Goal: Task Accomplishment & Management: Use online tool/utility

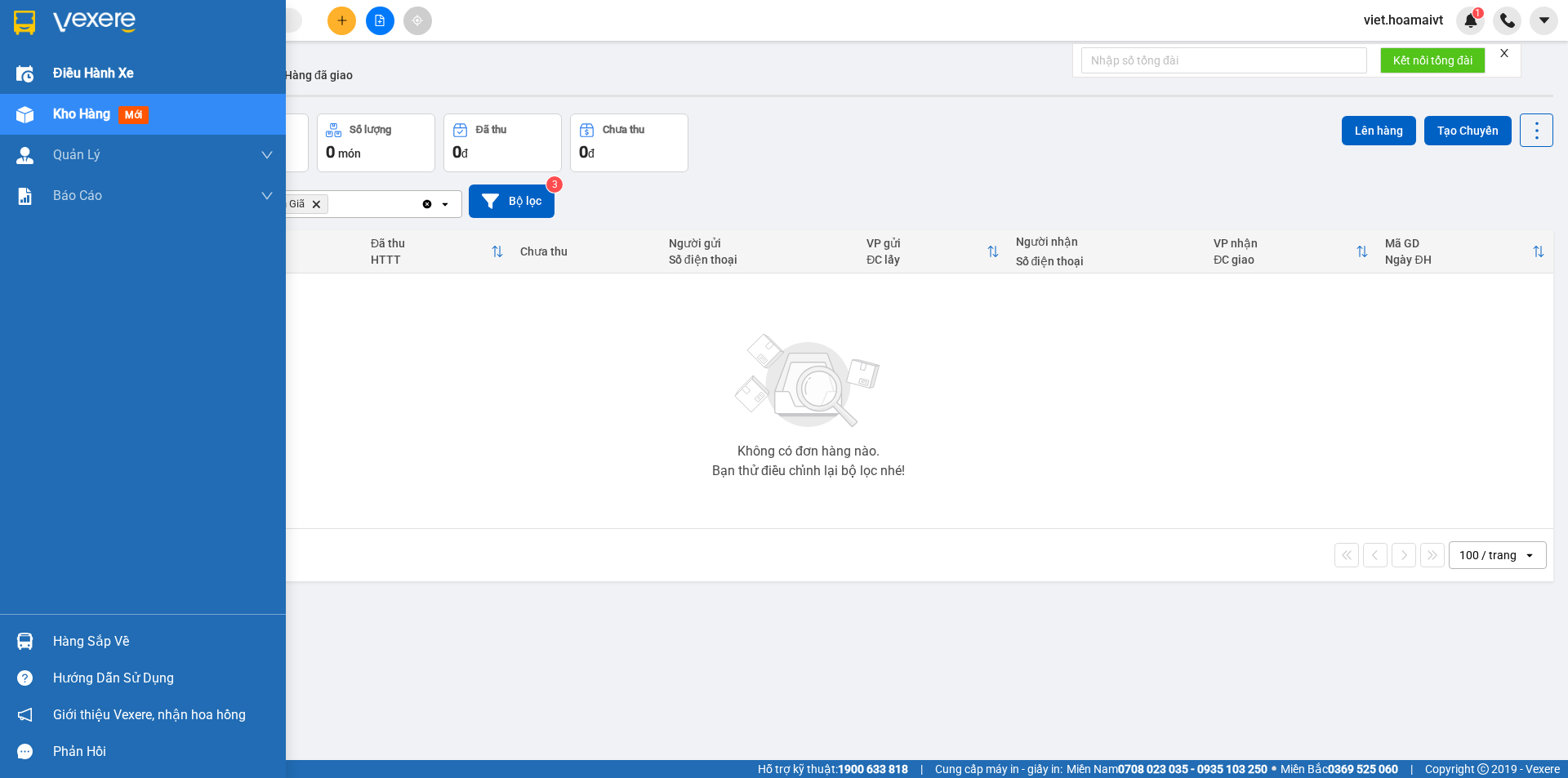
click at [86, 61] on div "Điều hành xe" at bounding box center [164, 73] width 220 height 41
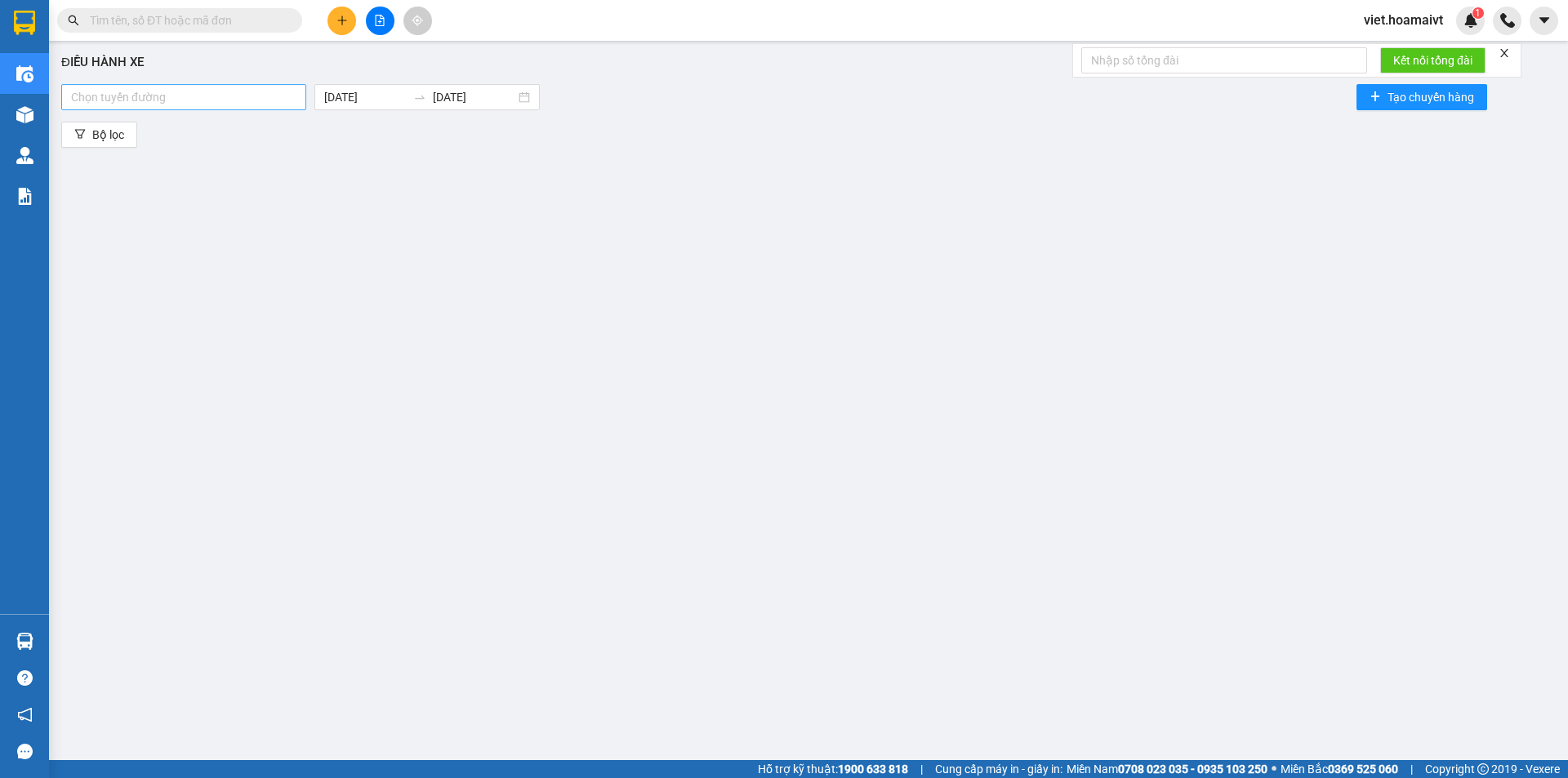
click at [189, 104] on div at bounding box center [183, 97] width 237 height 20
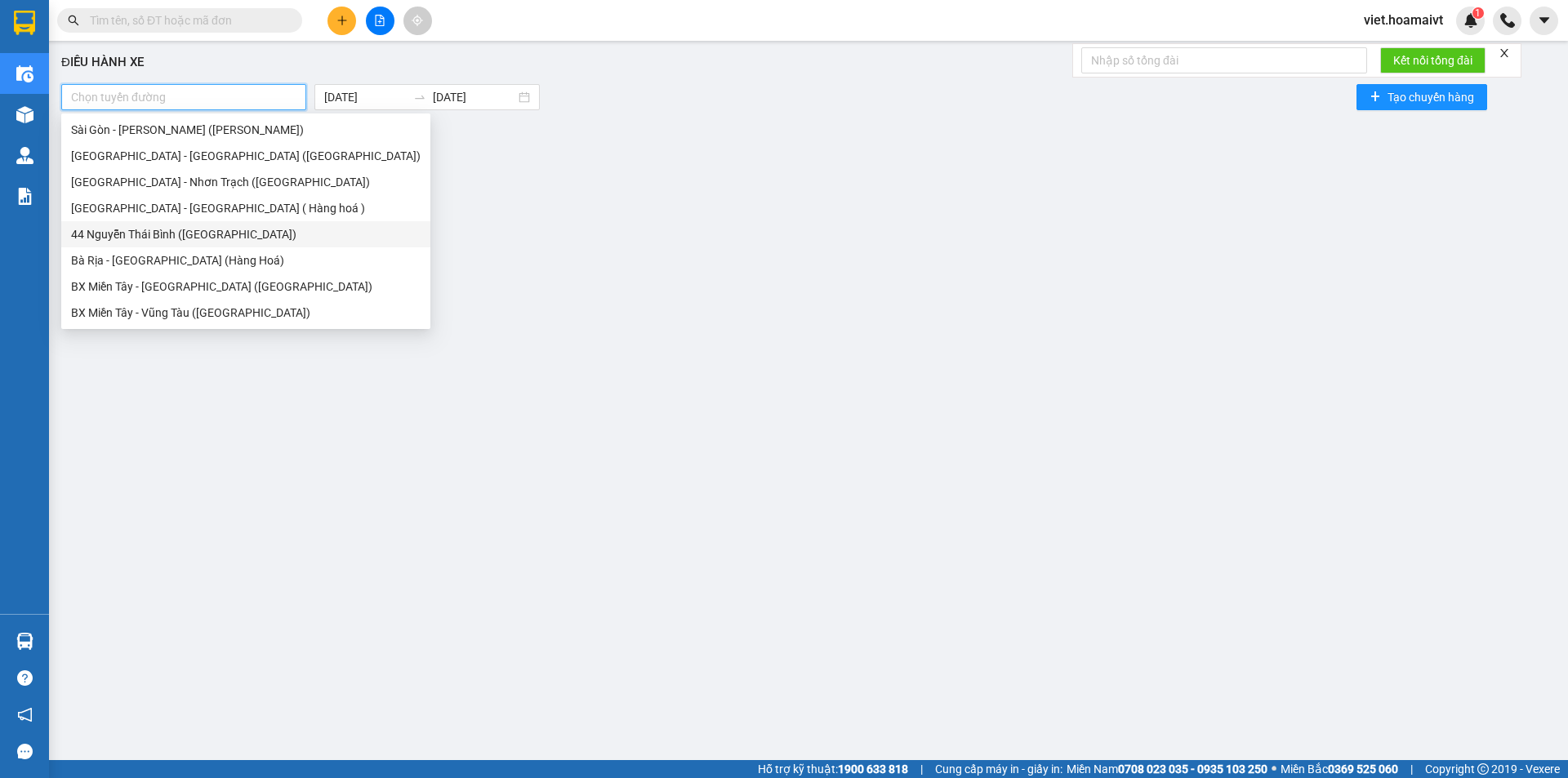
click at [149, 238] on div "44 Nguyễn Thái Bình ([GEOGRAPHIC_DATA])" at bounding box center [246, 234] width 350 height 18
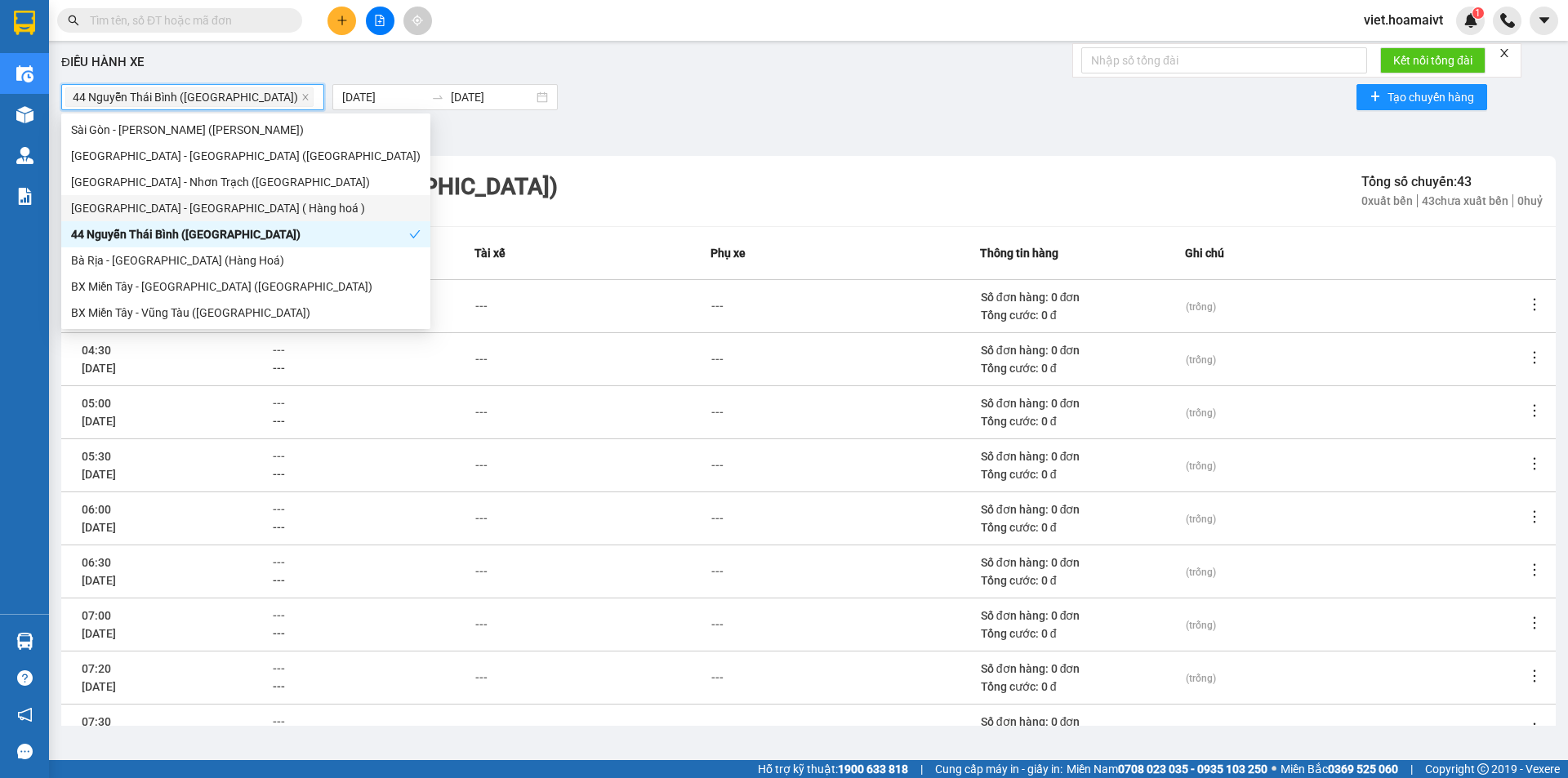
click at [835, 96] on div "44 Nguyễn Thái Bình (Hàng Ngoài) [DATE] [DATE] Tạo chuyến hàng" at bounding box center [809, 97] width 1495 height 33
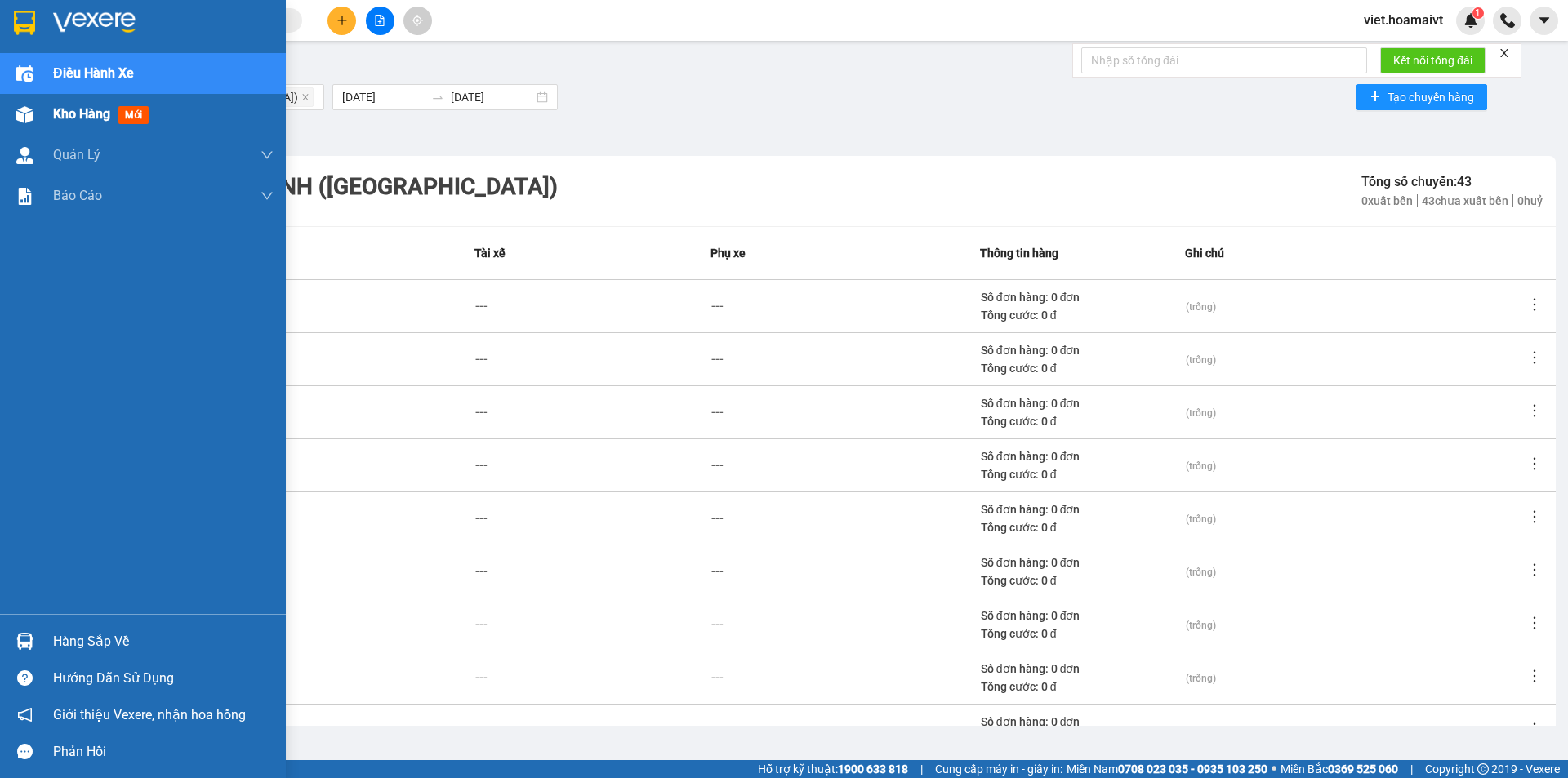
click at [76, 115] on span "Kho hàng" at bounding box center [82, 114] width 57 height 16
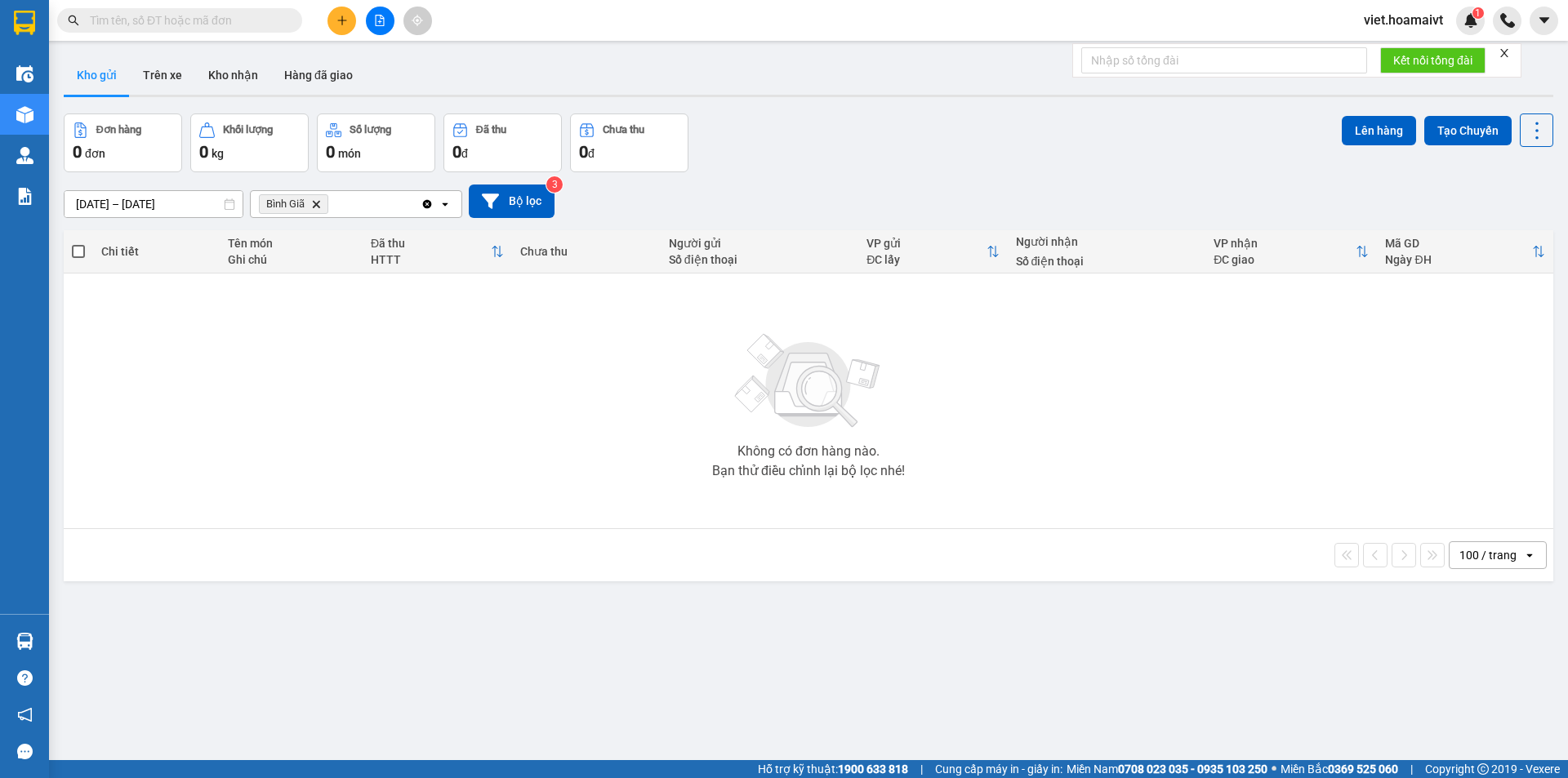
click at [318, 205] on icon "Bình Giã, close by backspace" at bounding box center [316, 203] width 7 height 7
click at [339, 202] on div "Chọn văn phòng nhận" at bounding box center [317, 204] width 113 height 16
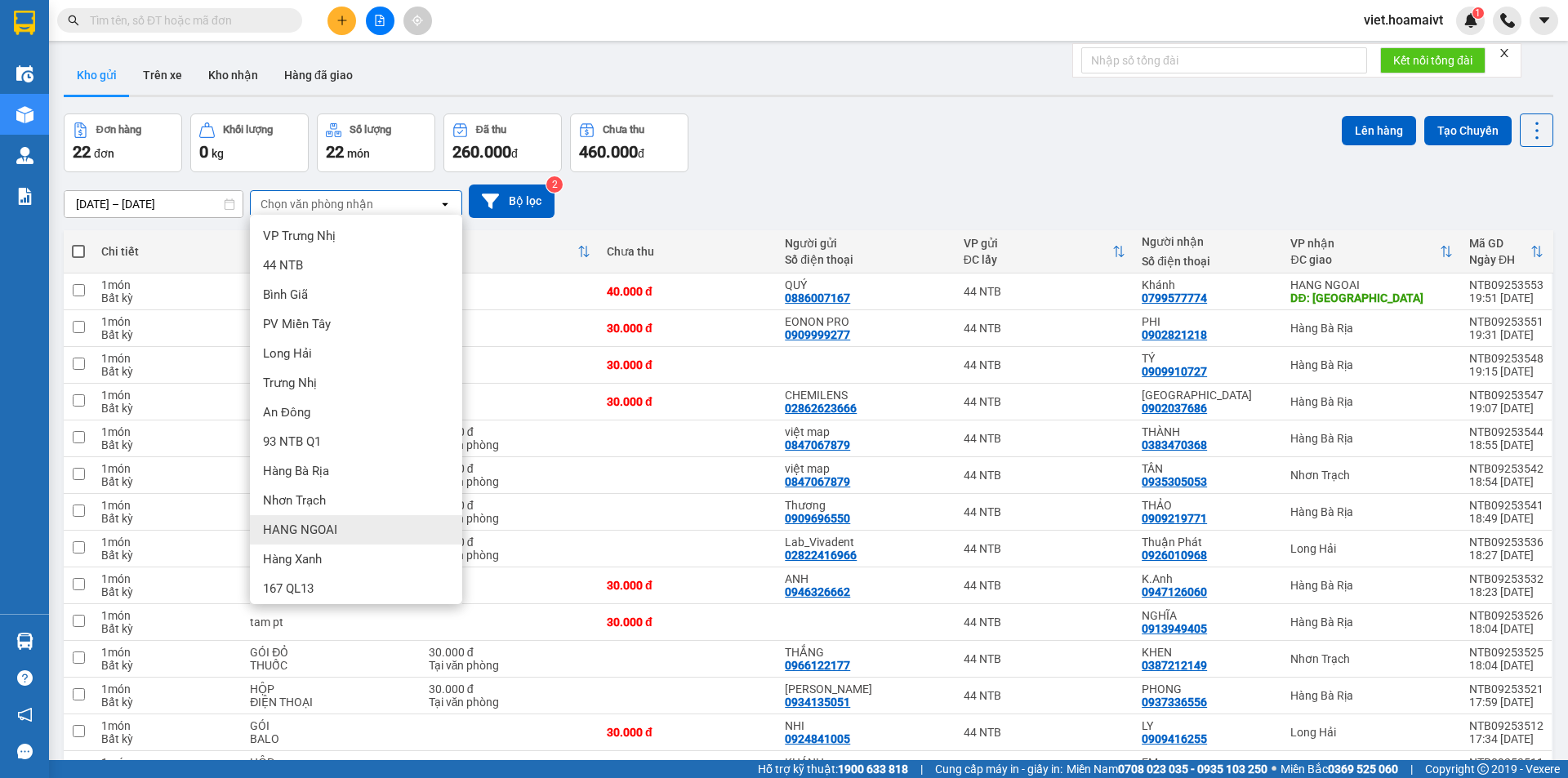
click at [351, 530] on div "HANG NGOAI" at bounding box center [356, 530] width 212 height 30
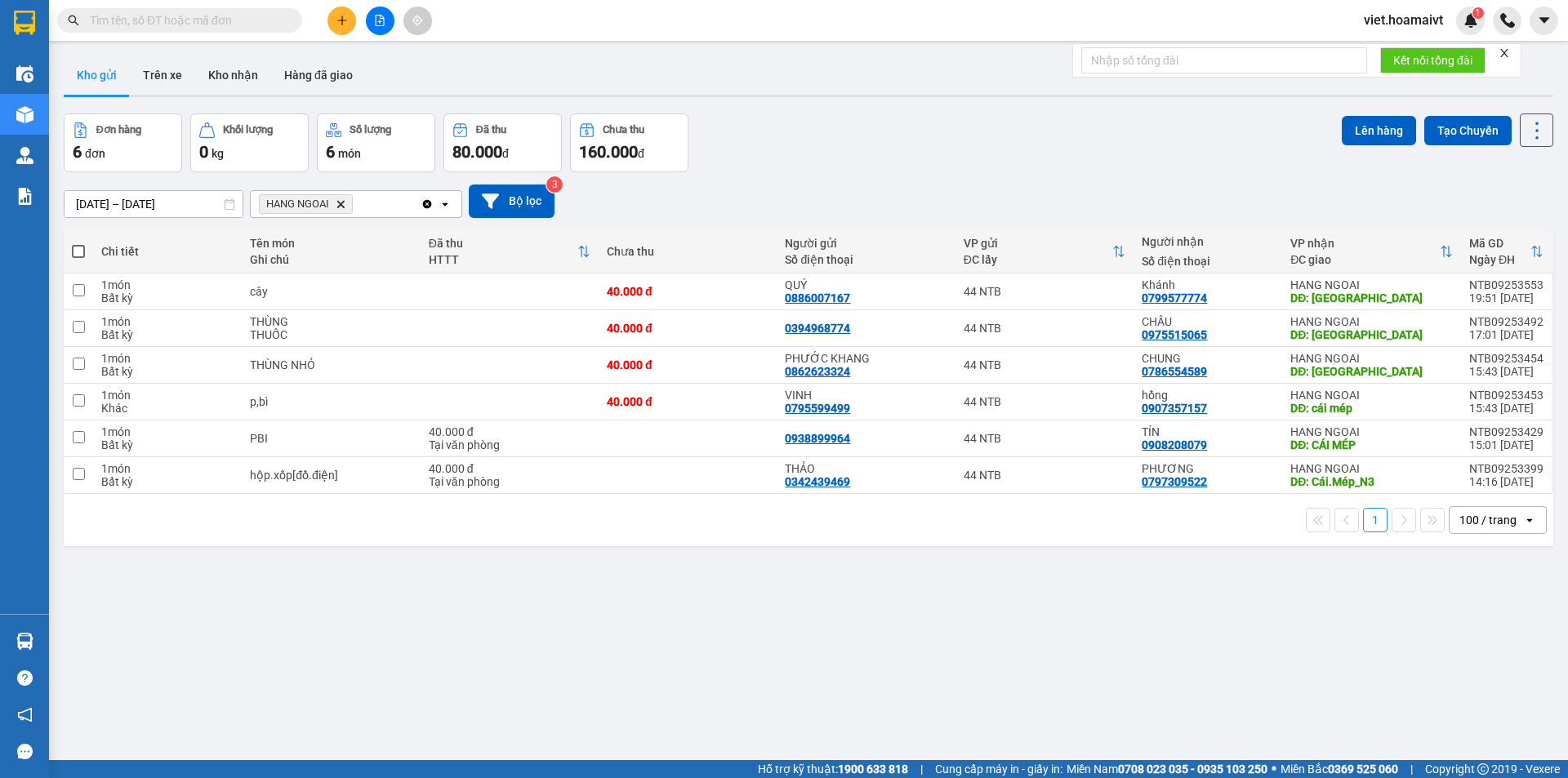
click at [80, 253] on span at bounding box center [78, 251] width 13 height 13
click at [78, 244] on input "checkbox" at bounding box center [78, 244] width 0 height 0
checkbox input "true"
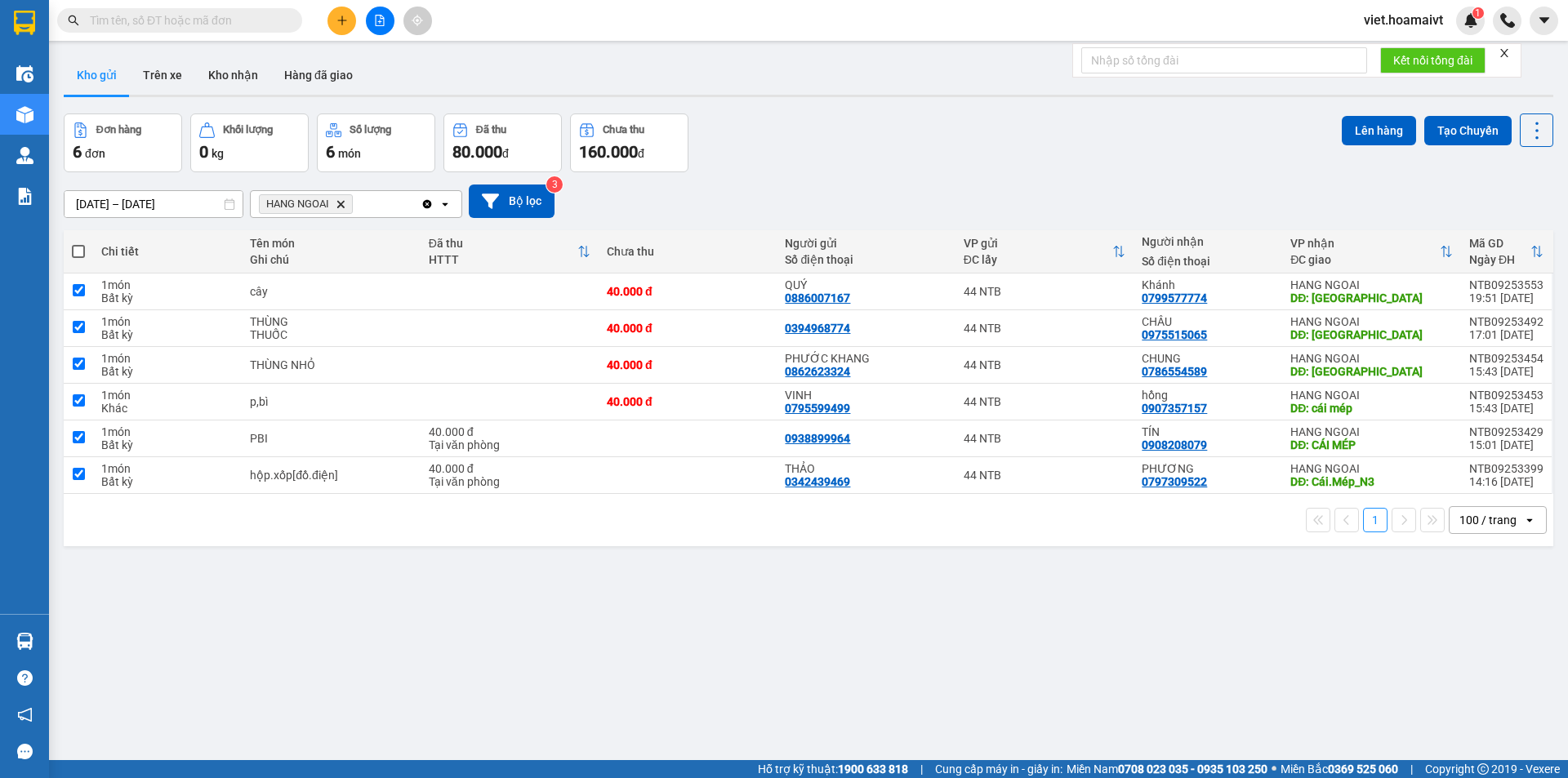
checkbox input "true"
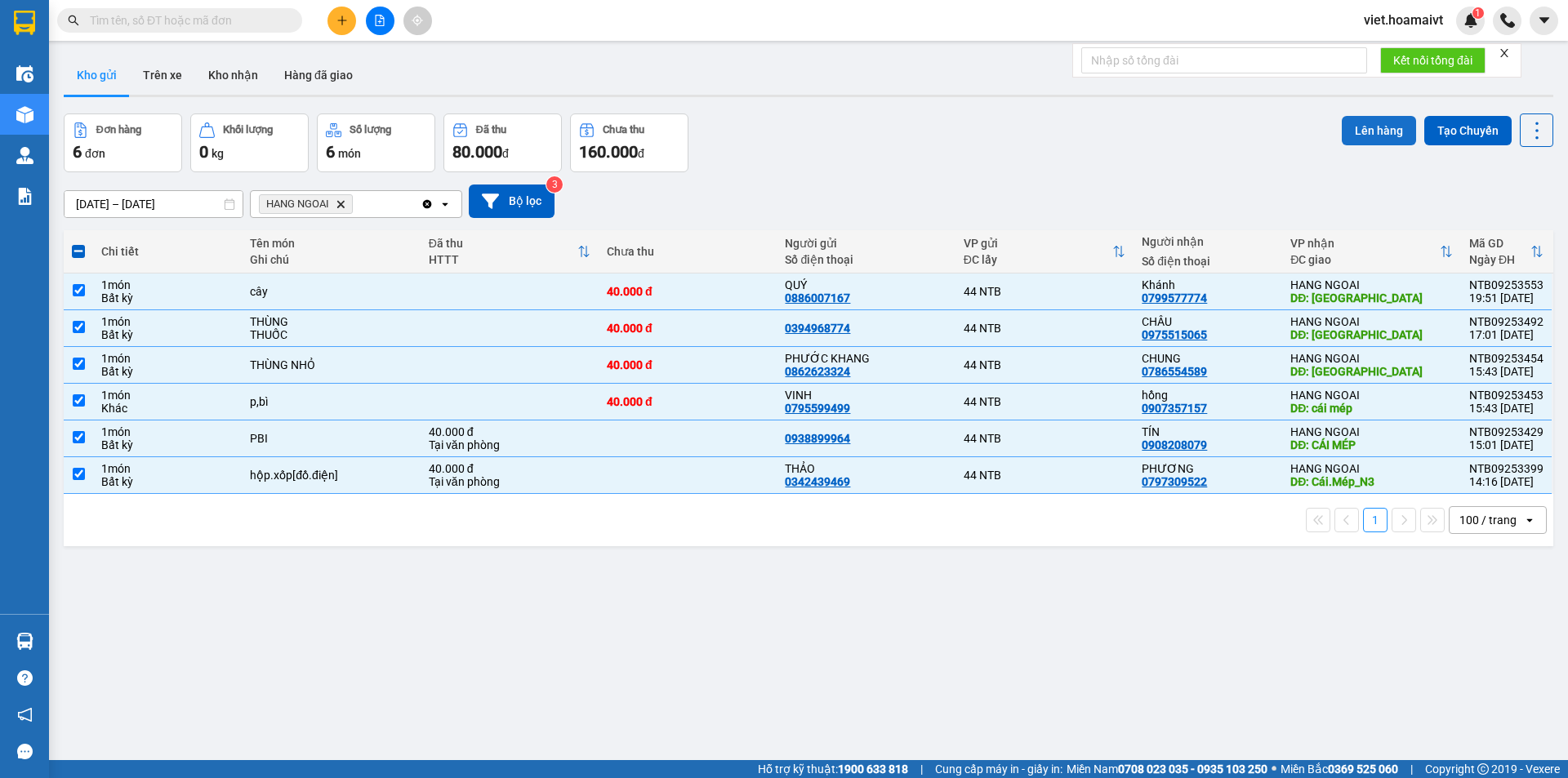
click at [1372, 134] on button "Lên hàng" at bounding box center [1379, 131] width 74 height 30
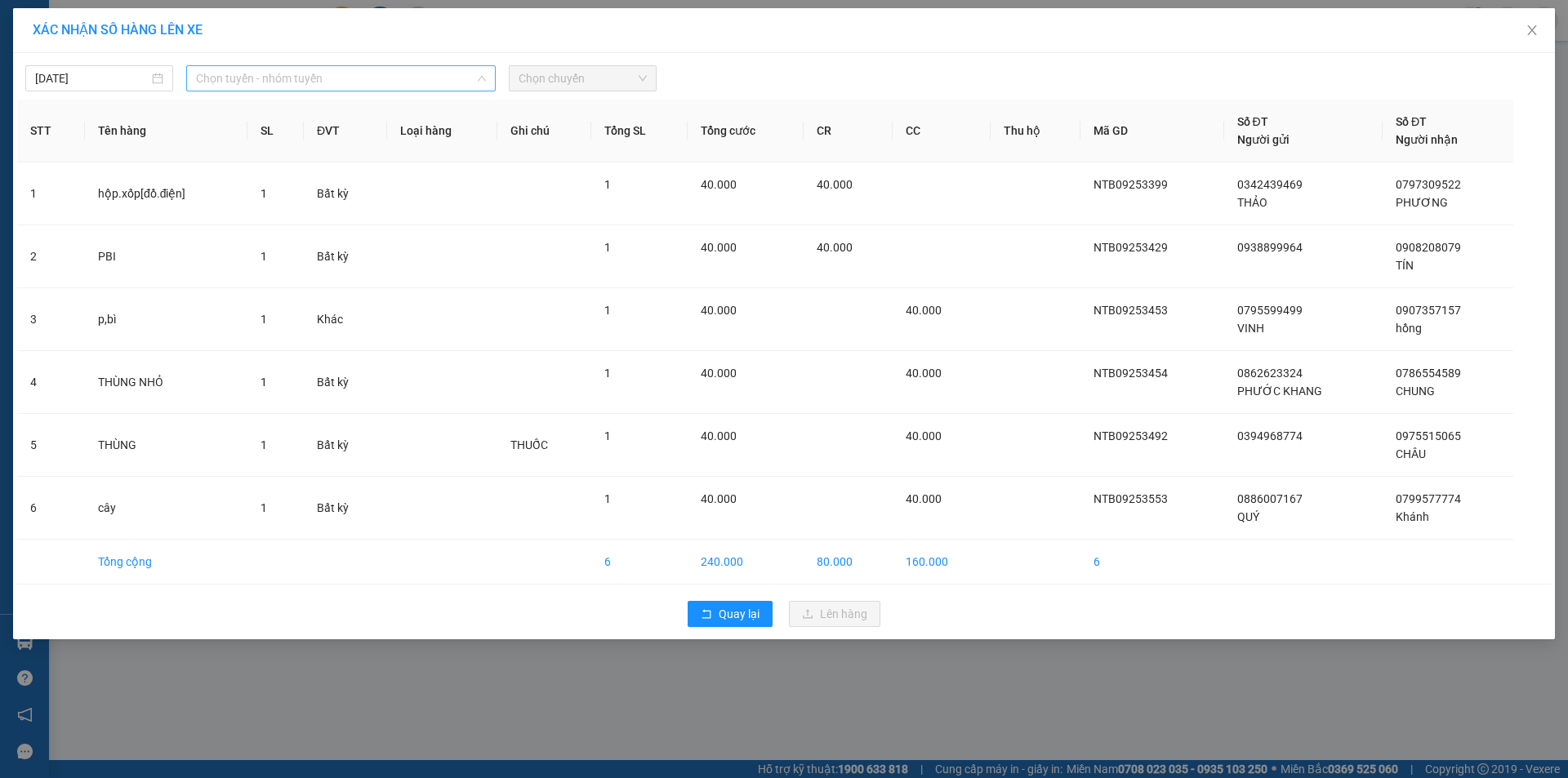
click at [346, 75] on span "Chọn tuyến - nhóm tuyến" at bounding box center [341, 78] width 290 height 25
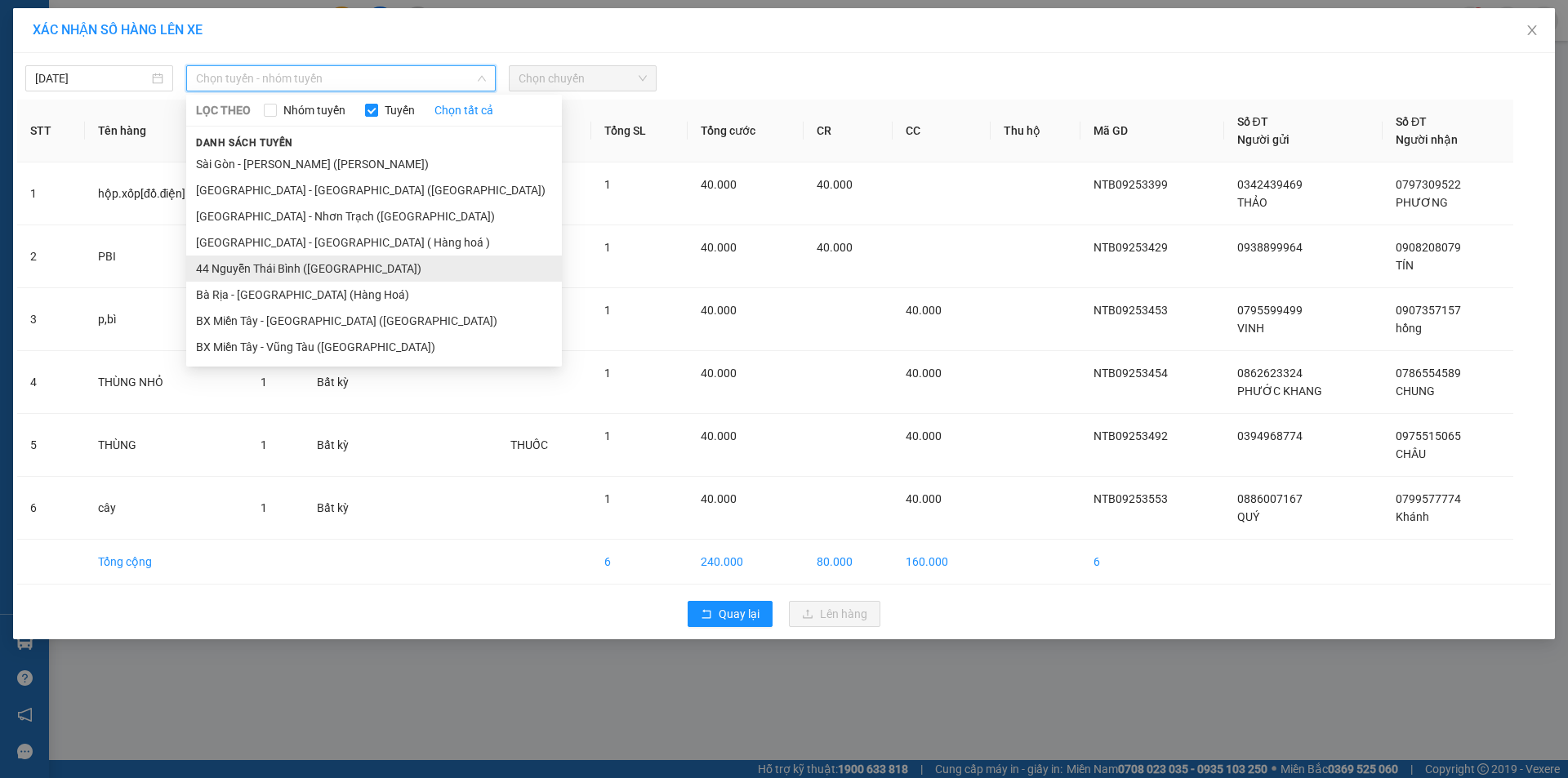
click at [278, 267] on li "44 Nguyễn Thái Bình ([GEOGRAPHIC_DATA])" at bounding box center [374, 269] width 376 height 26
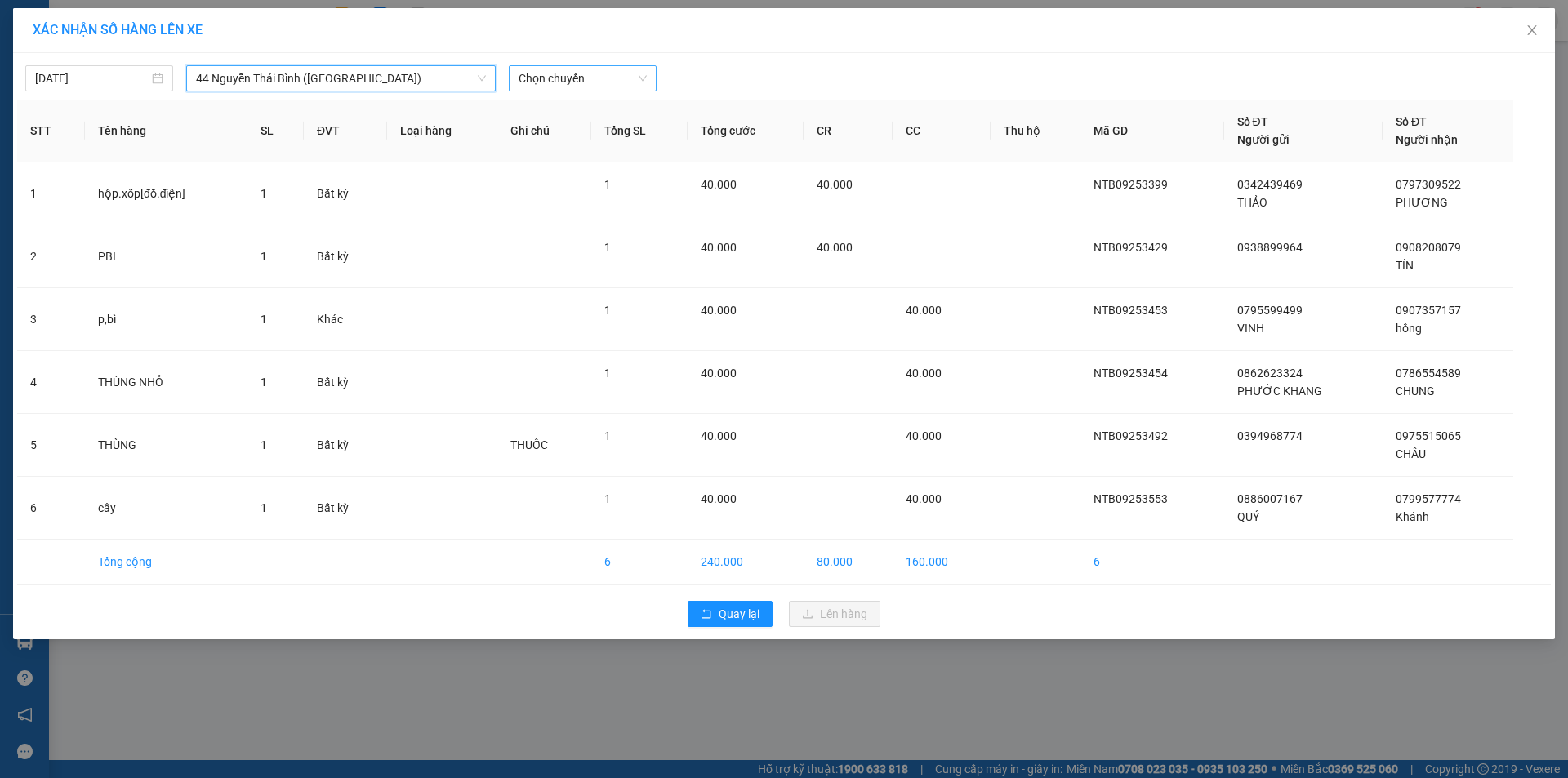
click at [597, 76] on span "Chọn chuyến" at bounding box center [582, 78] width 128 height 25
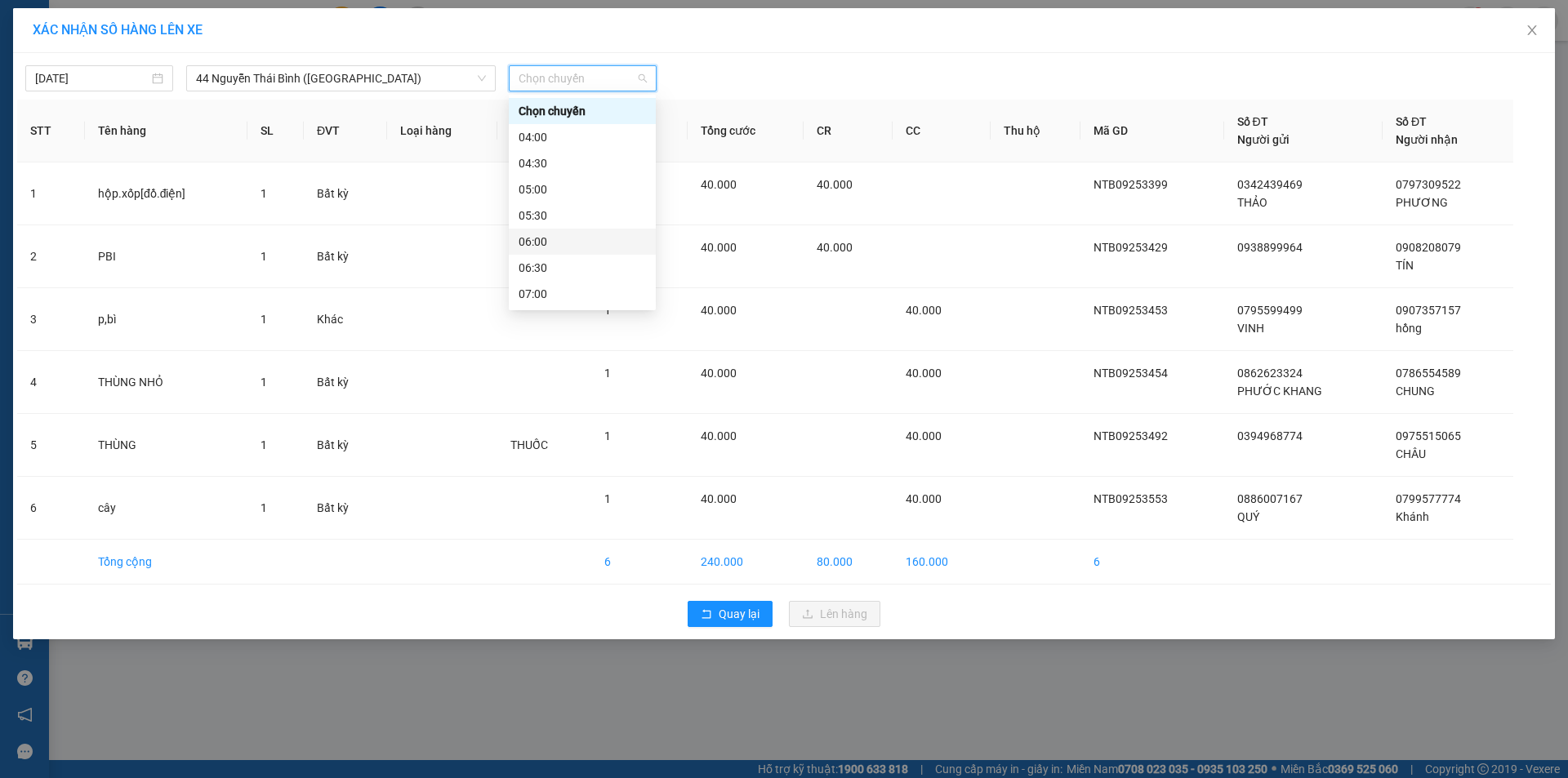
click at [559, 249] on div "06:00" at bounding box center [582, 242] width 128 height 18
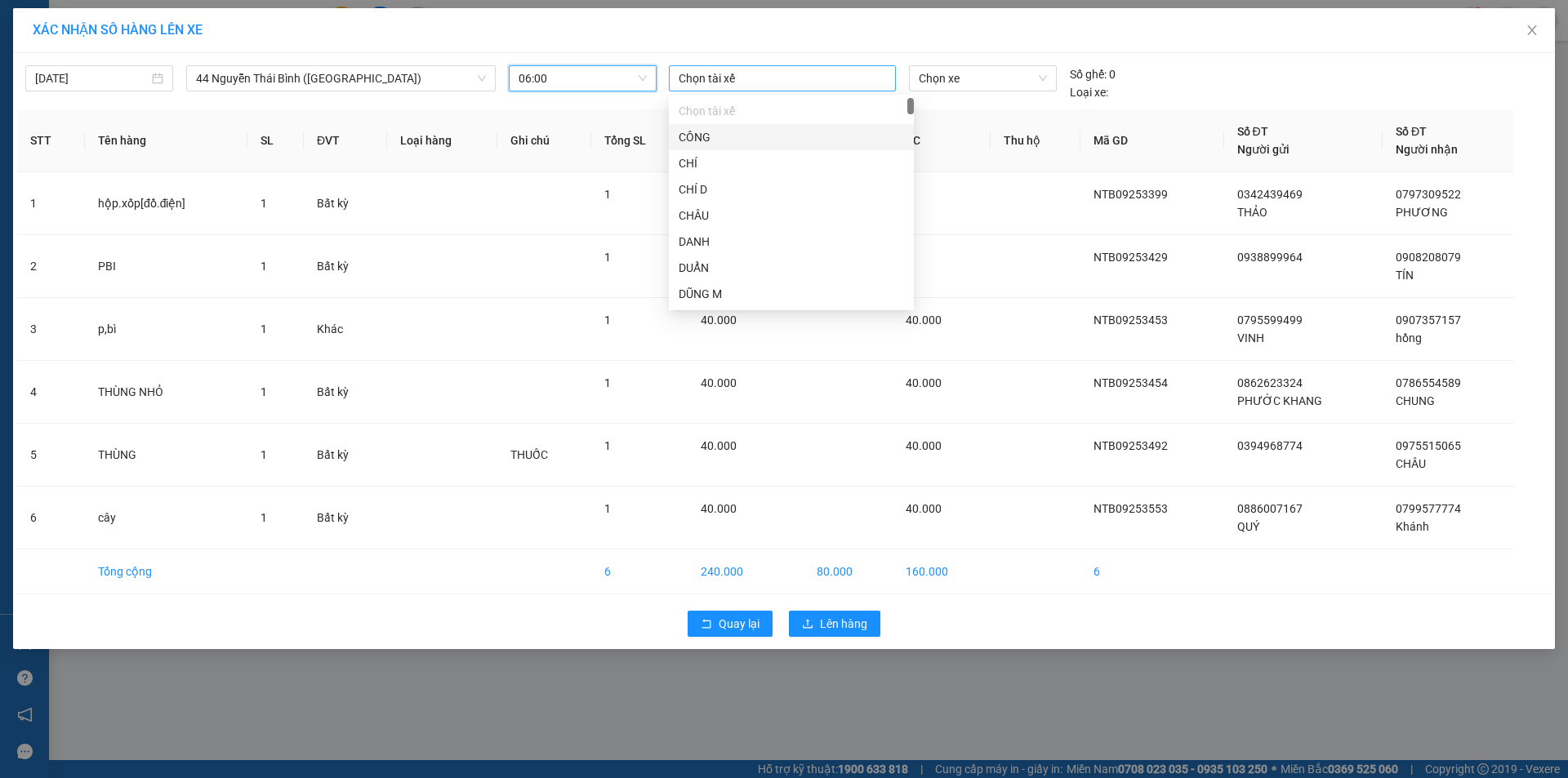
click at [730, 83] on div at bounding box center [782, 78] width 219 height 20
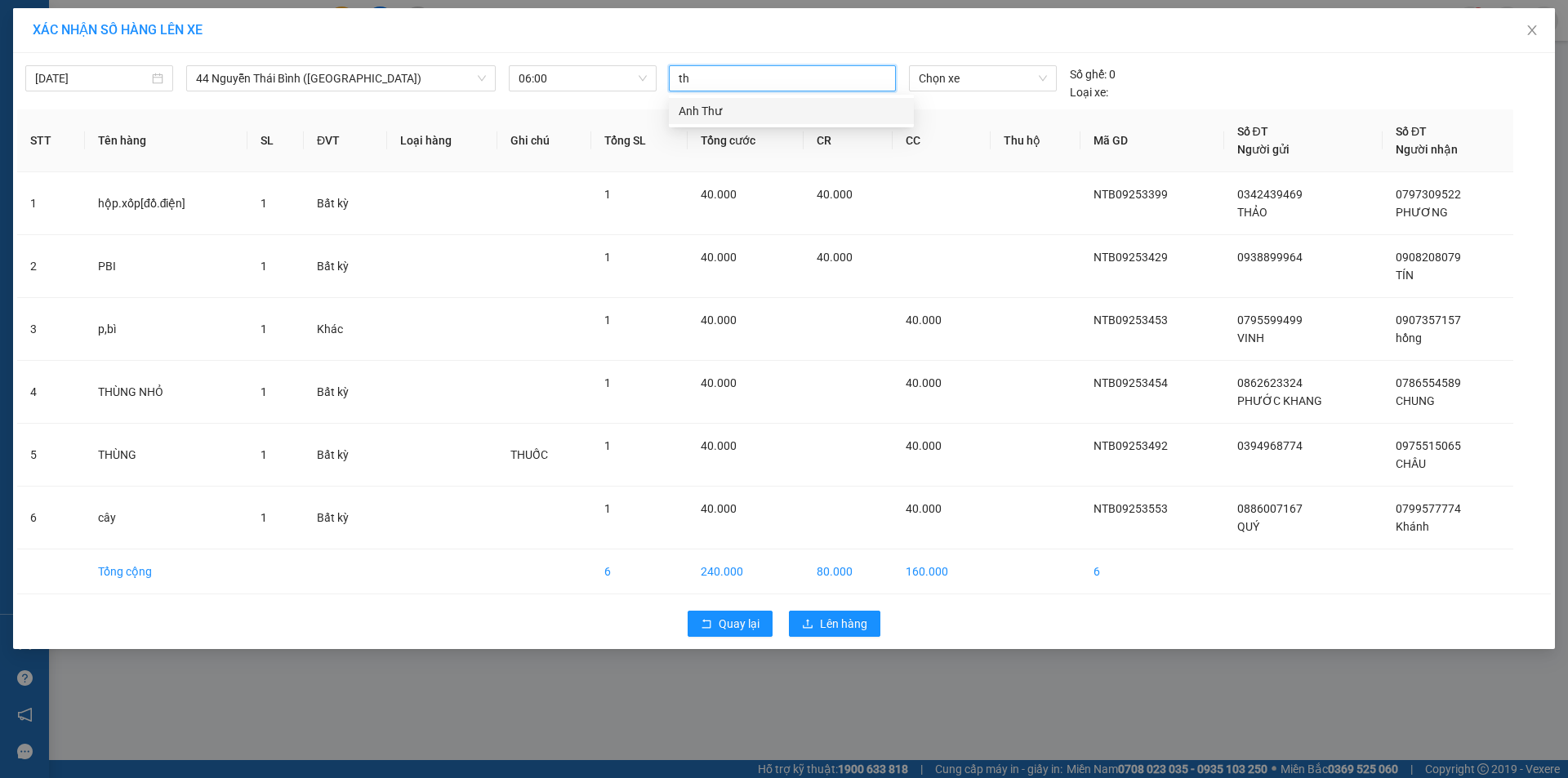
type input "t"
type input "TH"
click at [960, 84] on span "Chọn xe" at bounding box center [982, 78] width 128 height 25
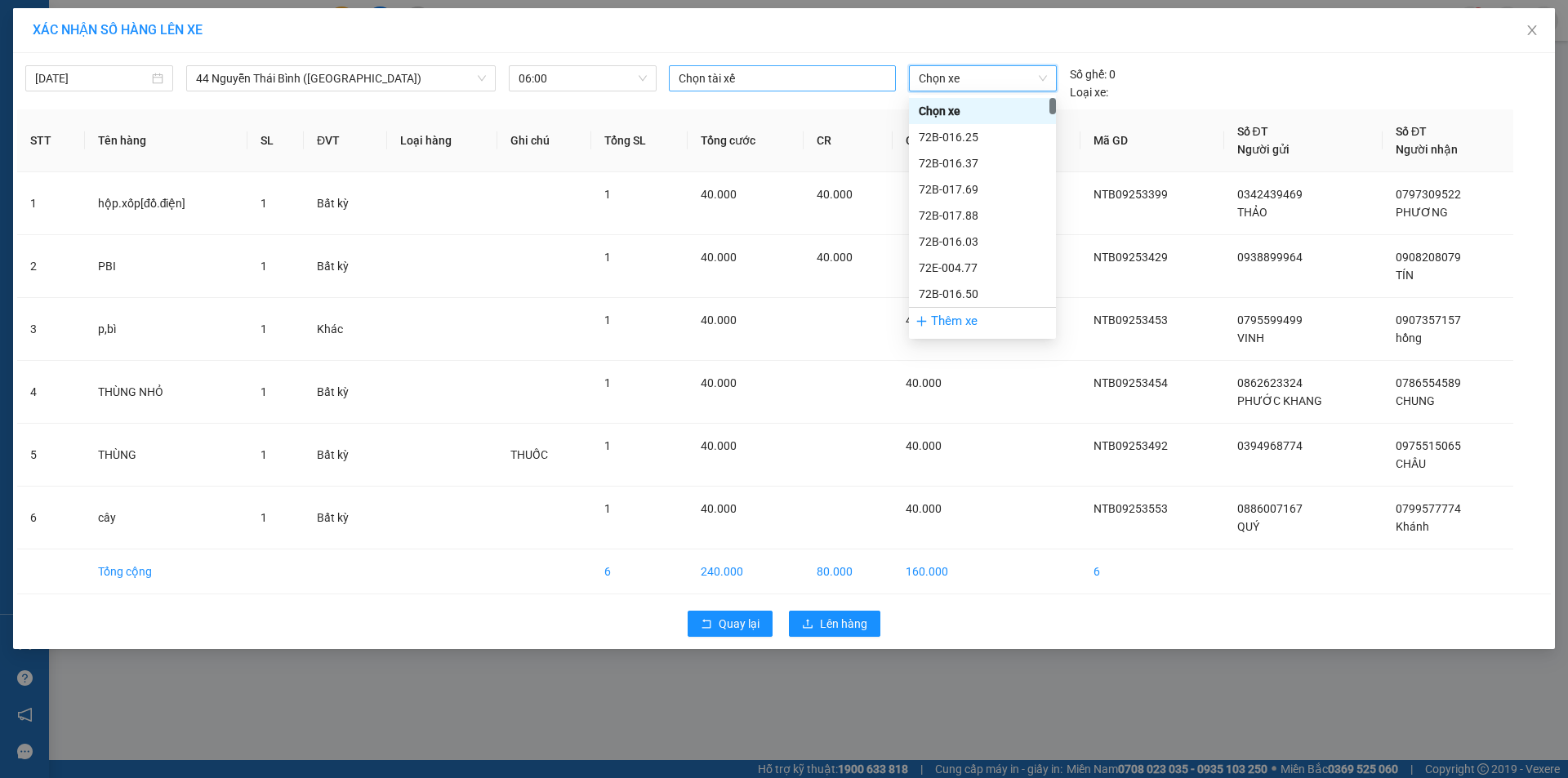
click at [767, 84] on div at bounding box center [782, 78] width 219 height 20
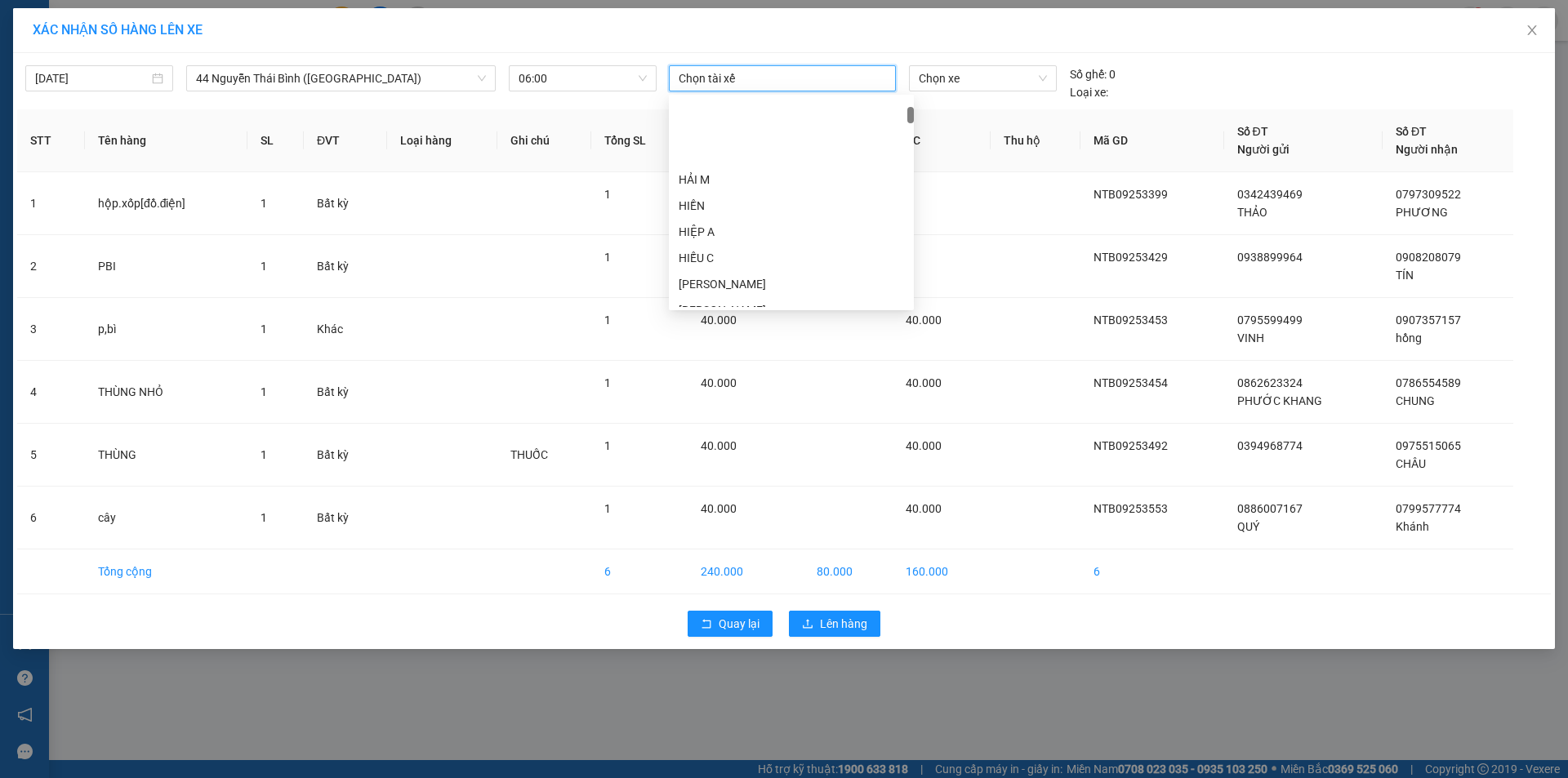
scroll to position [490, 0]
type input "T"
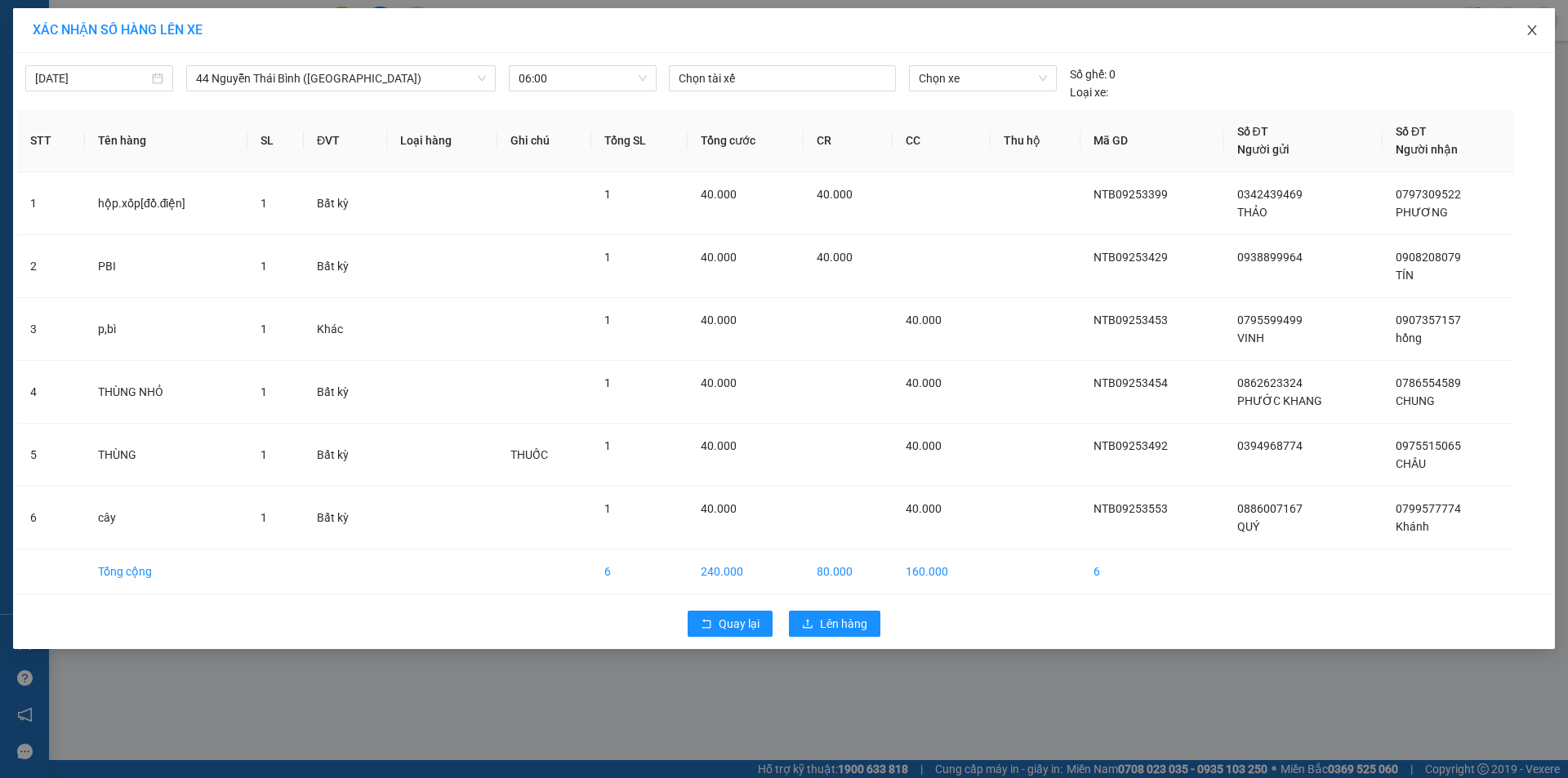
click at [1536, 25] on icon "close" at bounding box center [1531, 30] width 13 height 13
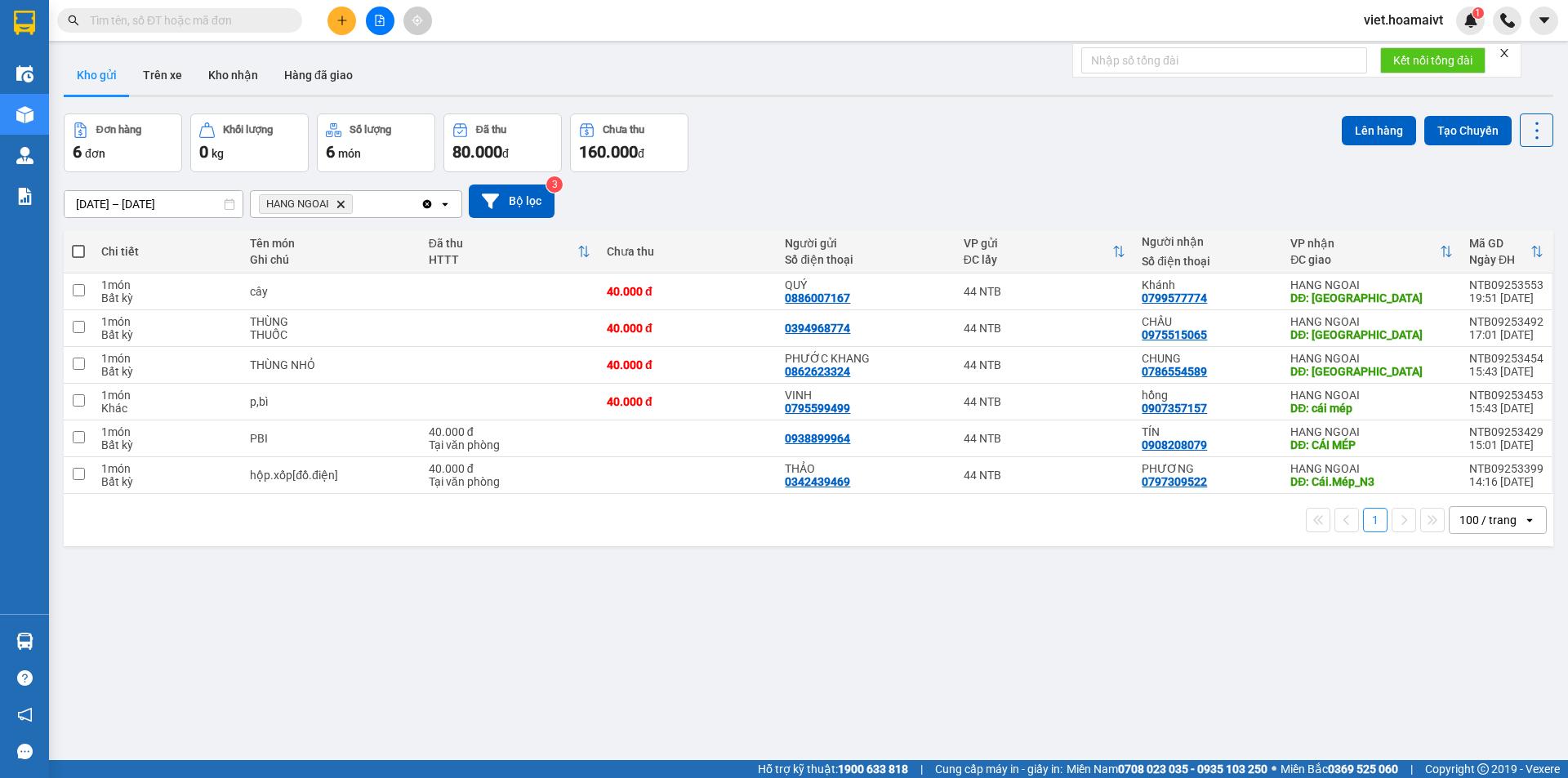
click at [80, 257] on span at bounding box center [78, 251] width 13 height 13
click at [78, 244] on input "checkbox" at bounding box center [78, 244] width 0 height 0
checkbox input "true"
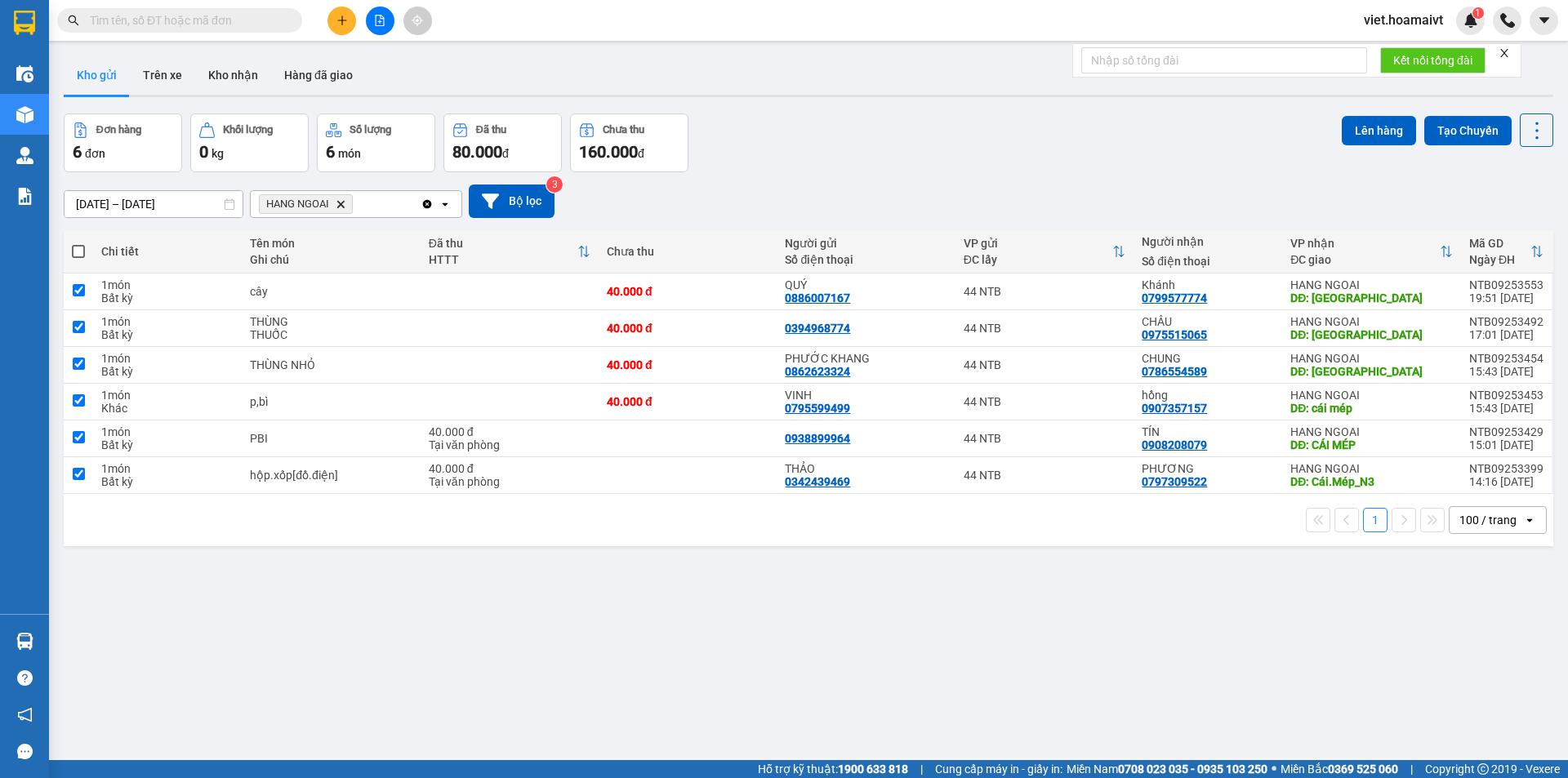
checkbox input "true"
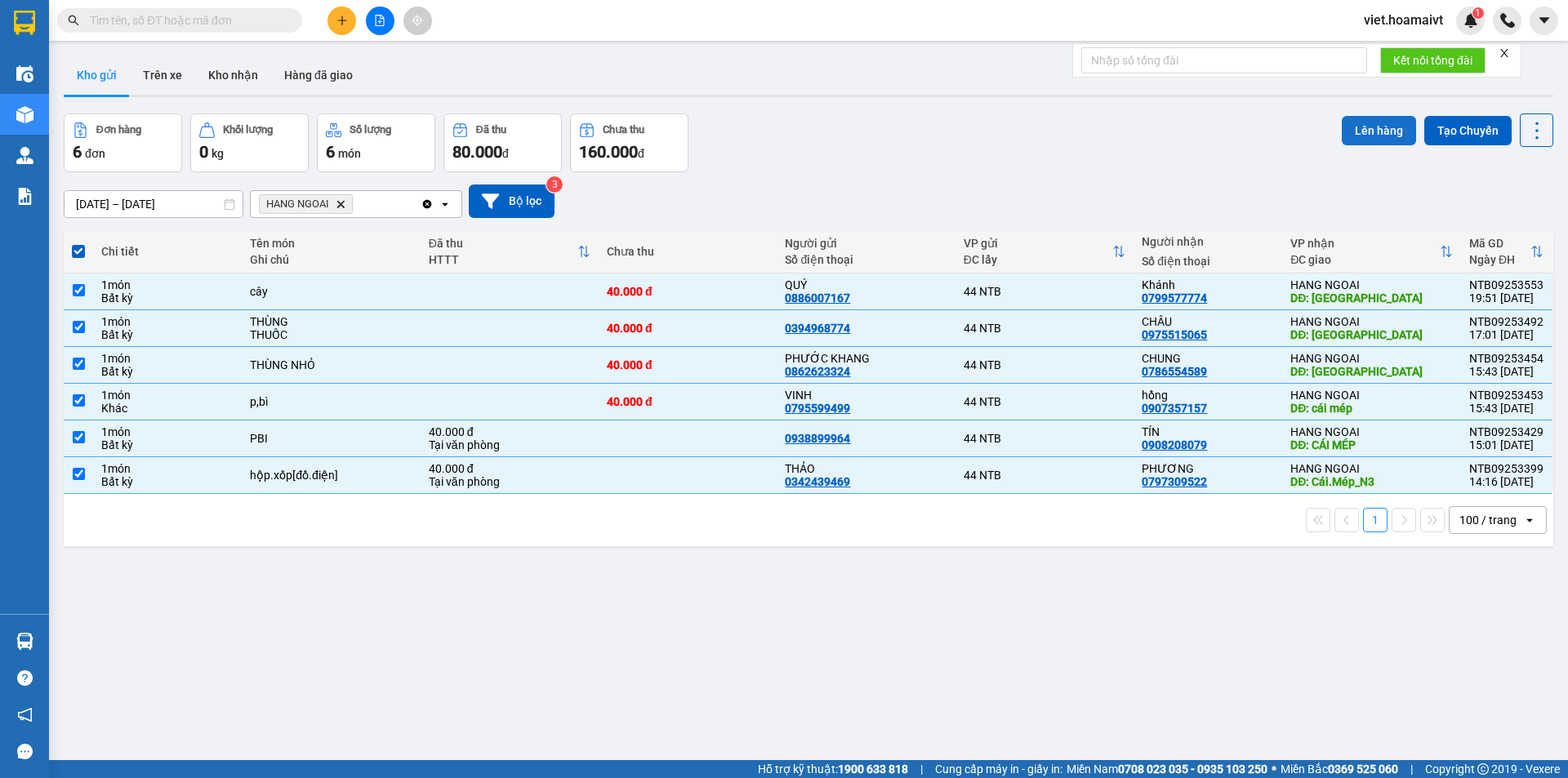
click at [1356, 132] on button "Lên hàng" at bounding box center [1379, 131] width 74 height 30
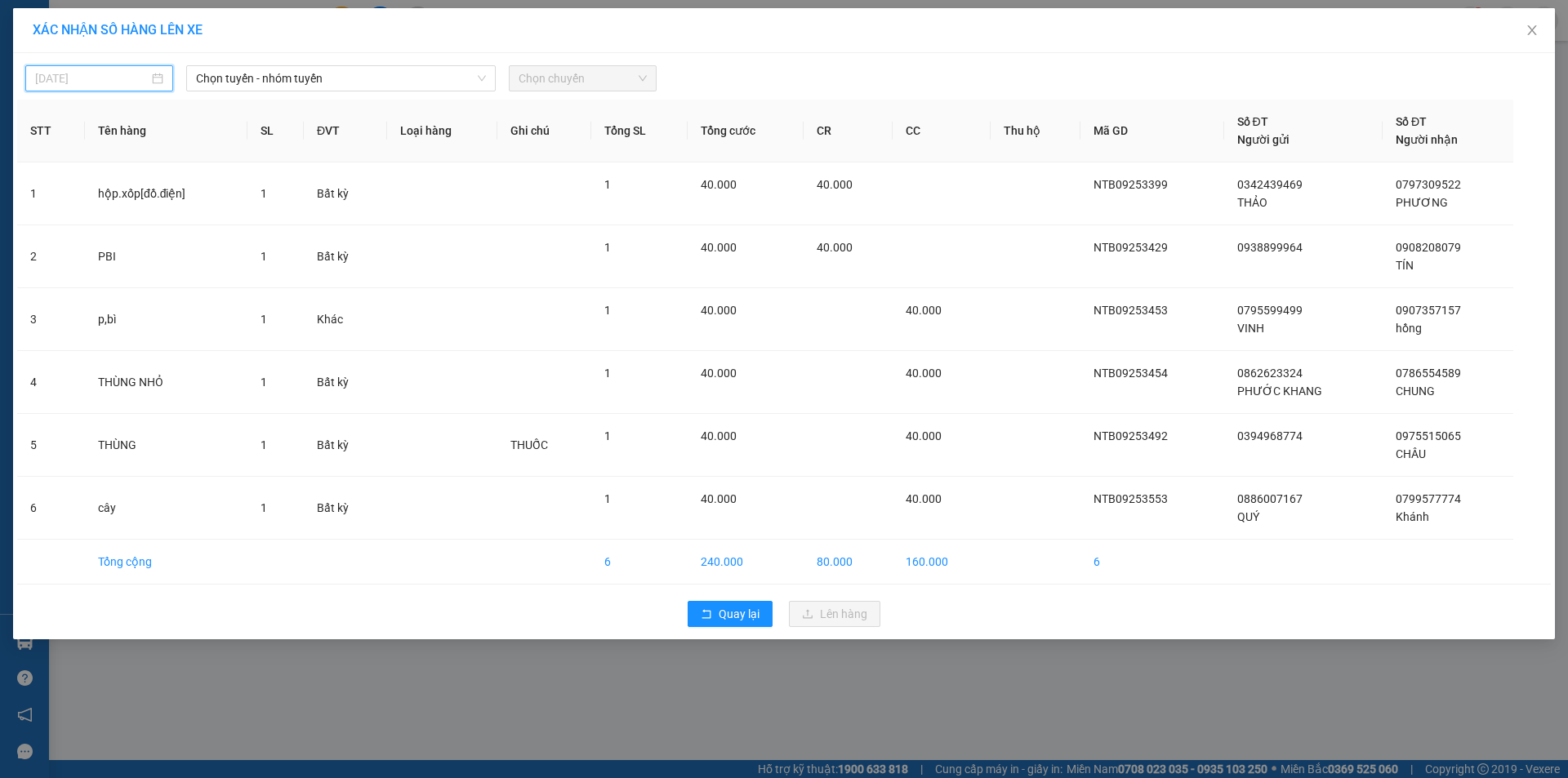
click at [108, 79] on input "[DATE]" at bounding box center [91, 78] width 114 height 18
click at [230, 194] on div "13" at bounding box center [226, 198] width 20 height 20
type input "[DATE]"
click at [273, 76] on span "Chọn tuyến - nhóm tuyến" at bounding box center [341, 78] width 290 height 25
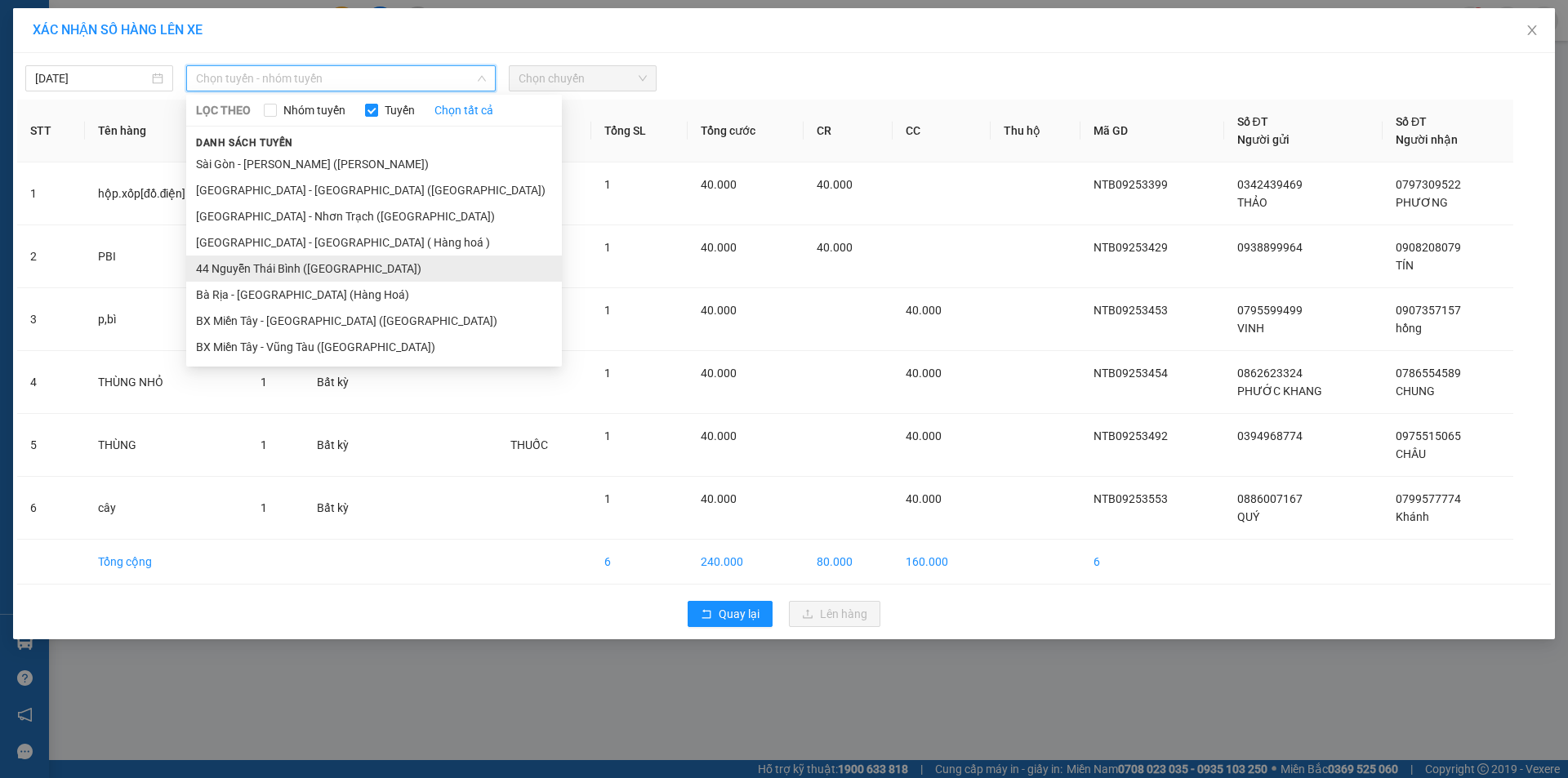
click at [304, 267] on li "44 Nguyễn Thái Bình ([GEOGRAPHIC_DATA])" at bounding box center [374, 269] width 376 height 26
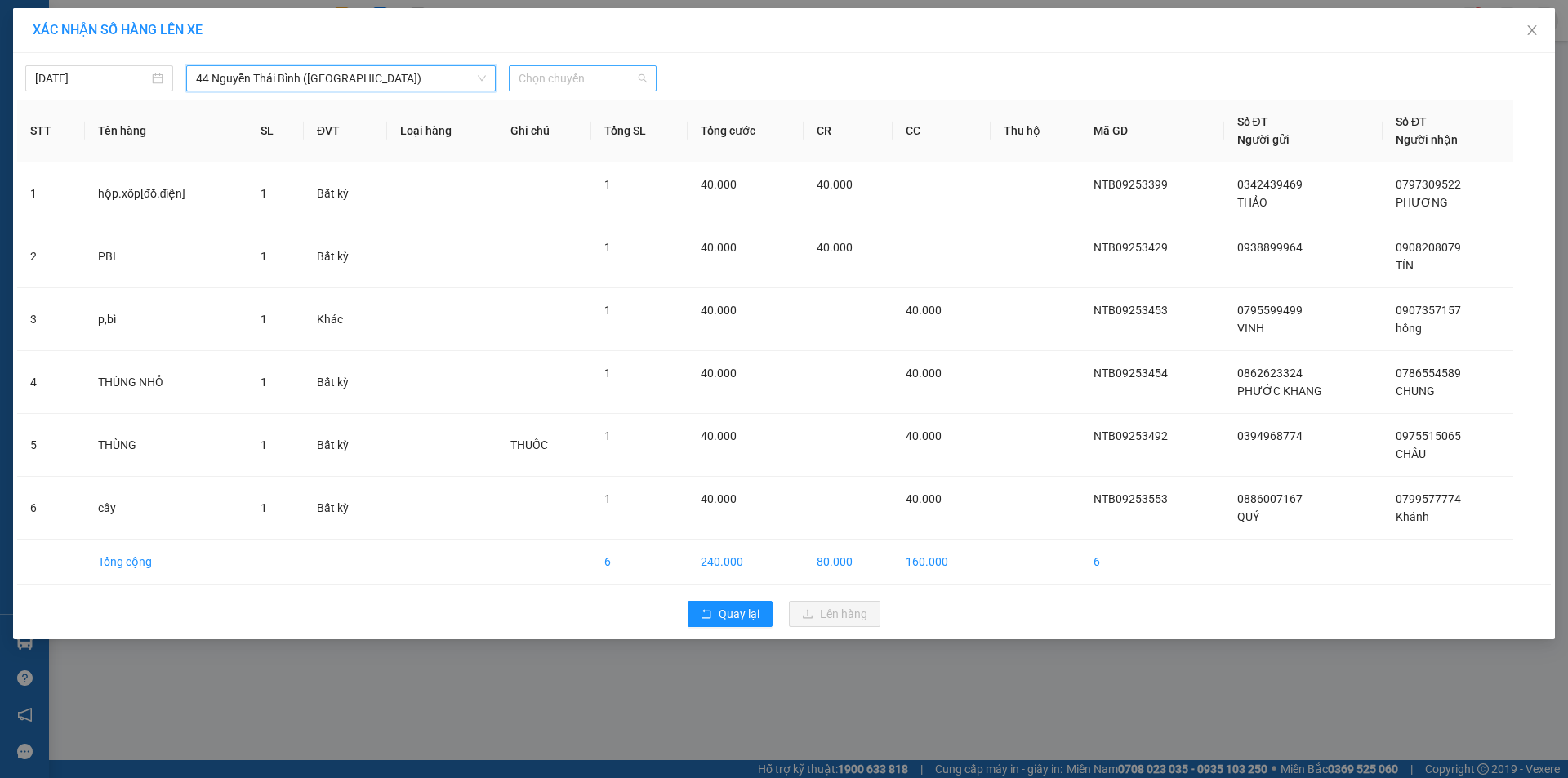
click at [575, 90] on span "Chọn chuyến" at bounding box center [582, 78] width 128 height 25
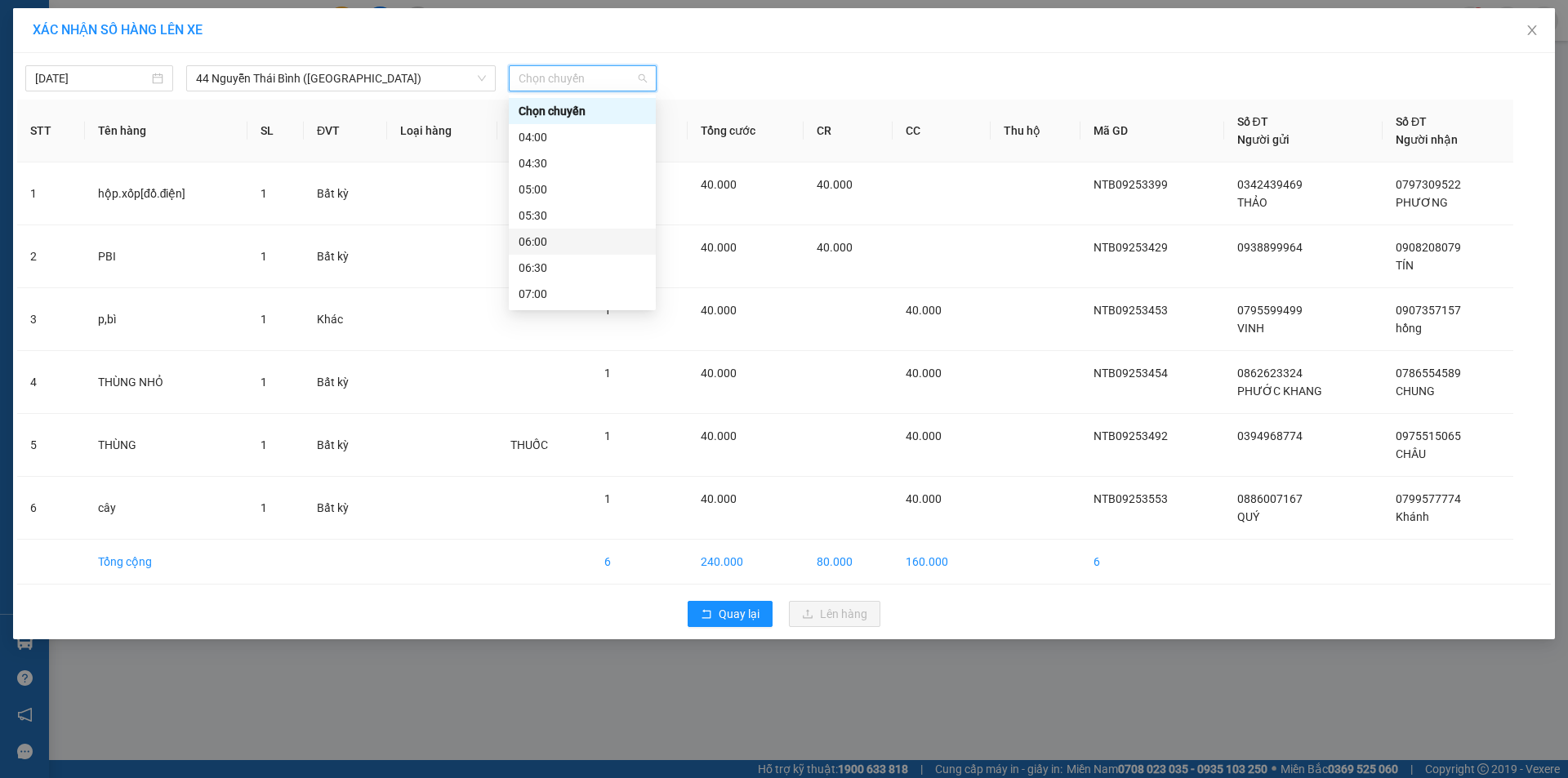
click at [565, 246] on div "06:00" at bounding box center [582, 242] width 128 height 18
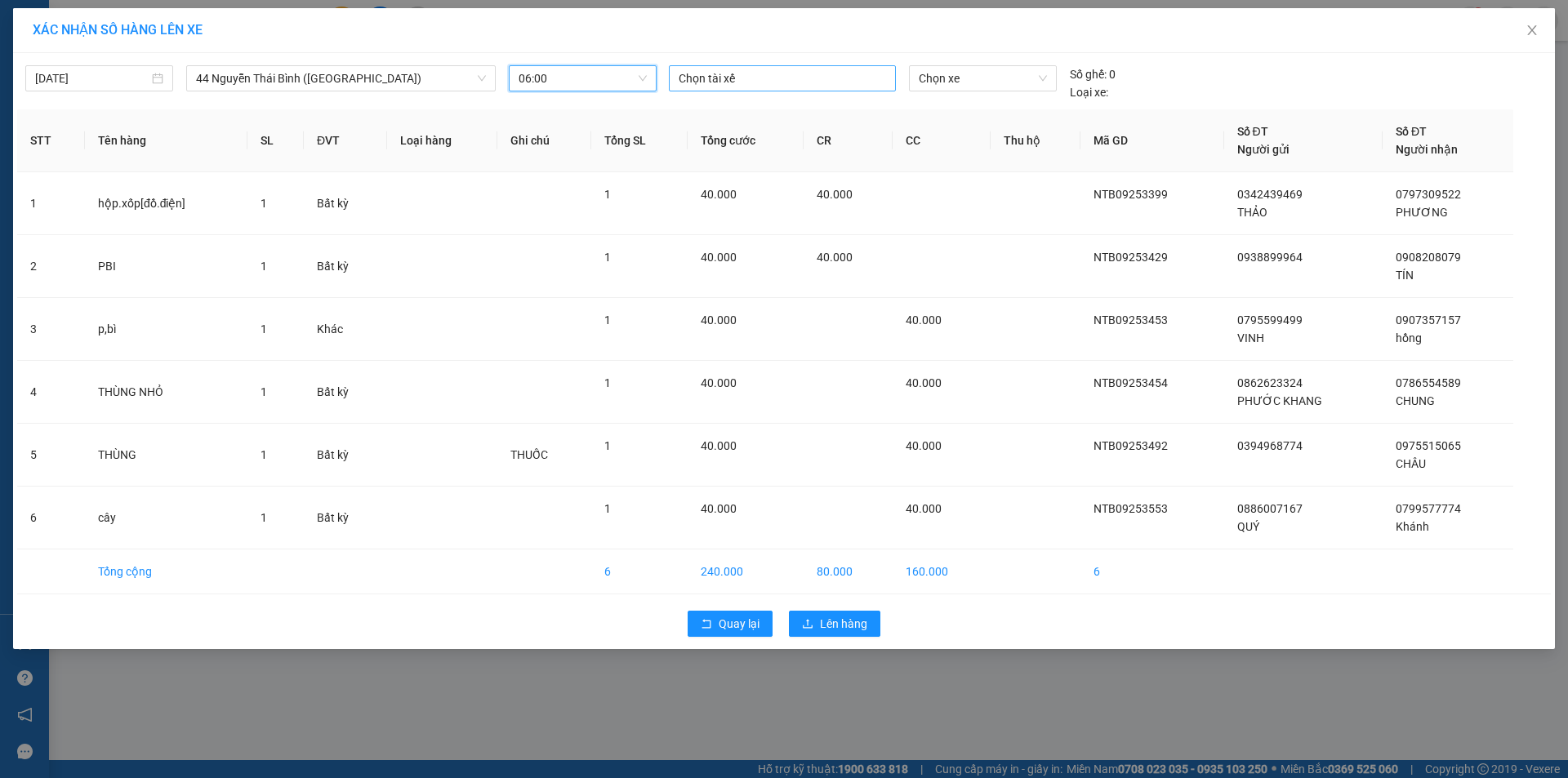
click at [761, 72] on div at bounding box center [782, 78] width 219 height 20
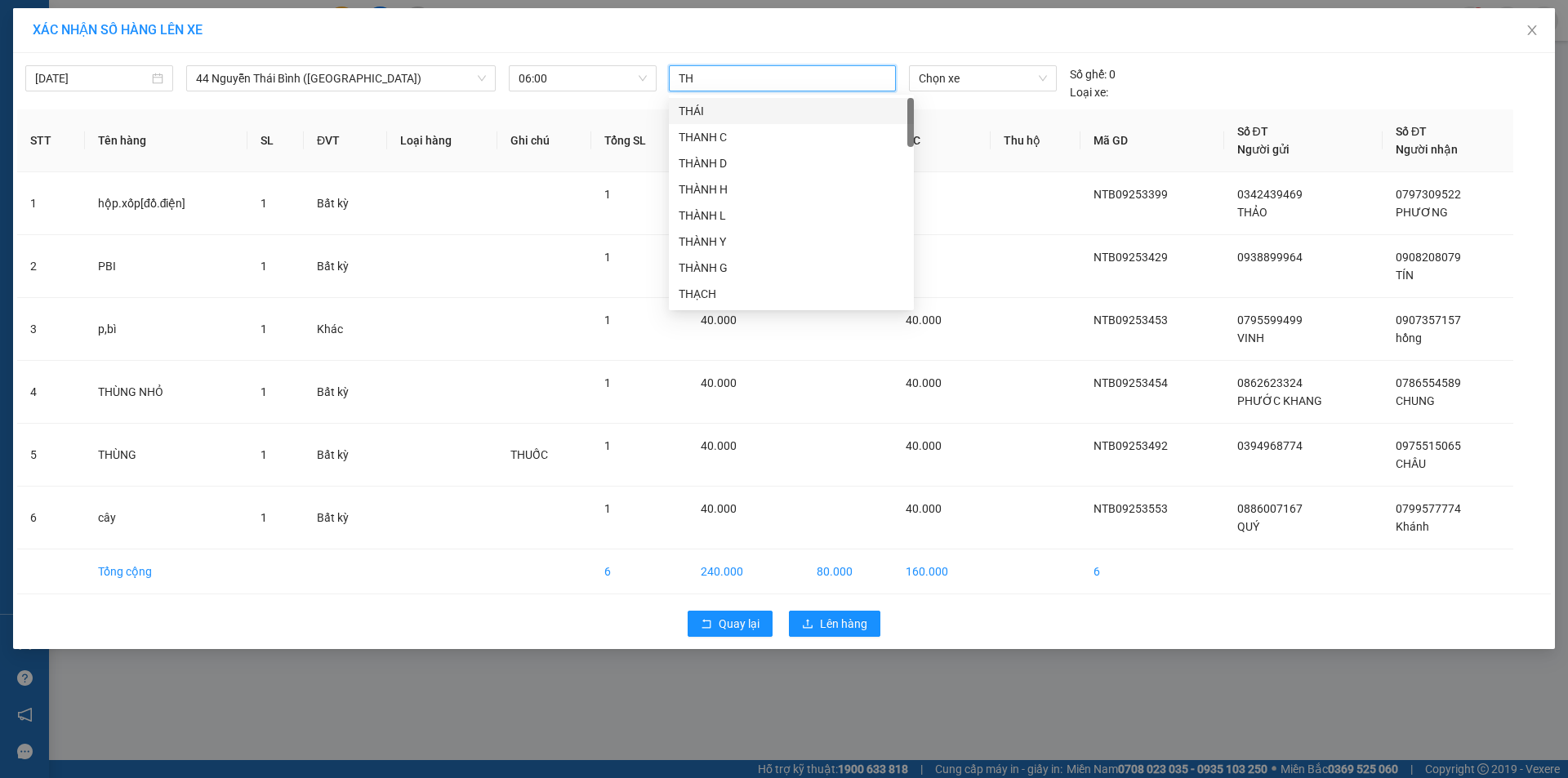
type input "THO"
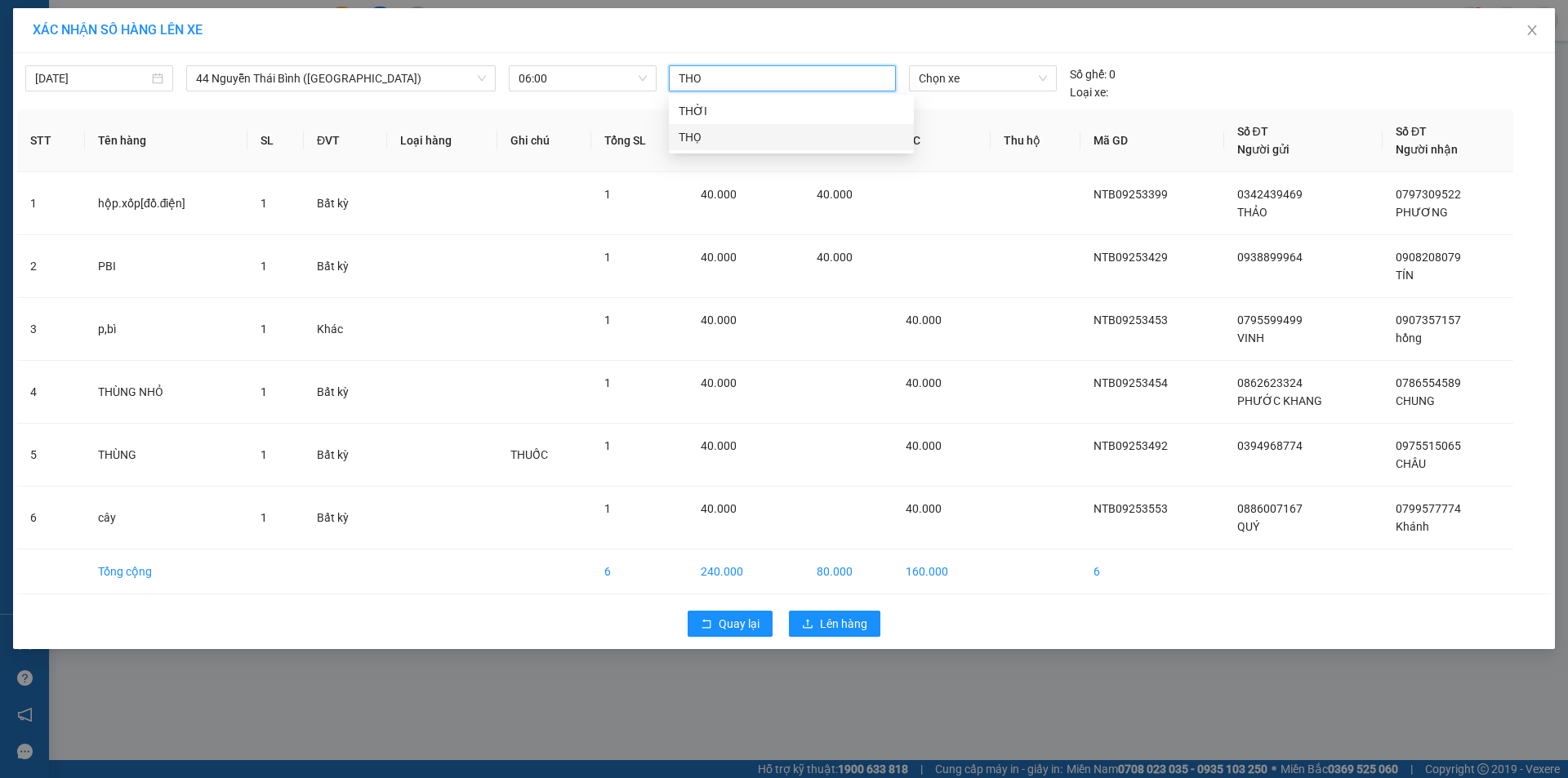
click at [710, 137] on div "THỌ" at bounding box center [791, 137] width 225 height 18
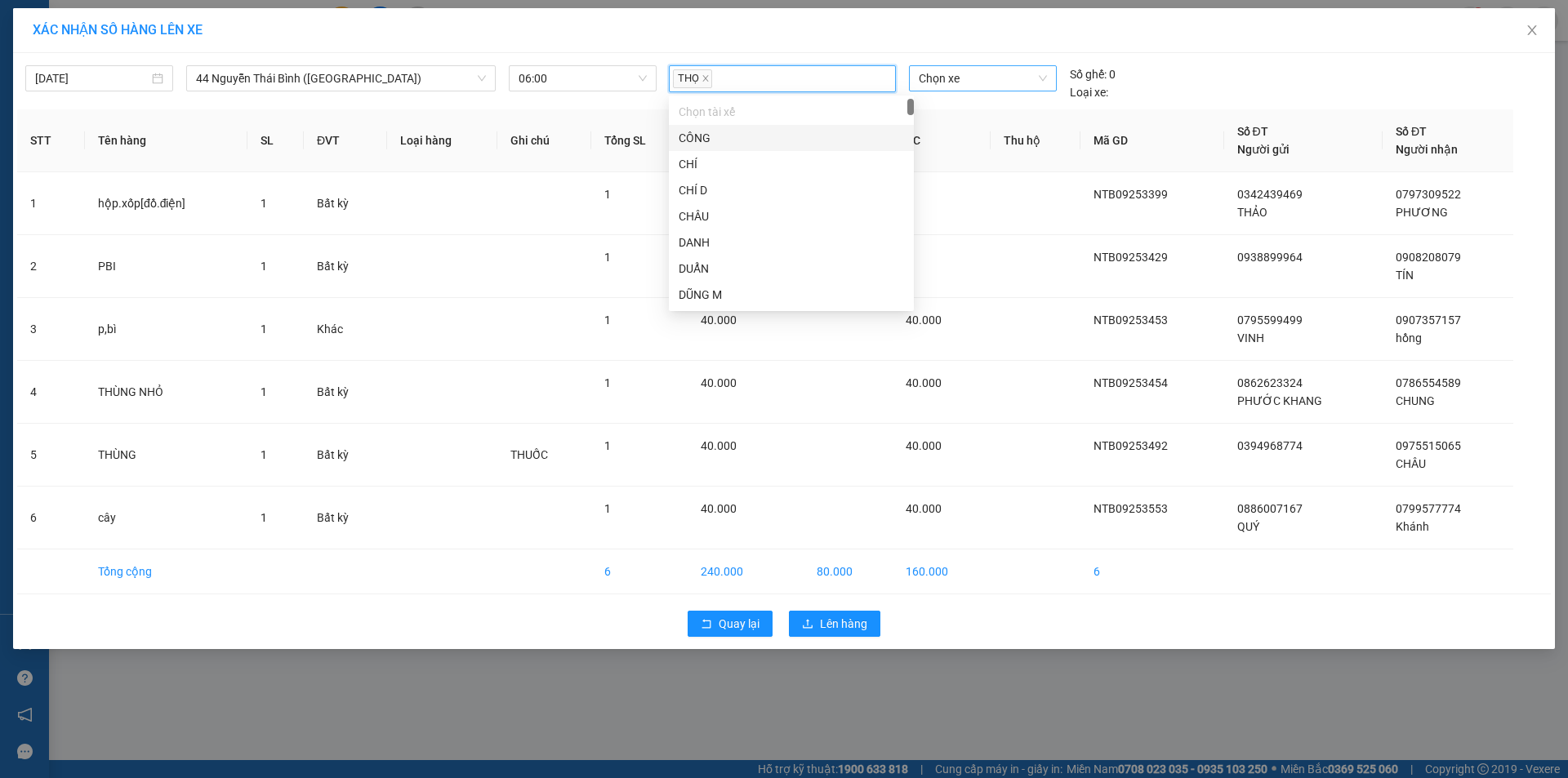
click at [974, 81] on span "Chọn xe" at bounding box center [982, 78] width 128 height 25
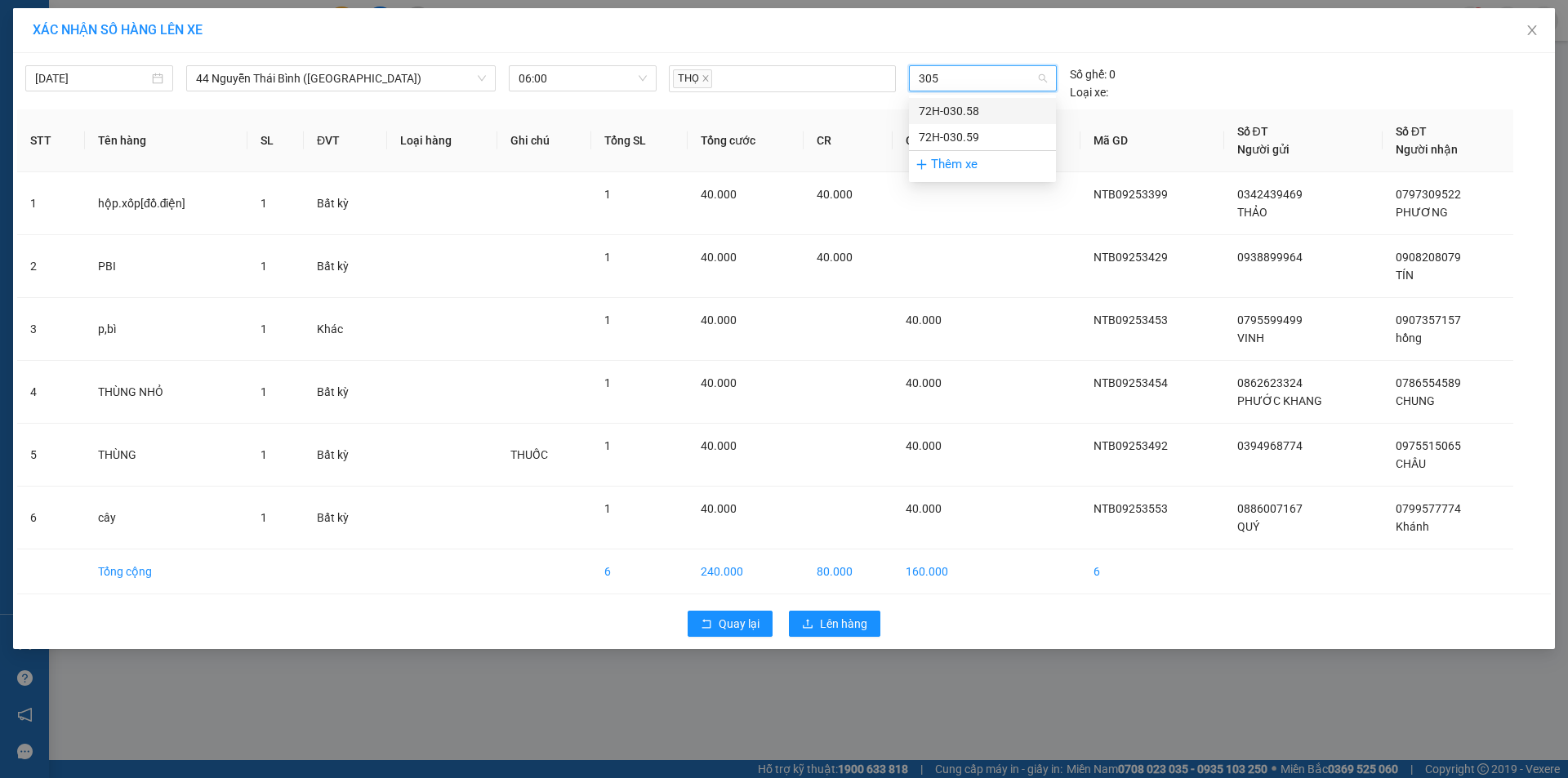
type input "3058"
click at [979, 107] on div "72H-030.58" at bounding box center [982, 111] width 128 height 18
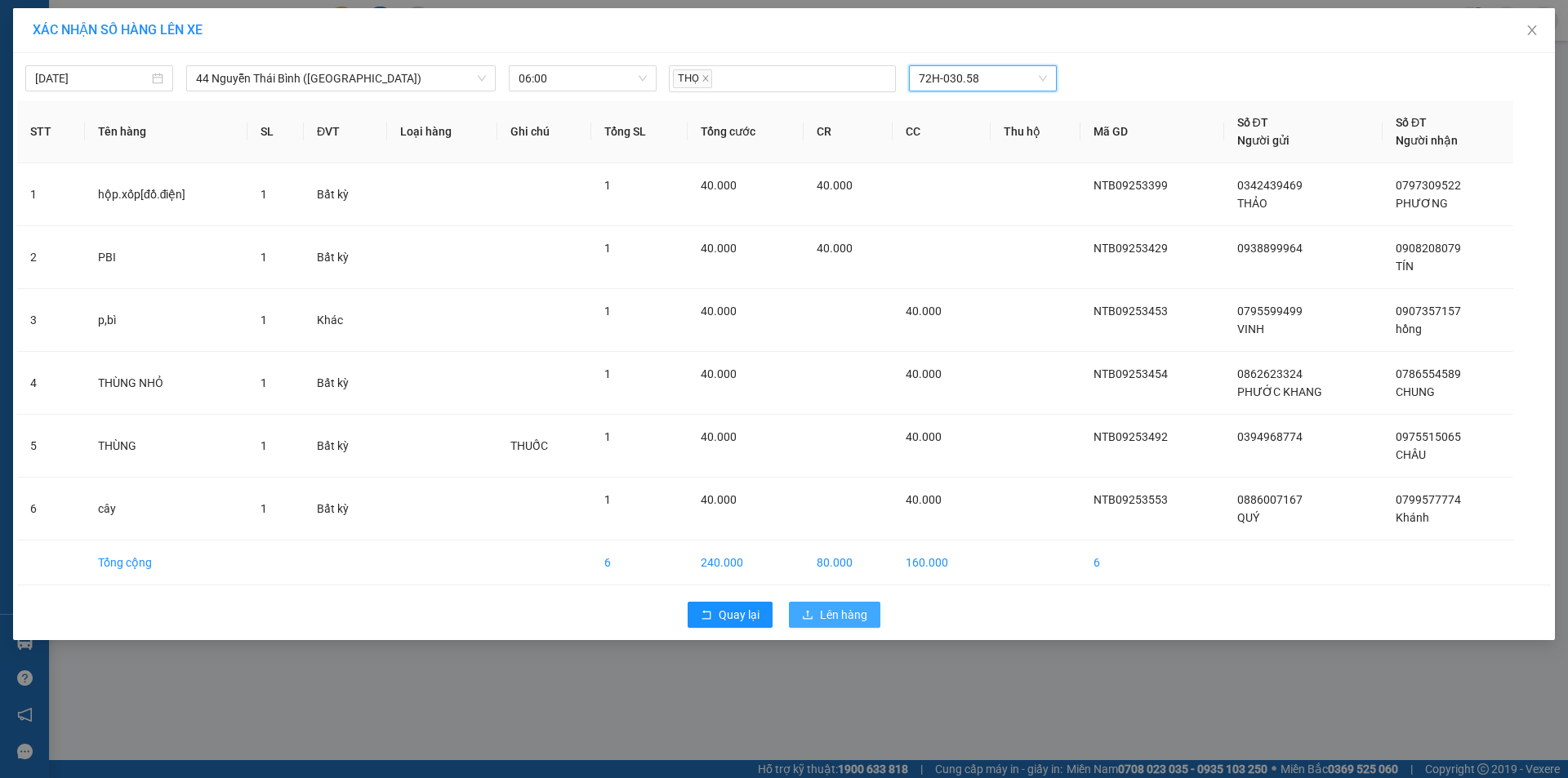
click at [825, 611] on span "Lên hàng" at bounding box center [843, 614] width 48 height 18
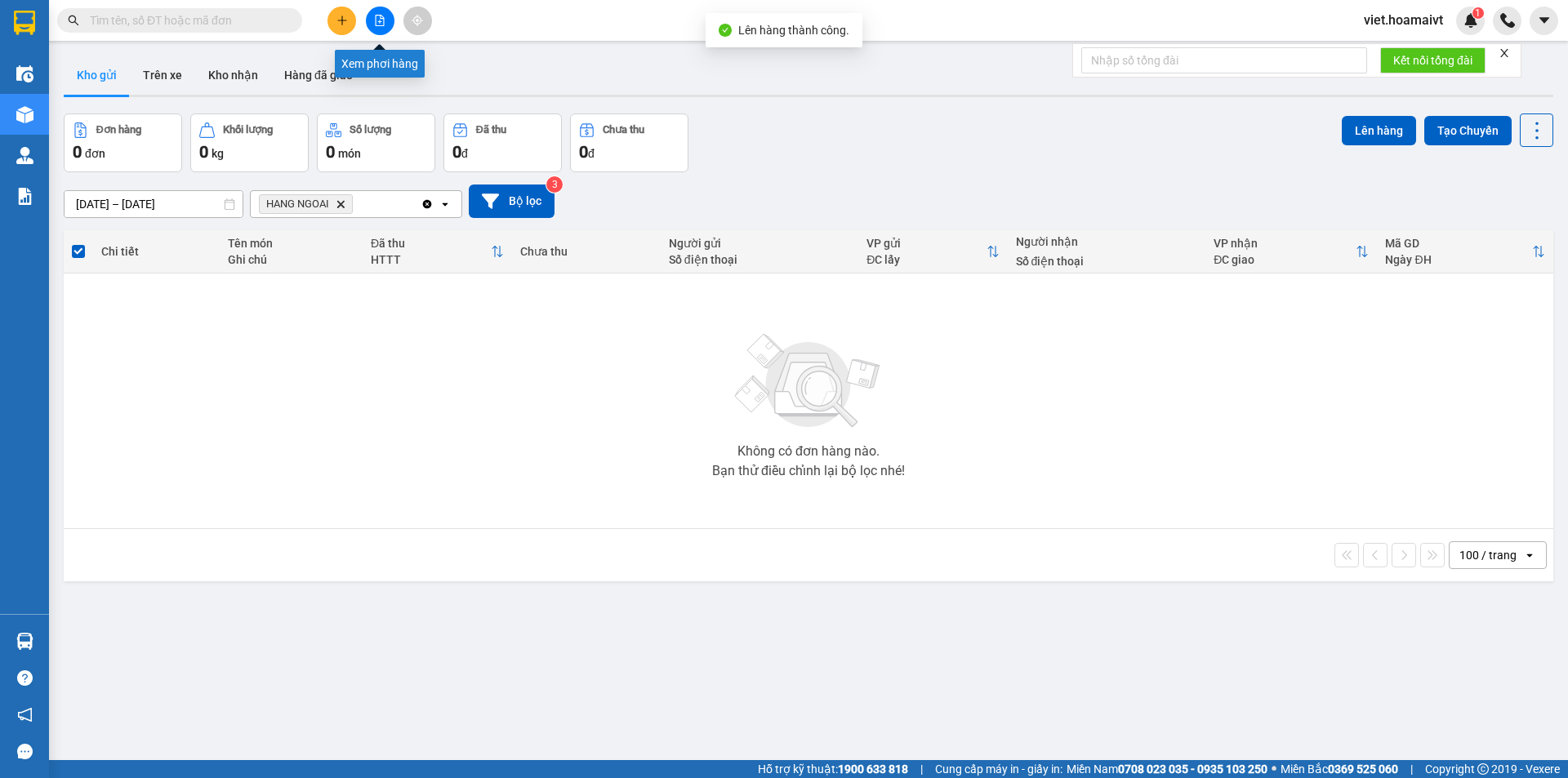
click at [377, 21] on icon "file-add" at bounding box center [380, 21] width 12 height 12
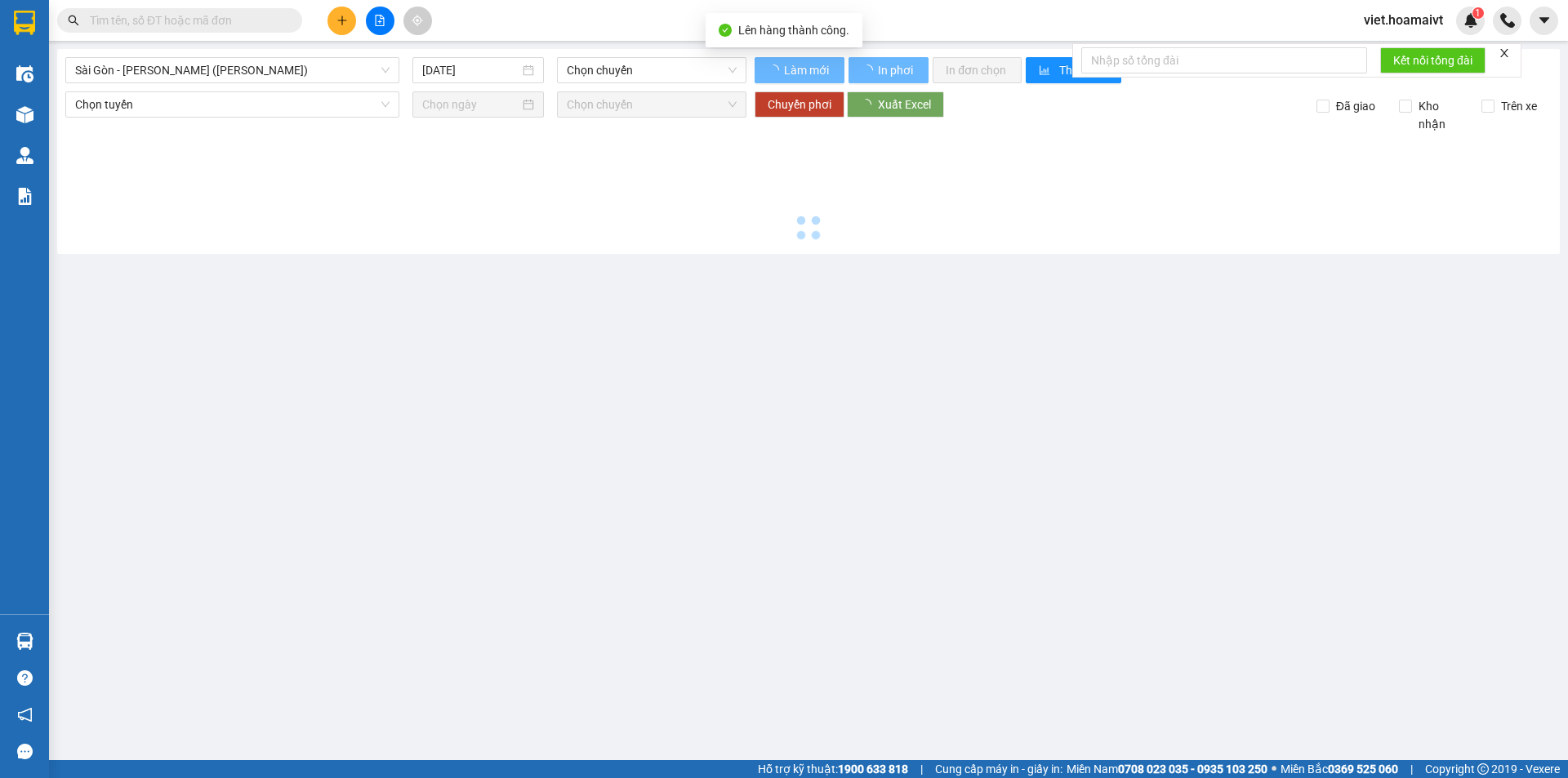
type input "[DATE]"
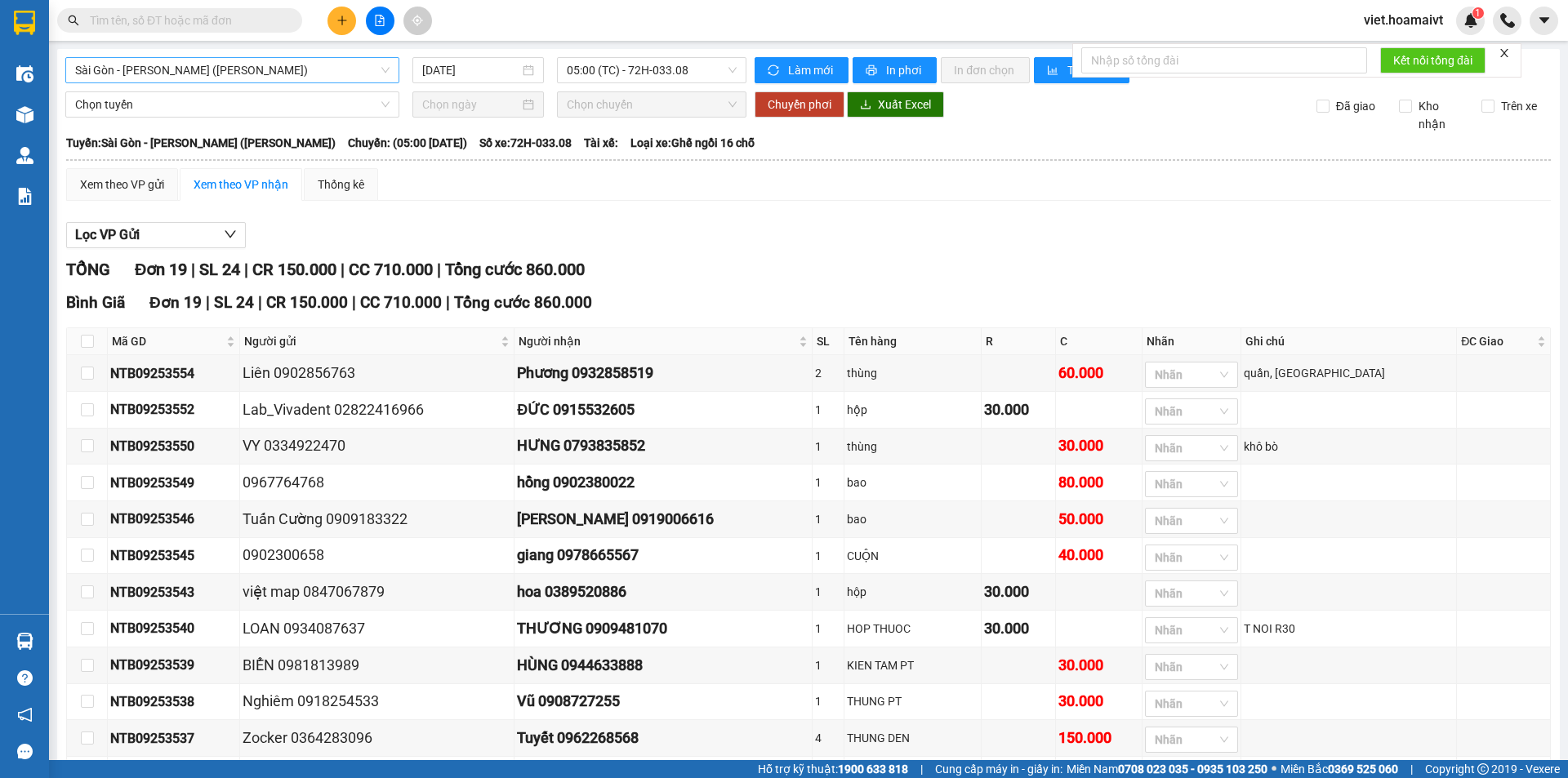
click at [293, 75] on span "Sài Gòn - [PERSON_NAME] ([PERSON_NAME])" at bounding box center [232, 70] width 314 height 25
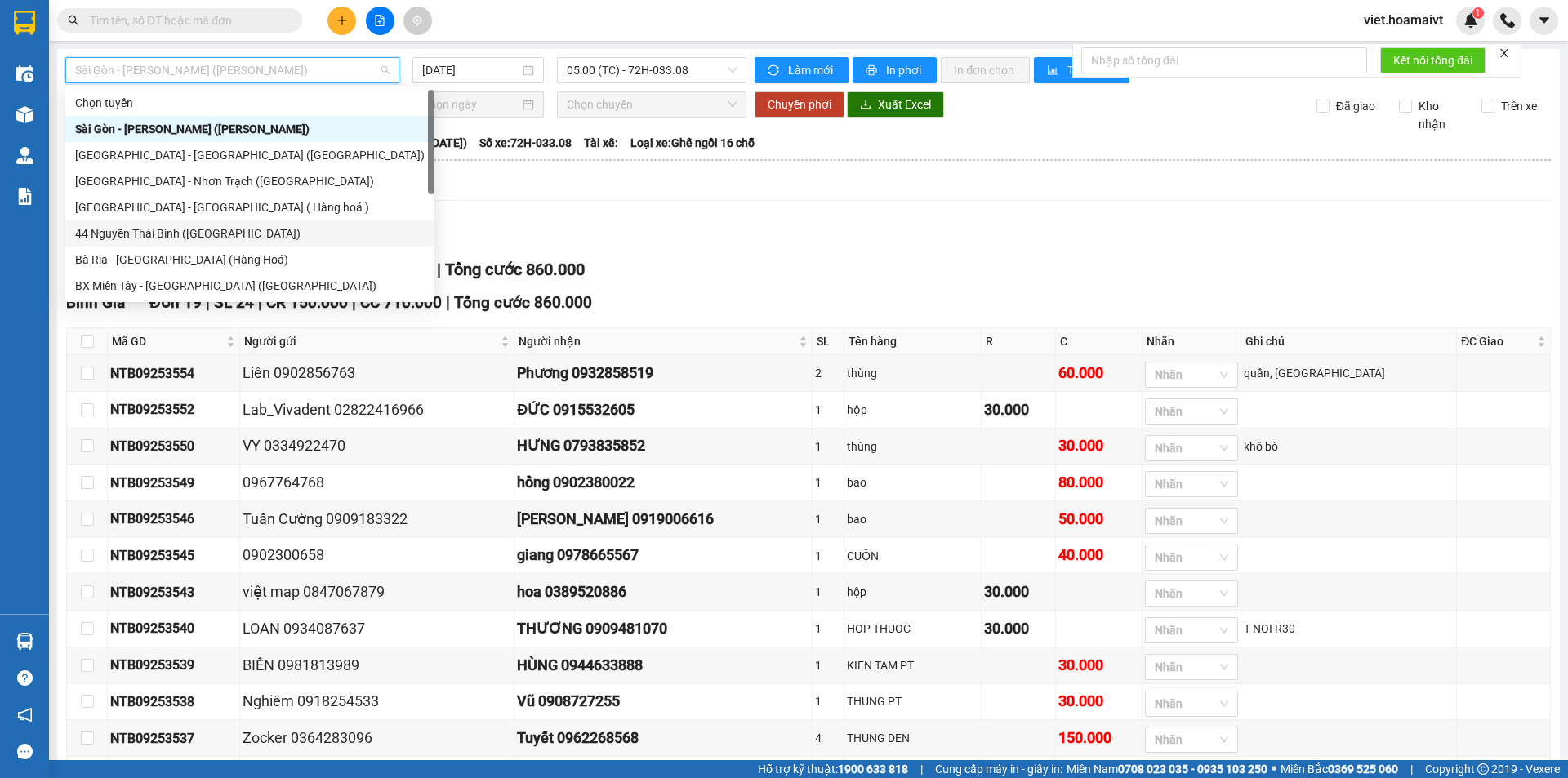
click at [206, 238] on div "44 Nguyễn Thái Bình ([GEOGRAPHIC_DATA])" at bounding box center [250, 234] width 350 height 18
type input "[DATE]"
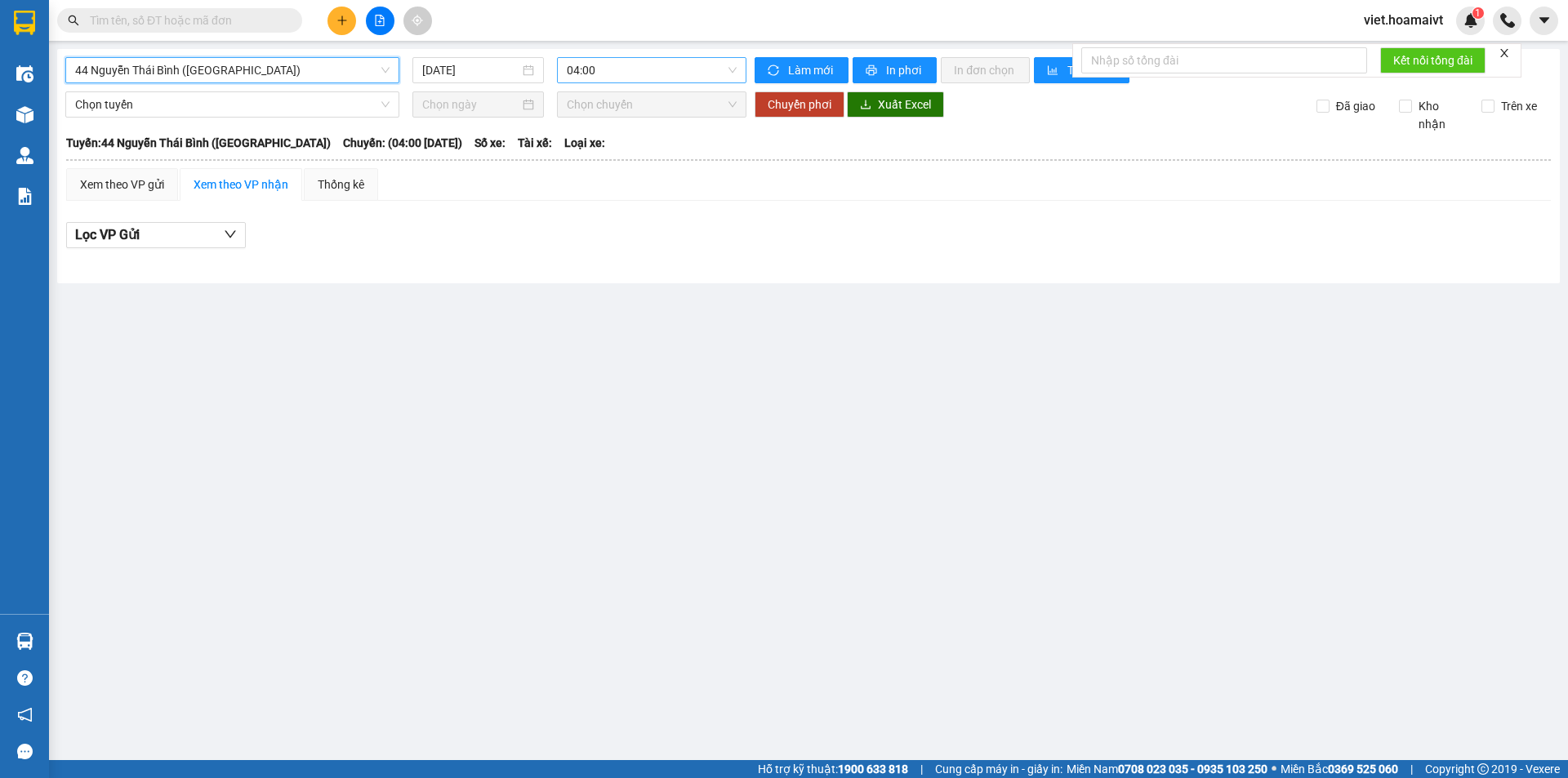
click at [644, 72] on span "04:00" at bounding box center [651, 70] width 169 height 25
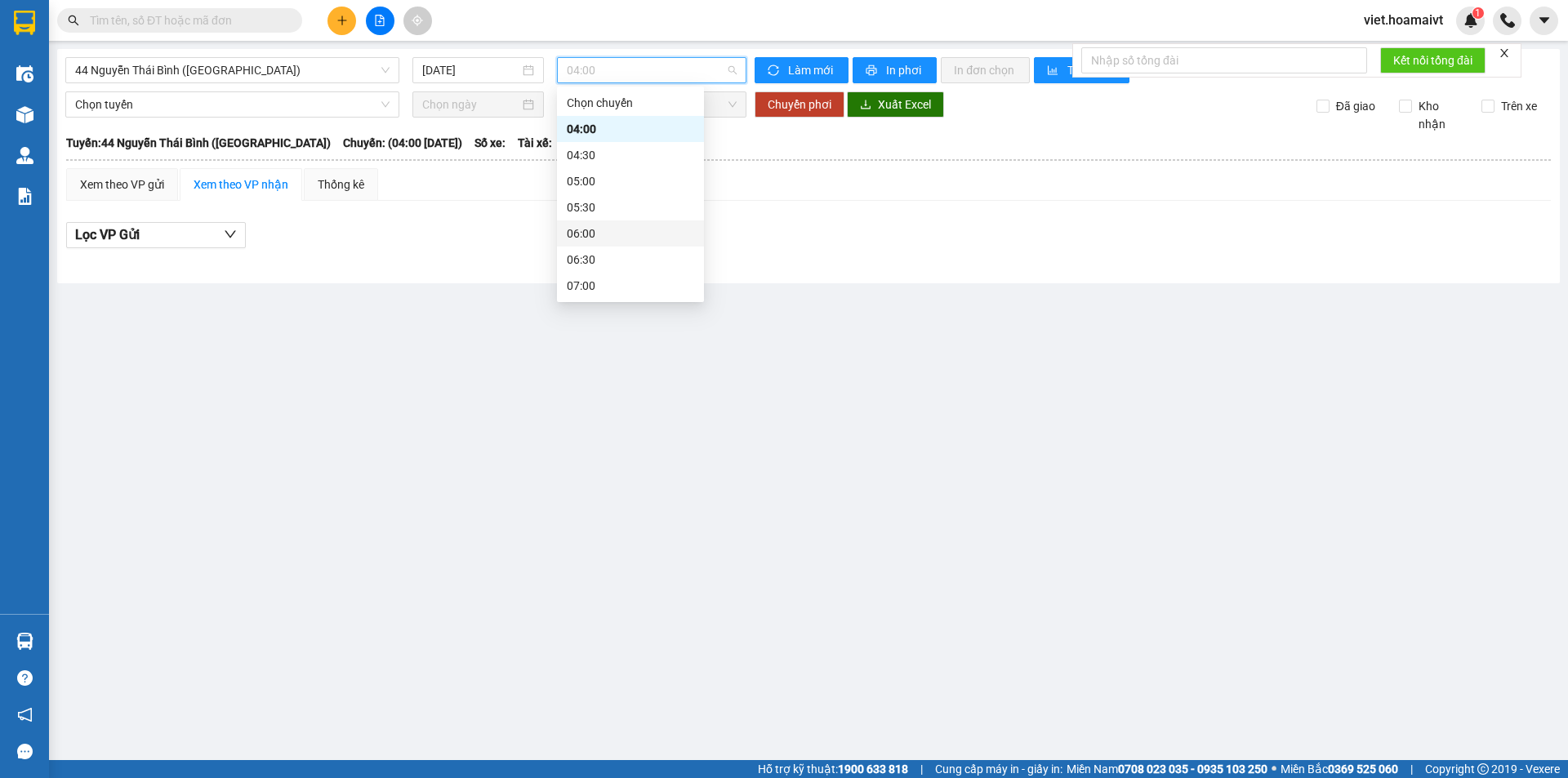
click at [627, 232] on div "06:00" at bounding box center [630, 234] width 128 height 18
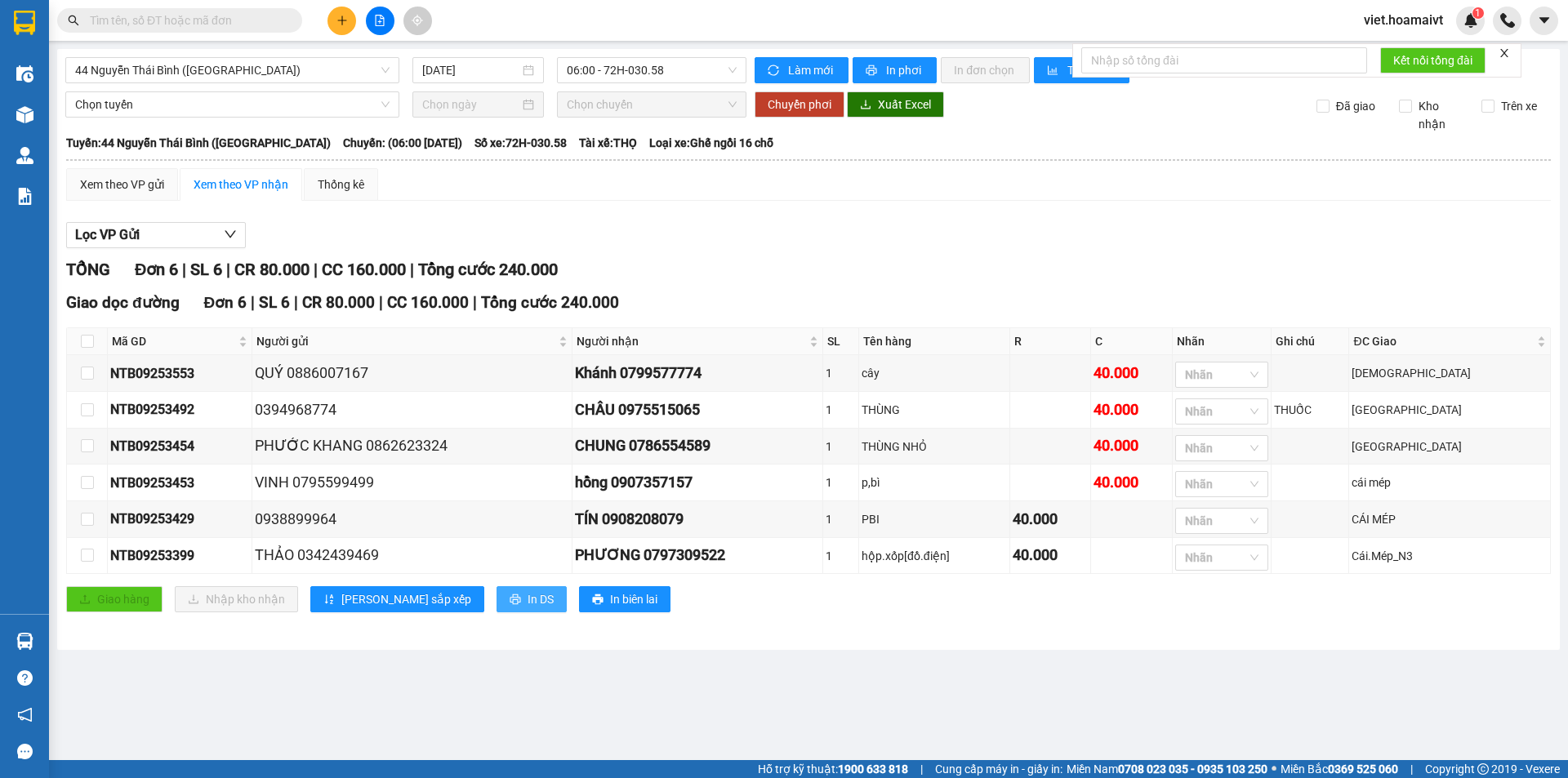
click at [527, 607] on span "In DS" at bounding box center [540, 600] width 26 height 18
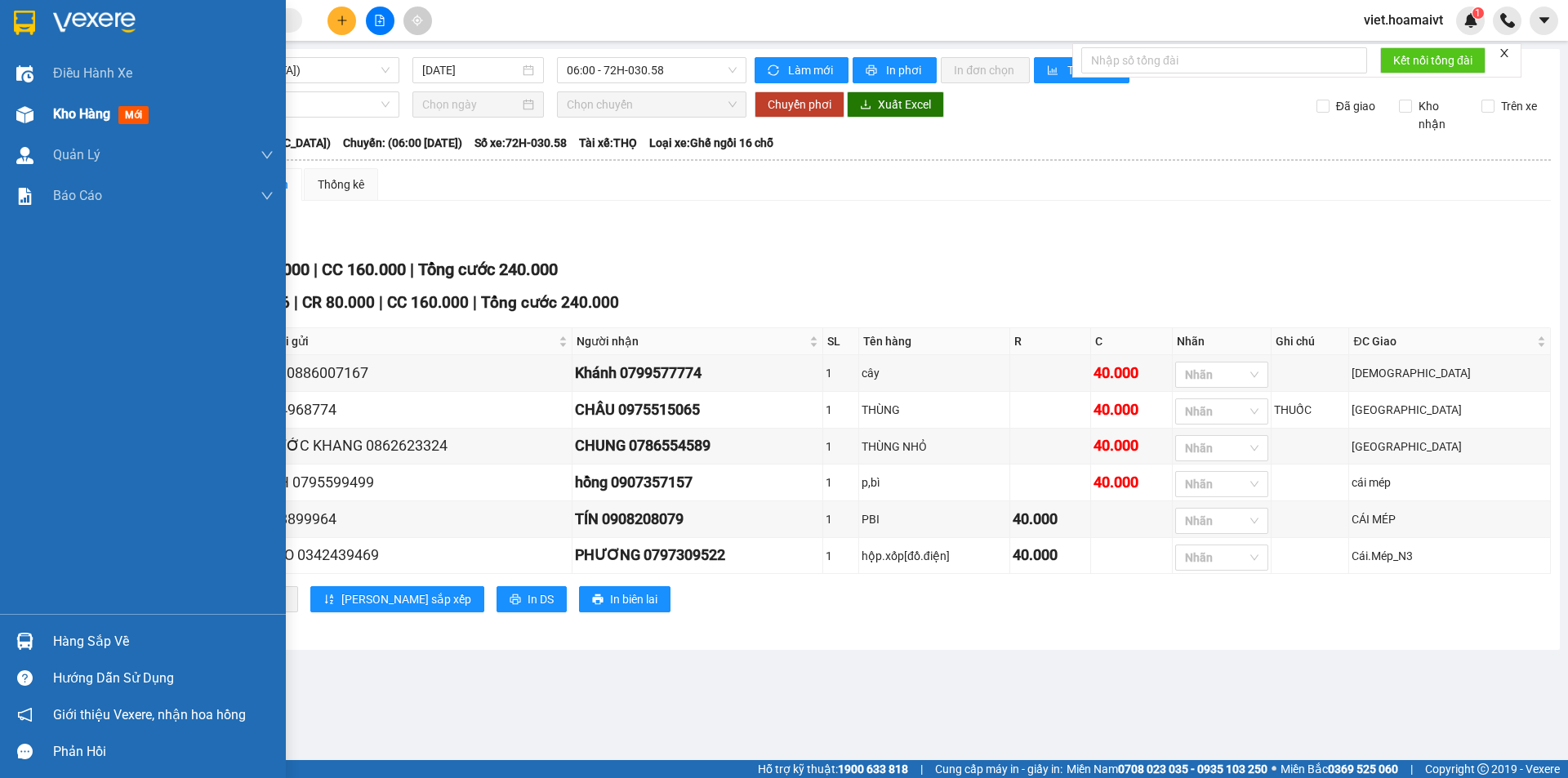
click at [78, 106] on span "Kho hàng" at bounding box center [82, 114] width 57 height 16
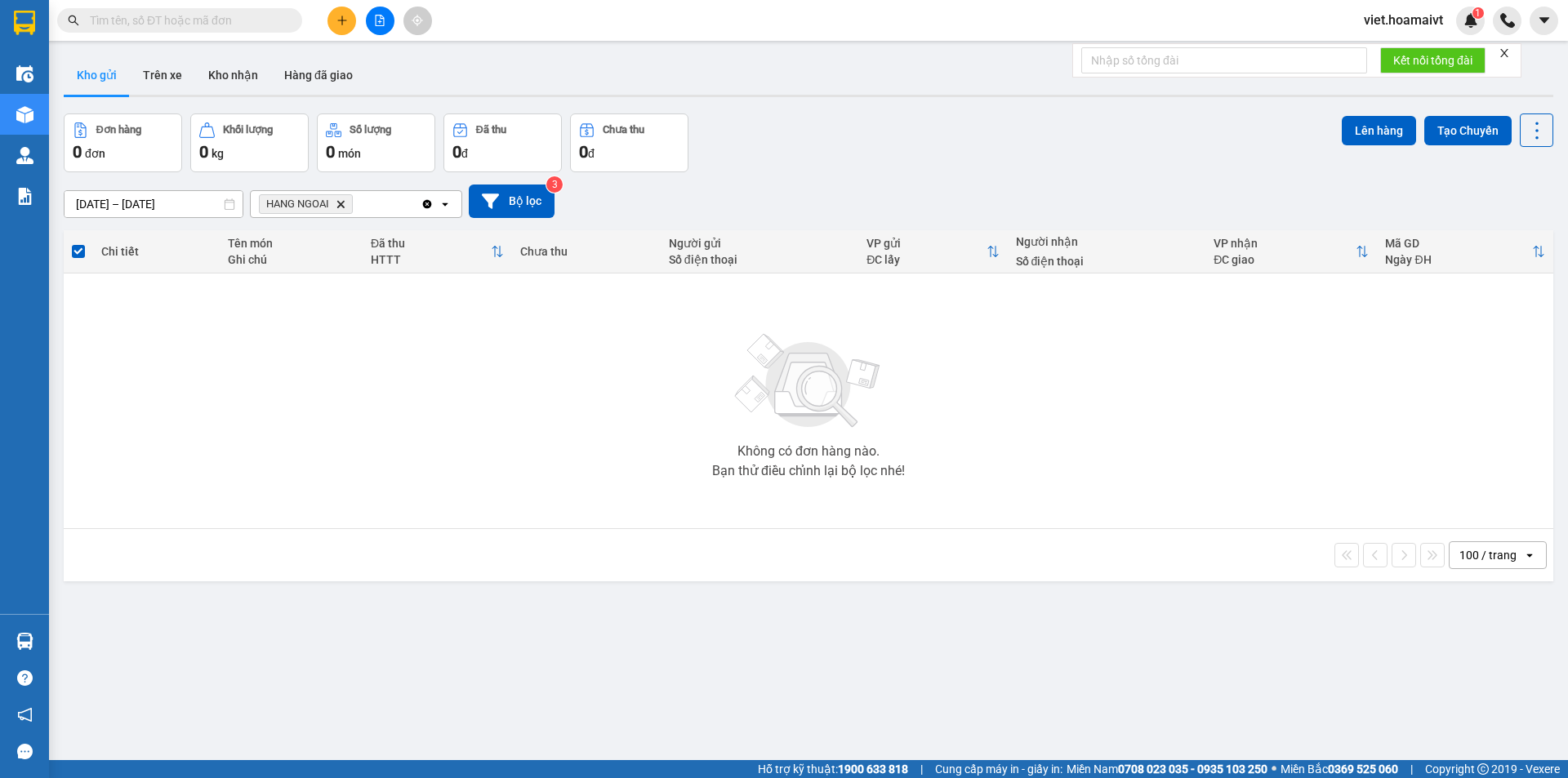
click at [344, 205] on icon "Delete" at bounding box center [341, 204] width 10 height 10
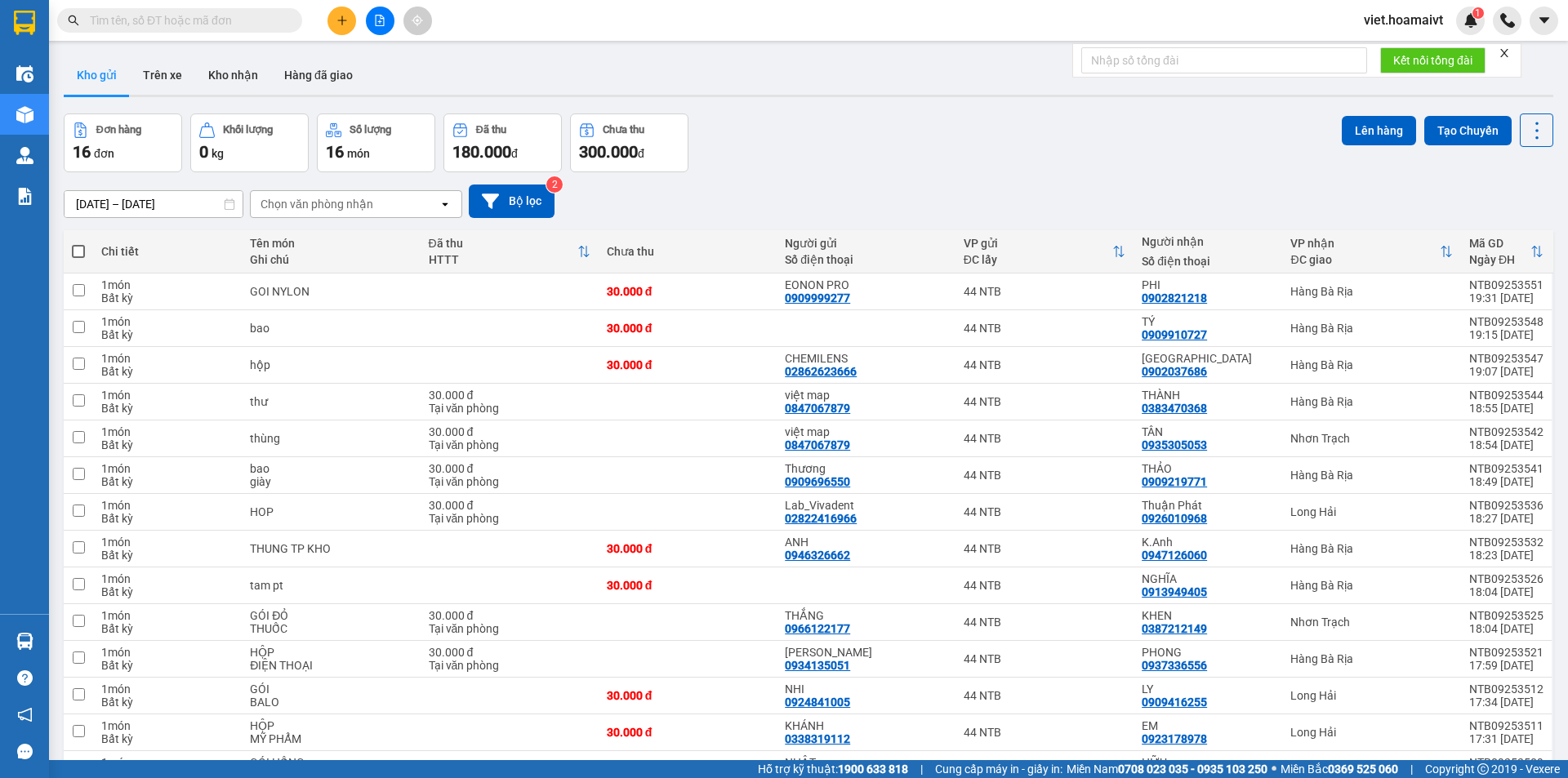
click at [365, 211] on div "Chọn văn phòng nhận" at bounding box center [317, 204] width 113 height 16
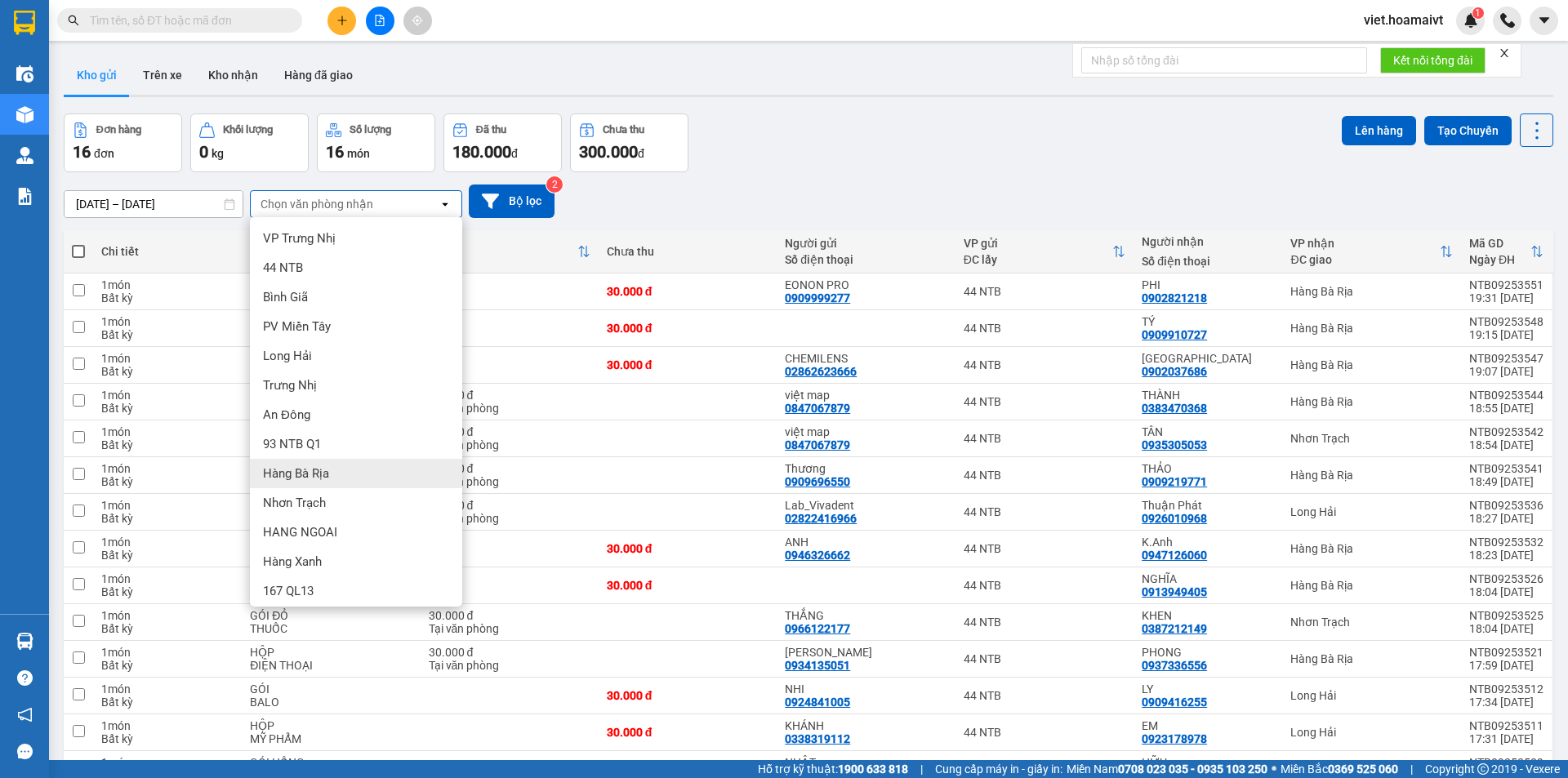
click at [342, 477] on div "Hàng Bà Rịa" at bounding box center [356, 474] width 212 height 30
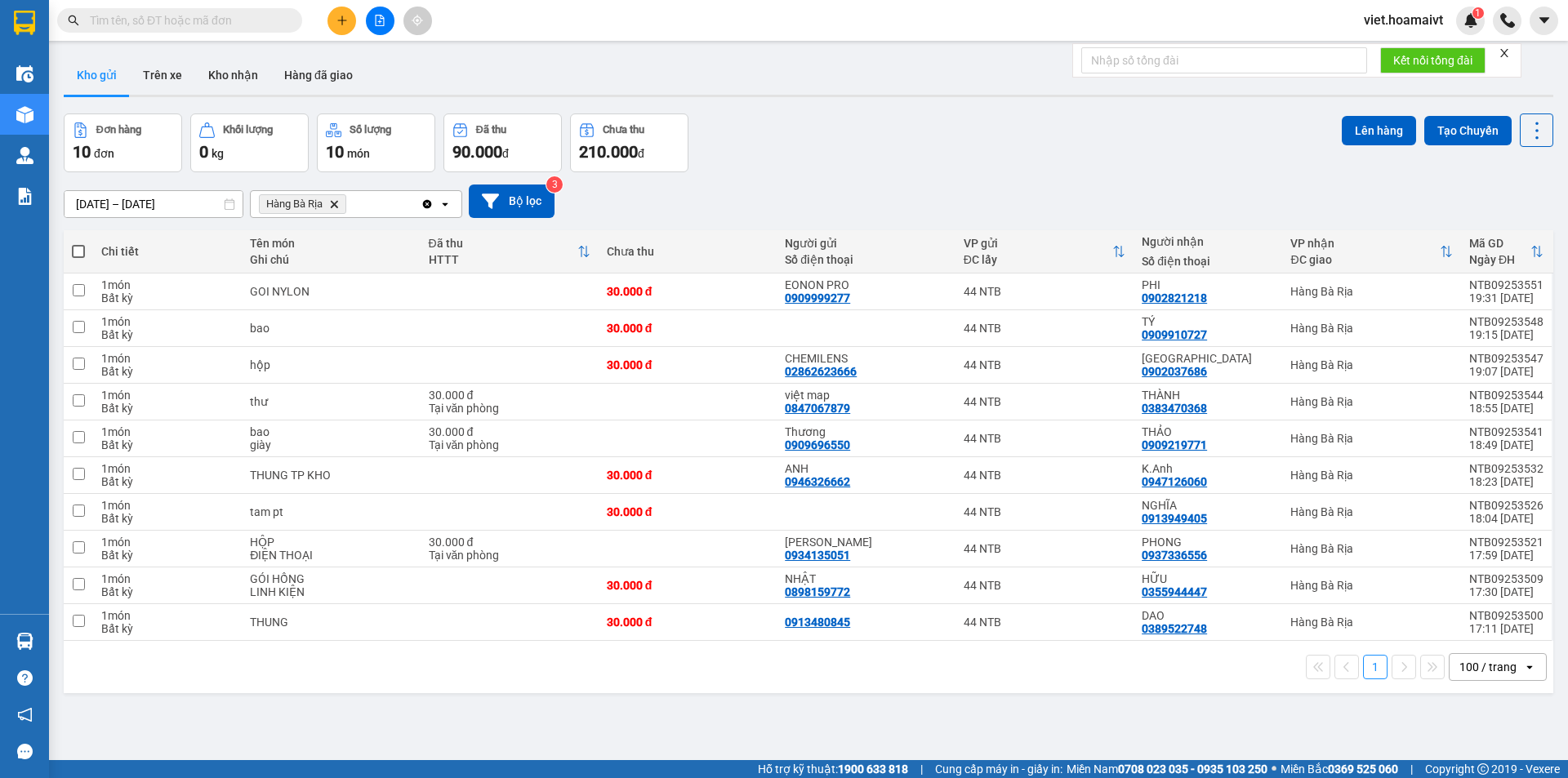
click at [79, 250] on span at bounding box center [78, 251] width 13 height 13
click at [78, 244] on input "checkbox" at bounding box center [78, 244] width 0 height 0
checkbox input "true"
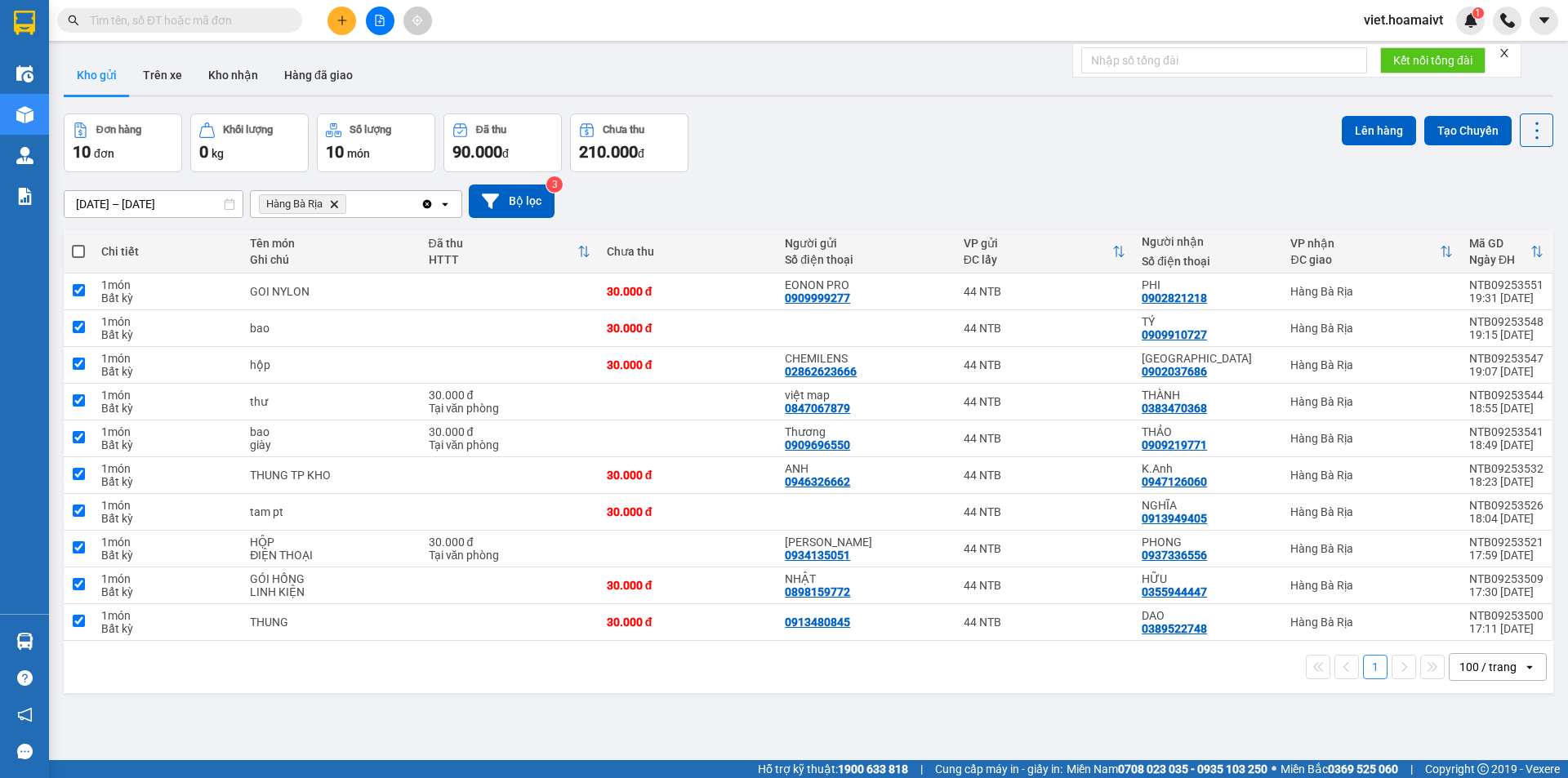
checkbox input "true"
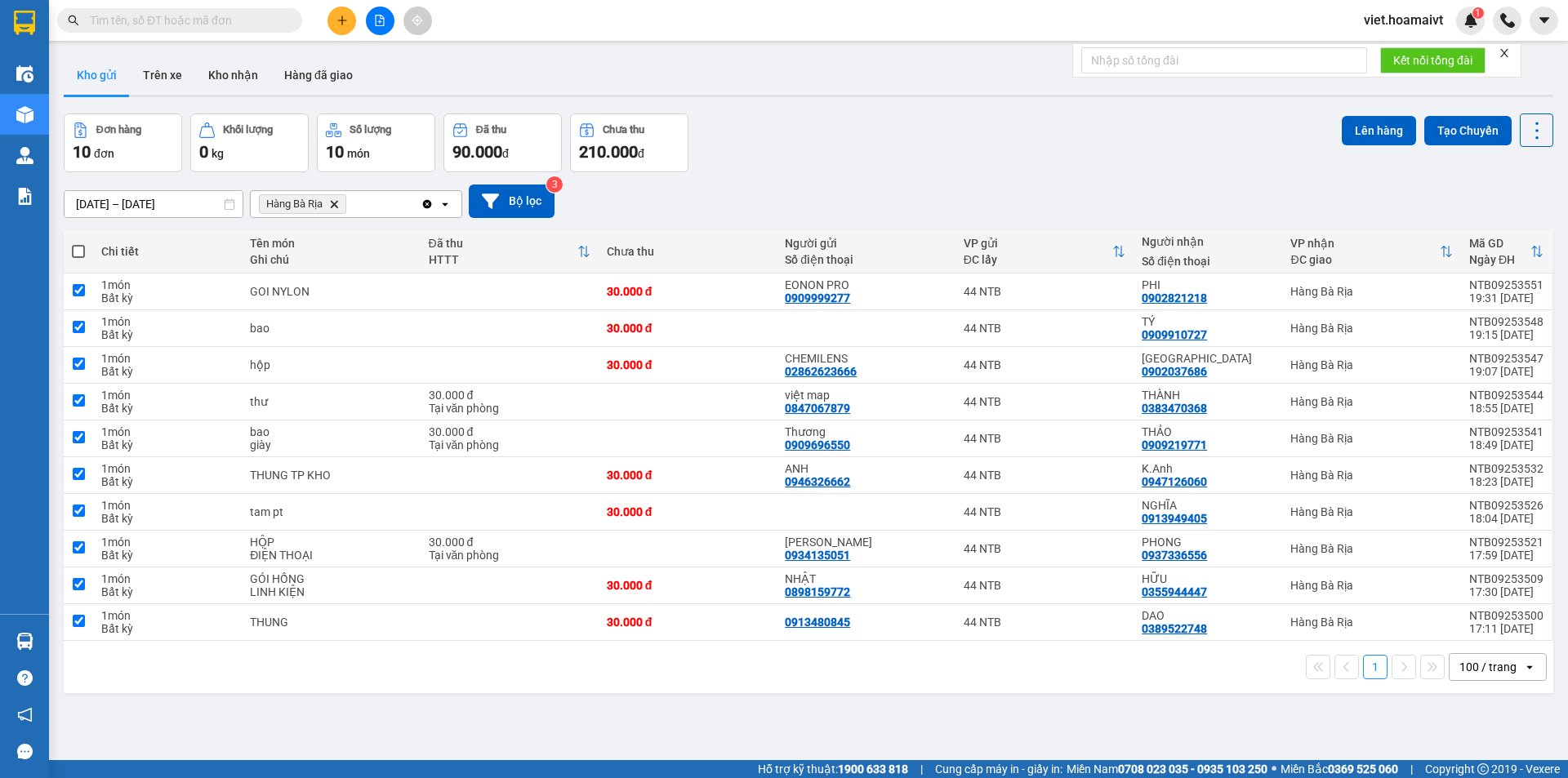
checkbox input "true"
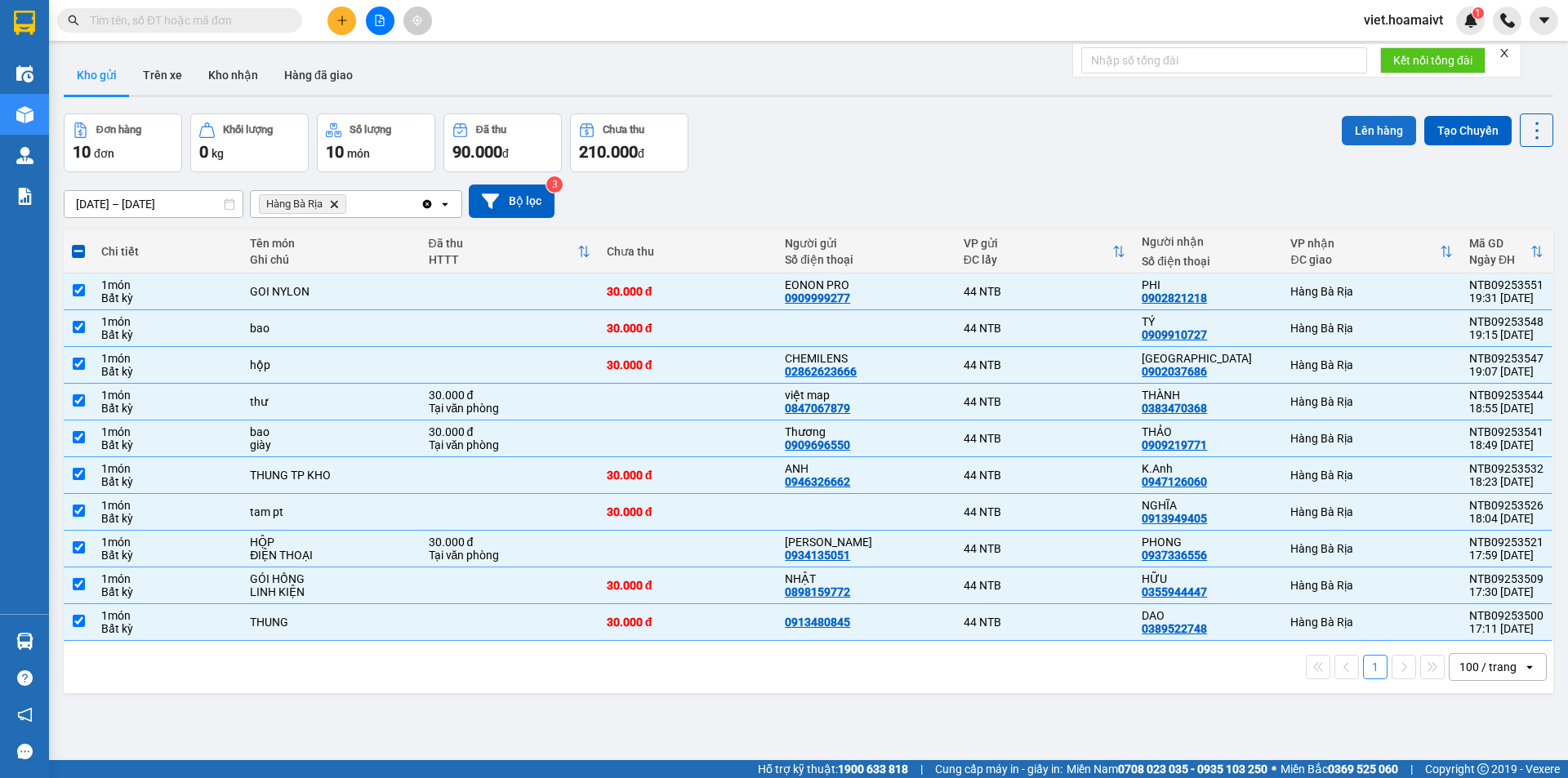
click at [1362, 132] on button "Lên hàng" at bounding box center [1379, 131] width 74 height 30
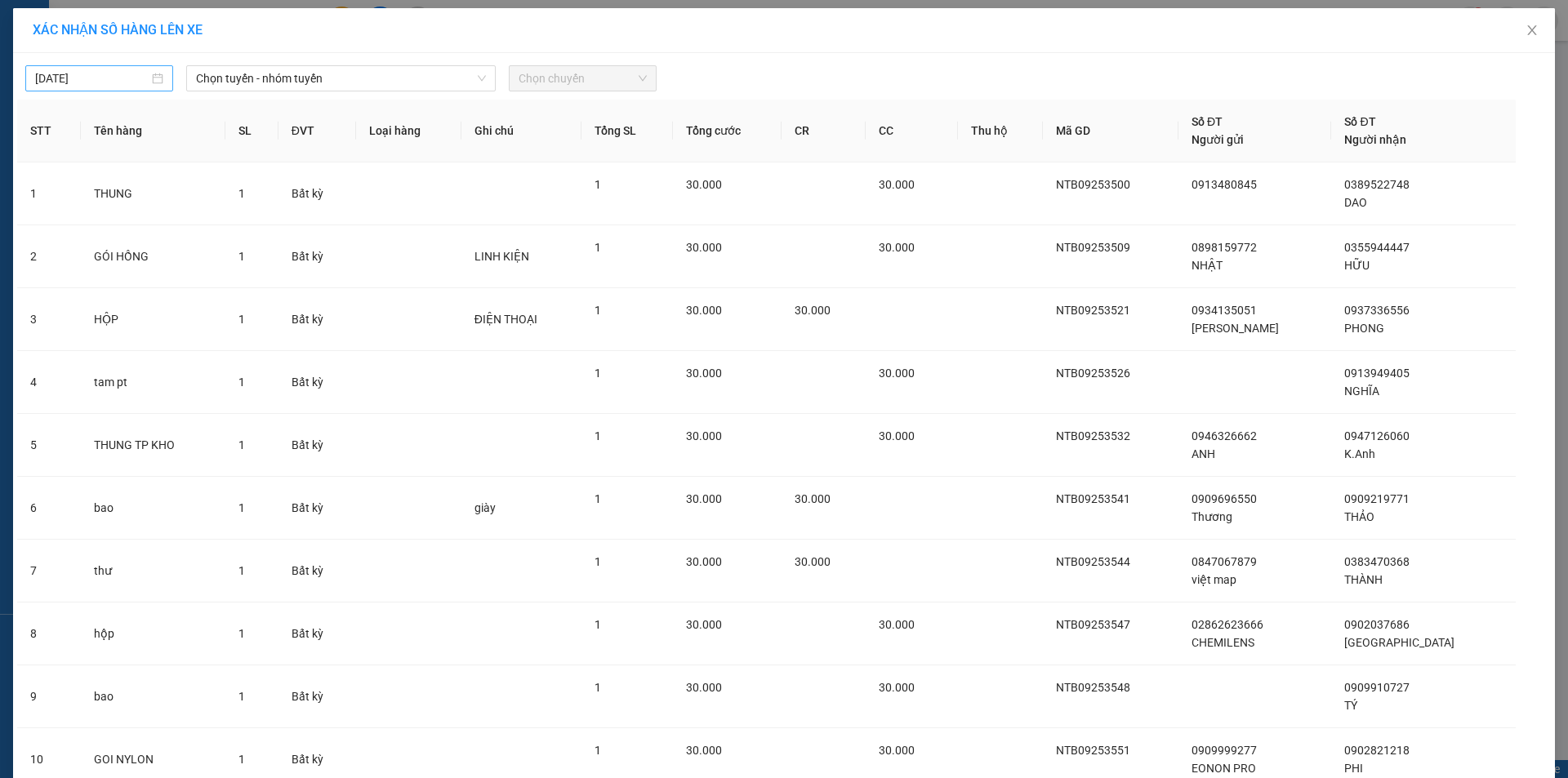
click at [140, 67] on div "[DATE]" at bounding box center [99, 78] width 148 height 26
click at [225, 197] on div "13" at bounding box center [221, 198] width 20 height 20
click at [275, 64] on div "[DATE] Chọn tuyến - nhóm tuyến Chọn chuyến" at bounding box center [784, 74] width 1534 height 35
type input "[DATE]"
click at [263, 82] on span "Chọn tuyến - nhóm tuyến" at bounding box center [341, 78] width 290 height 25
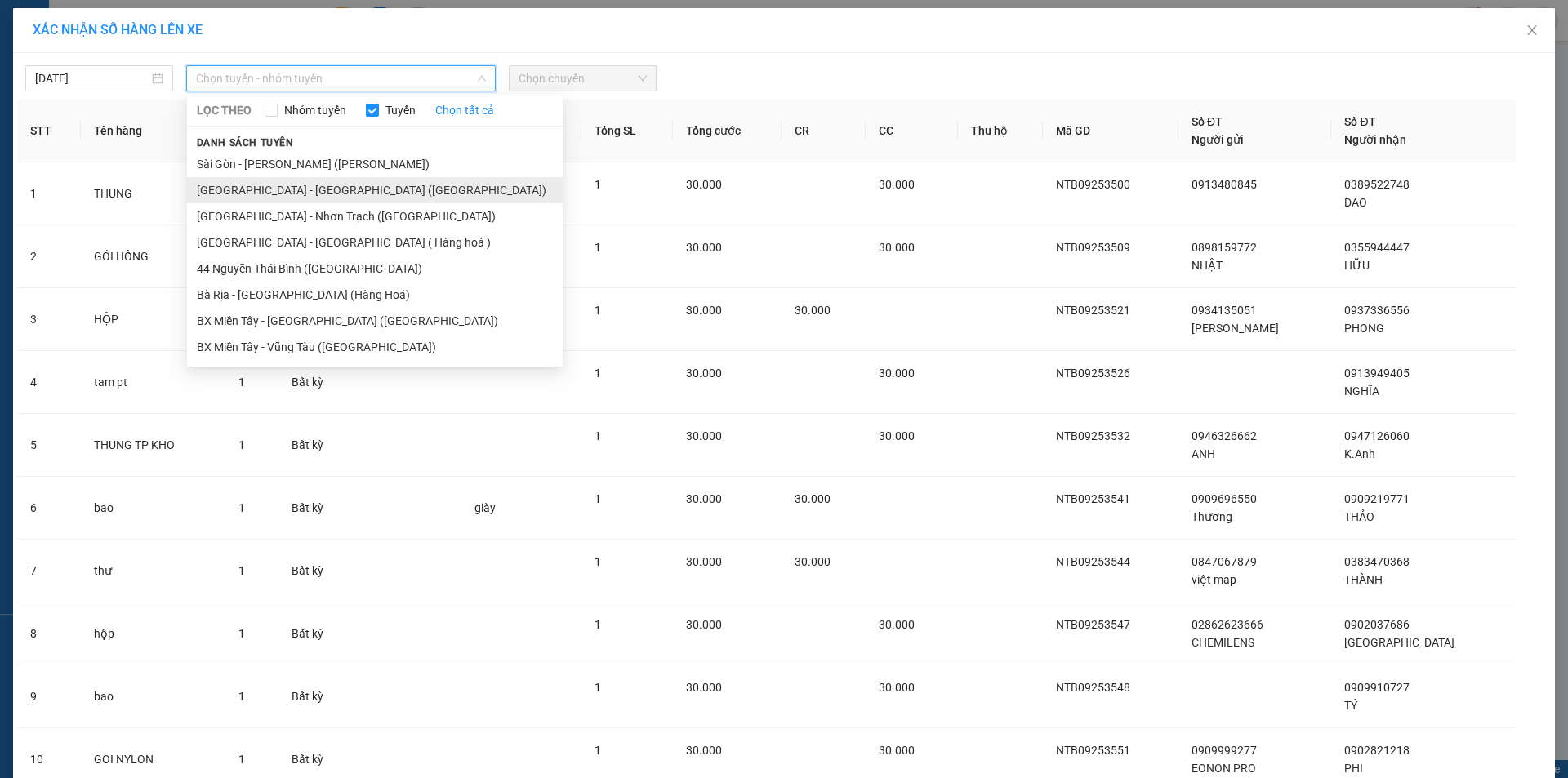
click at [265, 187] on li "[GEOGRAPHIC_DATA] - [GEOGRAPHIC_DATA] ([GEOGRAPHIC_DATA])" at bounding box center [375, 190] width 376 height 26
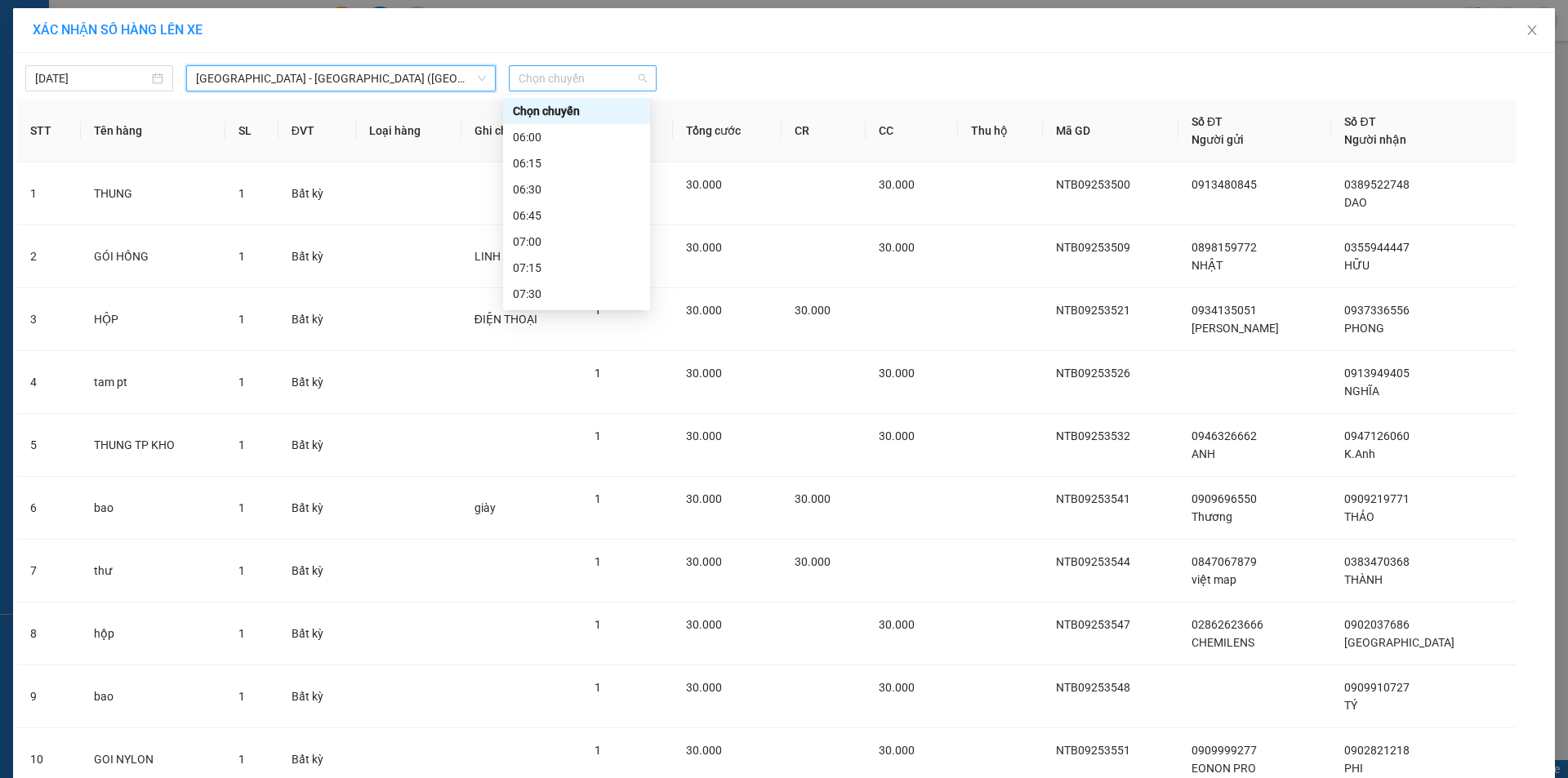
click at [518, 76] on span "Chọn chuyến" at bounding box center [582, 78] width 128 height 25
click at [536, 189] on div "06:30" at bounding box center [576, 189] width 128 height 18
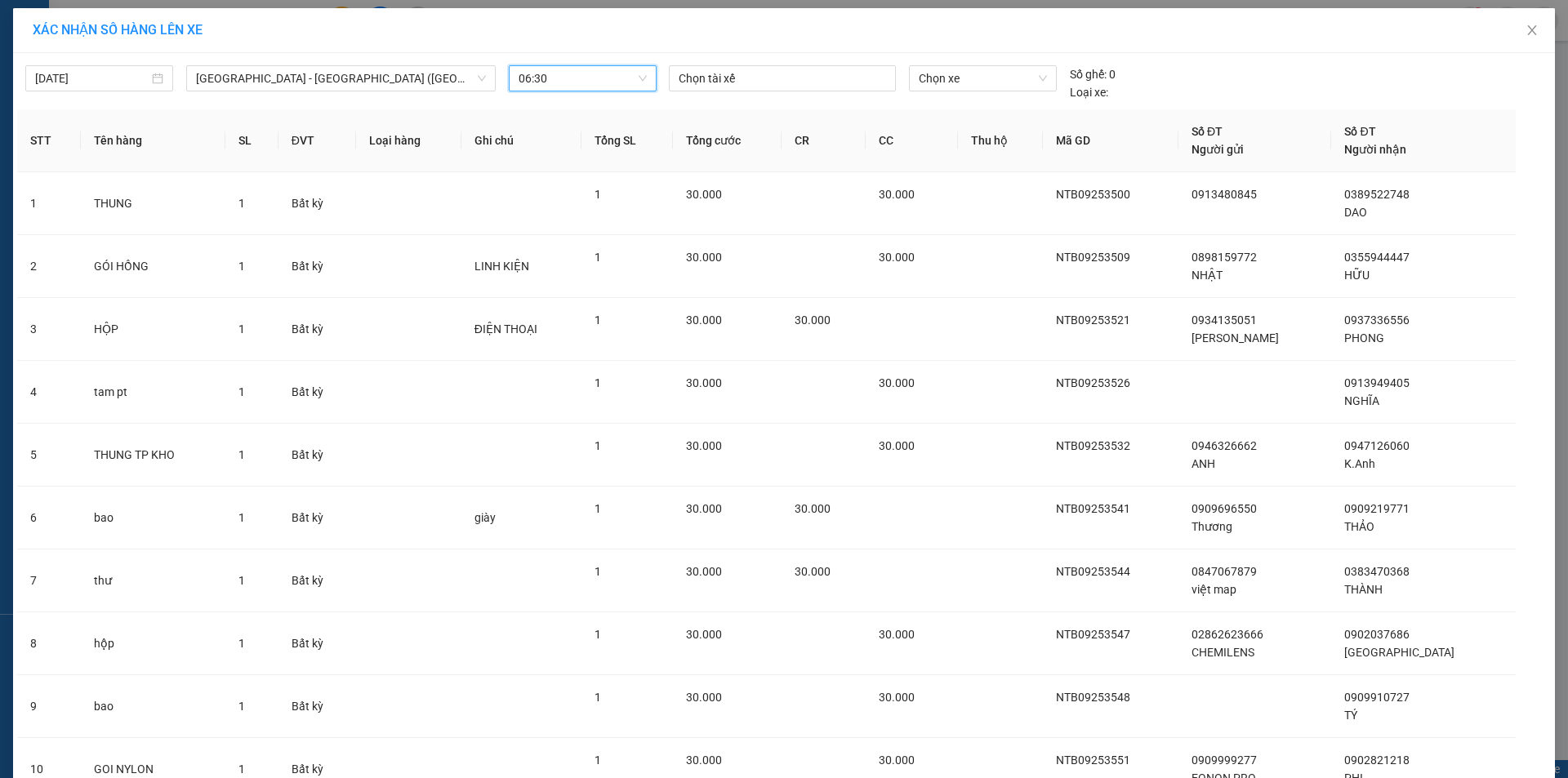
click at [564, 80] on span "06:30" at bounding box center [582, 78] width 128 height 25
click at [554, 143] on div "06:00" at bounding box center [576, 137] width 128 height 18
click at [747, 81] on div at bounding box center [782, 78] width 219 height 20
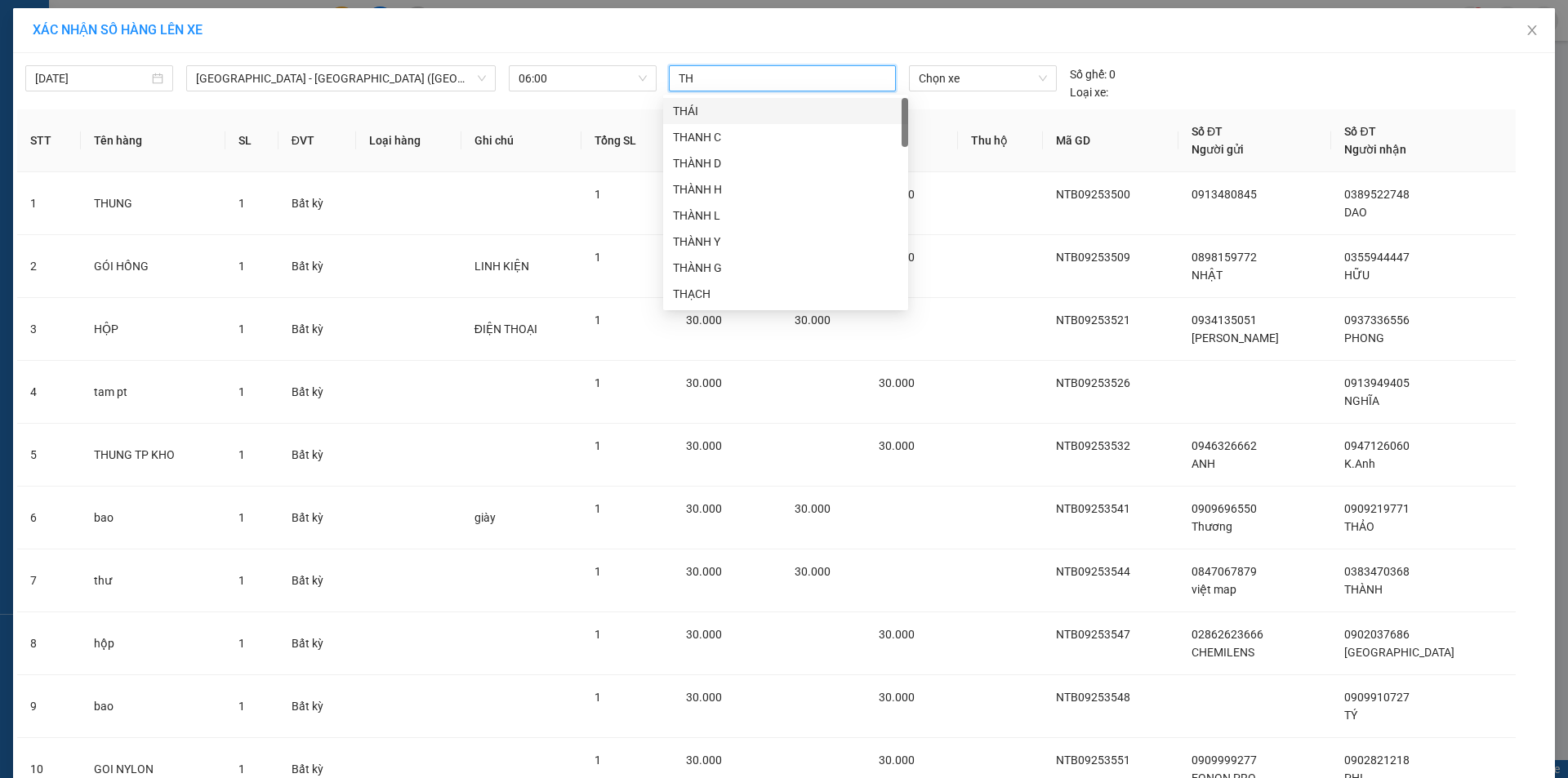
type input "THO"
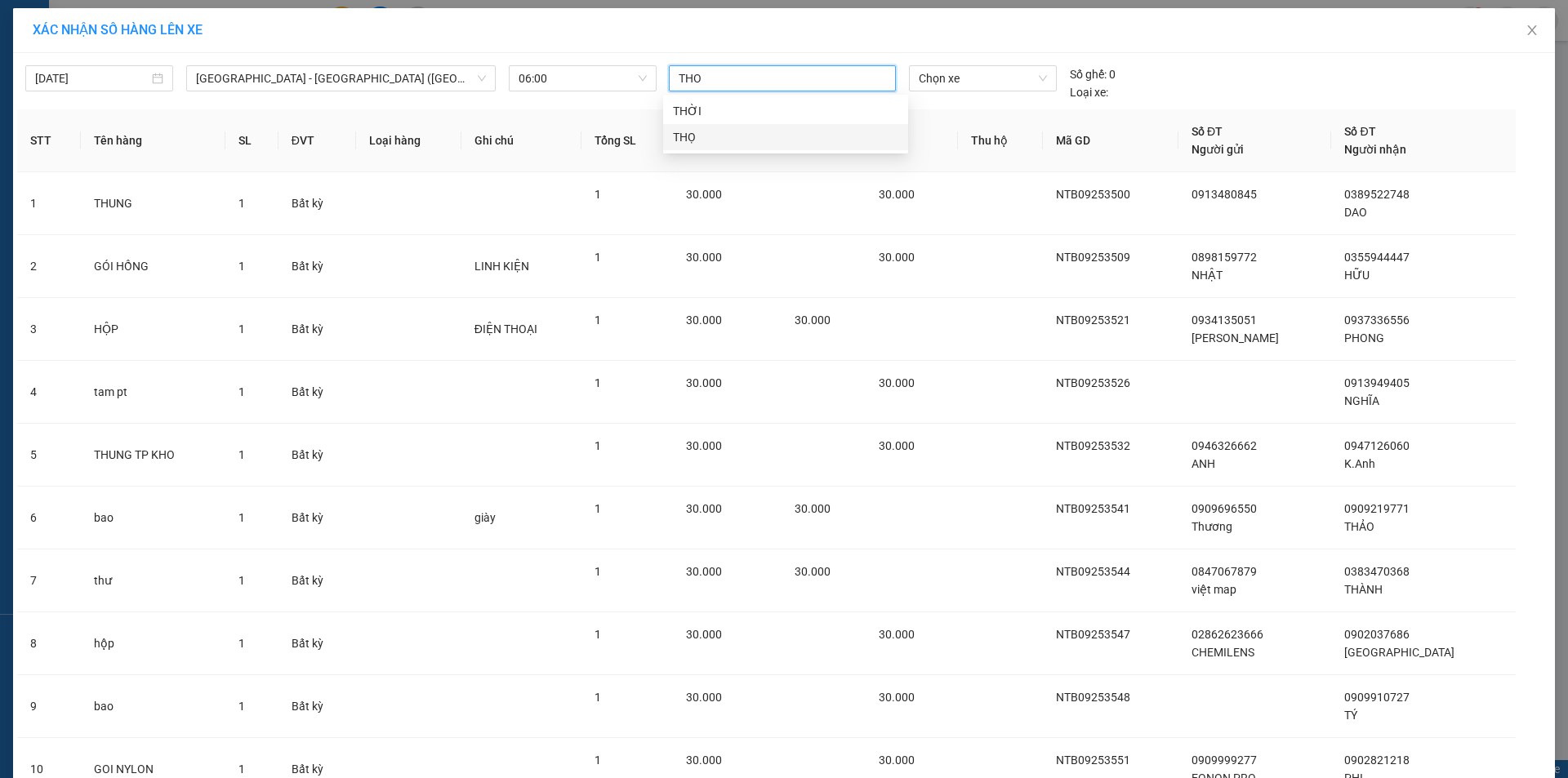
click at [679, 141] on div "THỌ" at bounding box center [785, 137] width 225 height 18
click at [983, 76] on span "Chọn xe" at bounding box center [982, 78] width 128 height 25
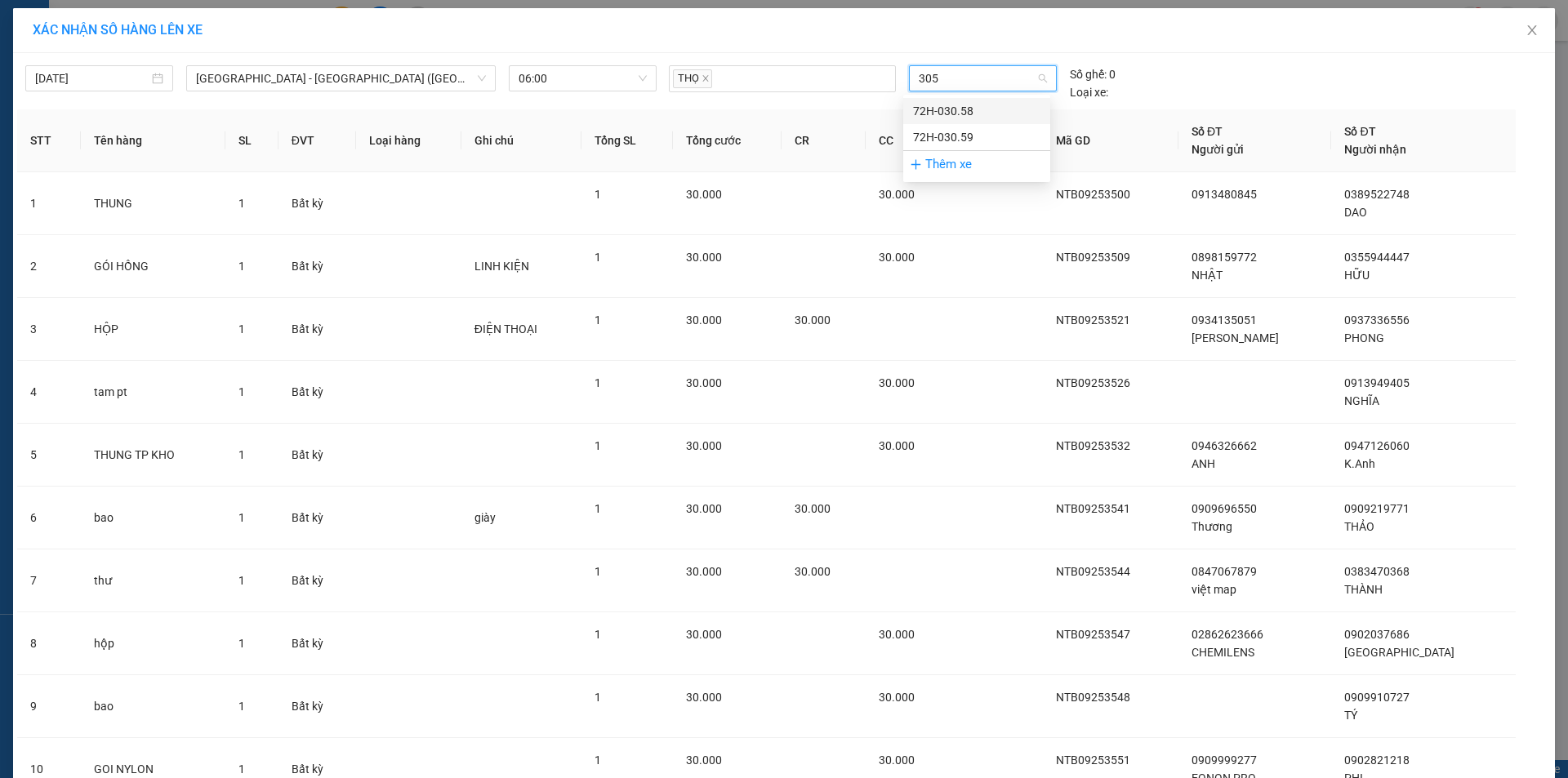
type input "3058"
drag, startPoint x: 981, startPoint y: 110, endPoint x: 928, endPoint y: 143, distance: 62.4
click at [981, 111] on div "72H-030.58" at bounding box center [976, 111] width 128 height 18
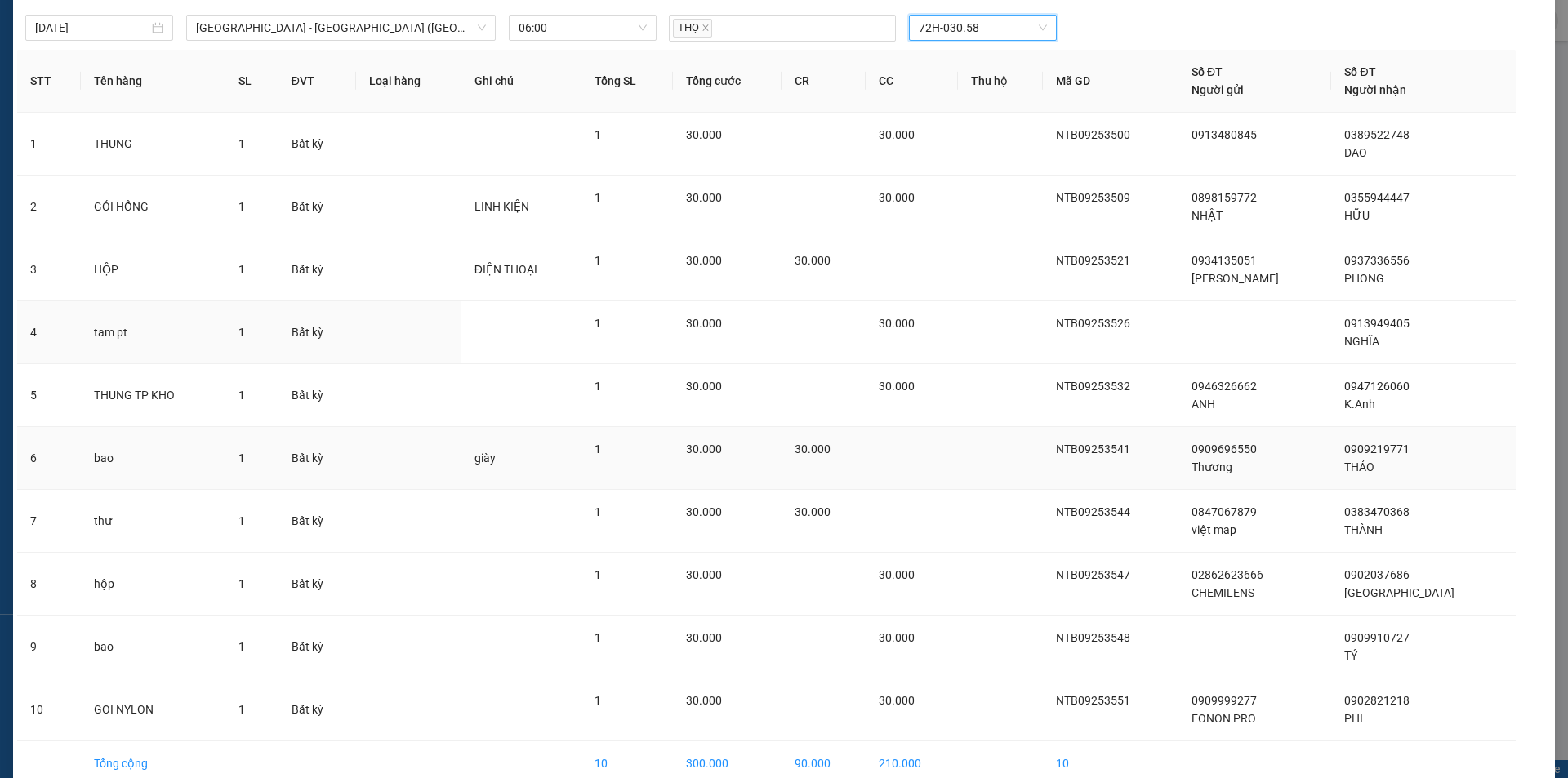
scroll to position [133, 0]
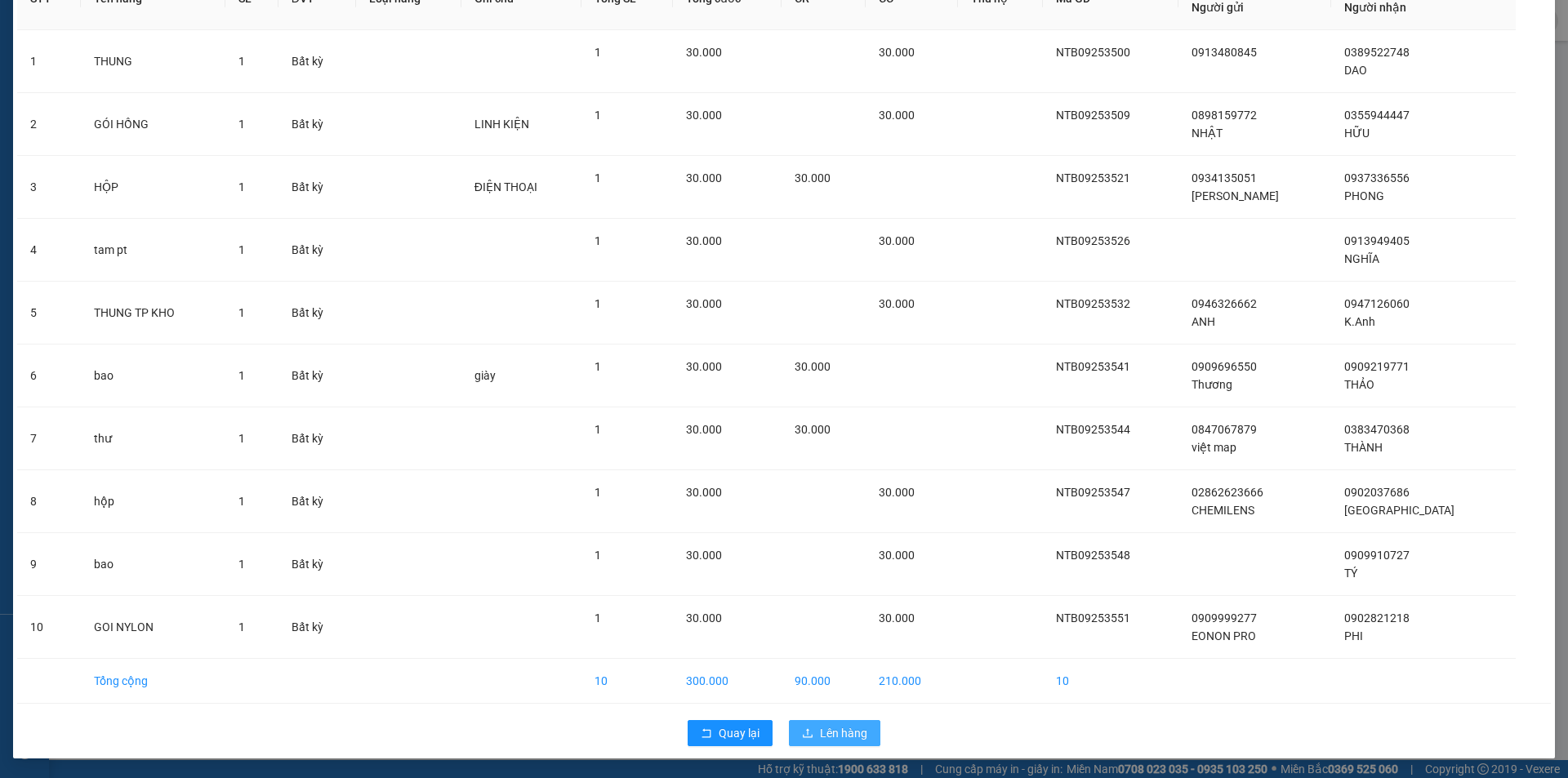
click at [840, 732] on span "Lên hàng" at bounding box center [843, 733] width 48 height 18
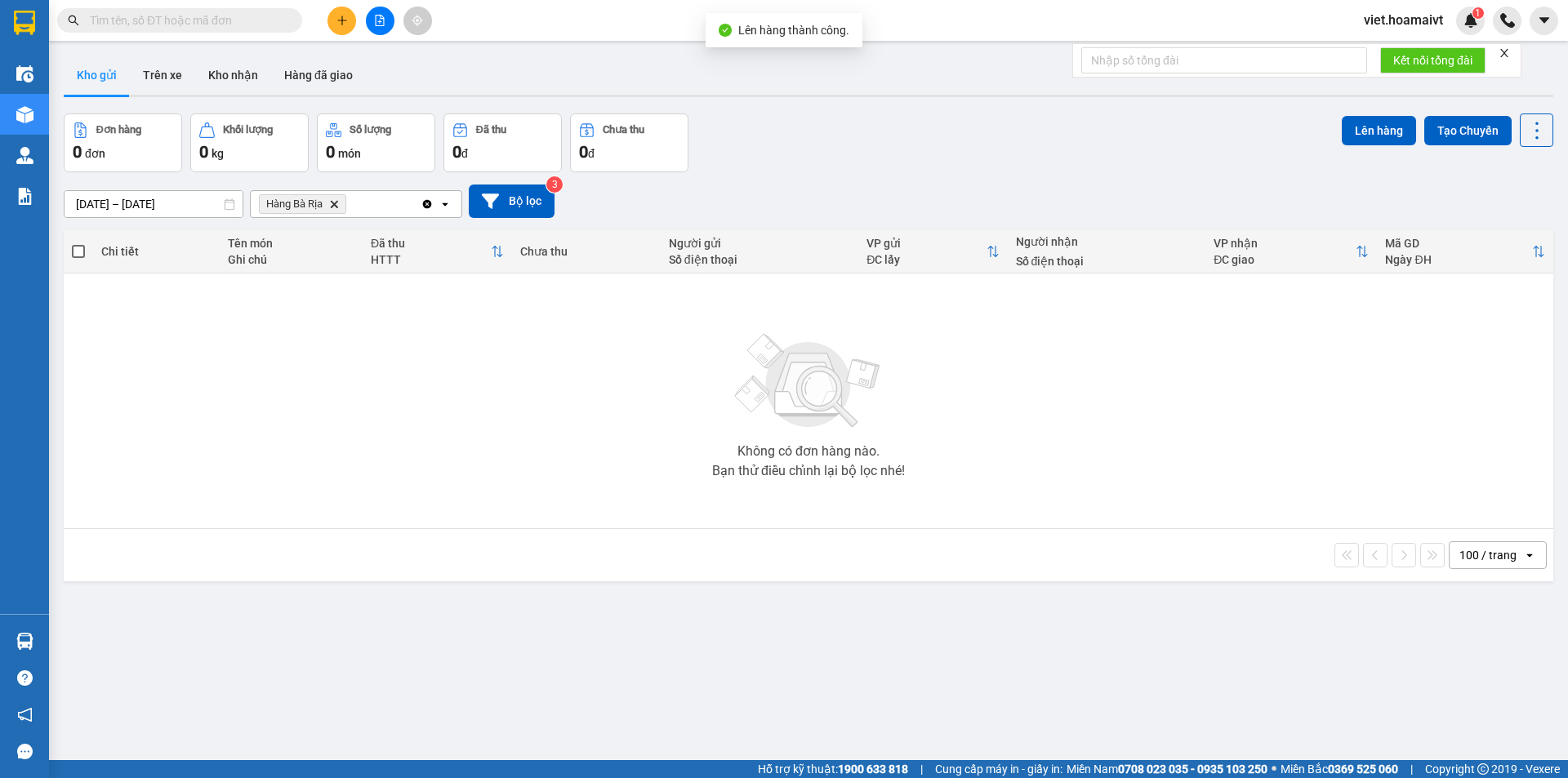
click at [335, 206] on icon "Delete" at bounding box center [334, 204] width 10 height 10
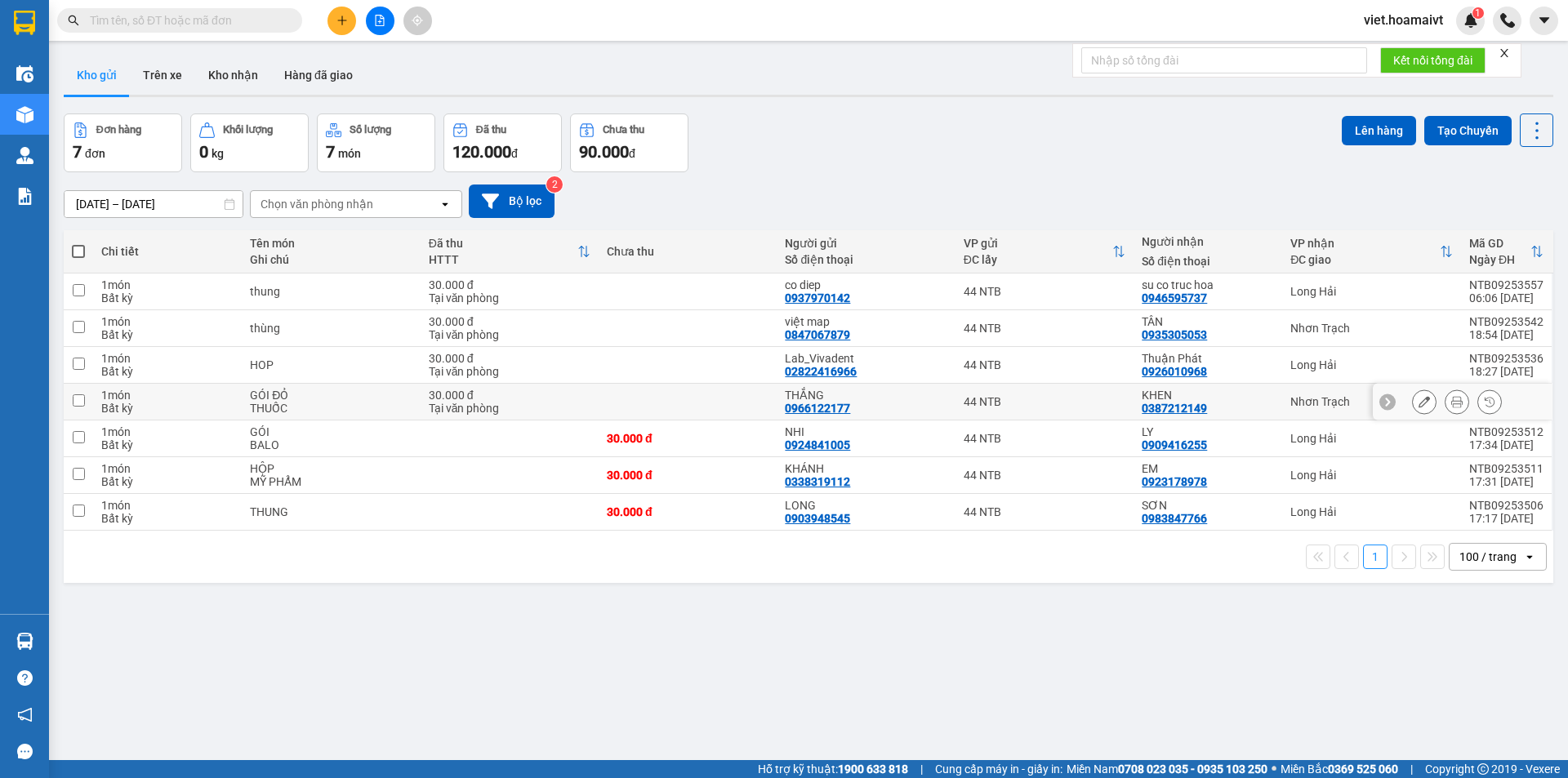
click at [1221, 397] on div "KHEN" at bounding box center [1207, 394] width 132 height 13
checkbox input "true"
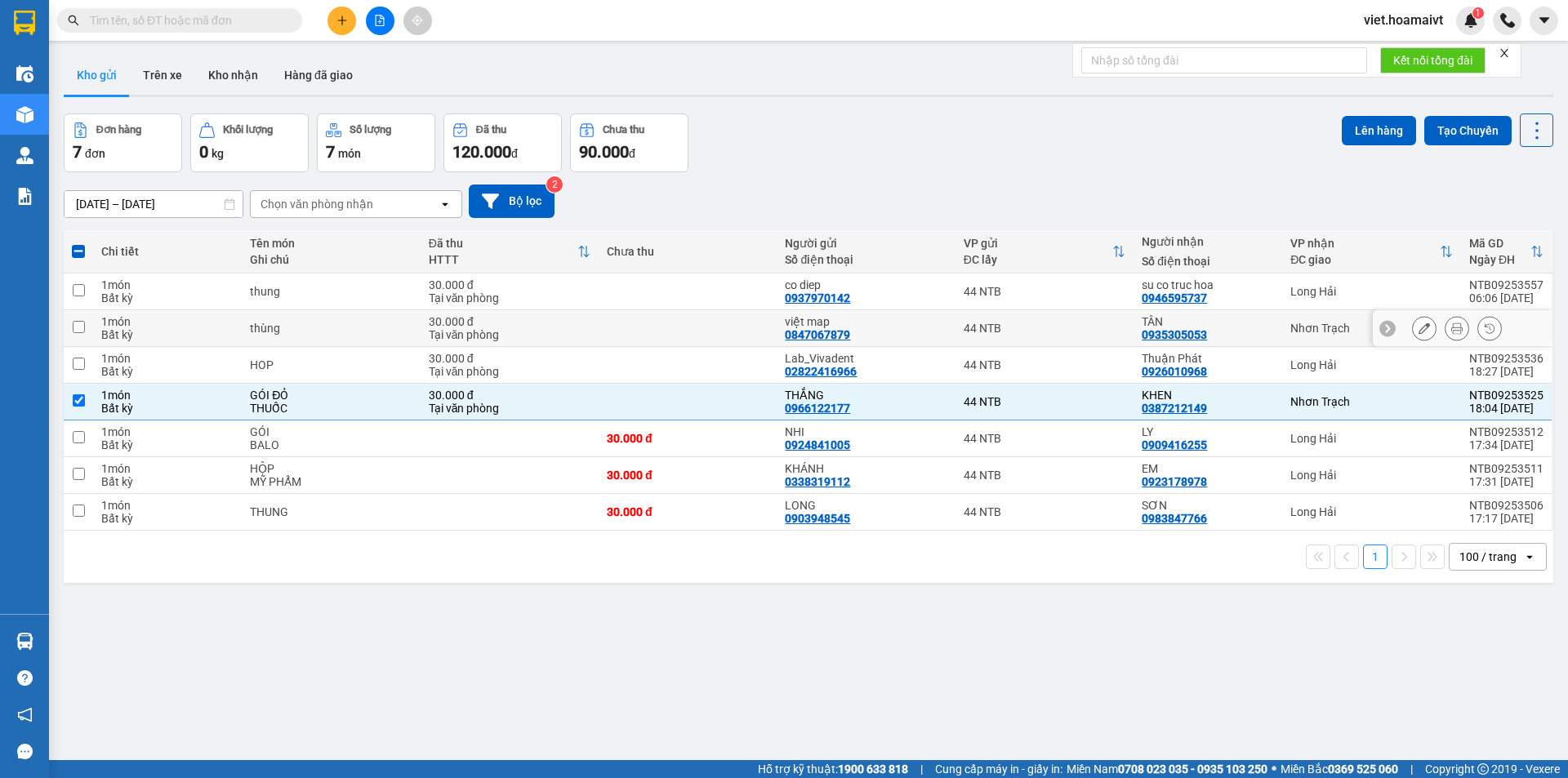
click at [1232, 327] on div "TÂN" at bounding box center [1207, 321] width 132 height 13
checkbox input "true"
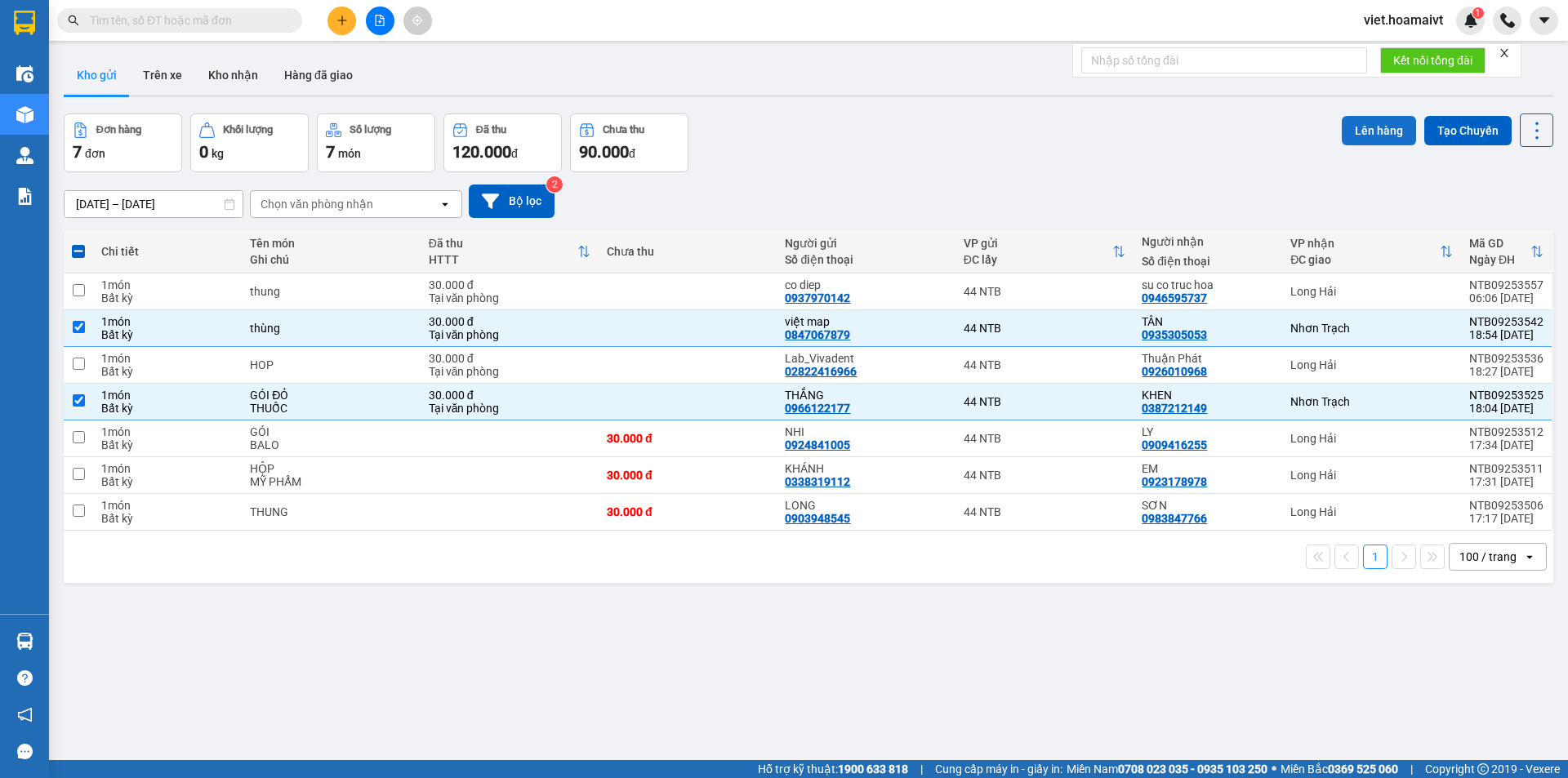
click at [1373, 140] on button "Lên hàng" at bounding box center [1379, 131] width 74 height 30
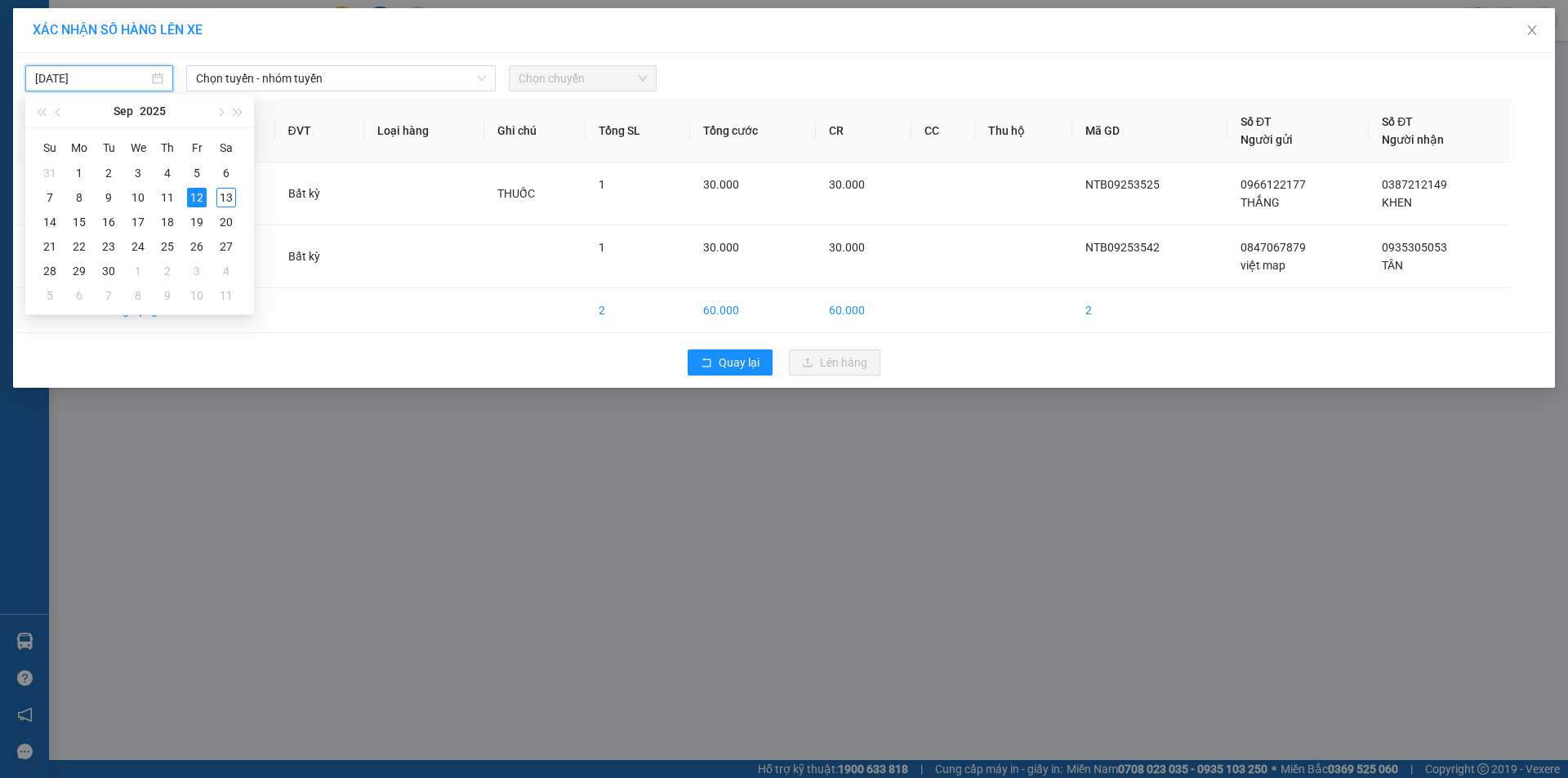
drag, startPoint x: 108, startPoint y: 81, endPoint x: 85, endPoint y: 136, distance: 59.6
click at [103, 87] on div "[DATE]" at bounding box center [99, 78] width 148 height 26
click at [227, 197] on div "13" at bounding box center [226, 198] width 20 height 20
type input "[DATE]"
click at [255, 79] on span "Chọn tuyến - nhóm tuyến" at bounding box center [341, 78] width 290 height 25
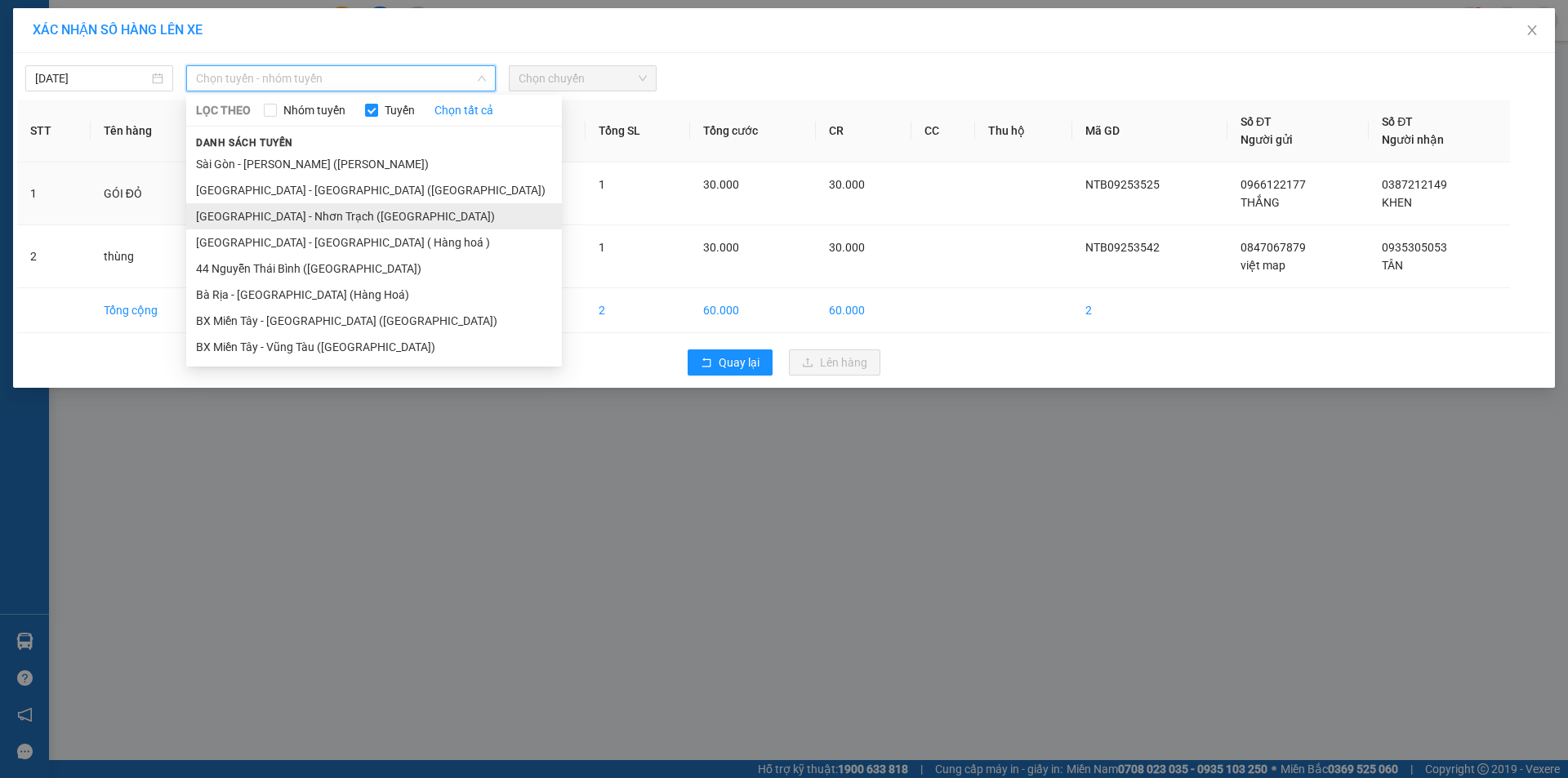
click at [277, 224] on li "[GEOGRAPHIC_DATA] - Nhơn Trạch ([GEOGRAPHIC_DATA])" at bounding box center [374, 216] width 376 height 26
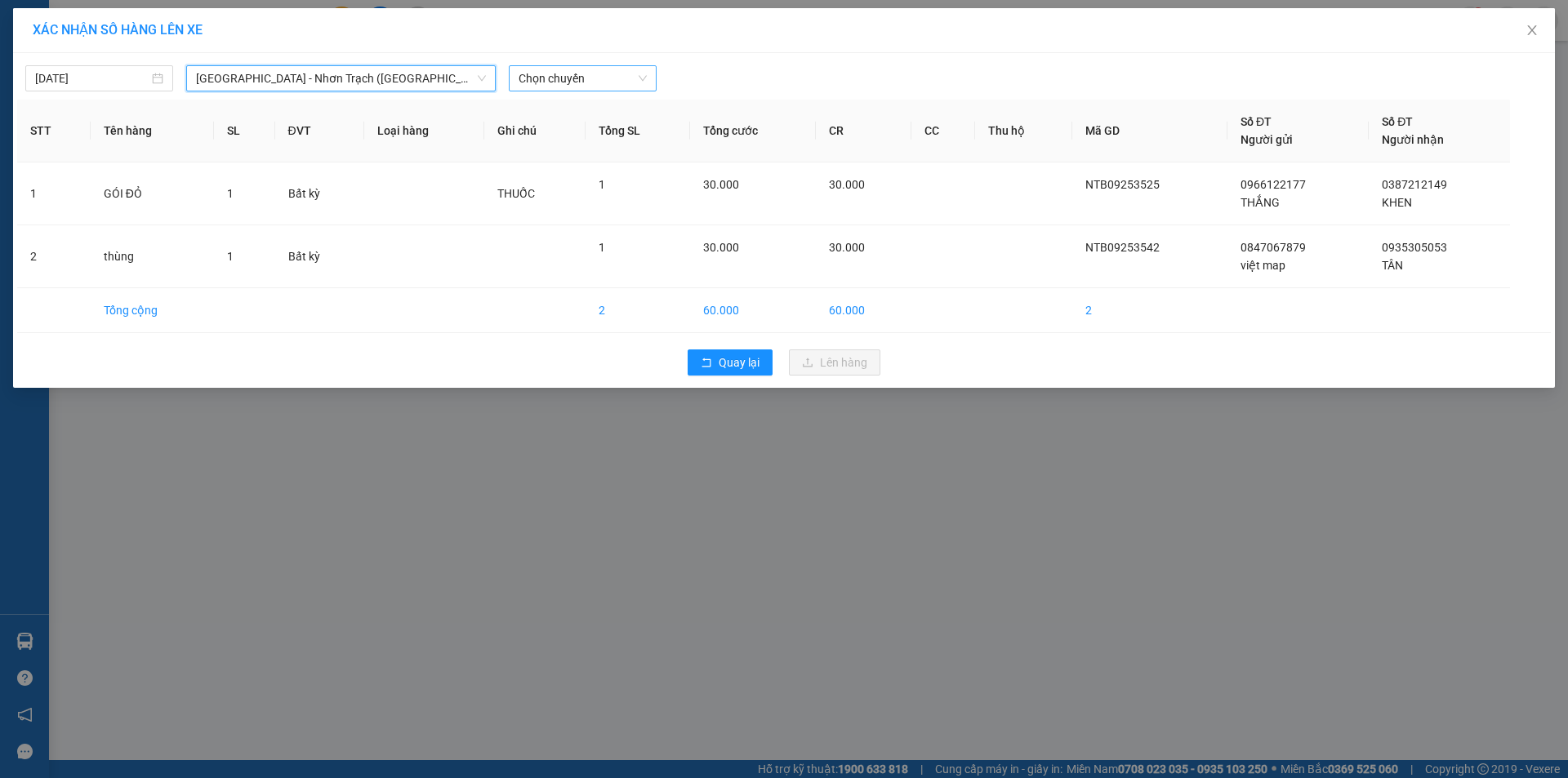
click at [559, 68] on span "Chọn chuyến" at bounding box center [582, 78] width 128 height 25
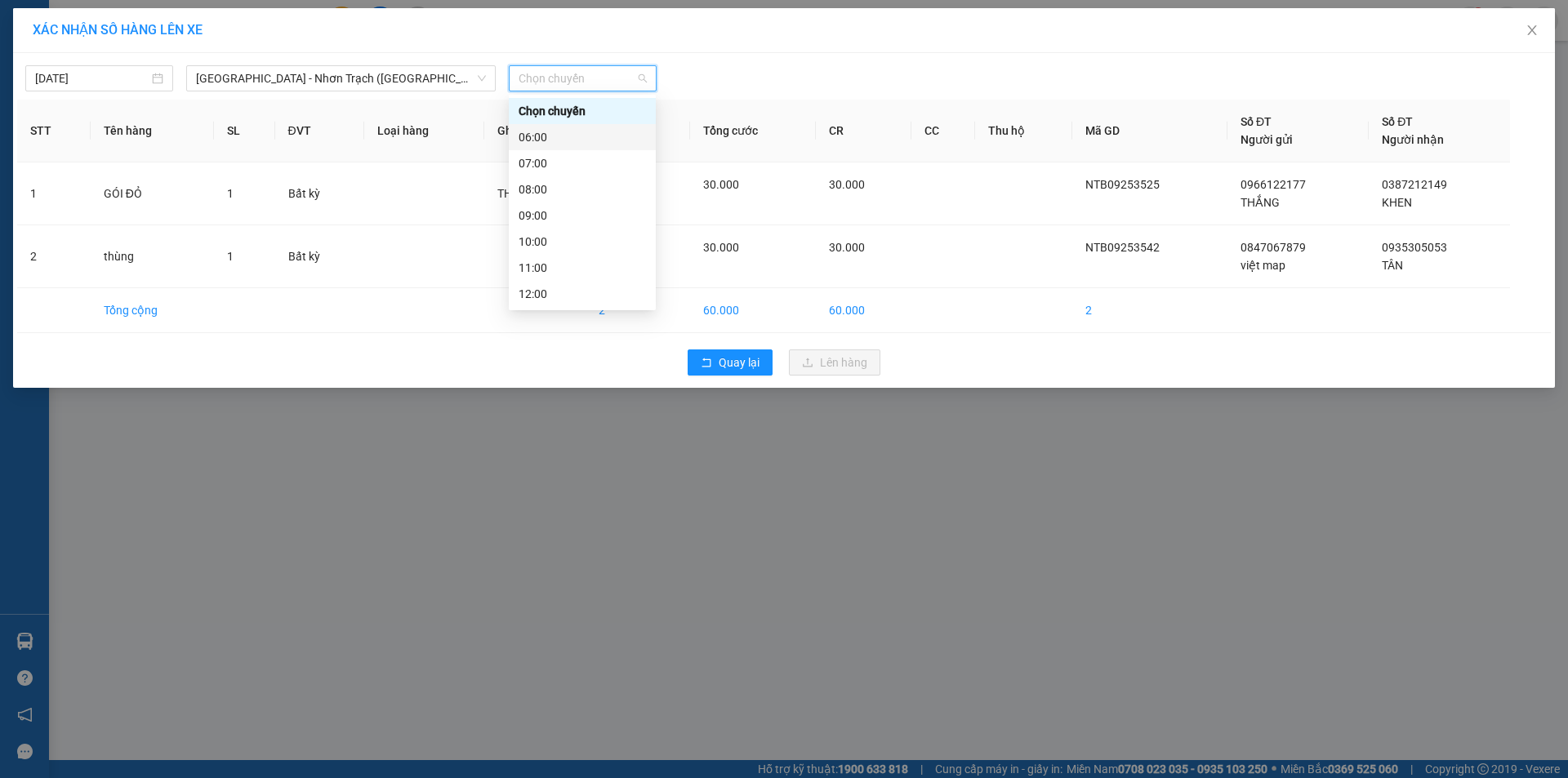
click at [569, 137] on div "06:00" at bounding box center [582, 137] width 128 height 18
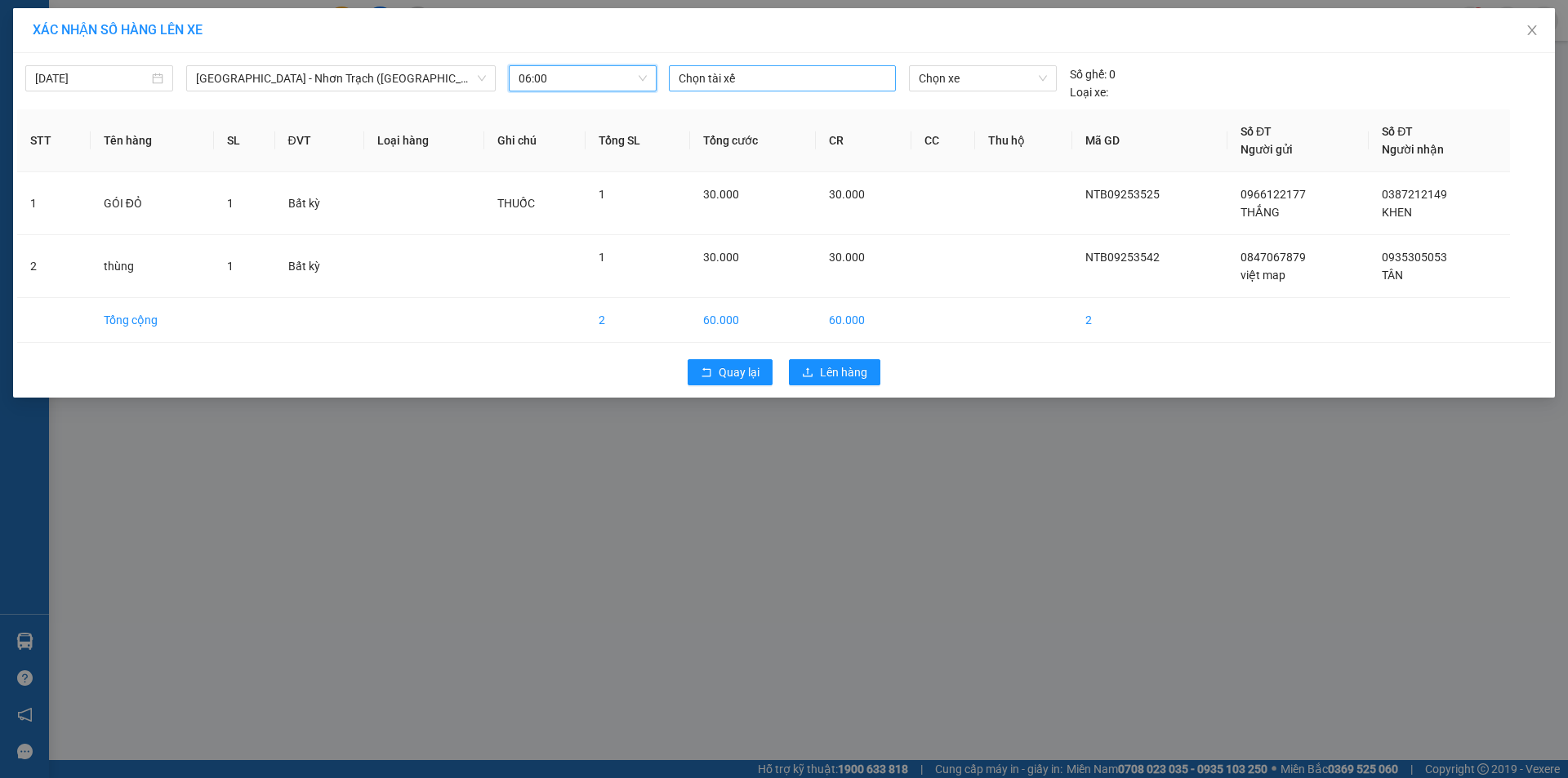
click at [745, 75] on div at bounding box center [782, 78] width 219 height 20
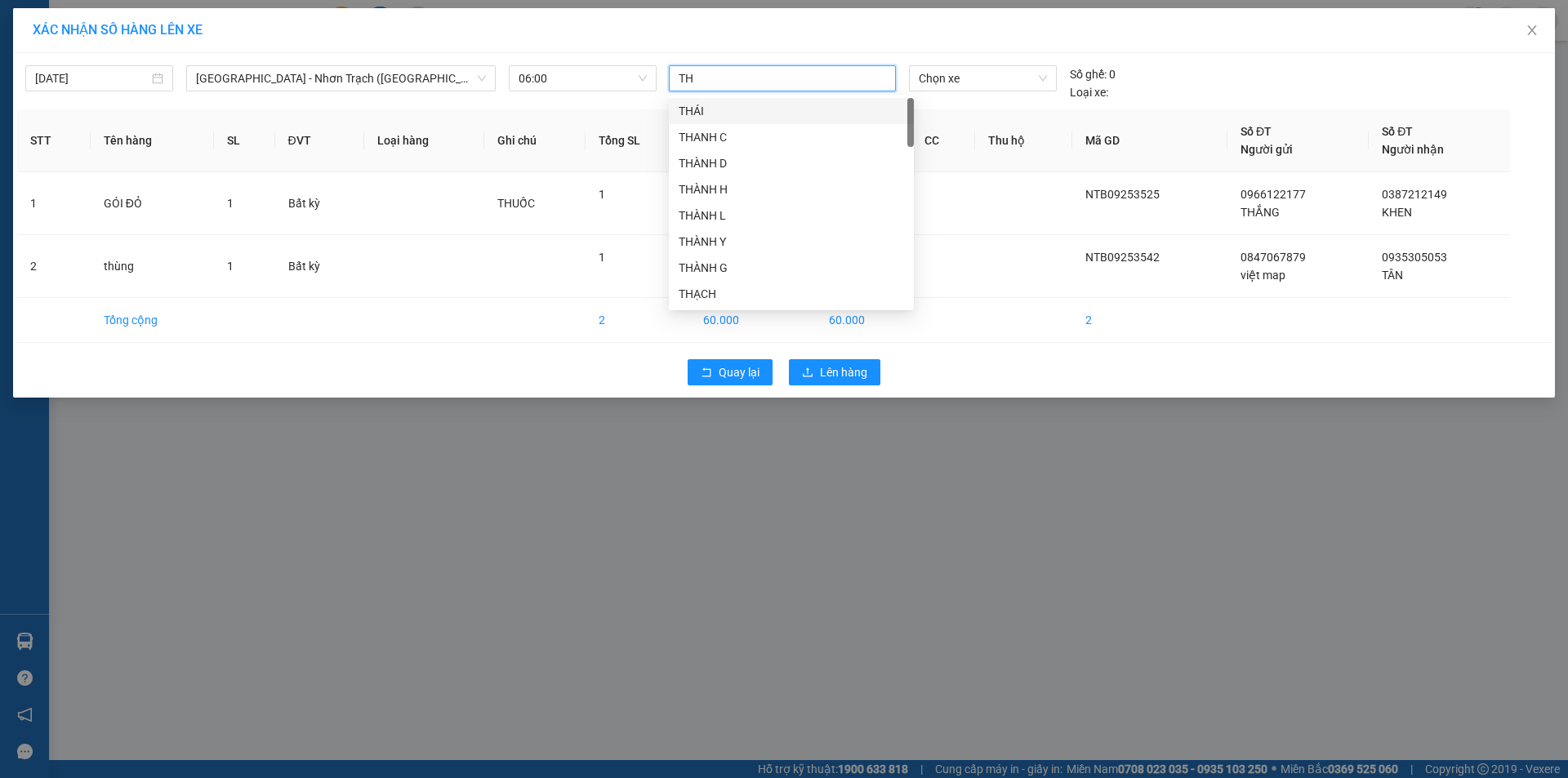
type input "THO"
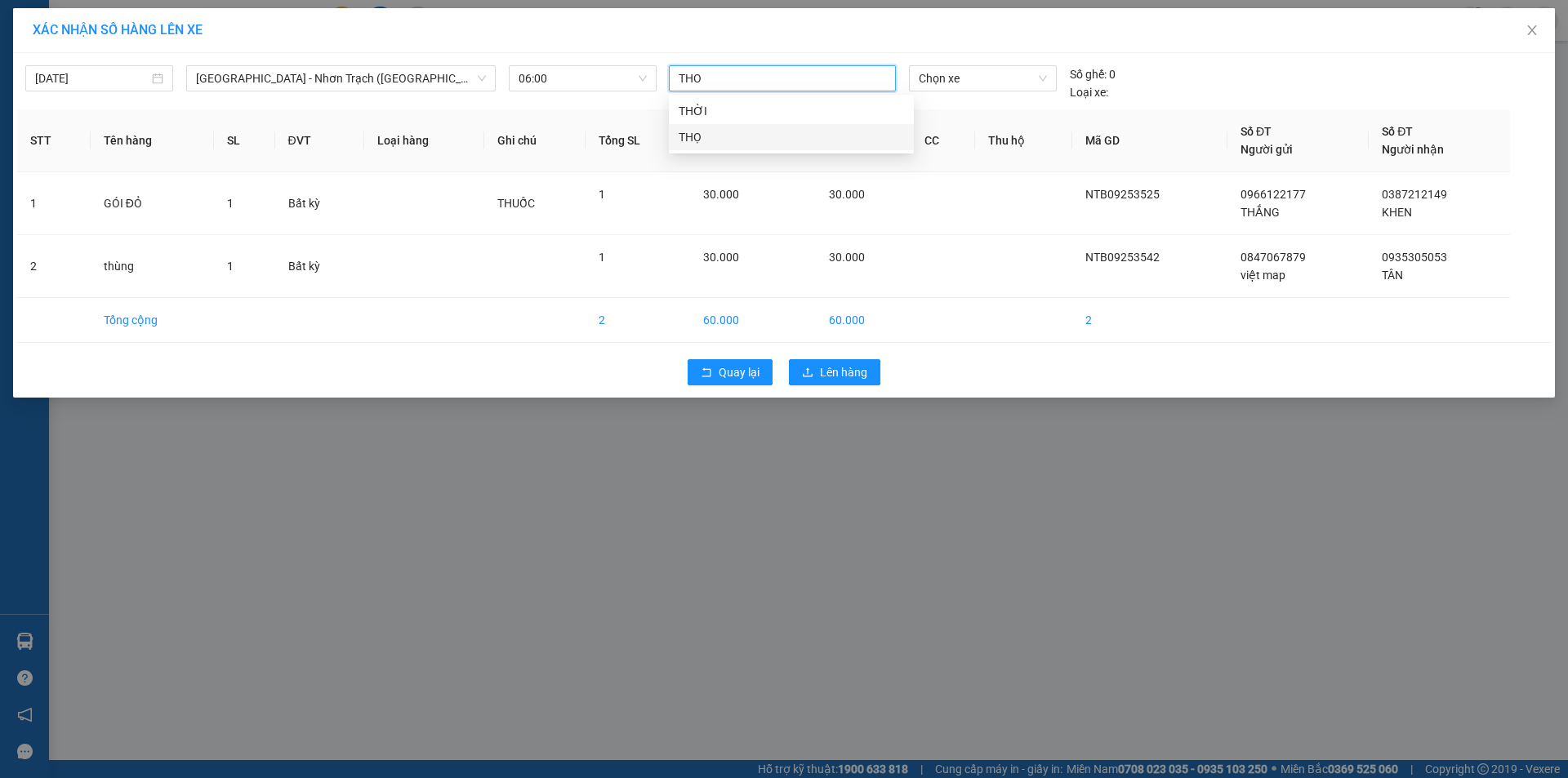
click at [718, 142] on div "THỌ" at bounding box center [791, 137] width 225 height 18
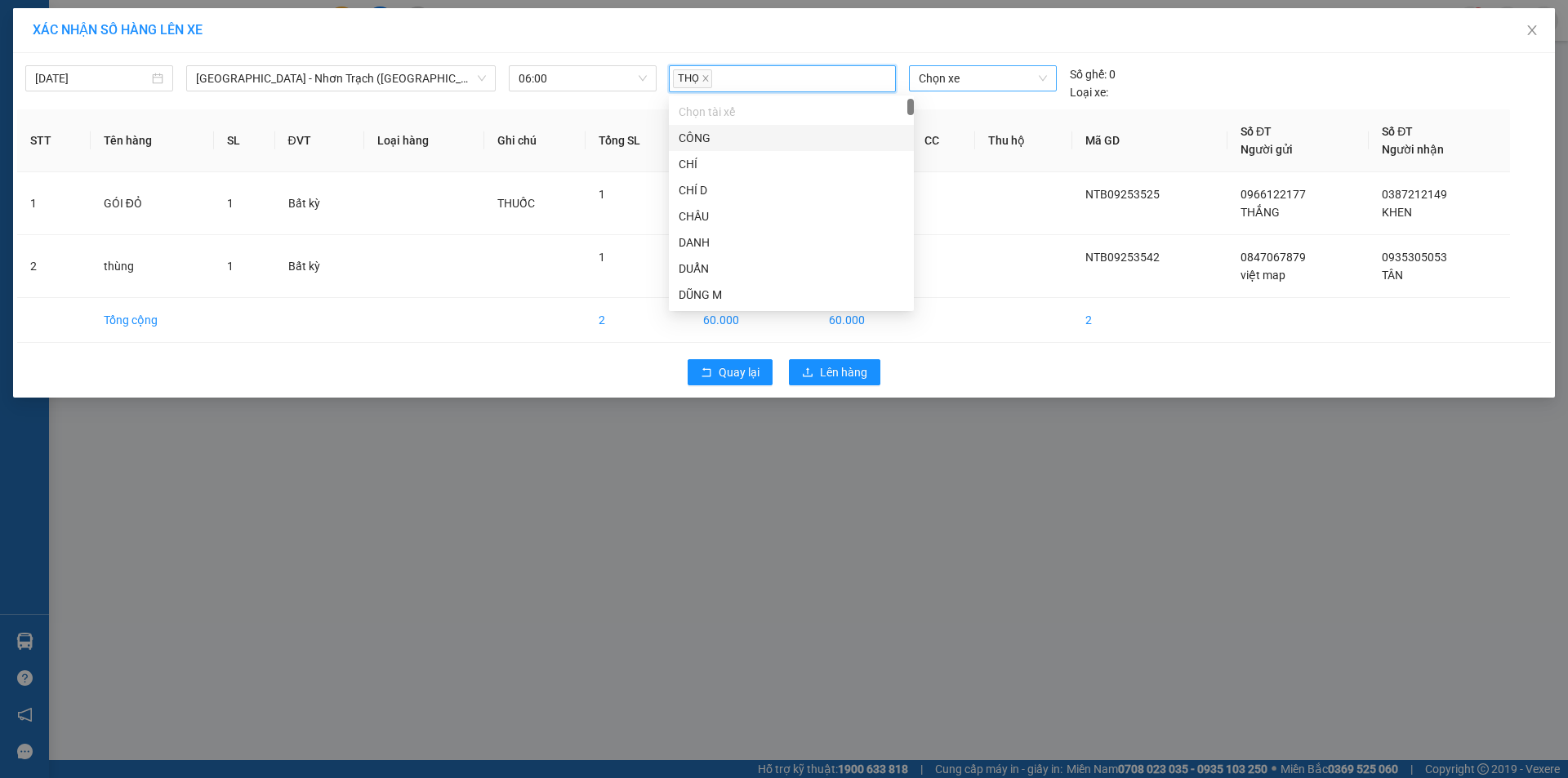
click at [972, 71] on span "Chọn xe" at bounding box center [982, 78] width 128 height 25
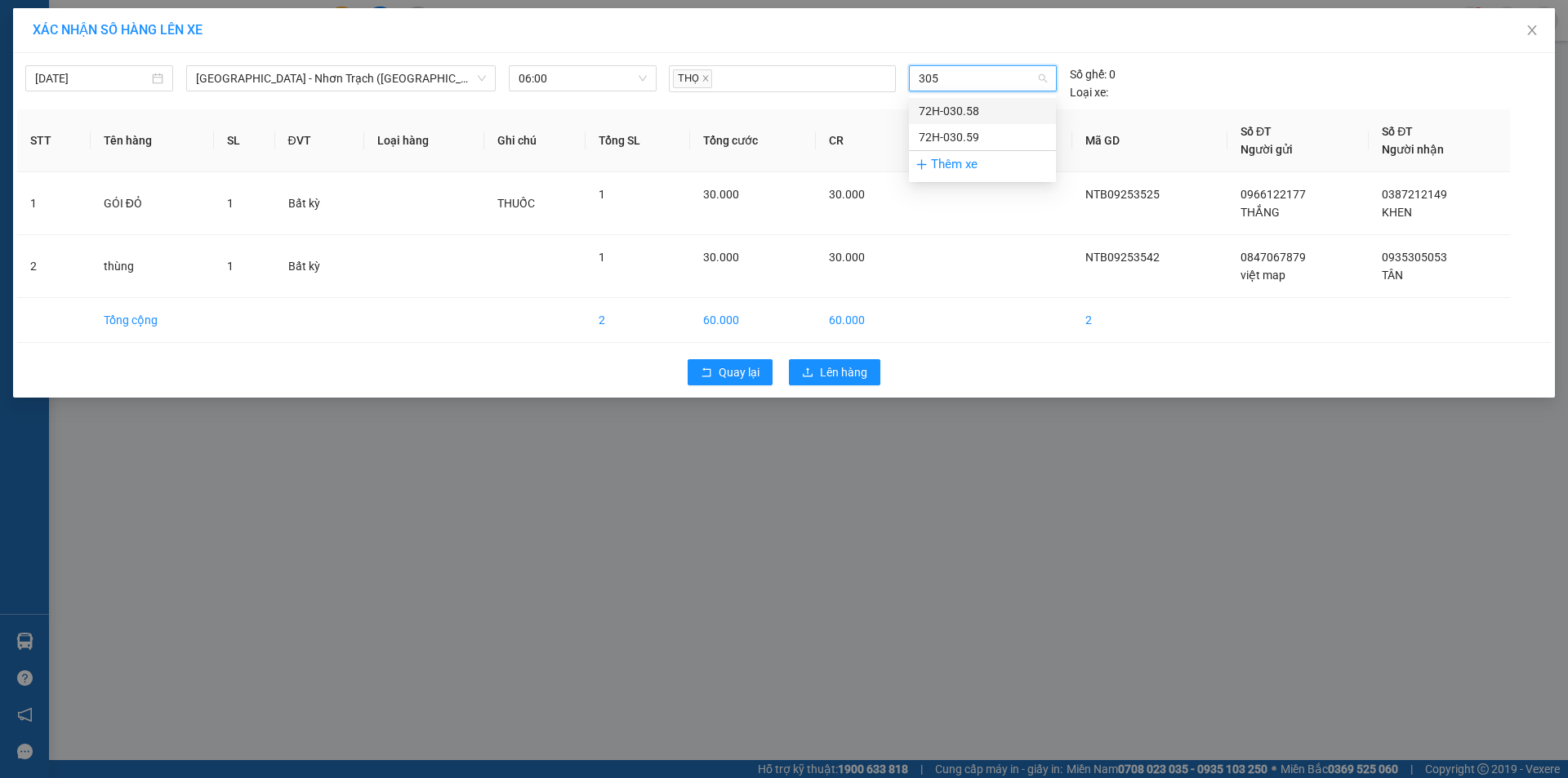
type input "3058"
click at [963, 107] on div "72H-030.58" at bounding box center [982, 111] width 128 height 18
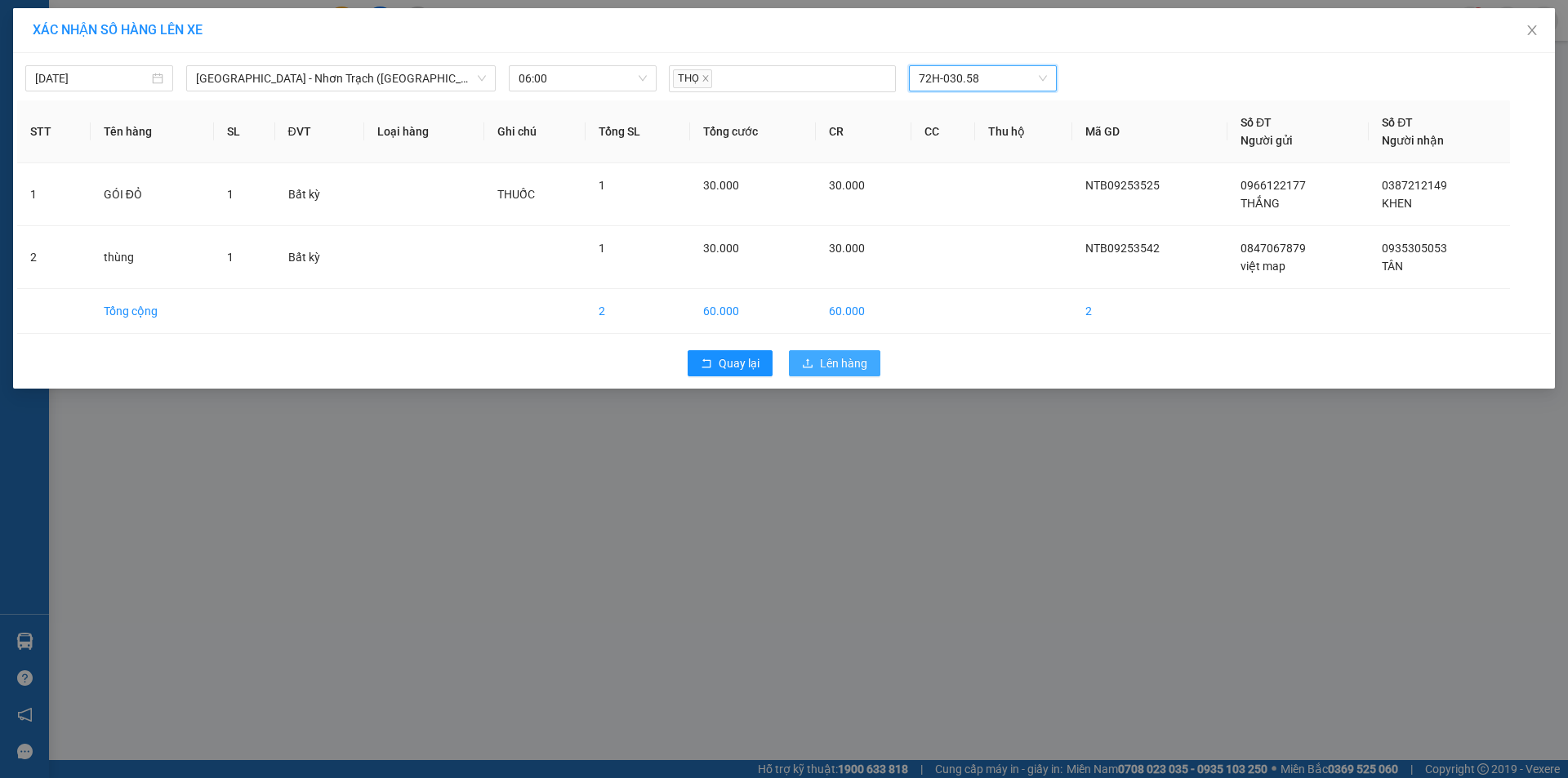
click at [840, 360] on span "Lên hàng" at bounding box center [843, 364] width 48 height 18
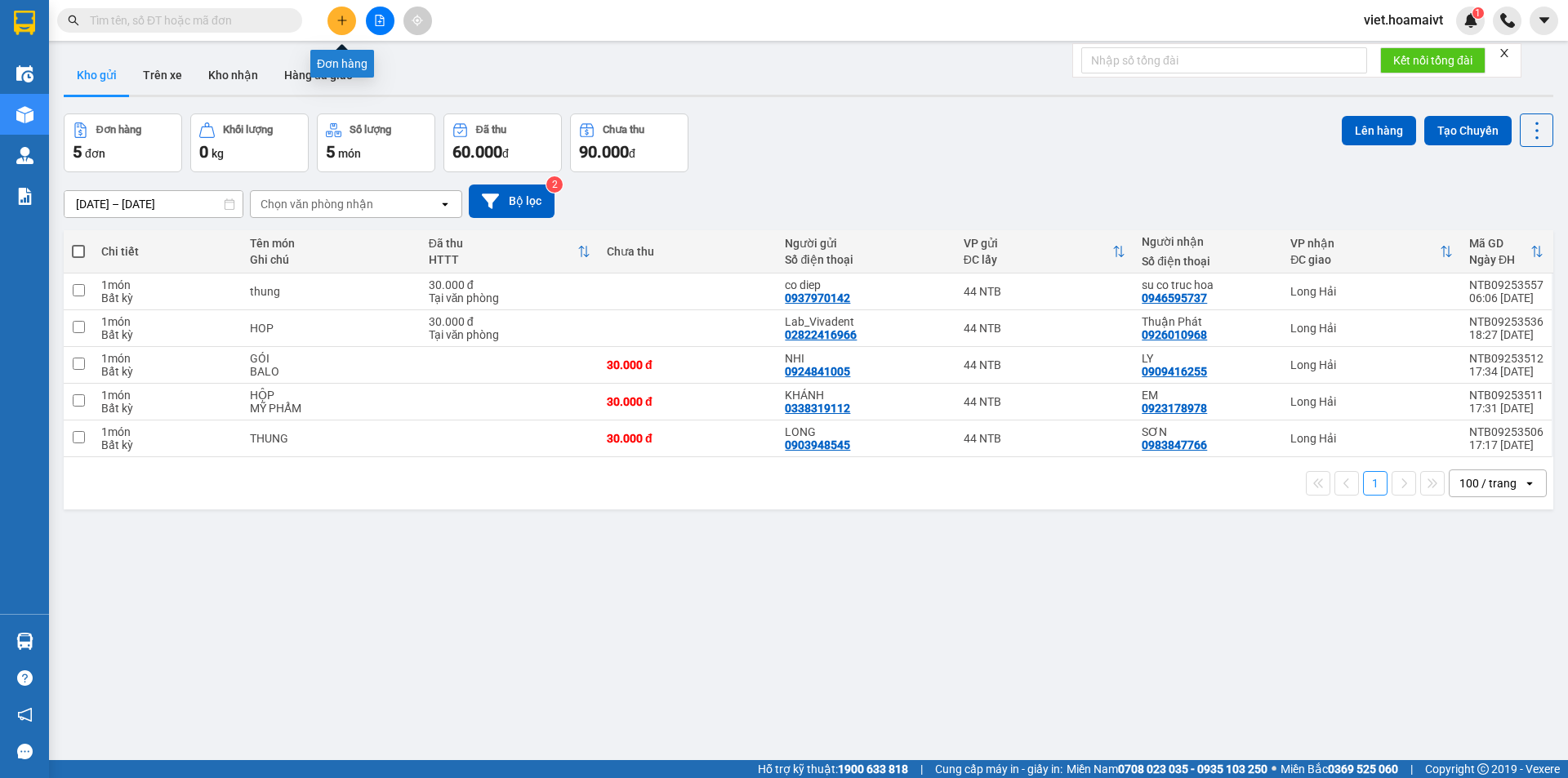
click at [345, 30] on button at bounding box center [341, 21] width 29 height 29
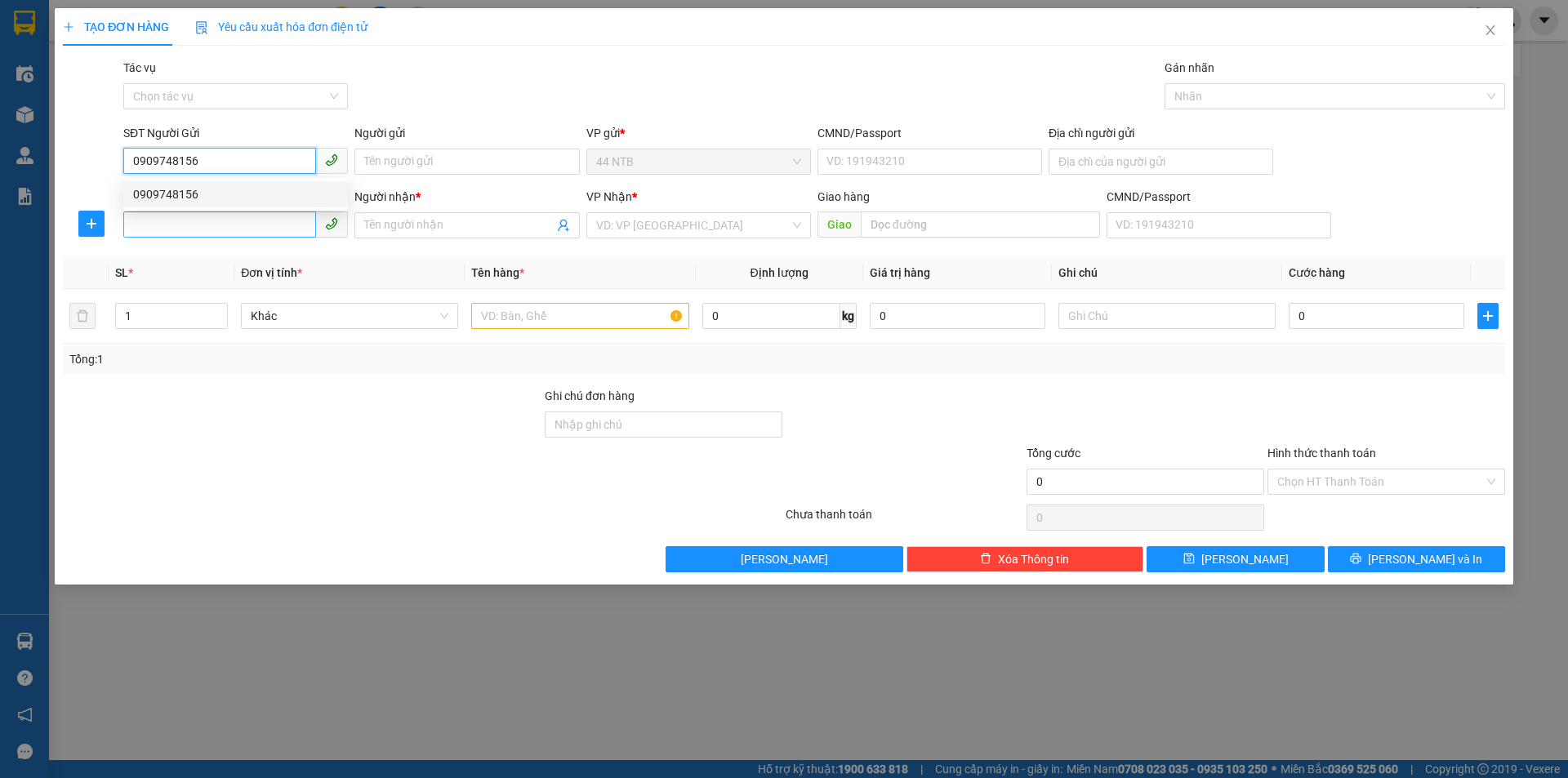
type input "0909748156"
click at [244, 226] on input "SĐT Người Nhận *" at bounding box center [219, 224] width 192 height 26
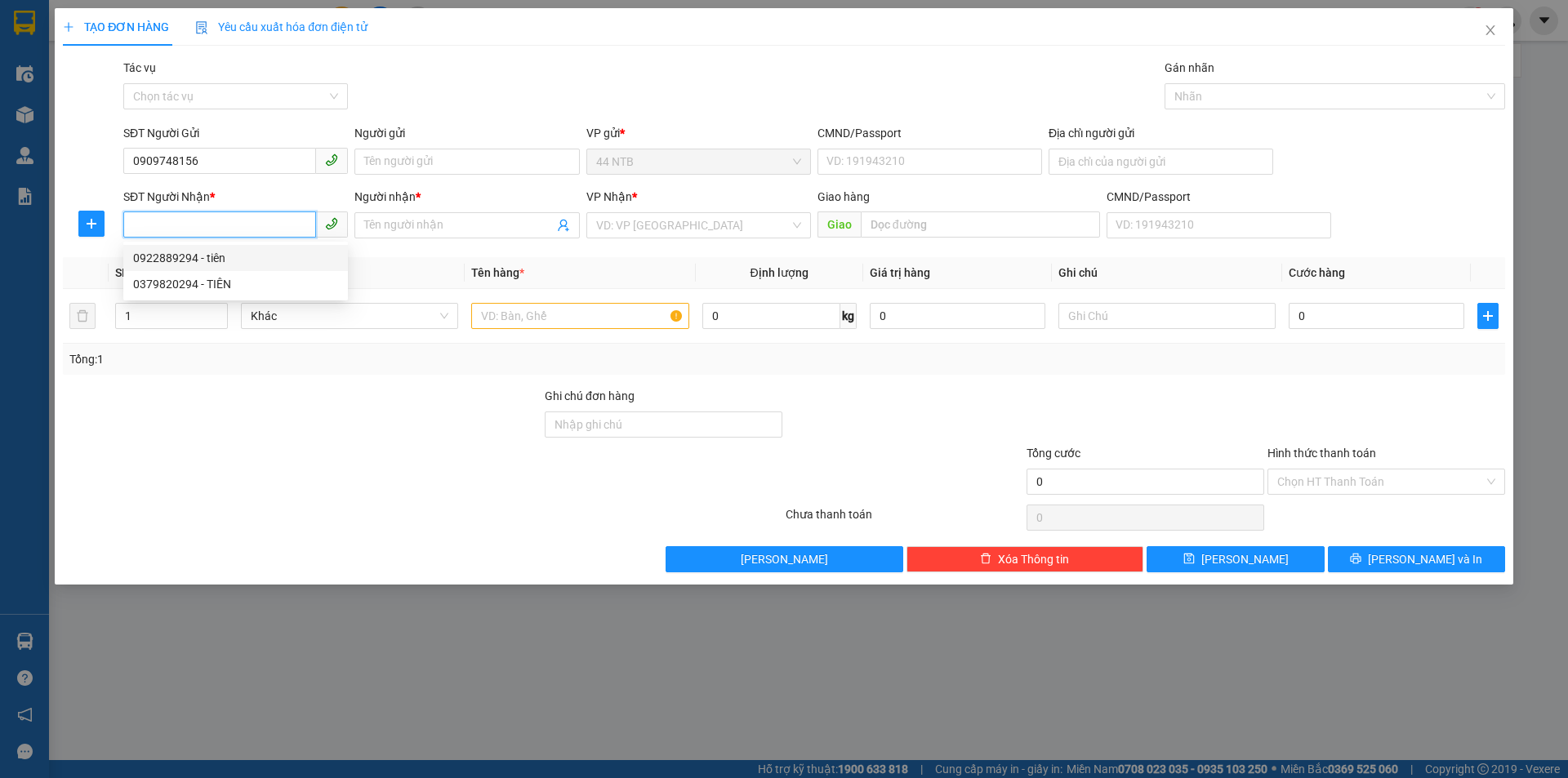
click at [206, 255] on div "0922889294 - tiên" at bounding box center [235, 258] width 205 height 18
type input "0922889294"
type input "tiên"
click at [522, 318] on input "text" at bounding box center [579, 316] width 217 height 26
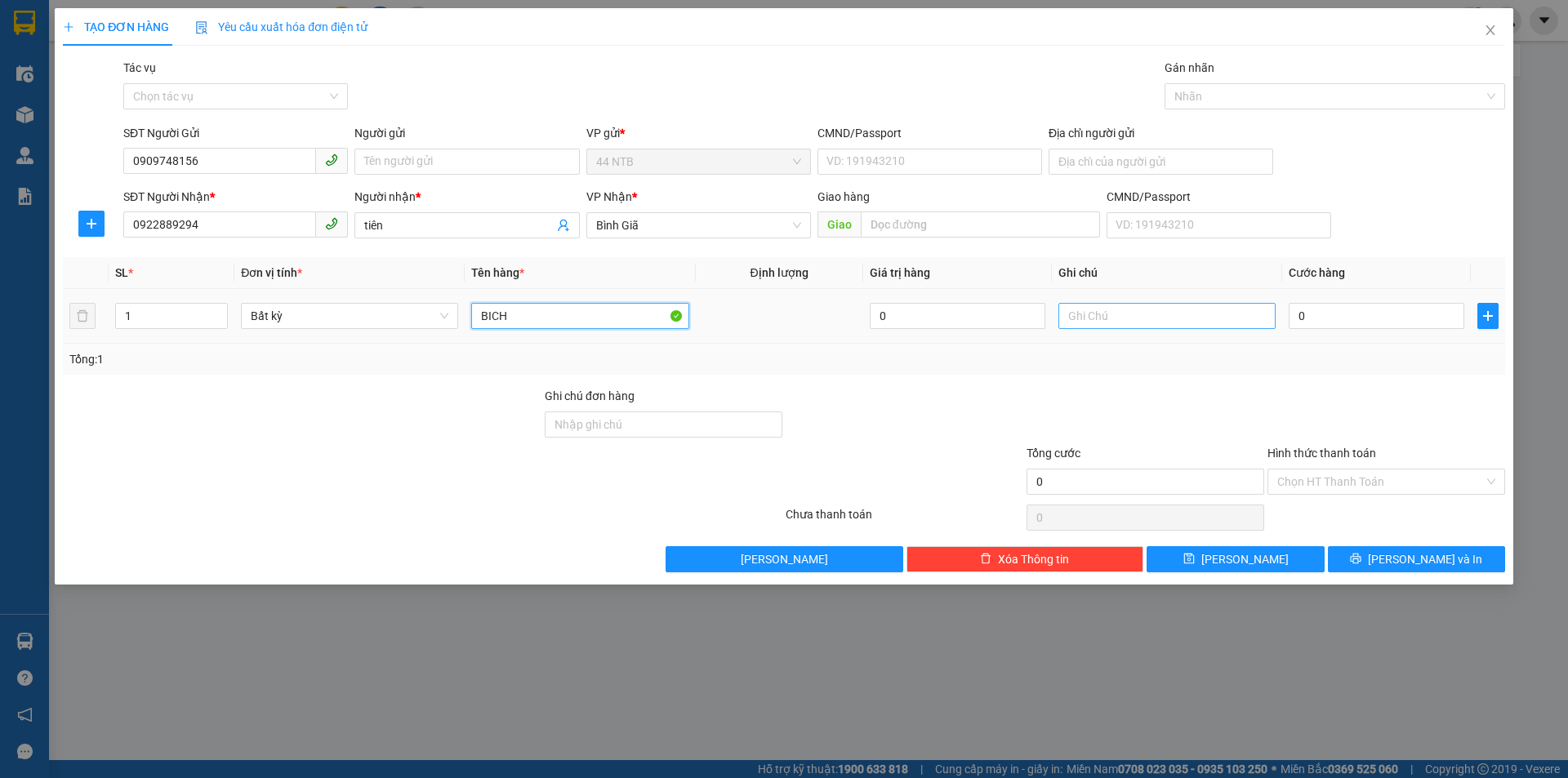
type input "BICH"
click at [1124, 310] on input "text" at bounding box center [1167, 316] width 217 height 26
type input "BANH TRANG"
click at [1391, 317] on input "0" at bounding box center [1376, 316] width 175 height 26
type input "6"
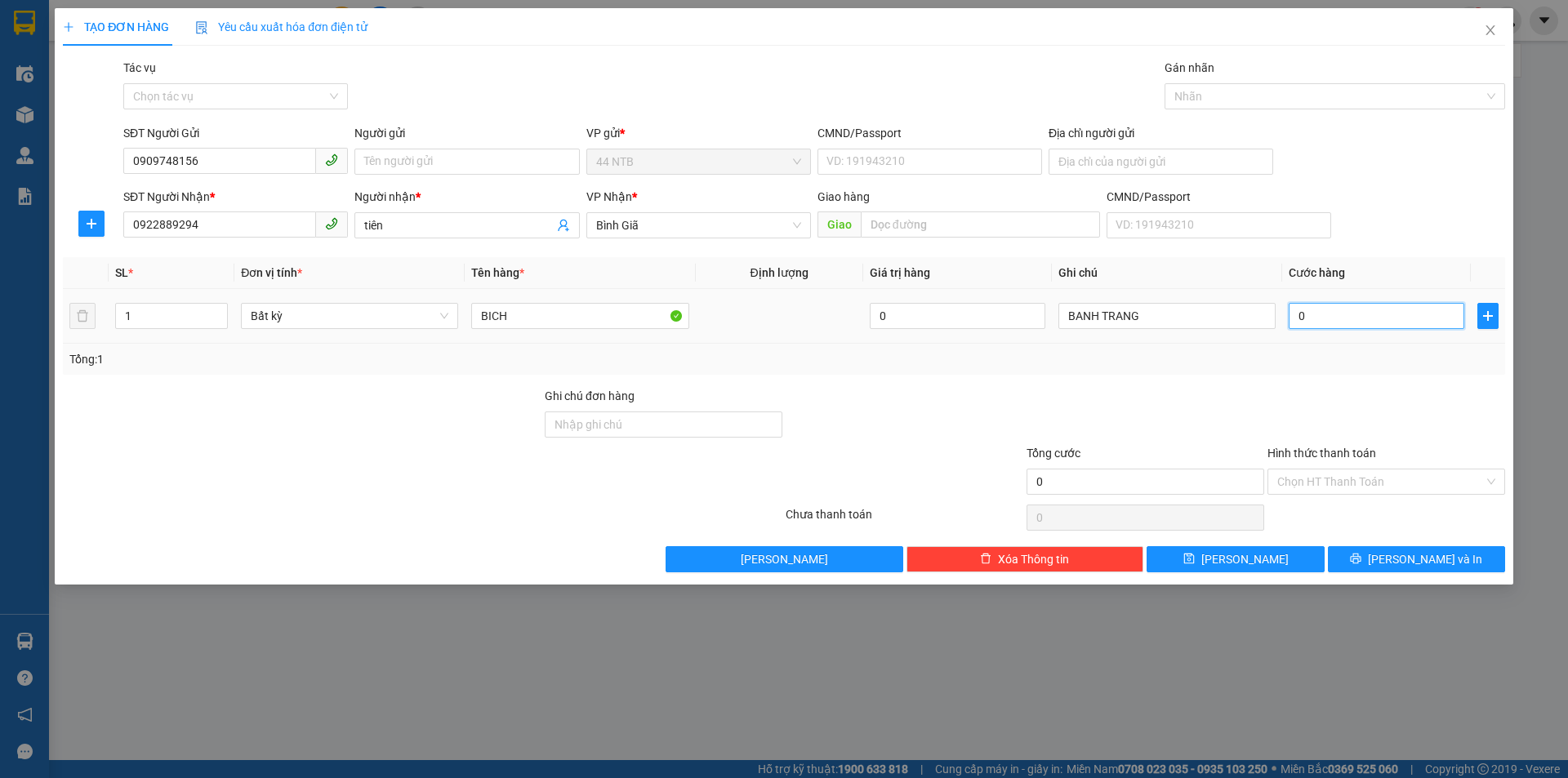
type input "6"
type input "60"
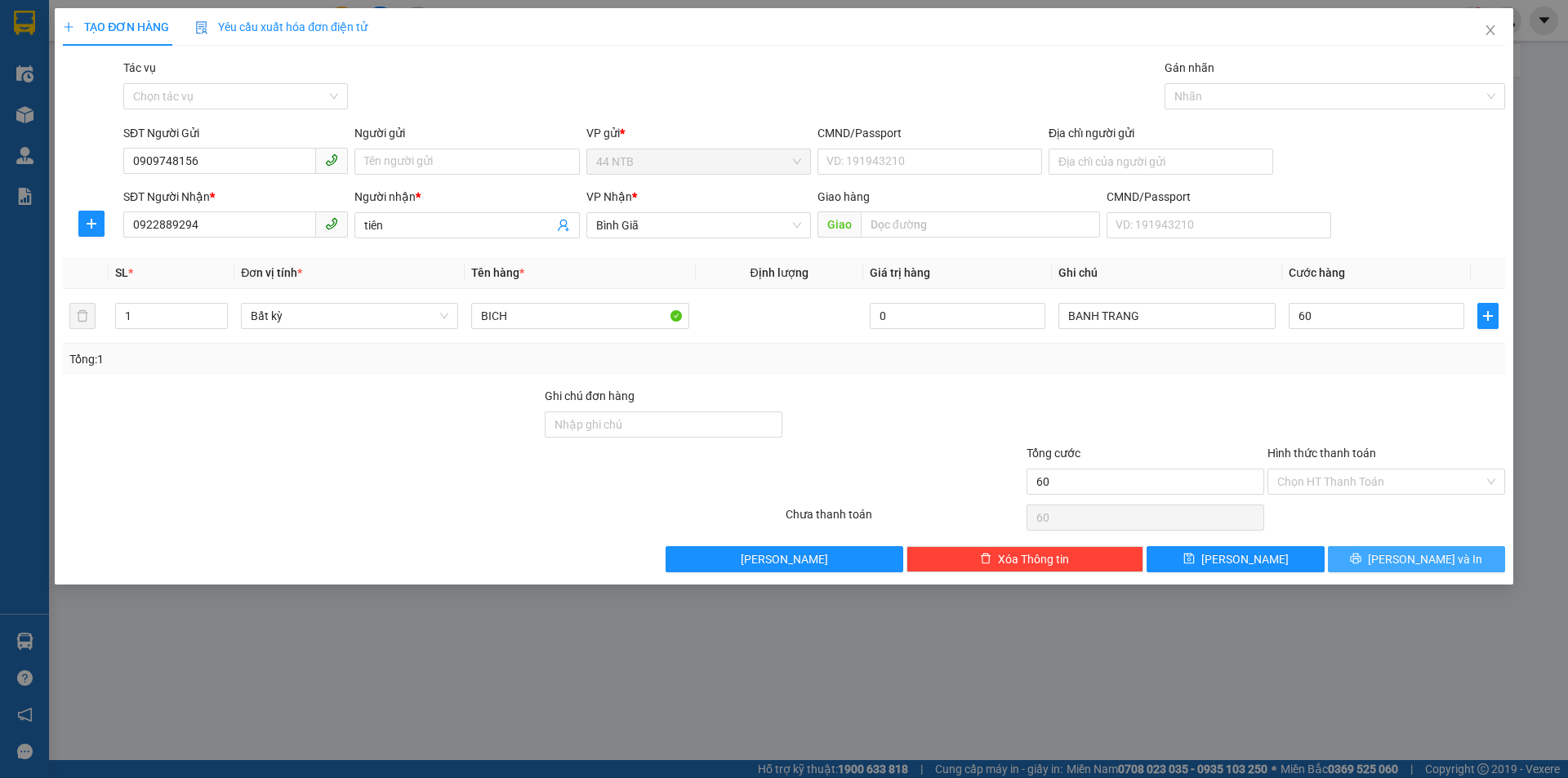
type input "60.000"
click at [1414, 562] on span "[PERSON_NAME] và In" at bounding box center [1424, 559] width 114 height 18
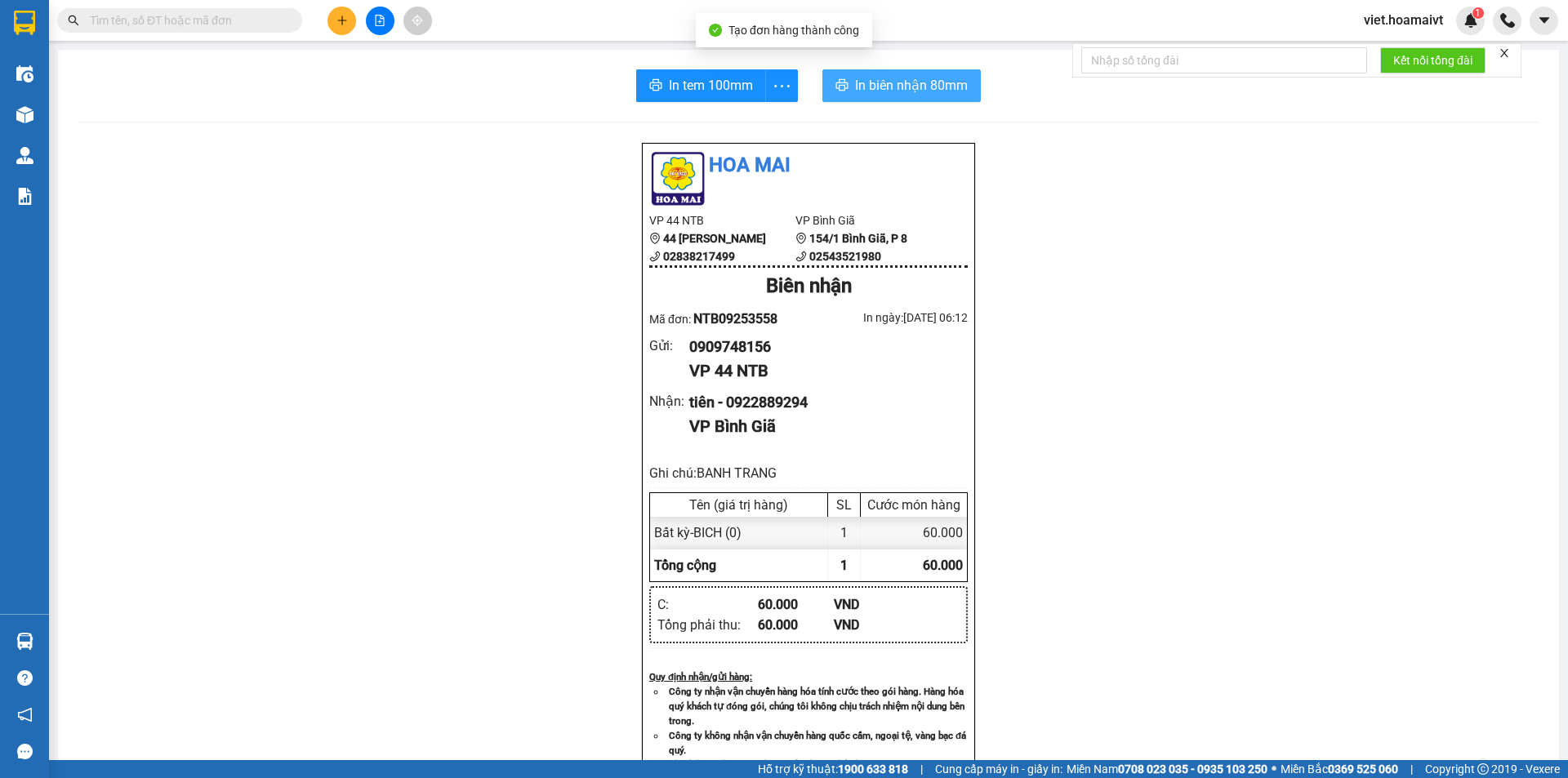
click at [841, 88] on icon "printer" at bounding box center [841, 84] width 13 height 13
click at [703, 89] on span "In tem 100mm" at bounding box center [711, 85] width 84 height 21
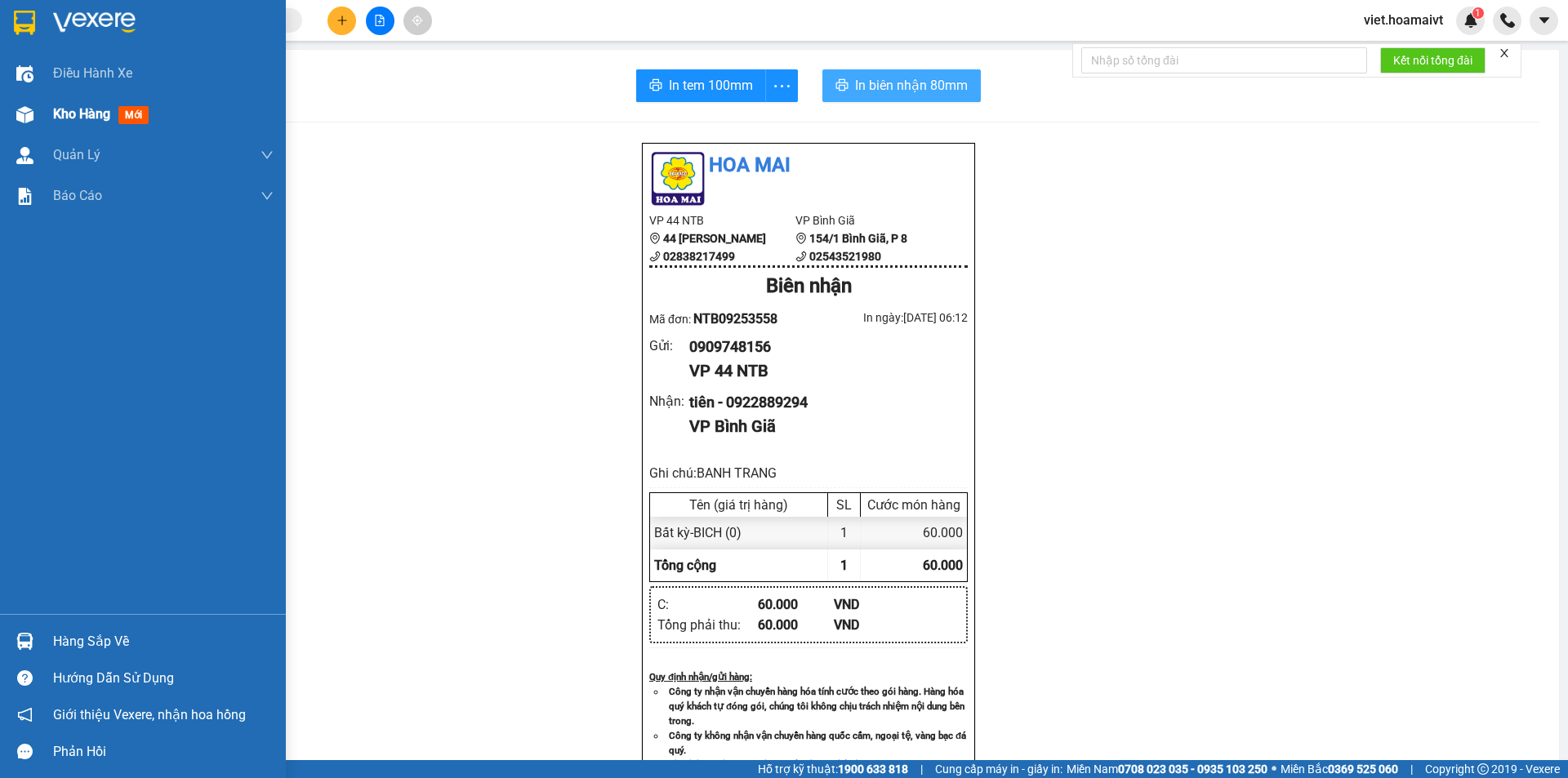
scroll to position [96, 0]
click at [63, 122] on span "Kho hàng" at bounding box center [82, 114] width 57 height 16
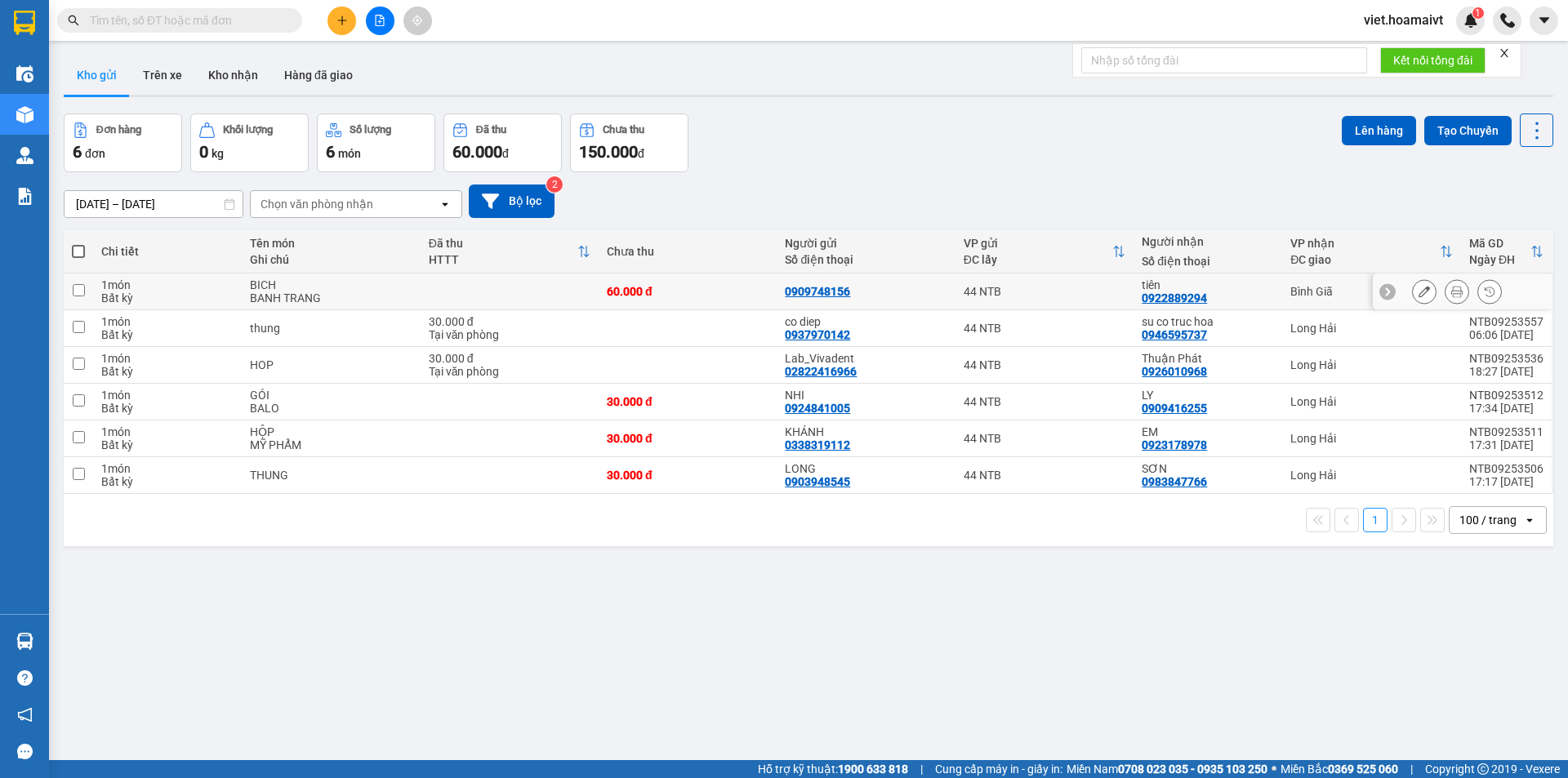
click at [744, 293] on div "60.000 đ" at bounding box center [687, 291] width 162 height 13
checkbox input "true"
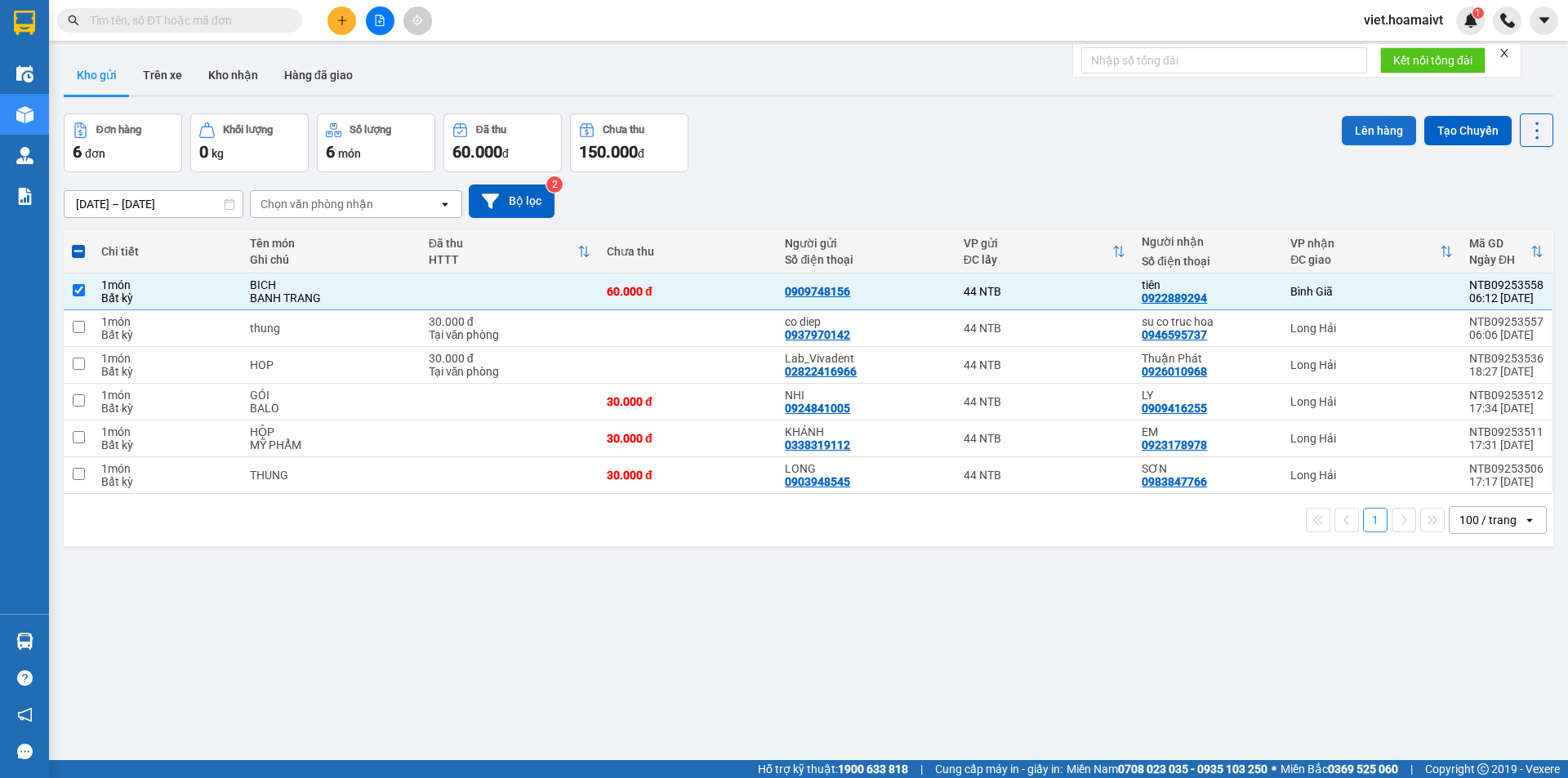
click at [1358, 125] on button "Lên hàng" at bounding box center [1379, 131] width 74 height 30
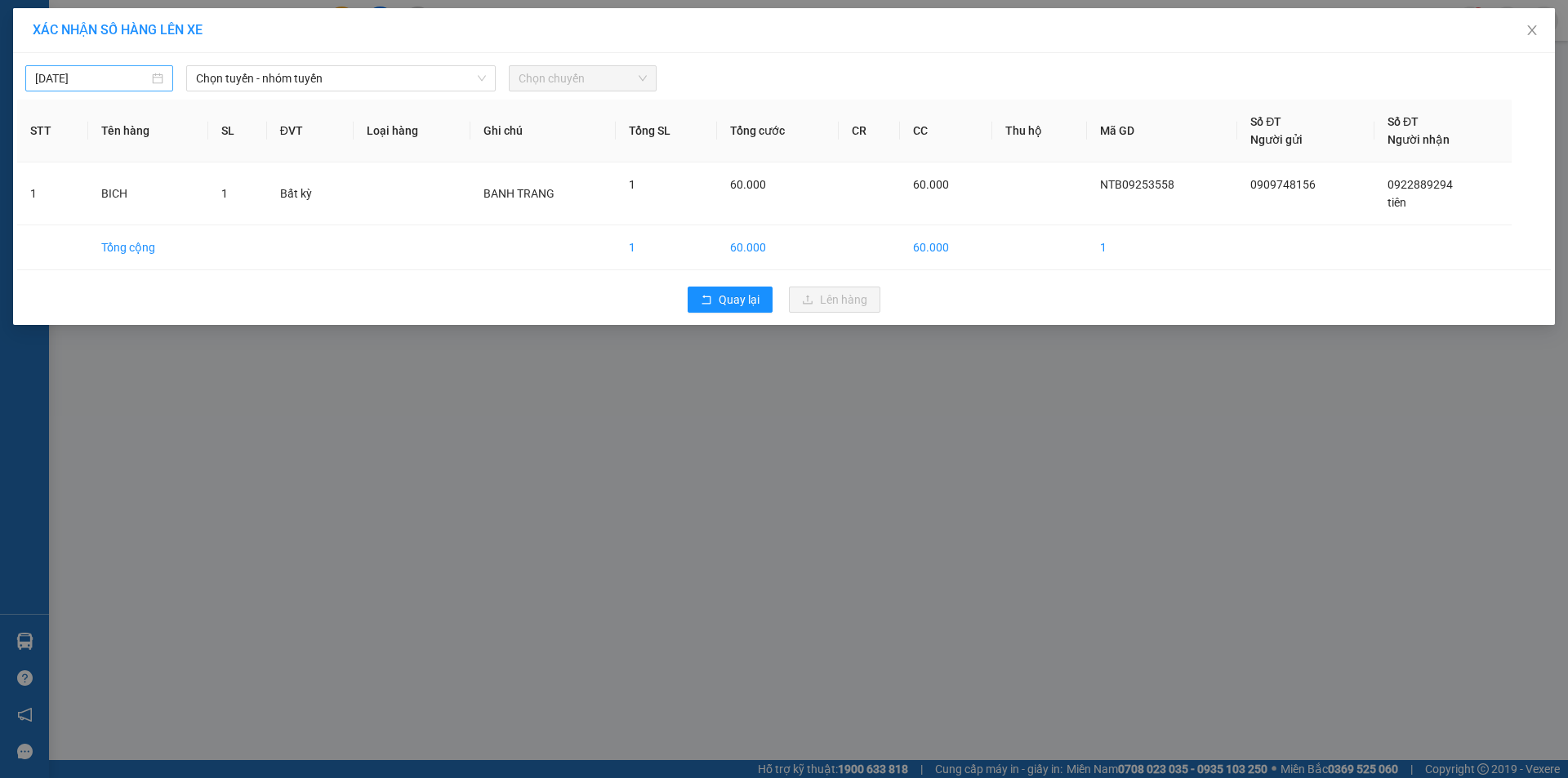
click at [124, 81] on input "[DATE]" at bounding box center [91, 78] width 114 height 18
click at [227, 197] on div "13" at bounding box center [226, 198] width 20 height 20
type input "[DATE]"
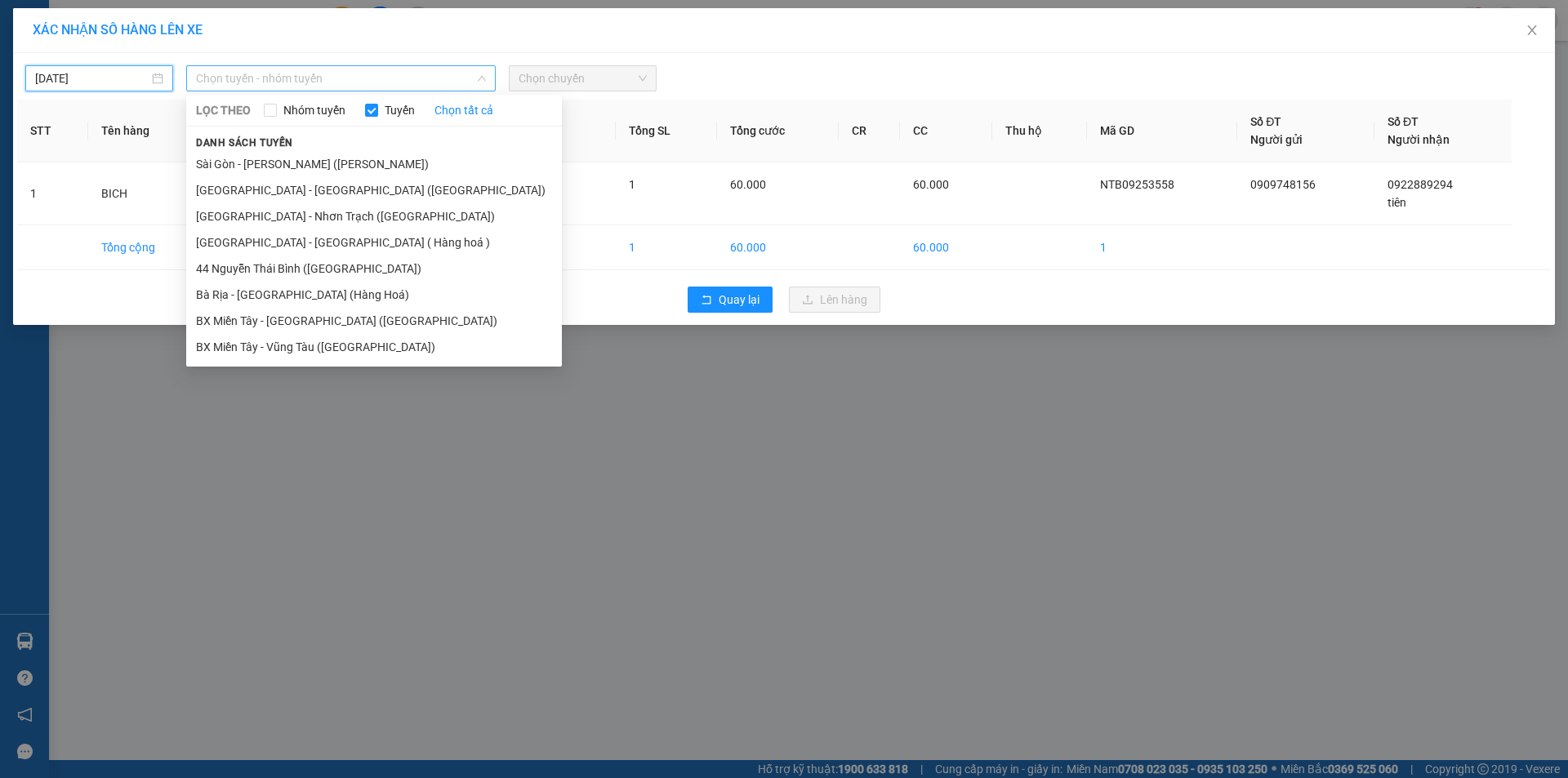
click at [267, 76] on span "Chọn tuyến - nhóm tuyến" at bounding box center [341, 78] width 290 height 25
click at [253, 161] on li "Sài Gòn - [PERSON_NAME] ([PERSON_NAME])" at bounding box center [374, 164] width 376 height 26
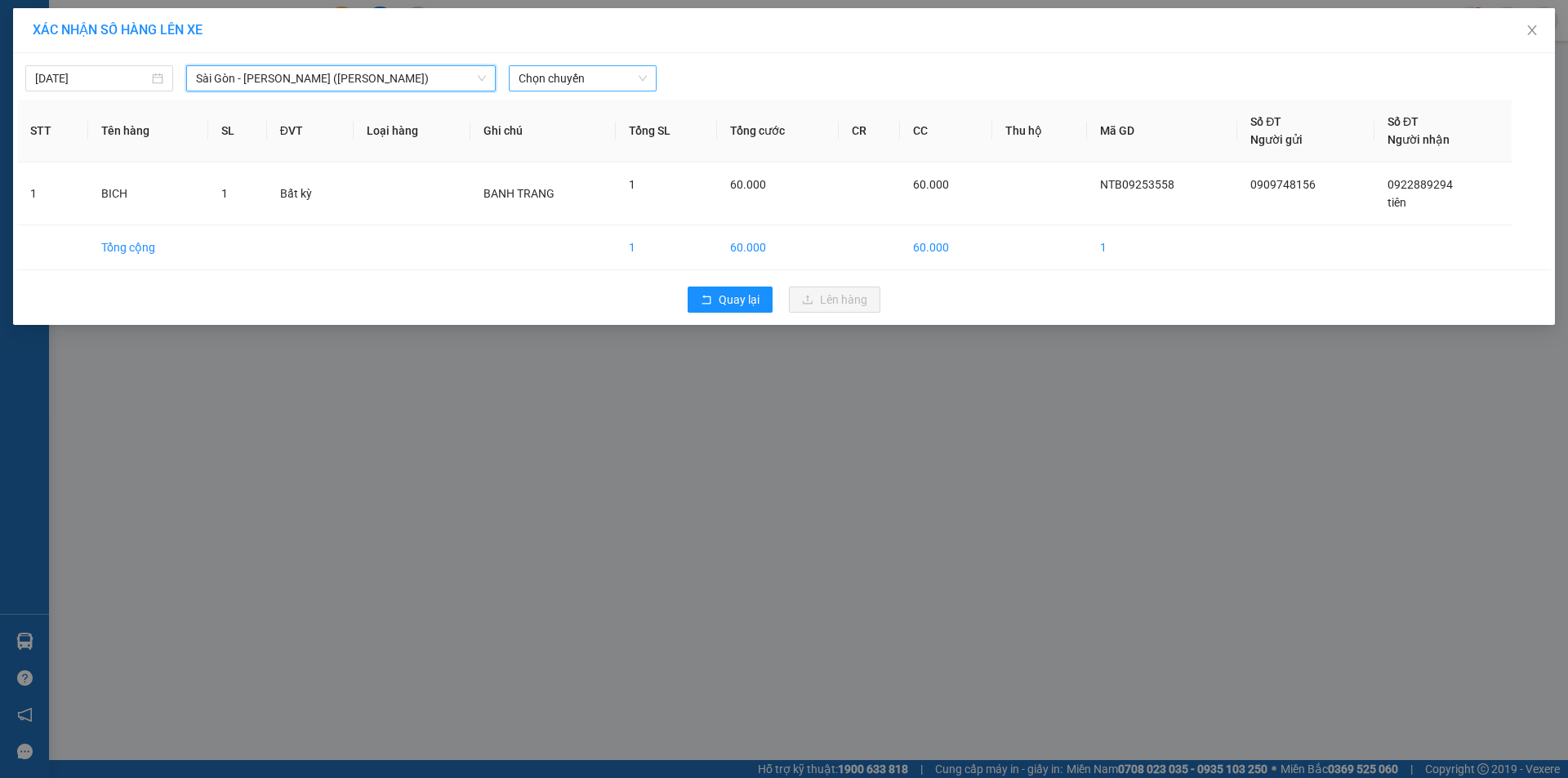
click at [574, 74] on span "Chọn chuyến" at bounding box center [582, 78] width 128 height 25
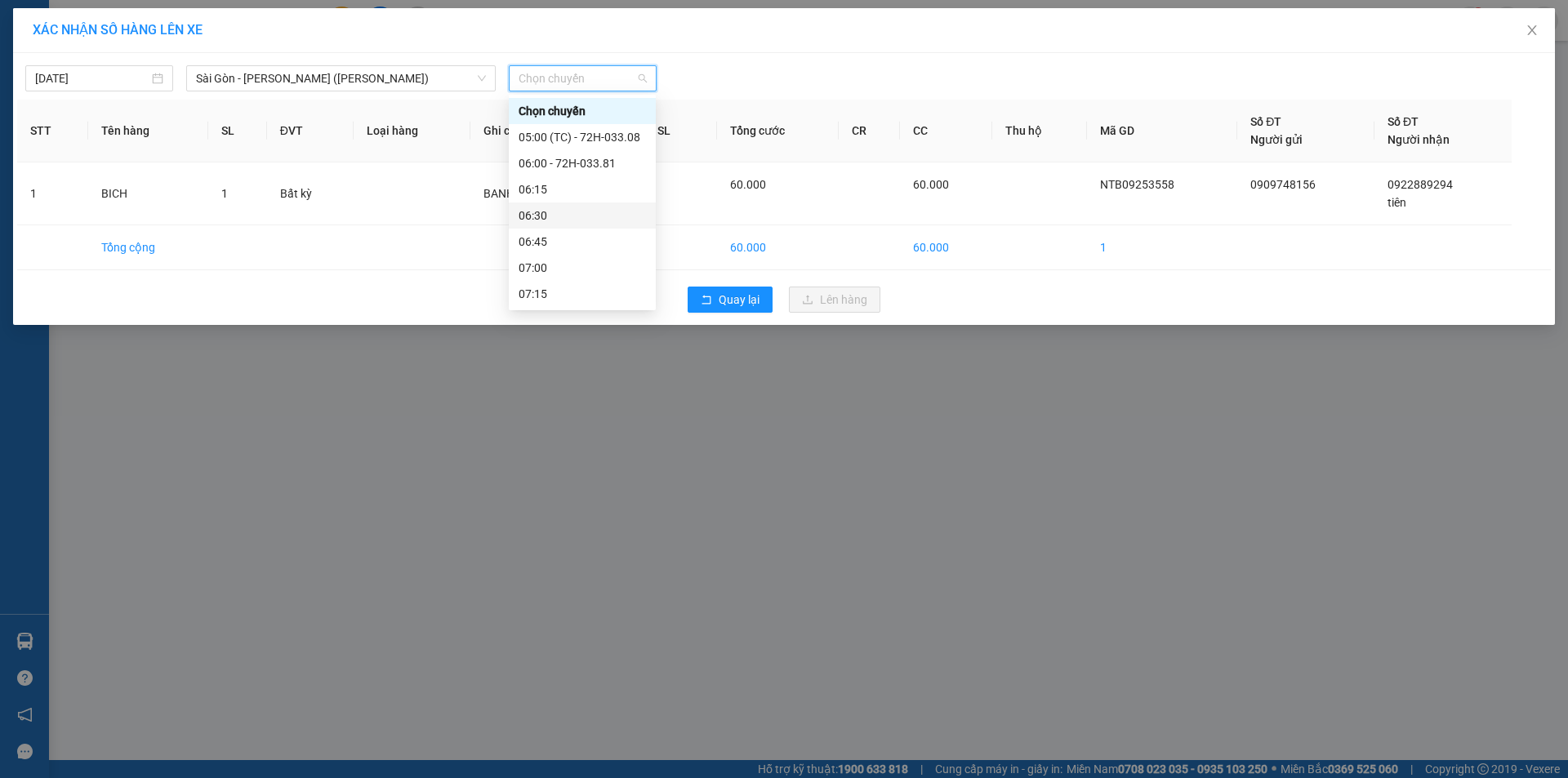
click at [562, 212] on div "06:30" at bounding box center [582, 215] width 128 height 18
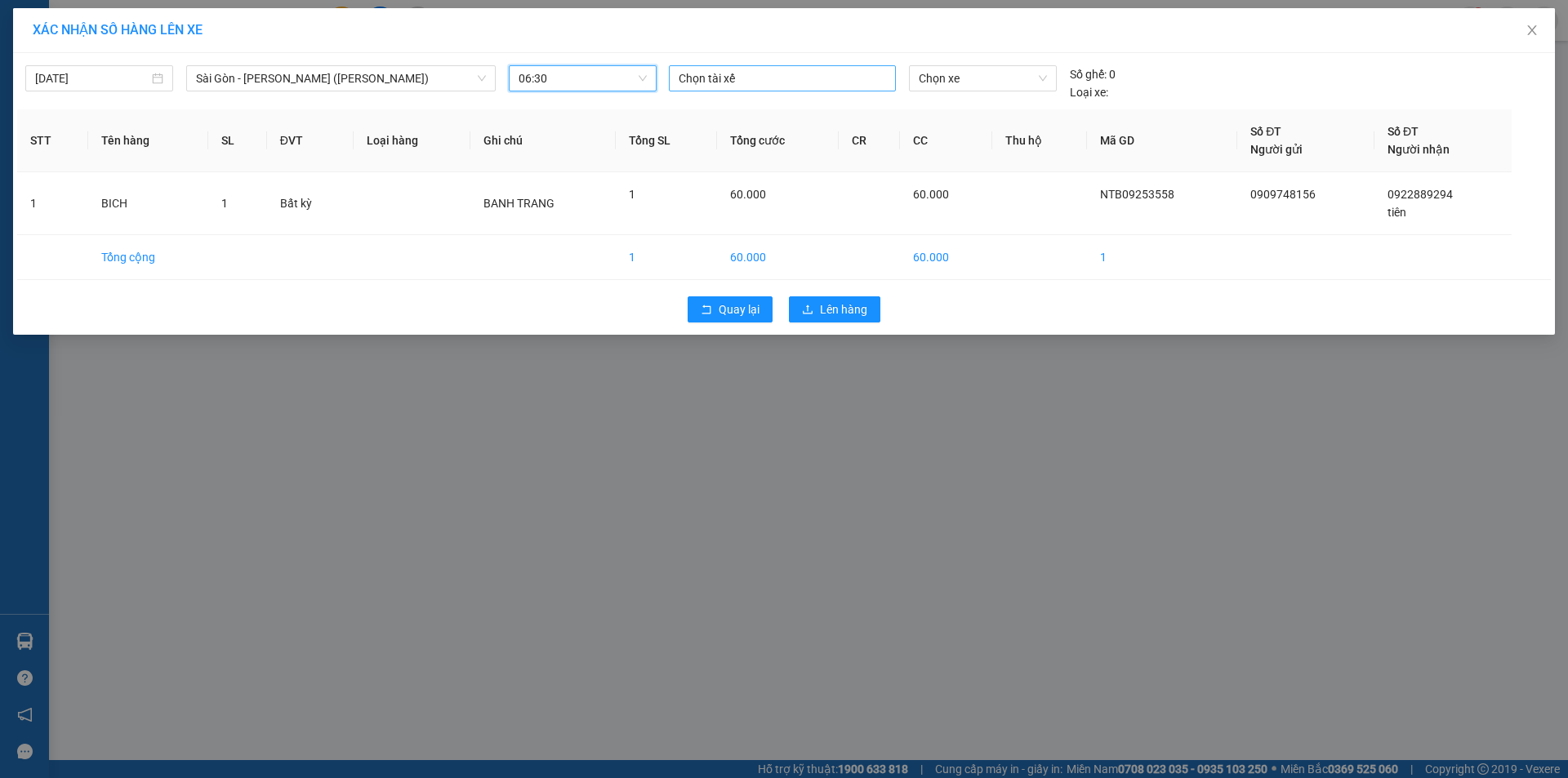
click at [779, 76] on div at bounding box center [782, 78] width 219 height 20
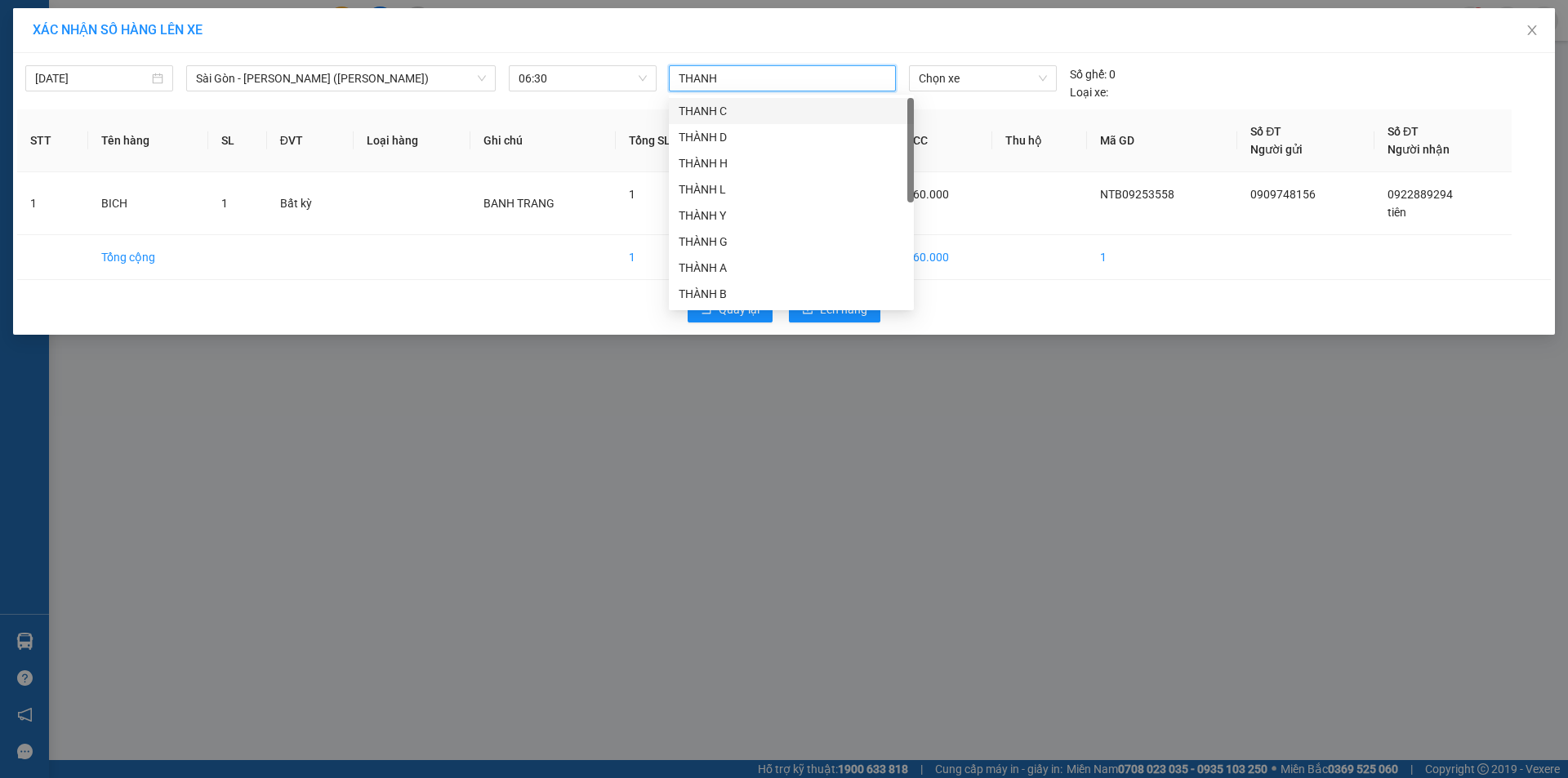
type input "THANH E"
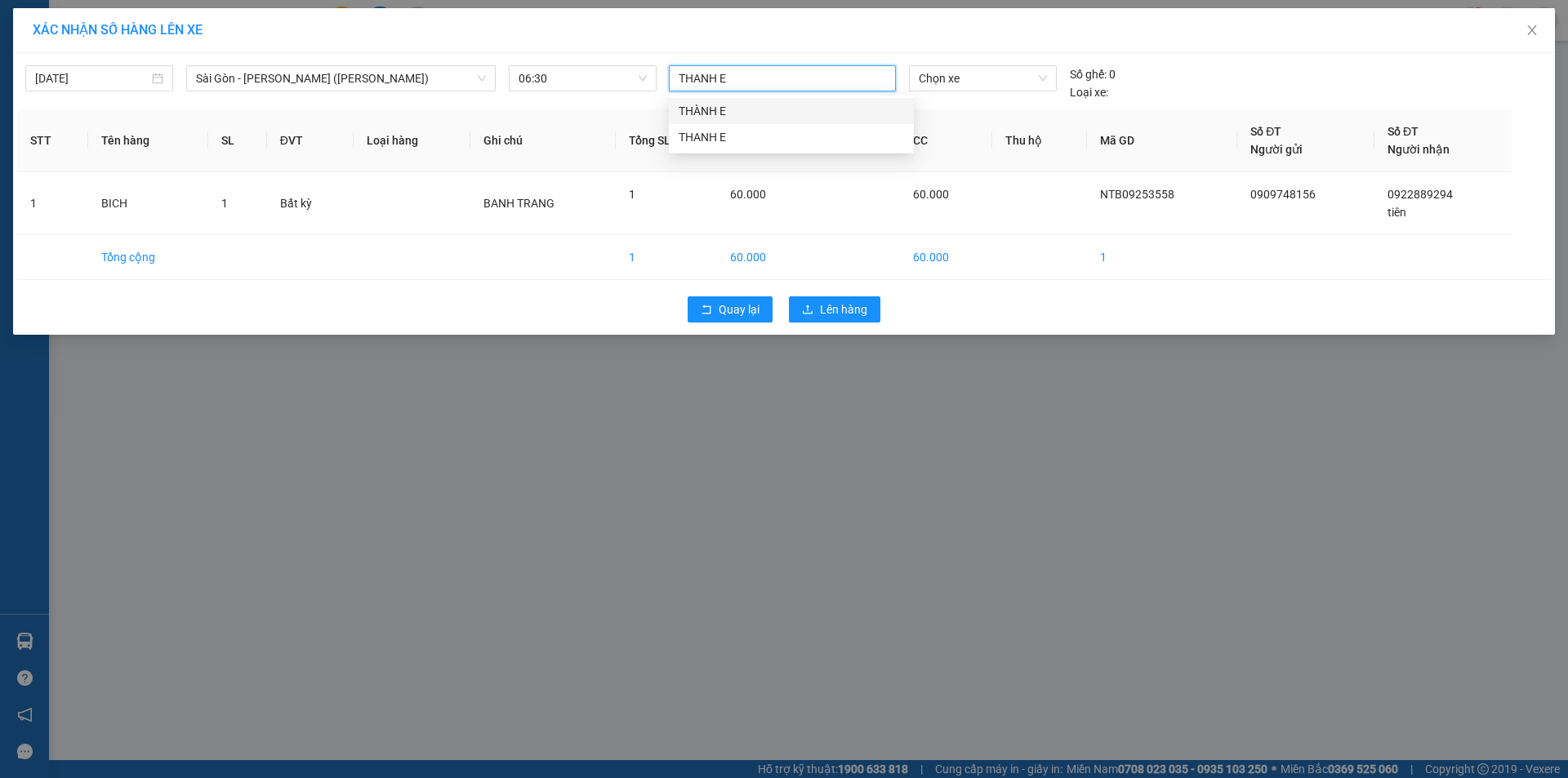
click at [723, 109] on div "THÀNH E" at bounding box center [791, 111] width 225 height 18
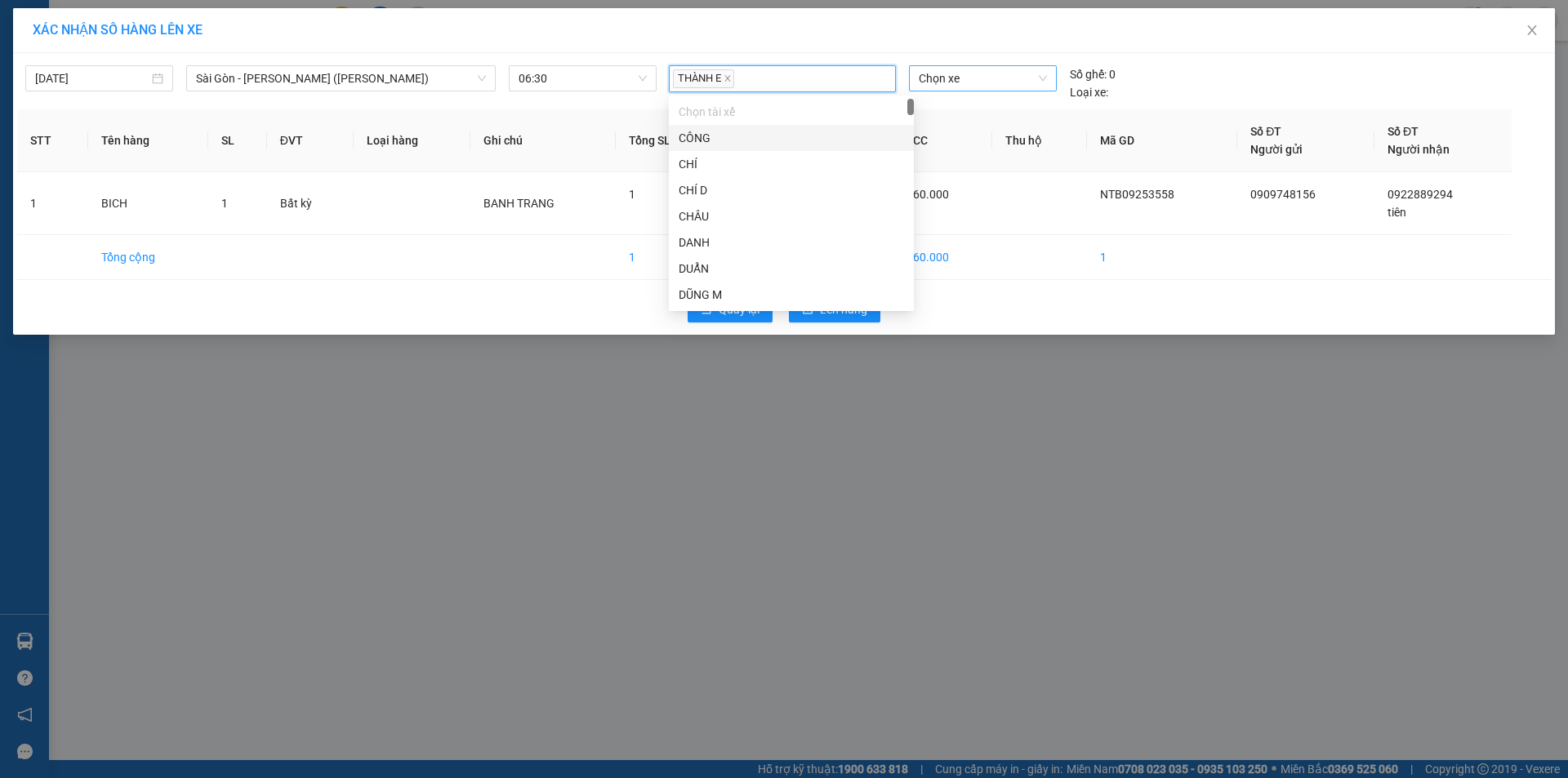
click at [942, 84] on span "Chọn xe" at bounding box center [982, 78] width 128 height 25
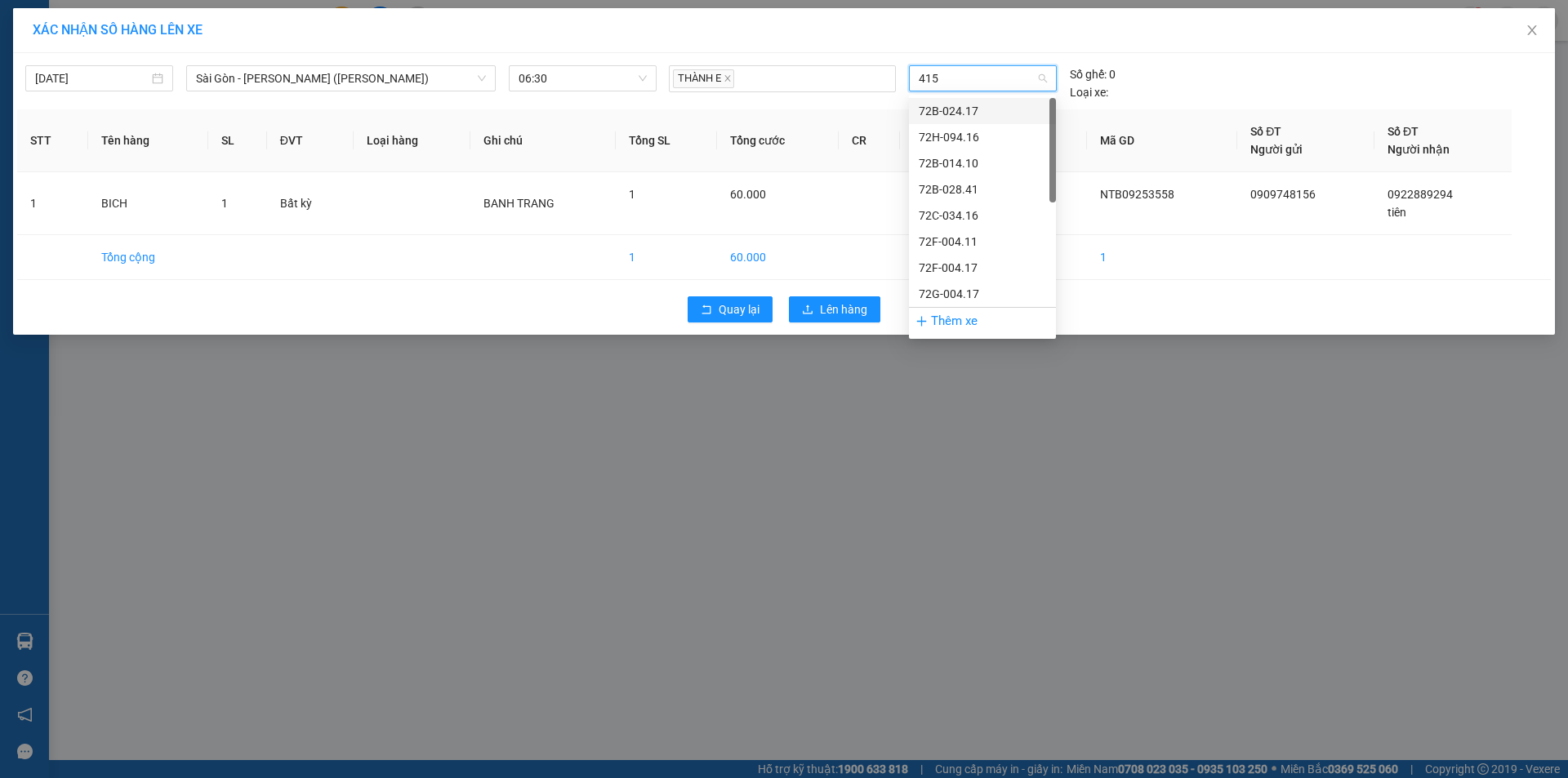
type input "4158"
click at [954, 114] on div "72H-041.58" at bounding box center [982, 111] width 128 height 18
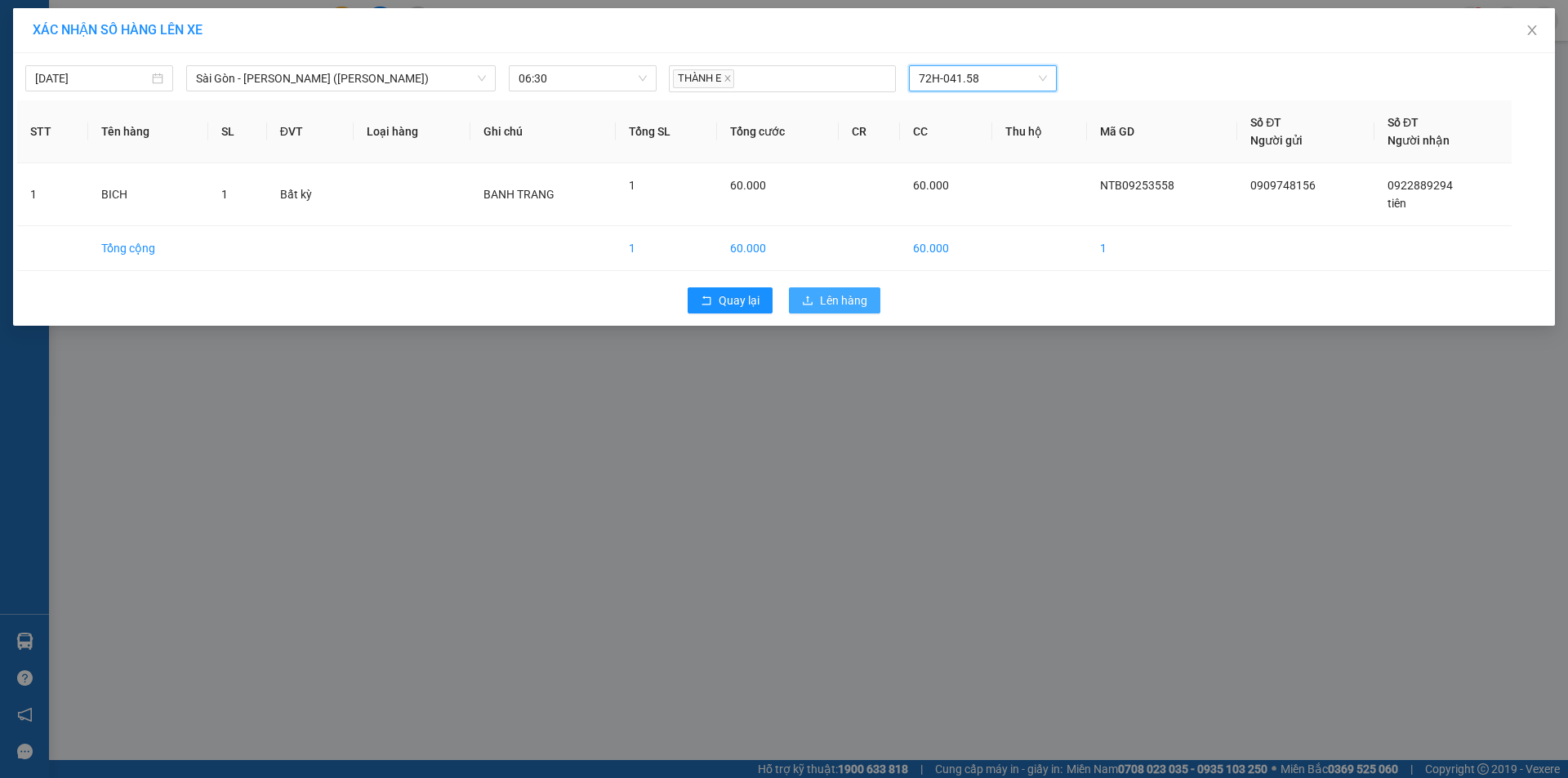
click at [829, 298] on span "Lên hàng" at bounding box center [843, 300] width 48 height 18
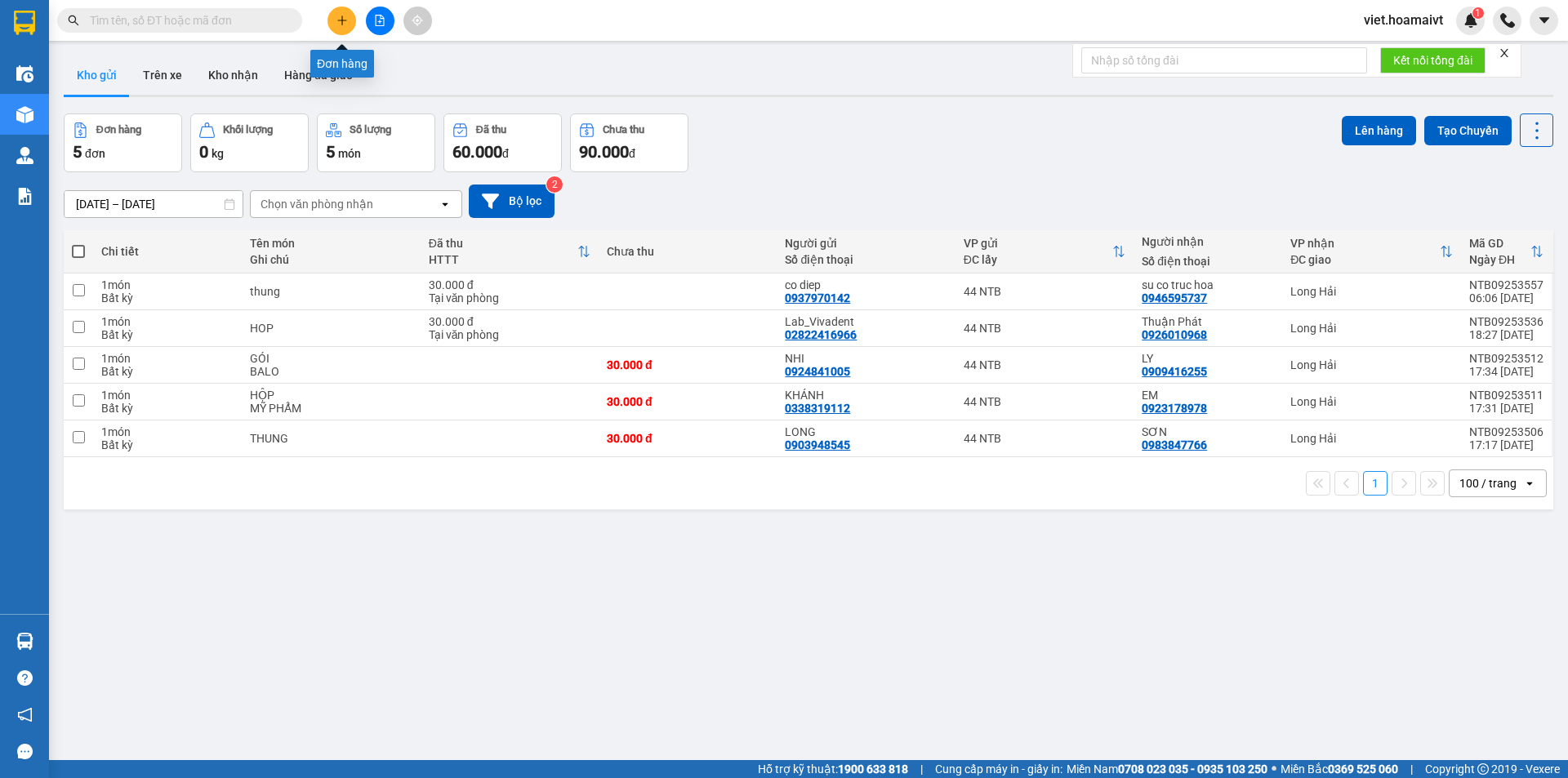
click at [348, 25] on button at bounding box center [341, 21] width 29 height 29
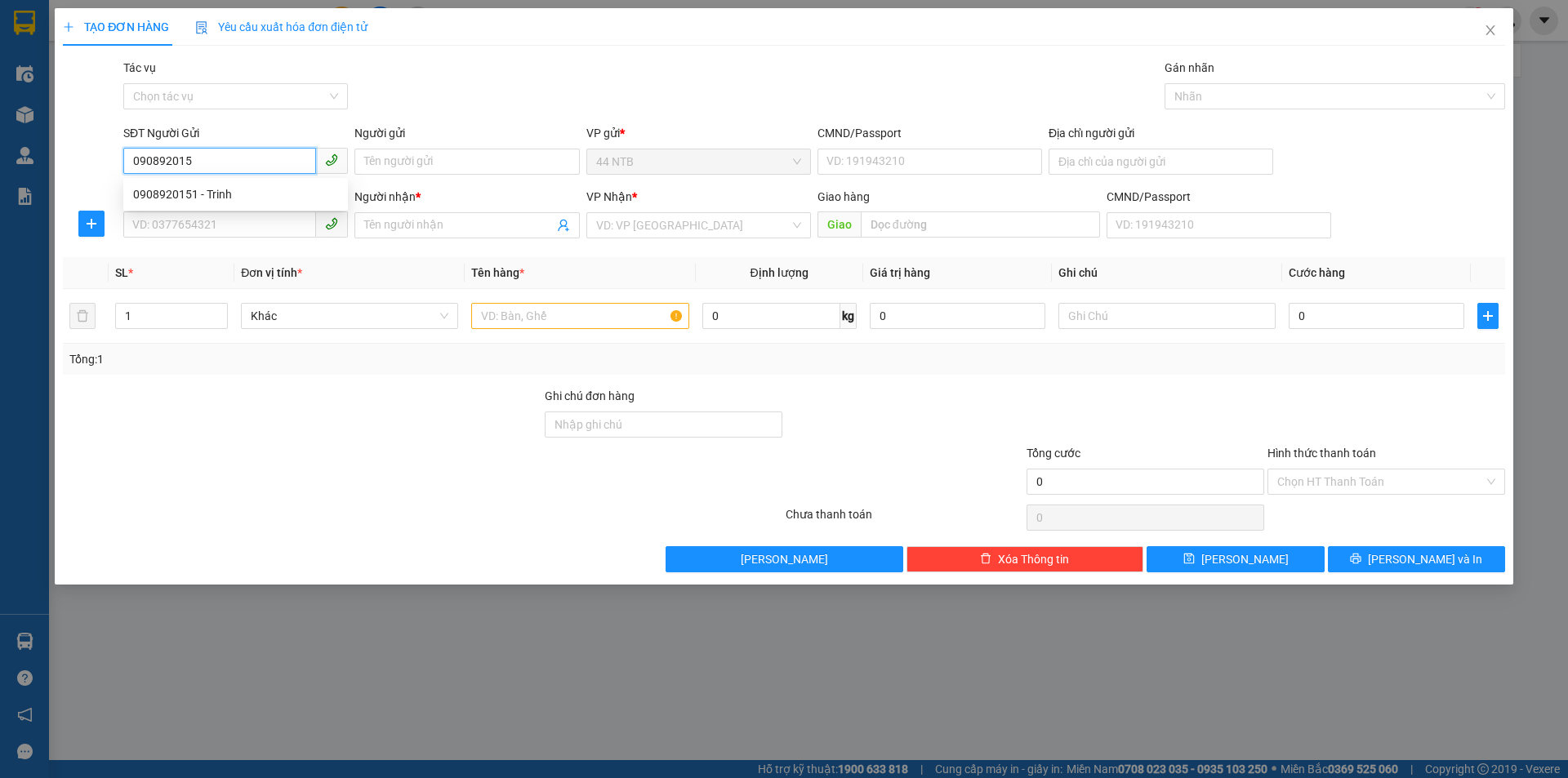
type input "0908920151"
click at [248, 192] on div "0908920151 - Trinh" at bounding box center [235, 194] width 205 height 18
type input "Trinh"
type input "083177015246"
type input "0778007139"
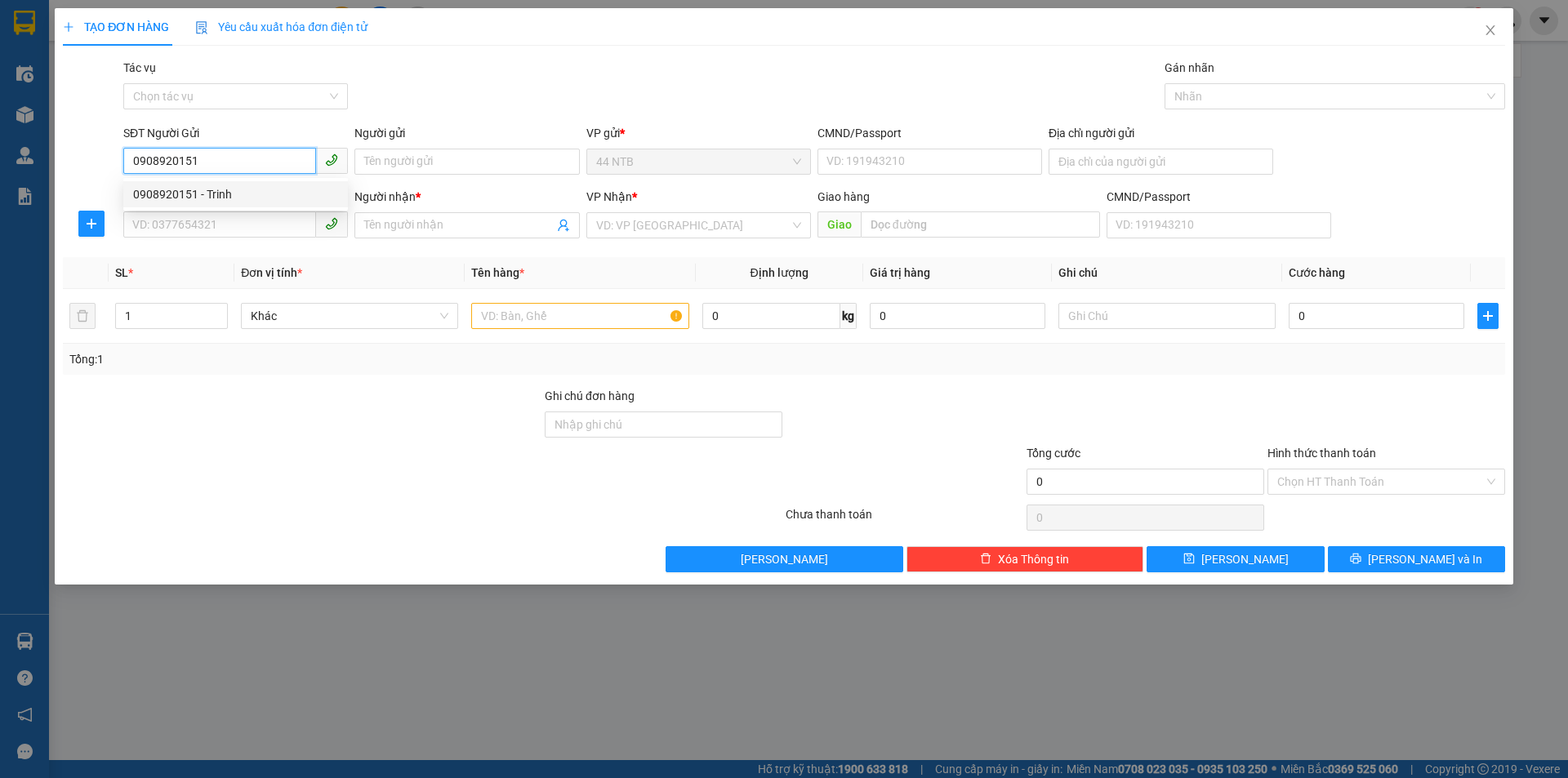
type input "Chi"
type input "0908920151"
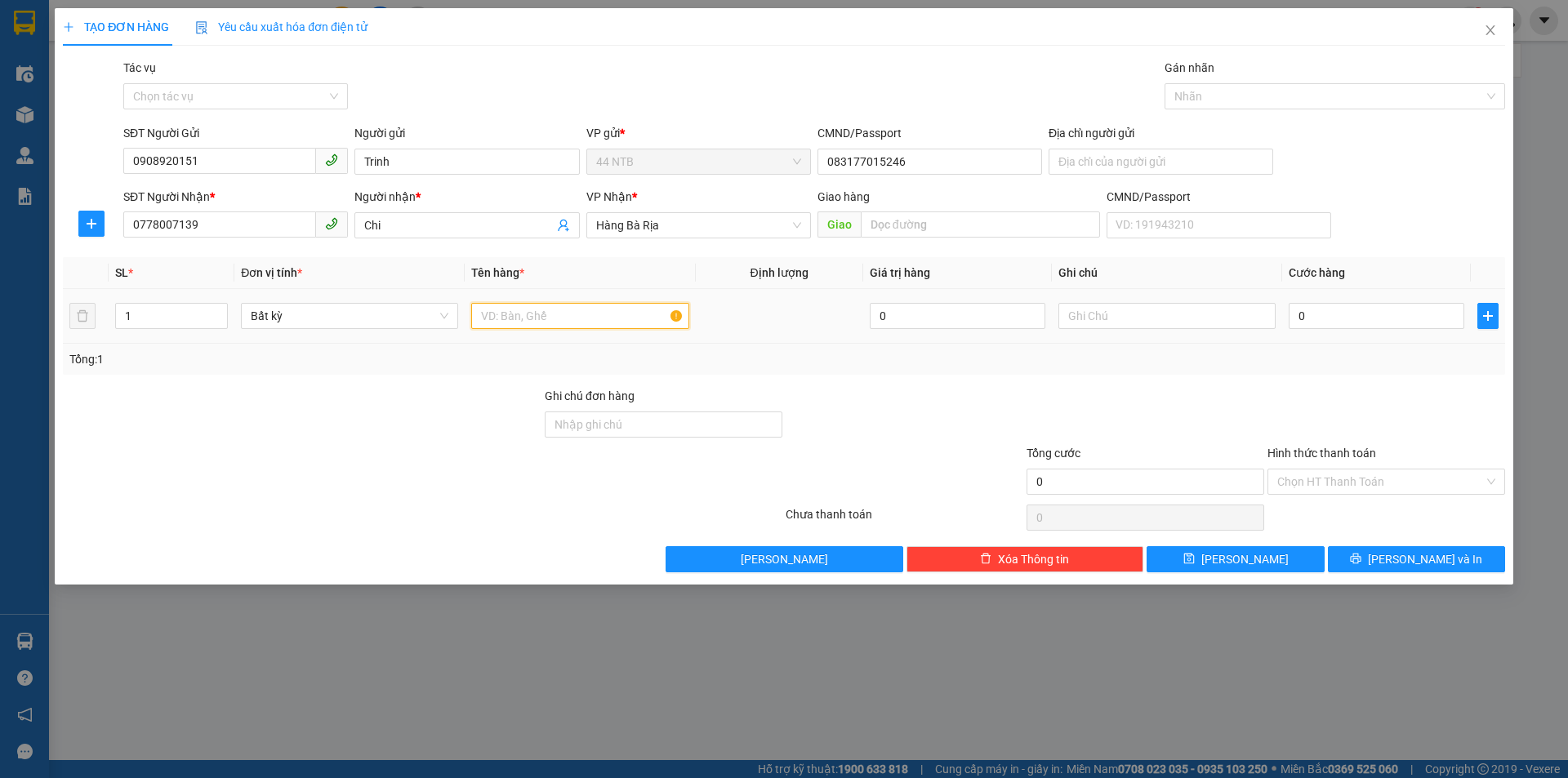
click at [528, 317] on input "text" at bounding box center [579, 316] width 217 height 26
type input "BAO"
click at [1168, 319] on input "text" at bounding box center [1167, 316] width 217 height 26
type input "AO"
click at [1337, 312] on input "0" at bounding box center [1376, 316] width 175 height 26
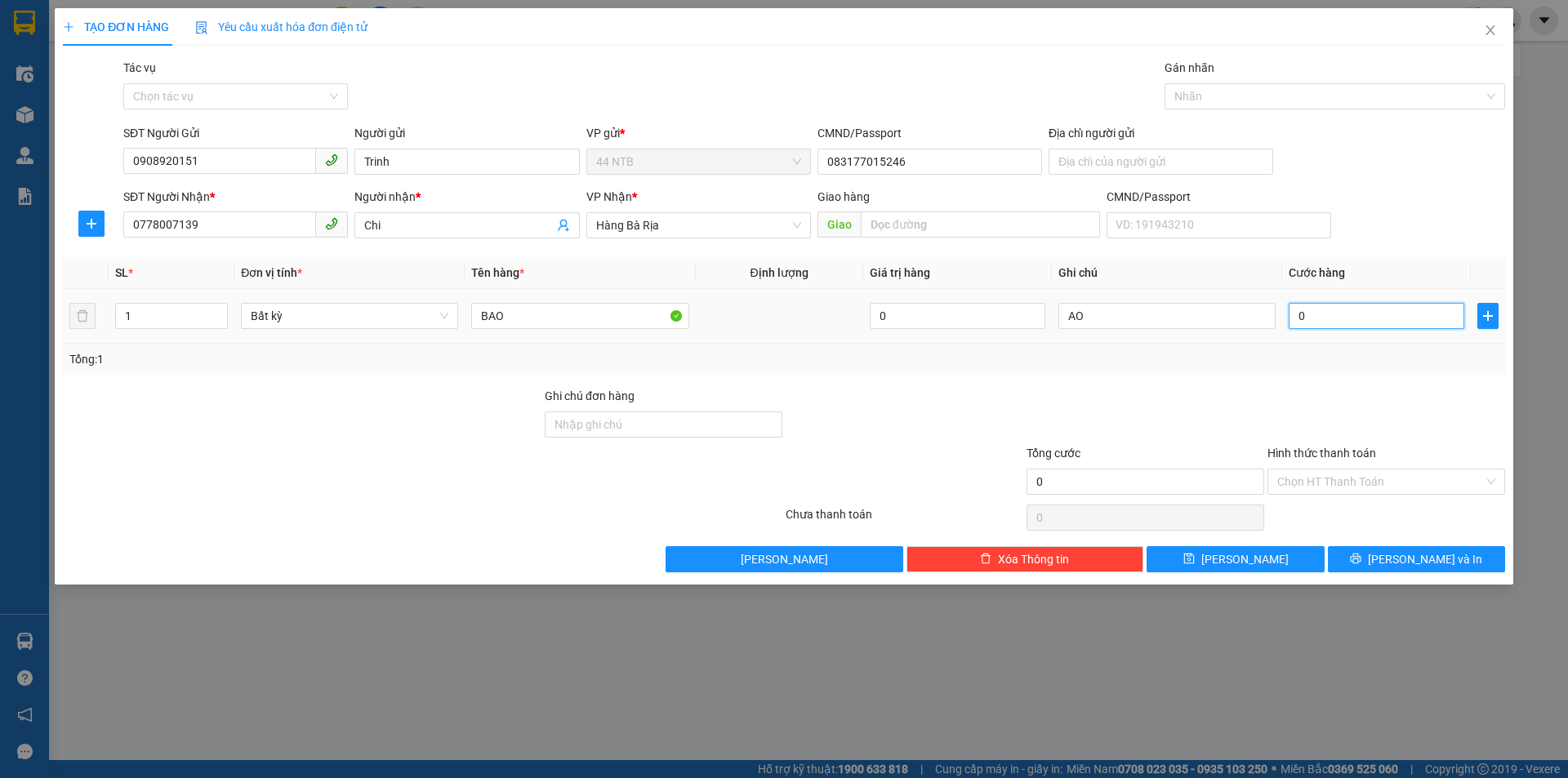
type input "3"
type input "30"
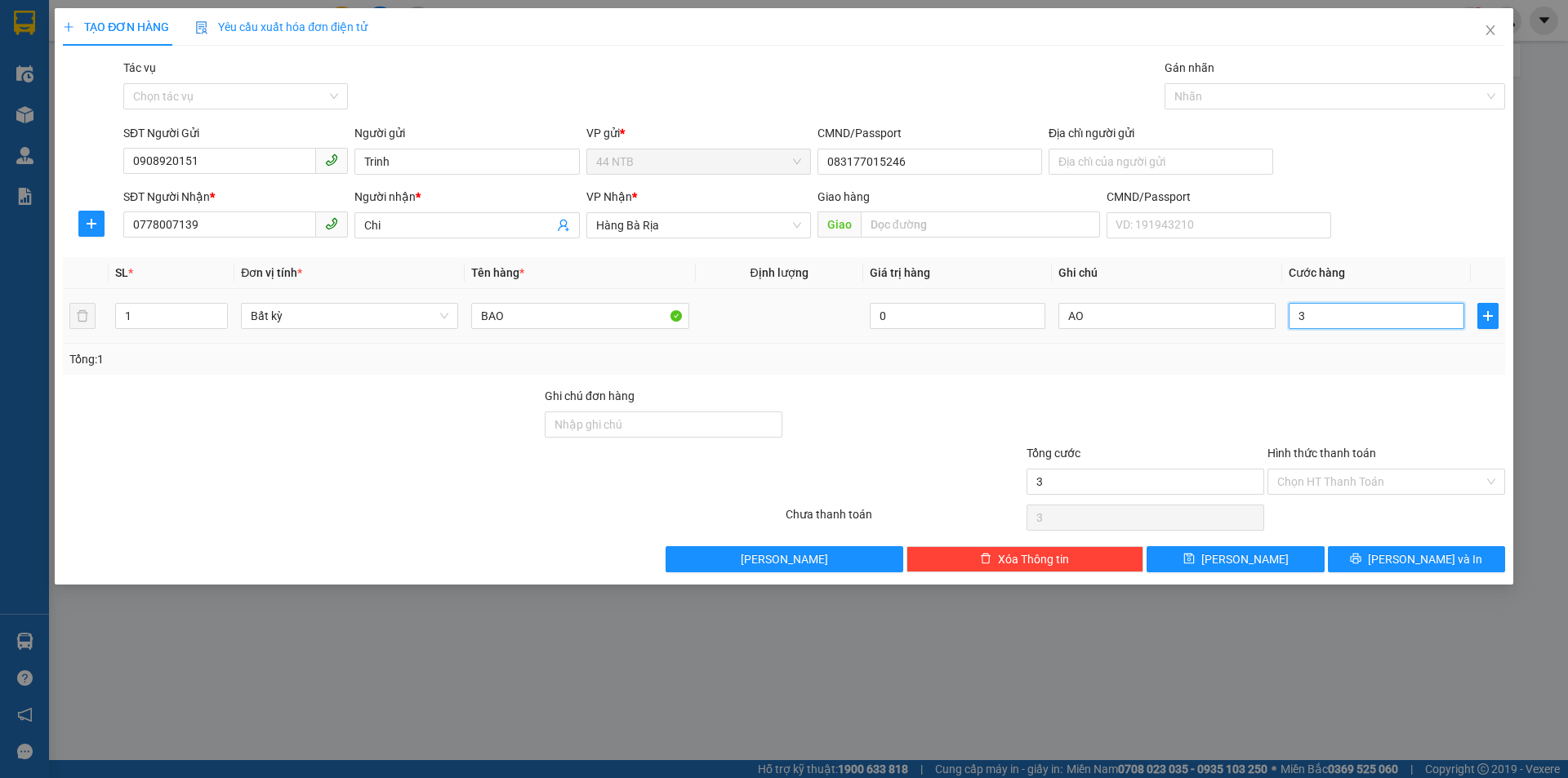
type input "30"
type input "30.000"
click at [1407, 555] on span "[PERSON_NAME] và In" at bounding box center [1424, 559] width 114 height 18
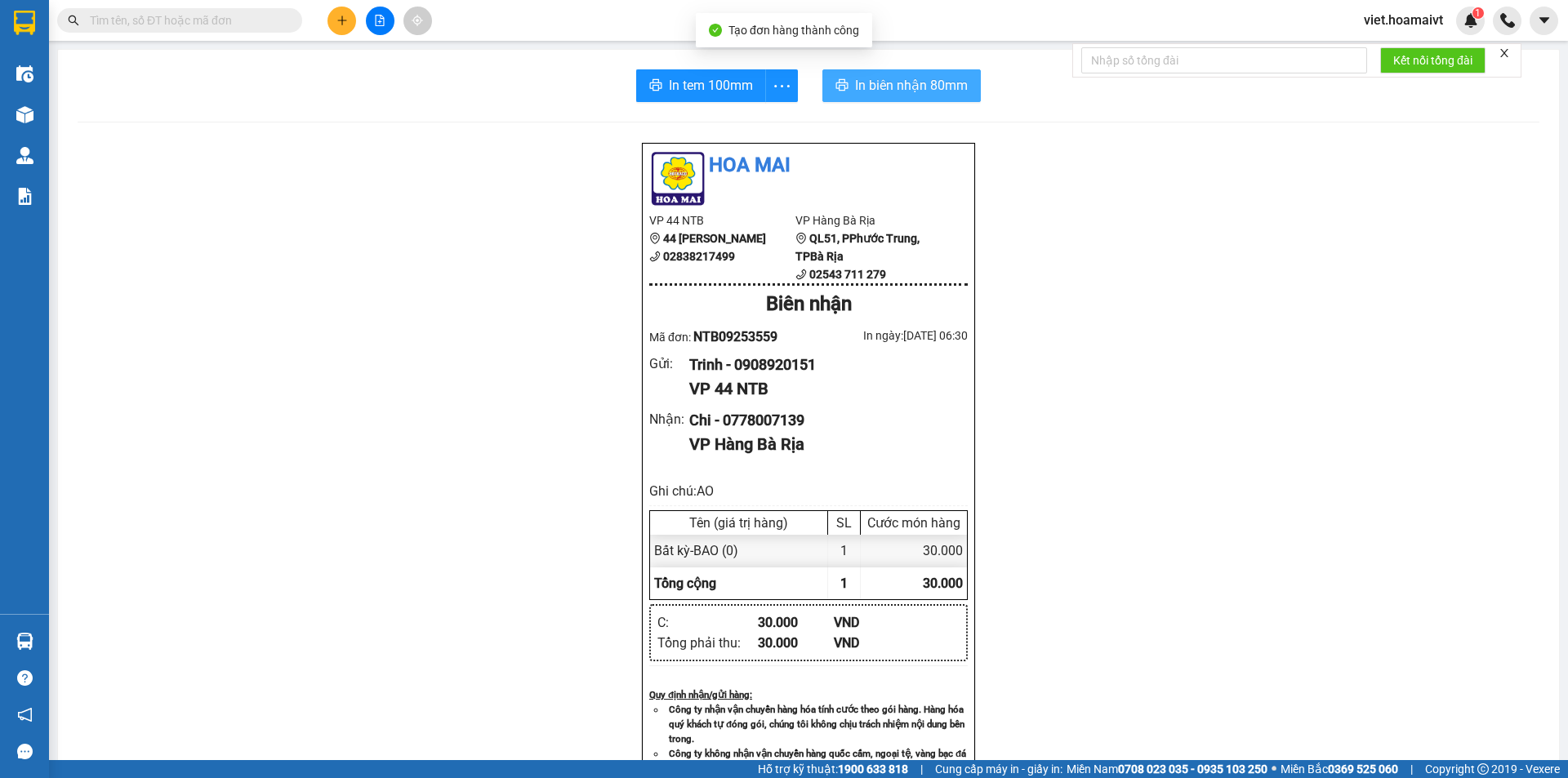
click at [902, 86] on span "In biên nhận 80mm" at bounding box center [912, 85] width 113 height 21
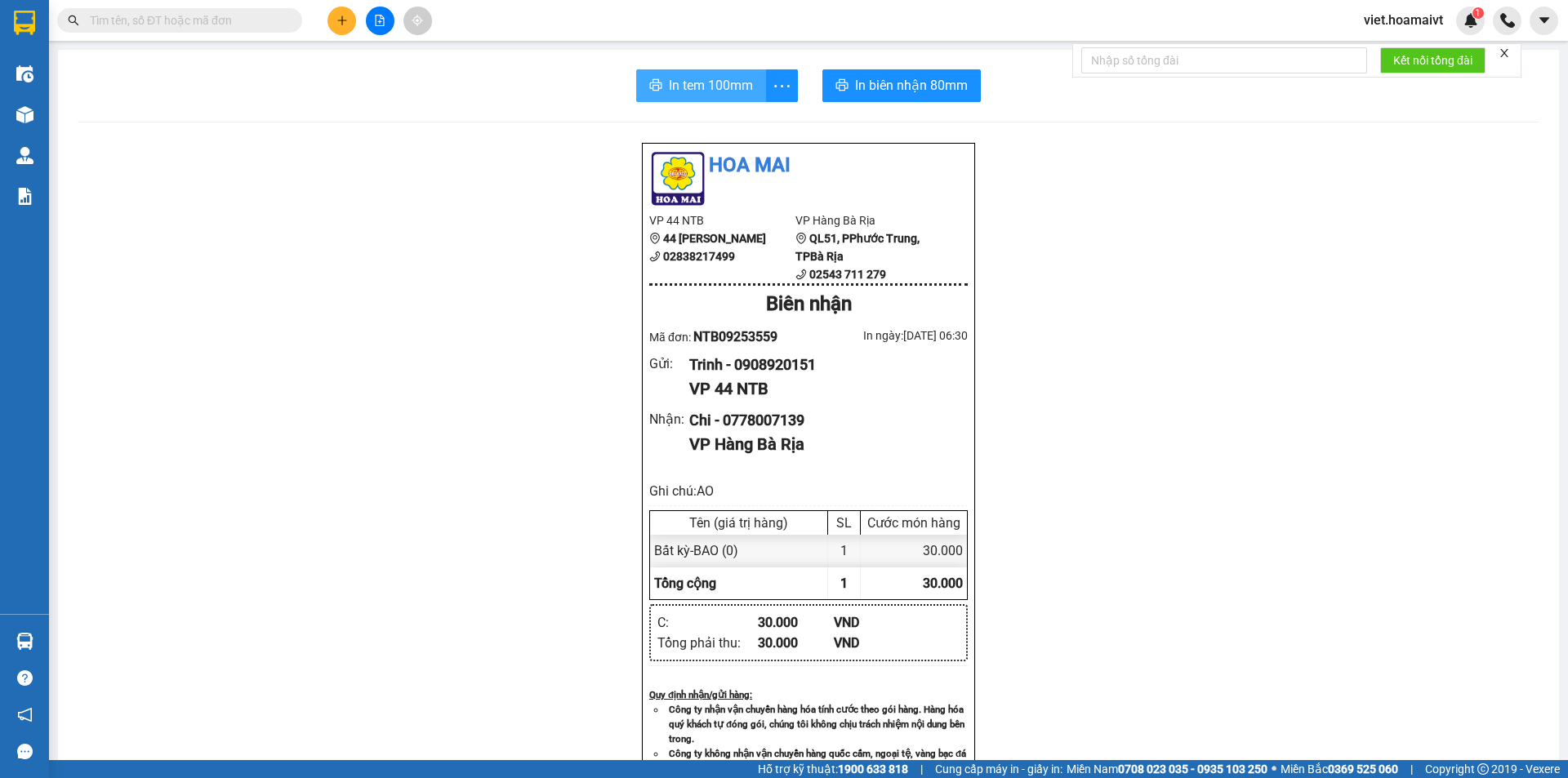
click at [722, 88] on span "In tem 100mm" at bounding box center [711, 85] width 84 height 21
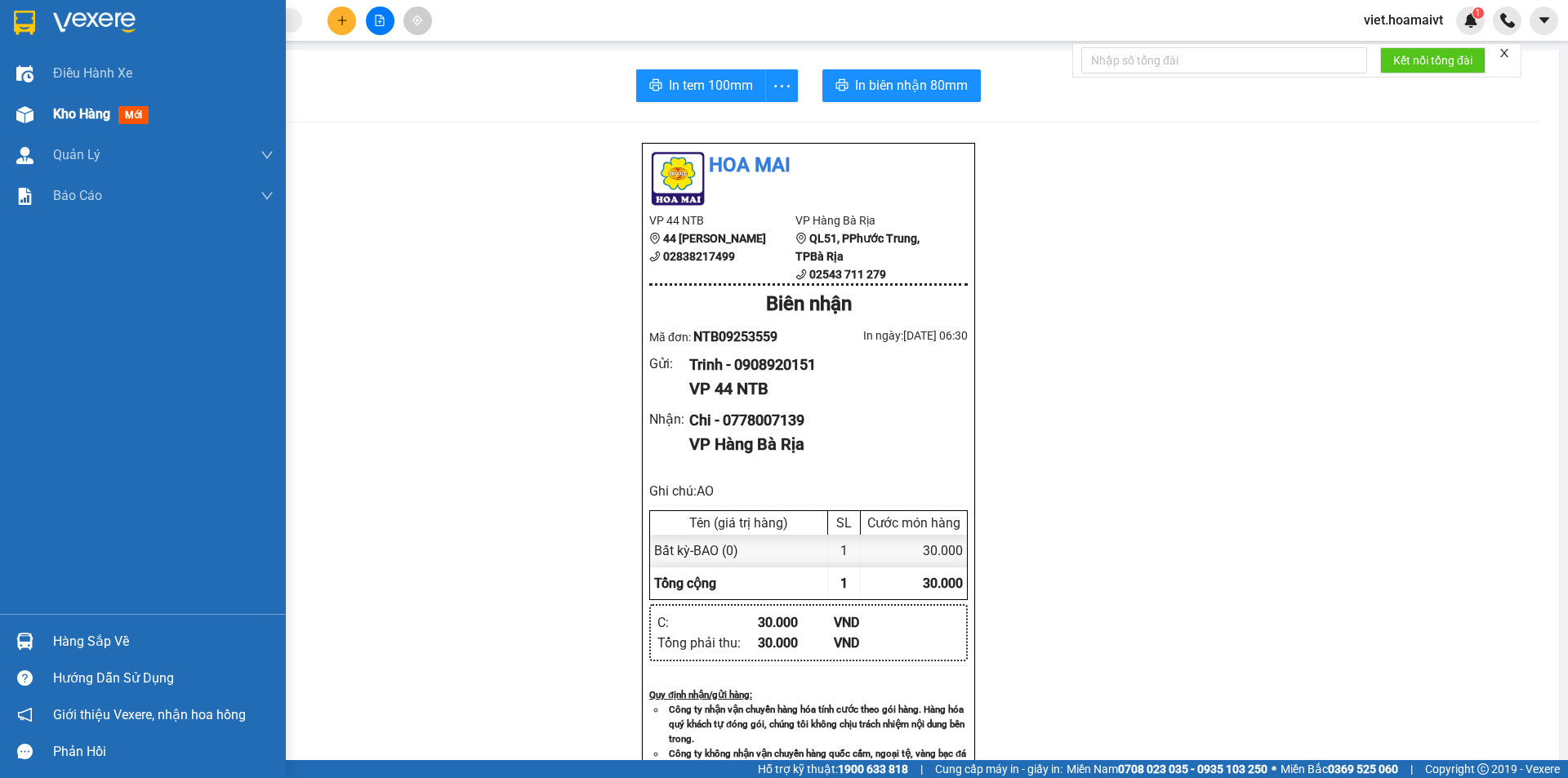
click at [59, 118] on span "Kho hàng" at bounding box center [82, 114] width 57 height 16
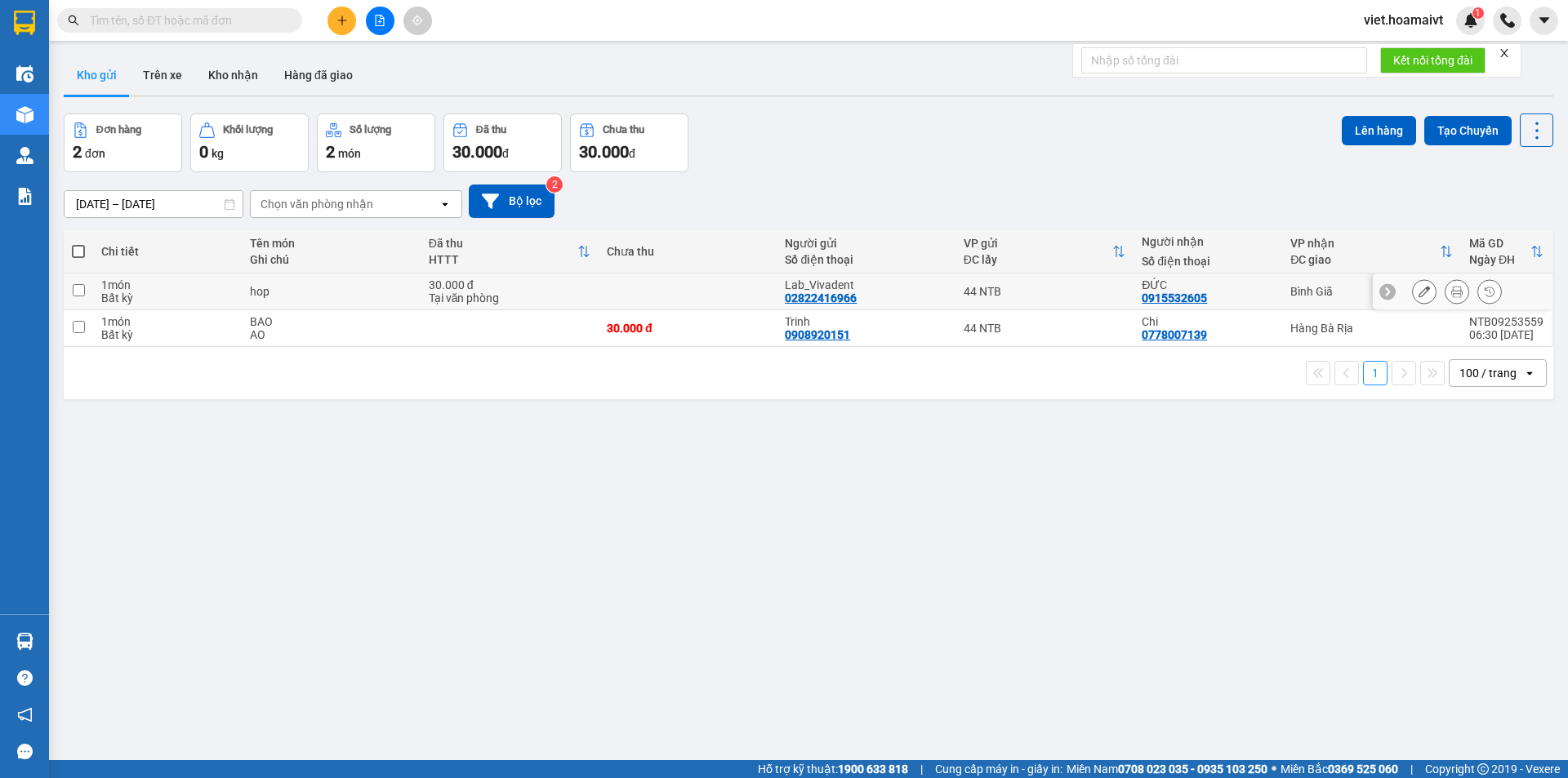
click at [587, 294] on div "Tại văn phòng" at bounding box center [509, 297] width 162 height 13
checkbox input "true"
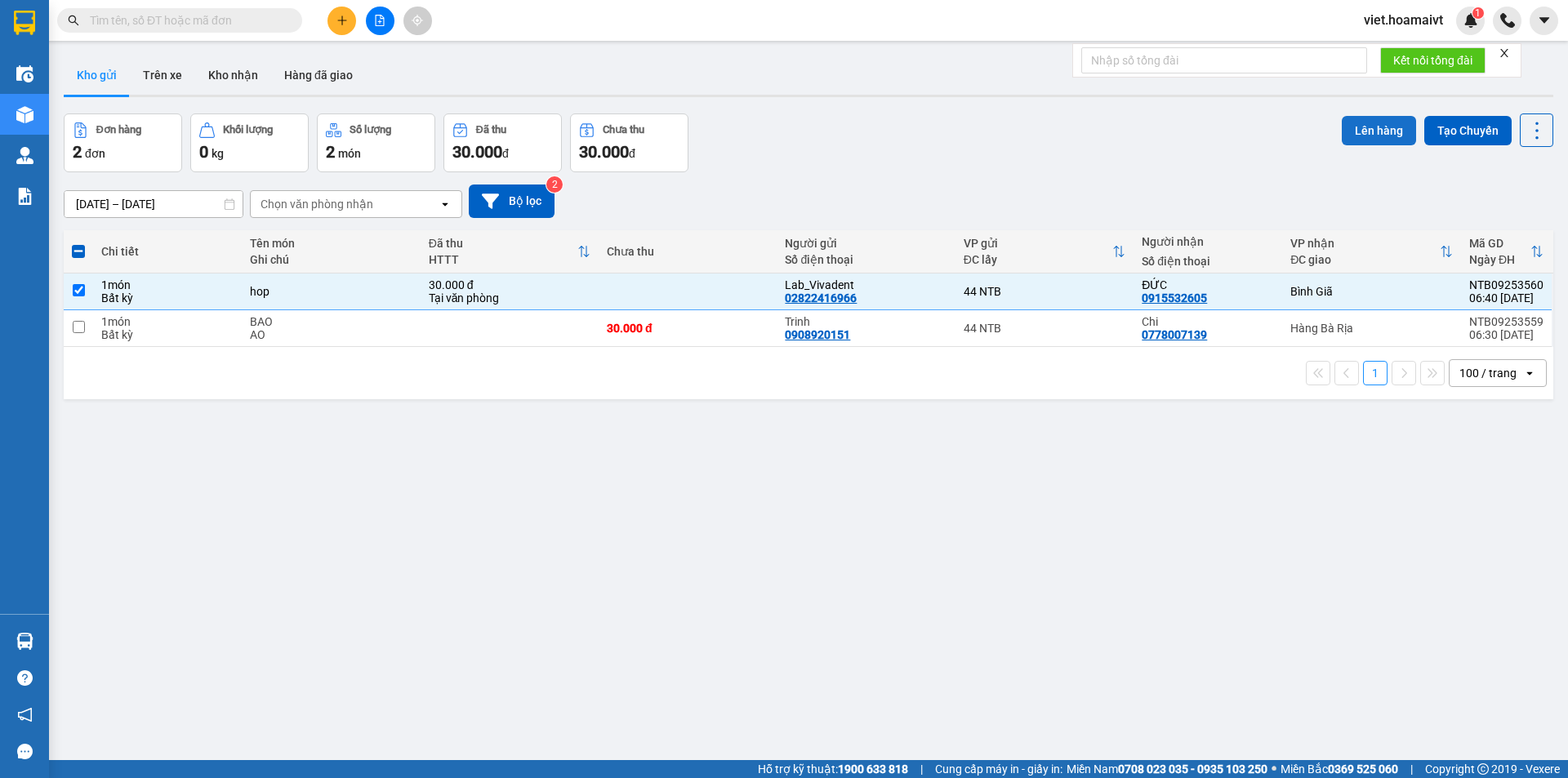
click at [1362, 127] on button "Lên hàng" at bounding box center [1379, 131] width 74 height 30
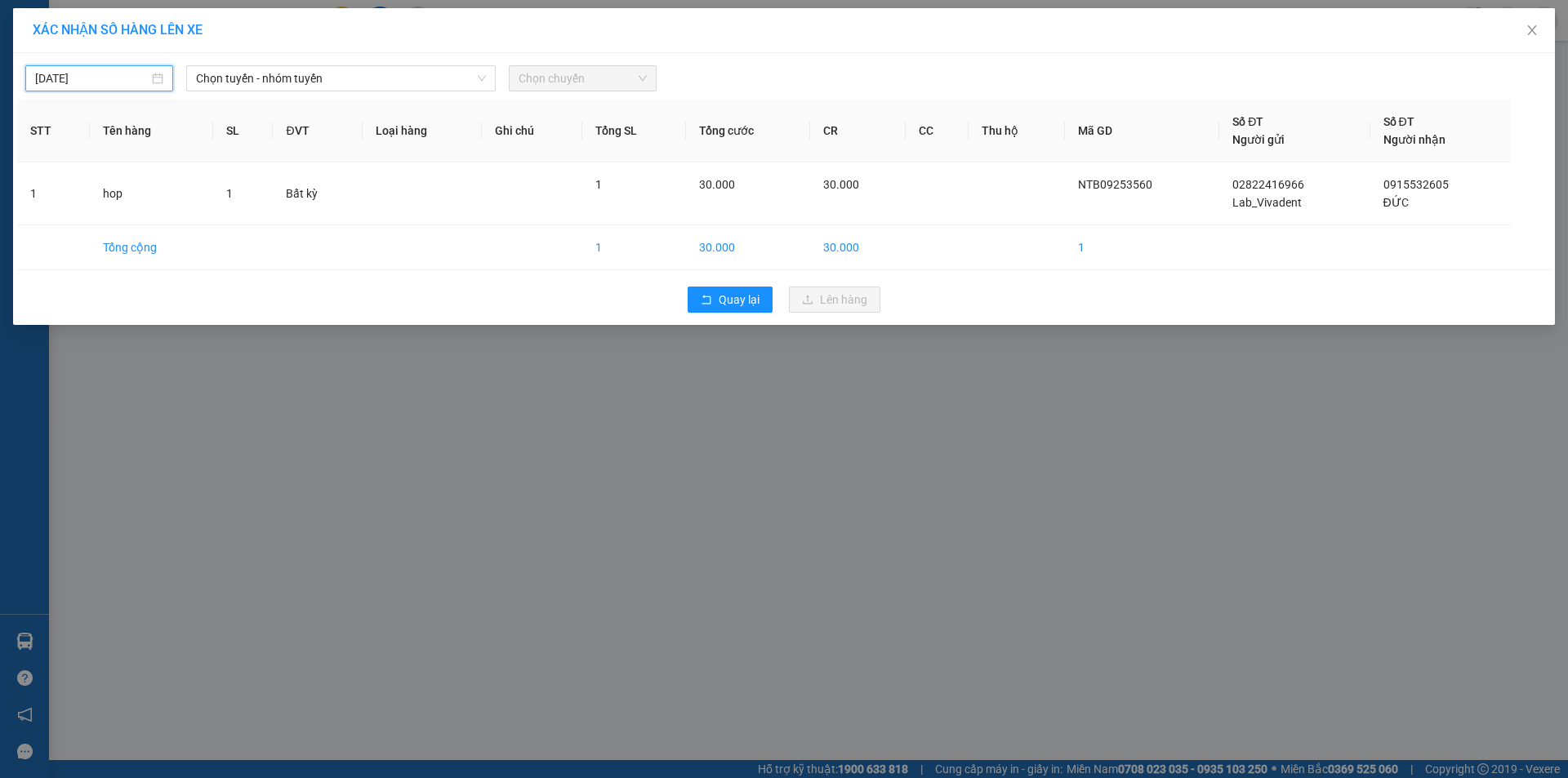
click at [117, 78] on input "[DATE]" at bounding box center [91, 78] width 114 height 18
click at [230, 196] on div "13" at bounding box center [226, 198] width 20 height 20
type input "[DATE]"
click at [304, 83] on span "Chọn tuyến - nhóm tuyến" at bounding box center [341, 78] width 290 height 25
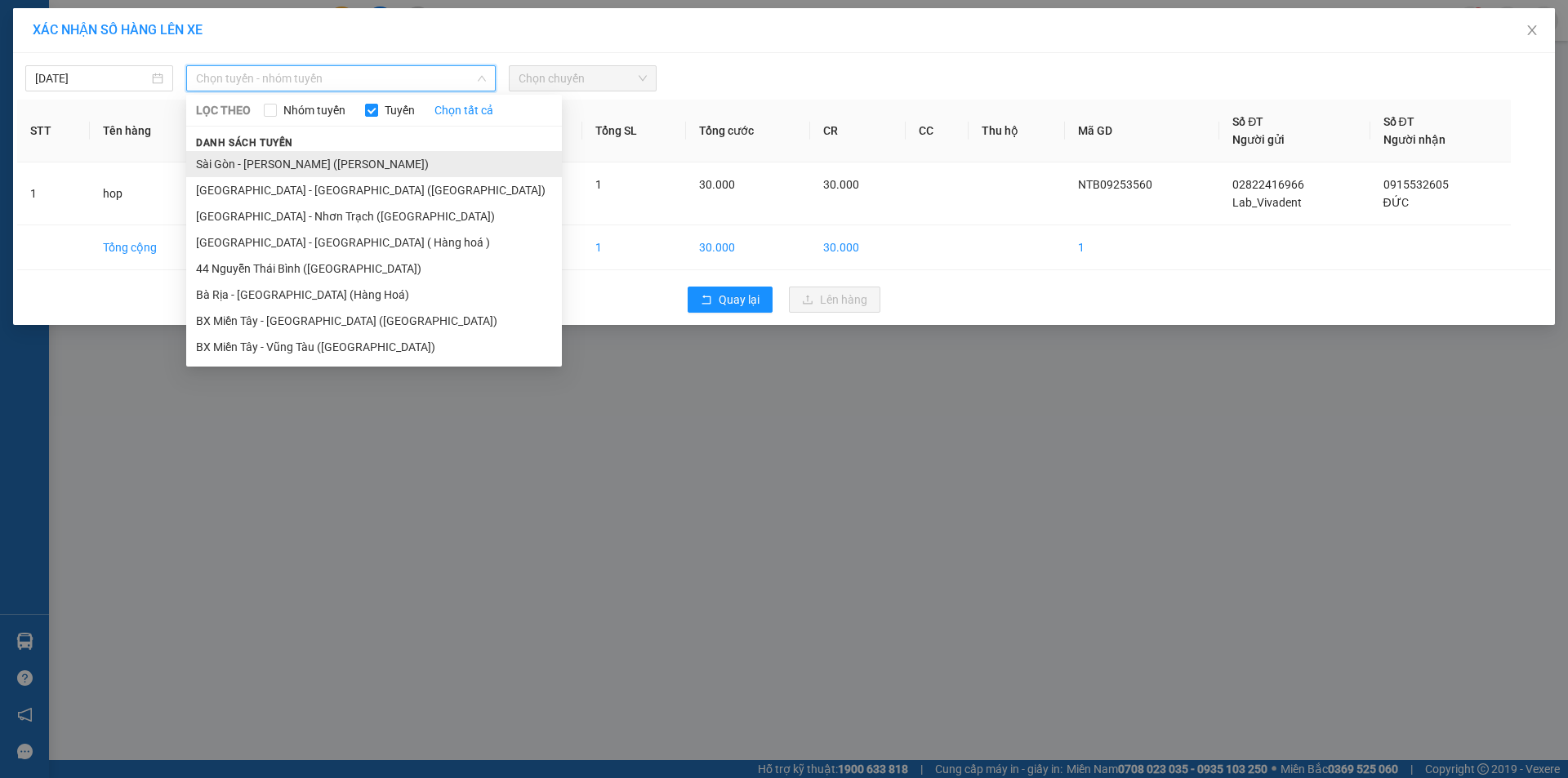
click at [309, 161] on li "Sài Gòn - [PERSON_NAME] ([PERSON_NAME])" at bounding box center [374, 164] width 376 height 26
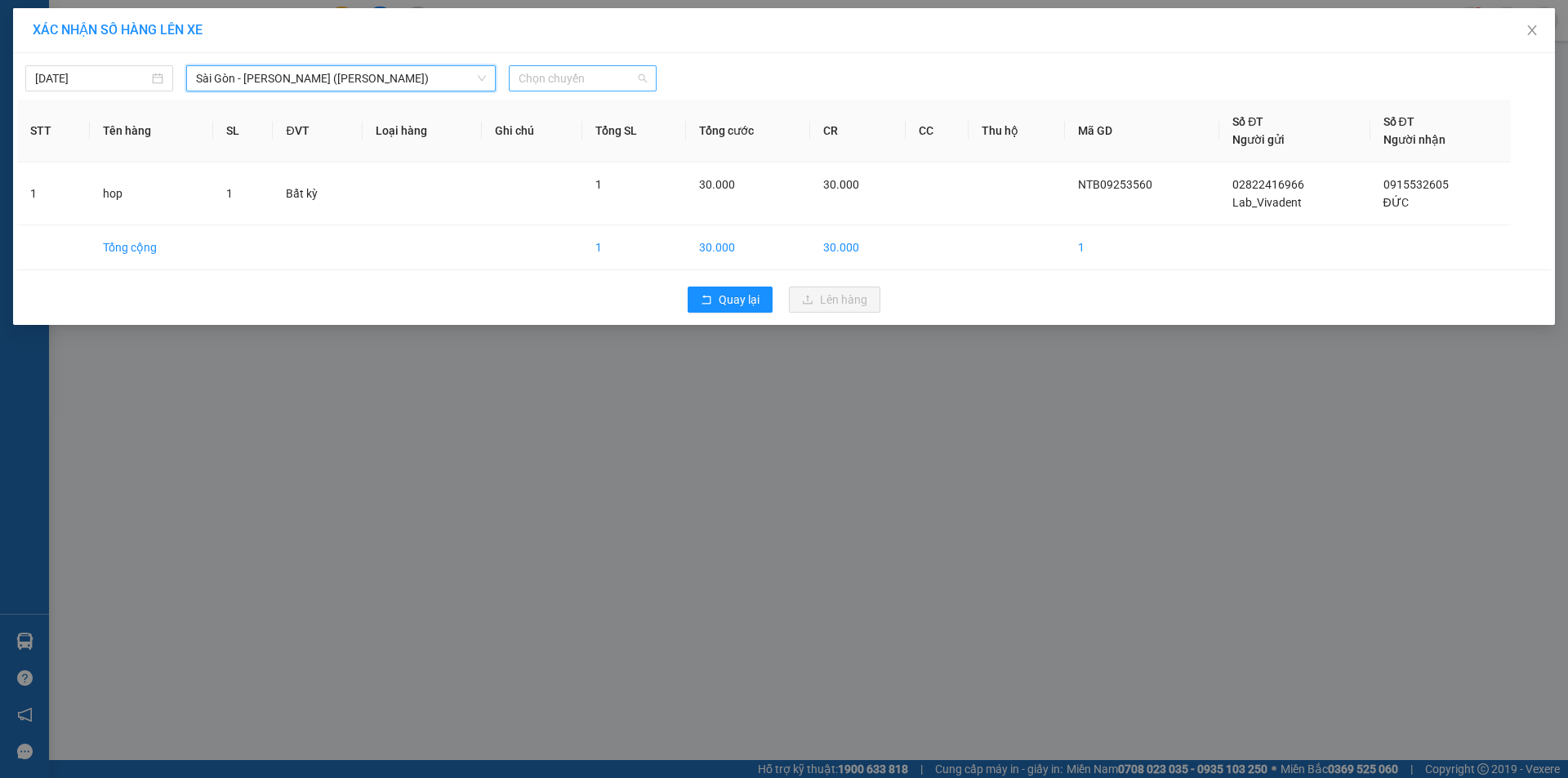
click at [578, 73] on span "Chọn chuyến" at bounding box center [582, 78] width 128 height 25
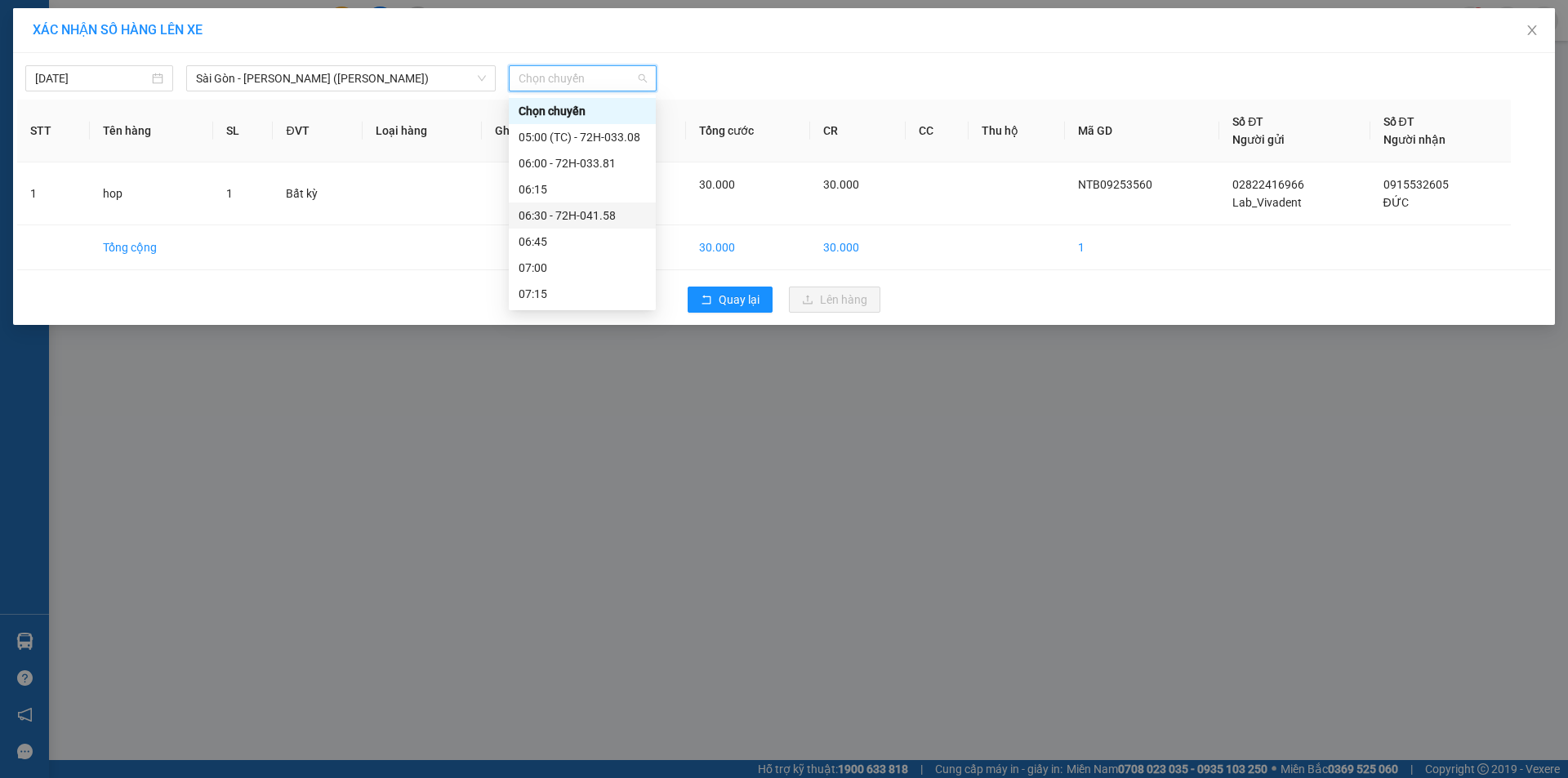
click at [613, 213] on div "06:30 - 72H-041.58" at bounding box center [582, 215] width 128 height 18
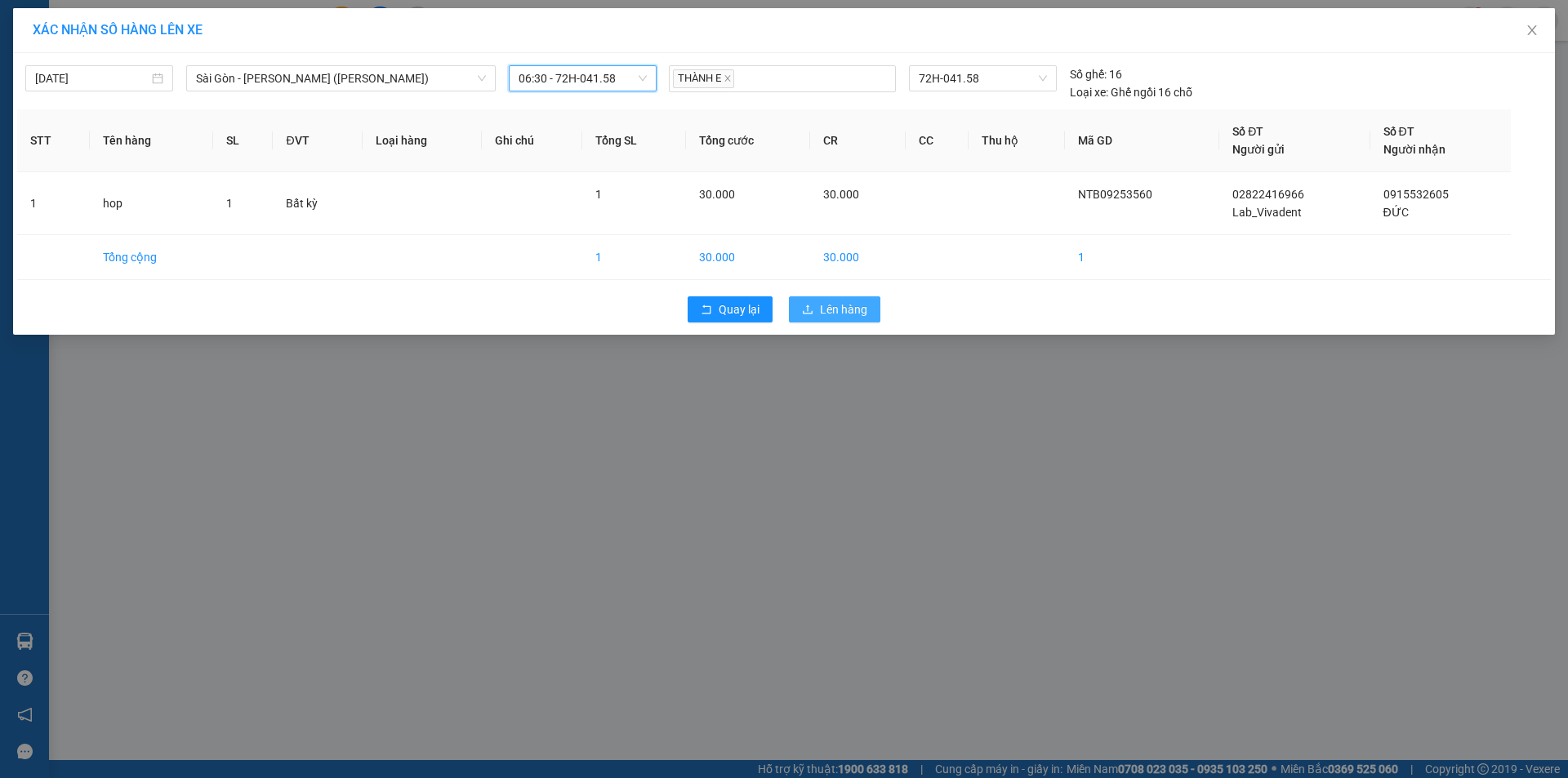
click at [838, 310] on span "Lên hàng" at bounding box center [843, 309] width 48 height 18
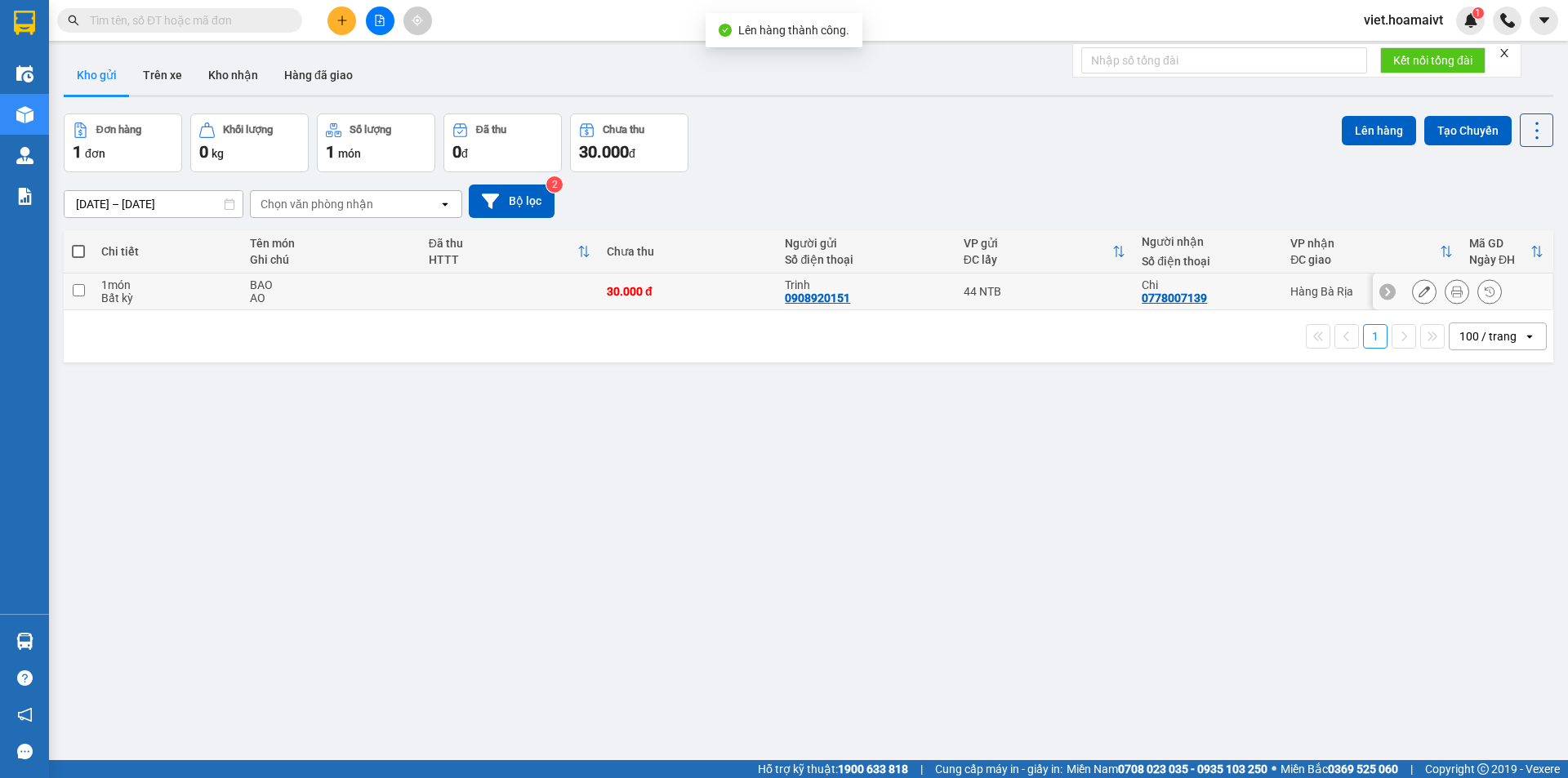
click at [685, 293] on div "30.000 đ" at bounding box center [687, 291] width 162 height 13
checkbox input "true"
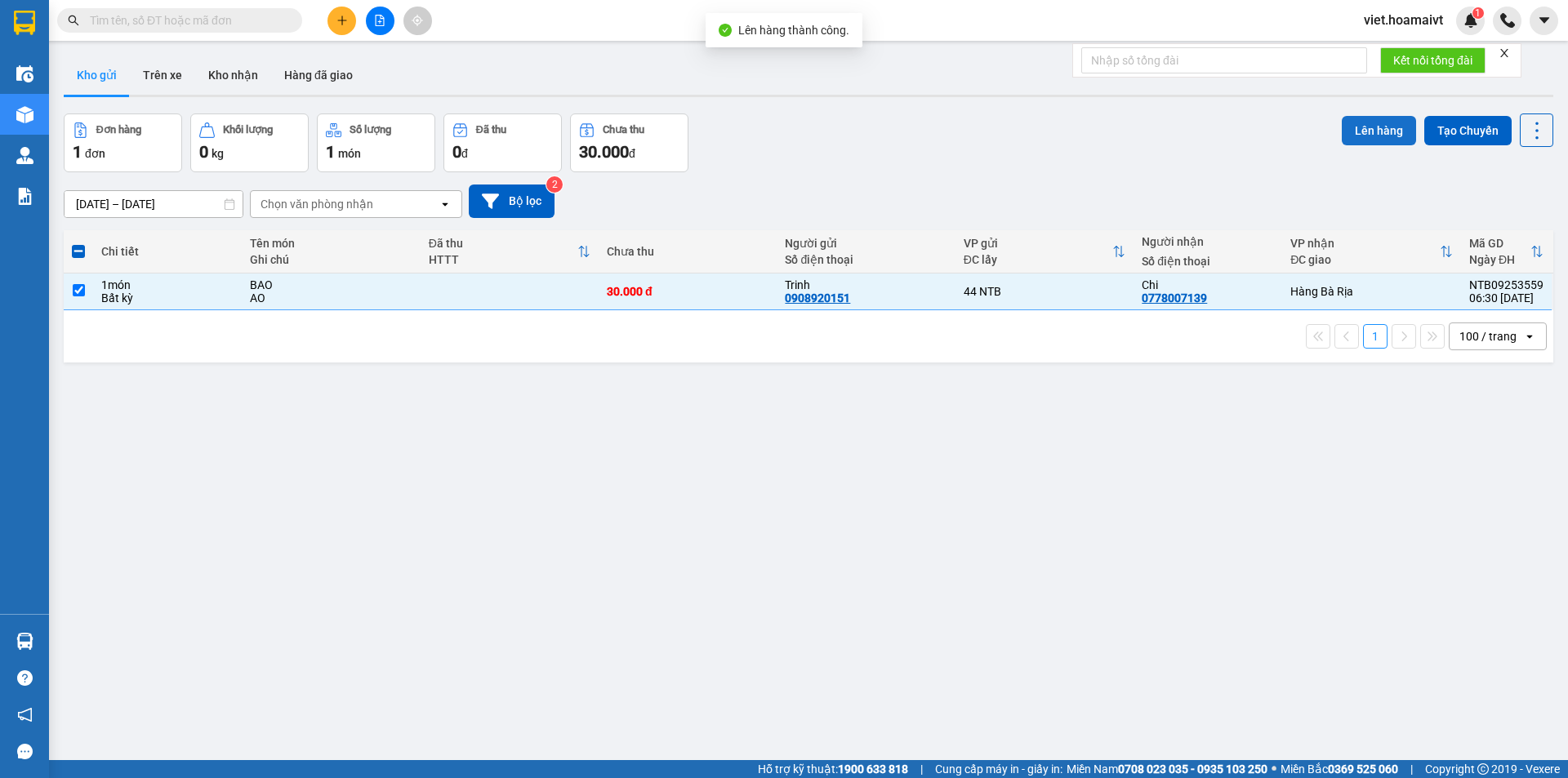
click at [1356, 123] on button "Lên hàng" at bounding box center [1379, 131] width 74 height 30
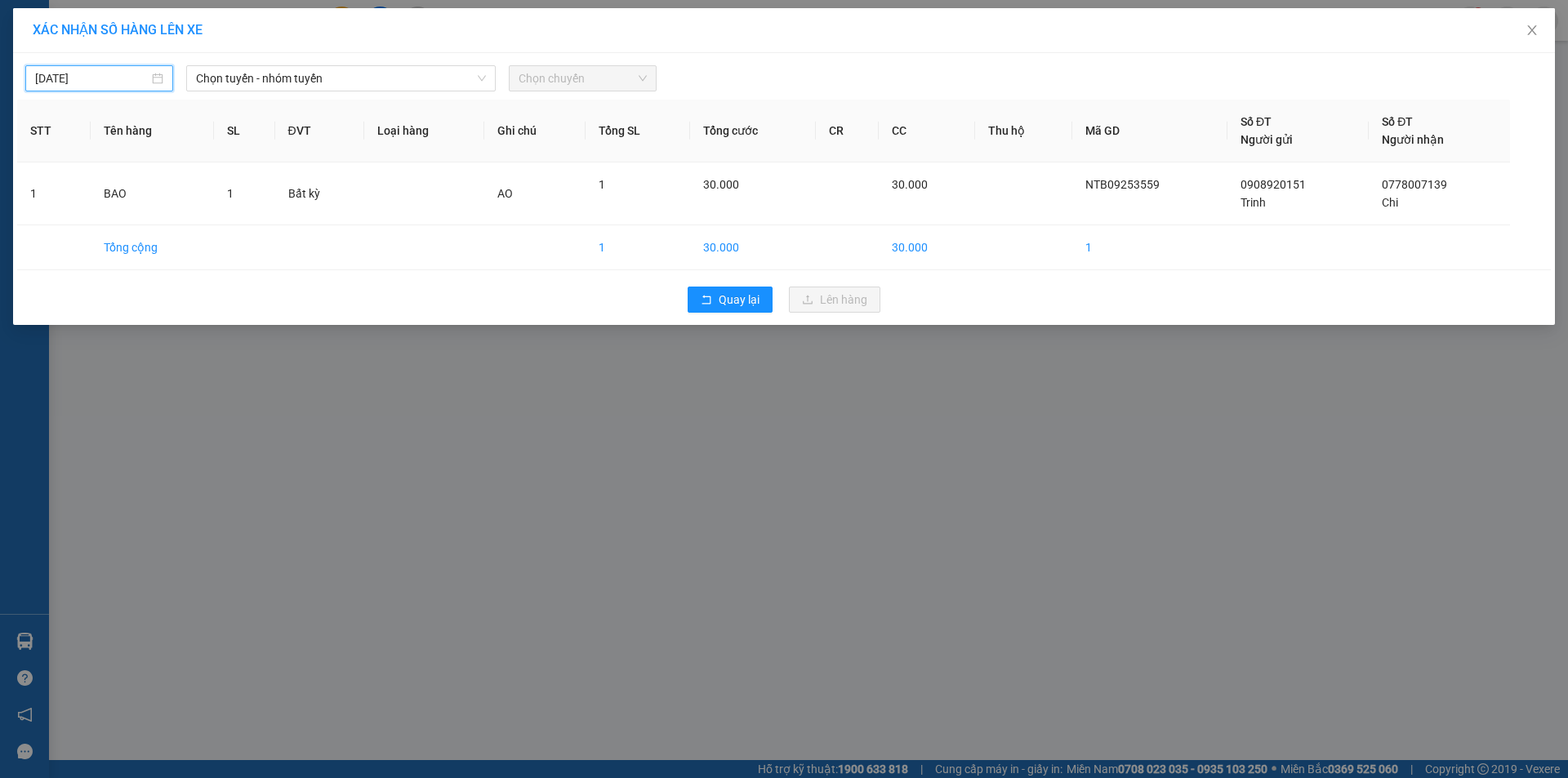
click at [123, 70] on input "[DATE]" at bounding box center [91, 78] width 114 height 18
click at [224, 192] on div "13" at bounding box center [226, 198] width 20 height 20
type input "[DATE]"
click at [284, 76] on span "Chọn tuyến - nhóm tuyến" at bounding box center [341, 78] width 290 height 25
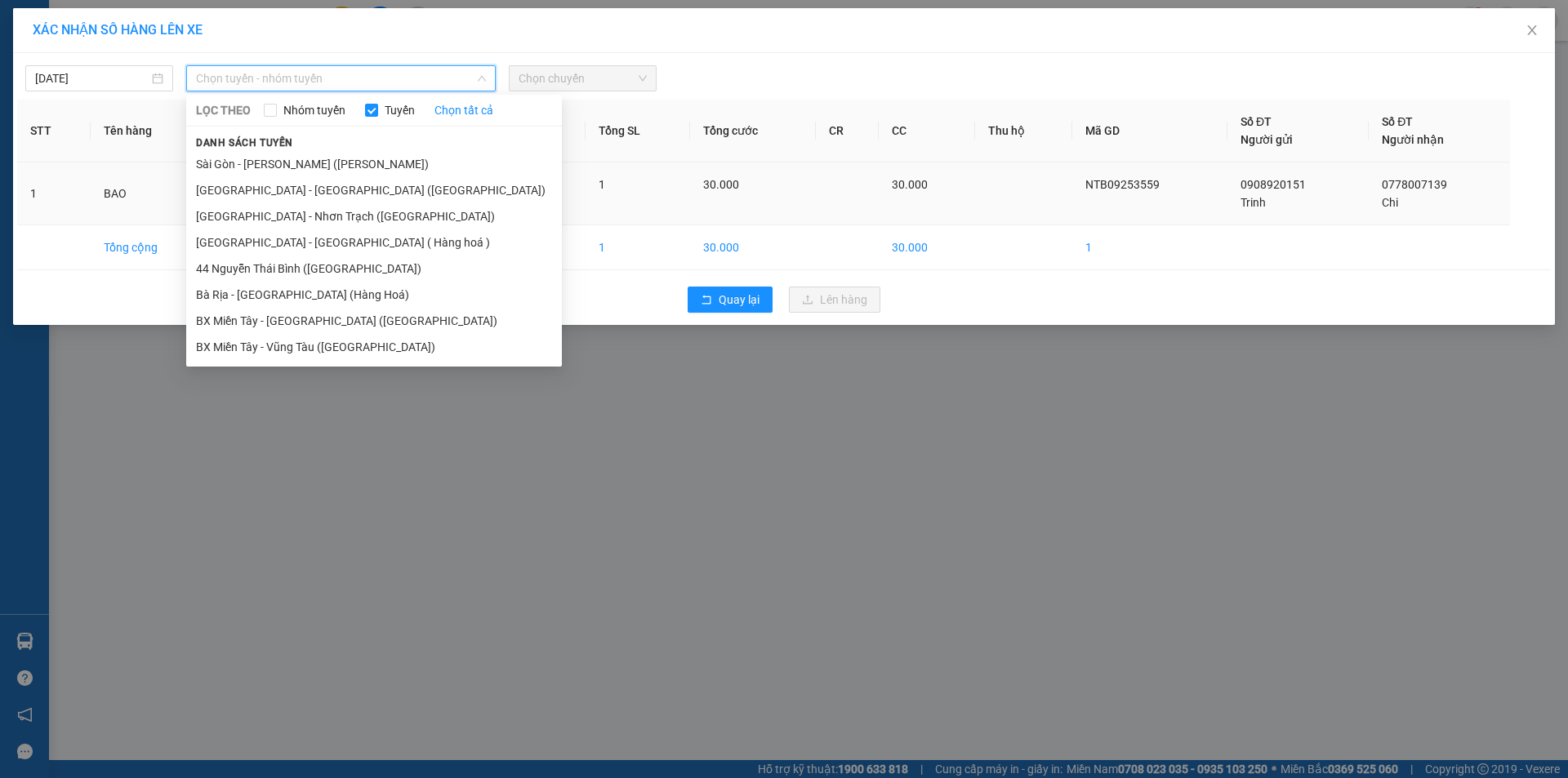
click at [285, 188] on li "[GEOGRAPHIC_DATA] - [GEOGRAPHIC_DATA] ([GEOGRAPHIC_DATA])" at bounding box center [374, 190] width 376 height 26
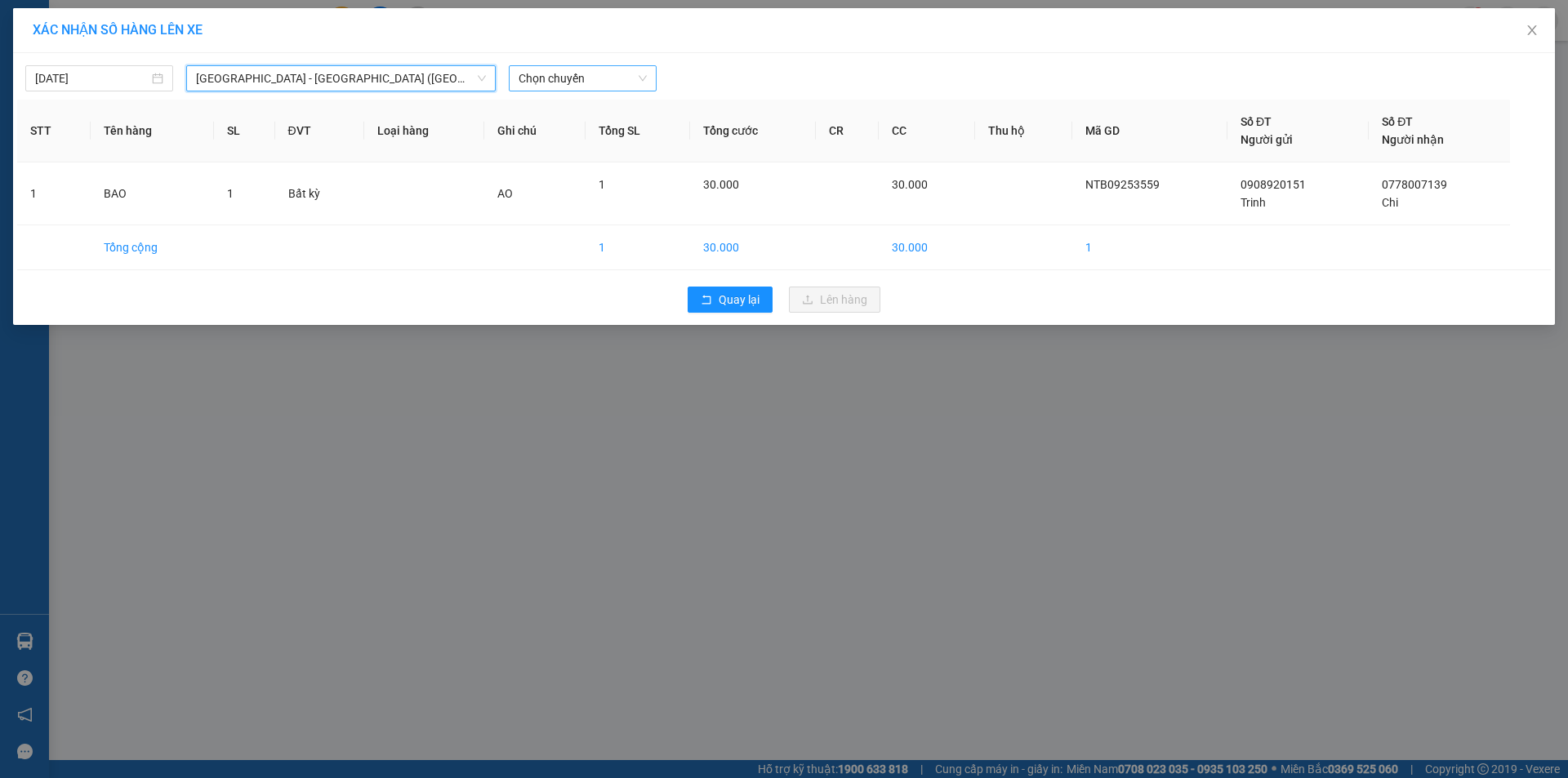
click at [548, 80] on span "Chọn chuyến" at bounding box center [582, 78] width 128 height 25
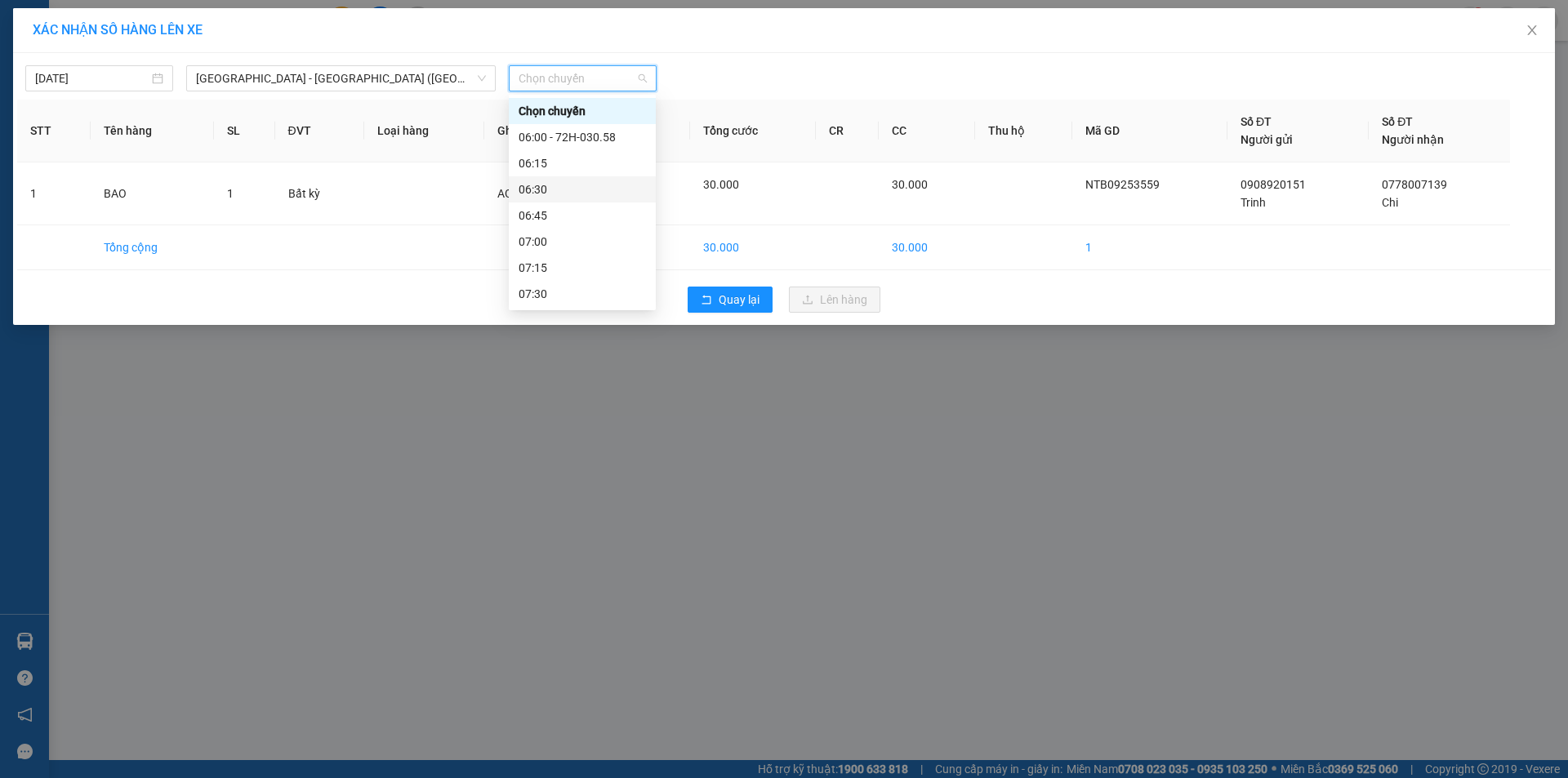
click at [565, 187] on div "06:30" at bounding box center [582, 189] width 128 height 18
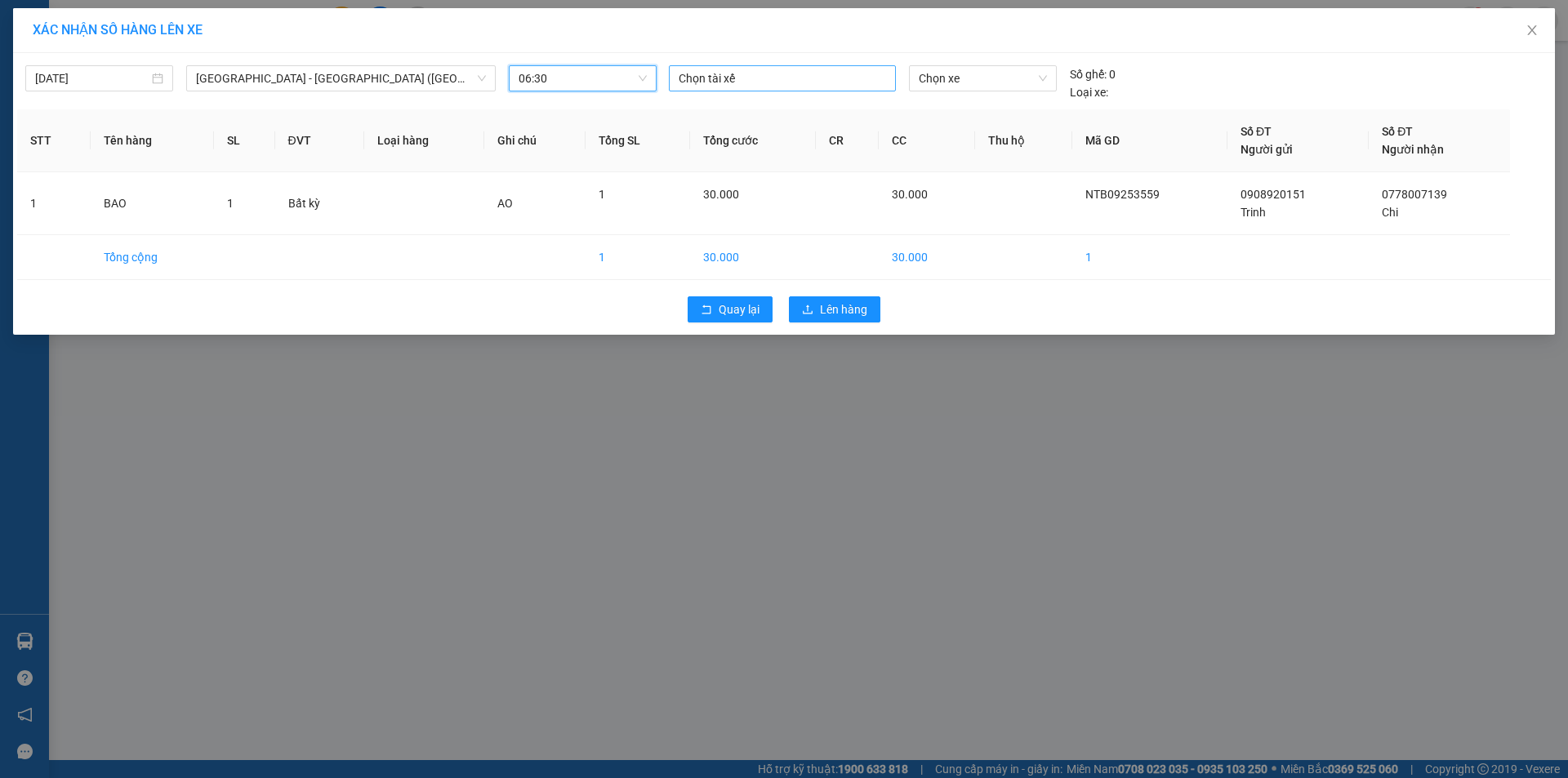
click at [776, 78] on div at bounding box center [782, 78] width 219 height 20
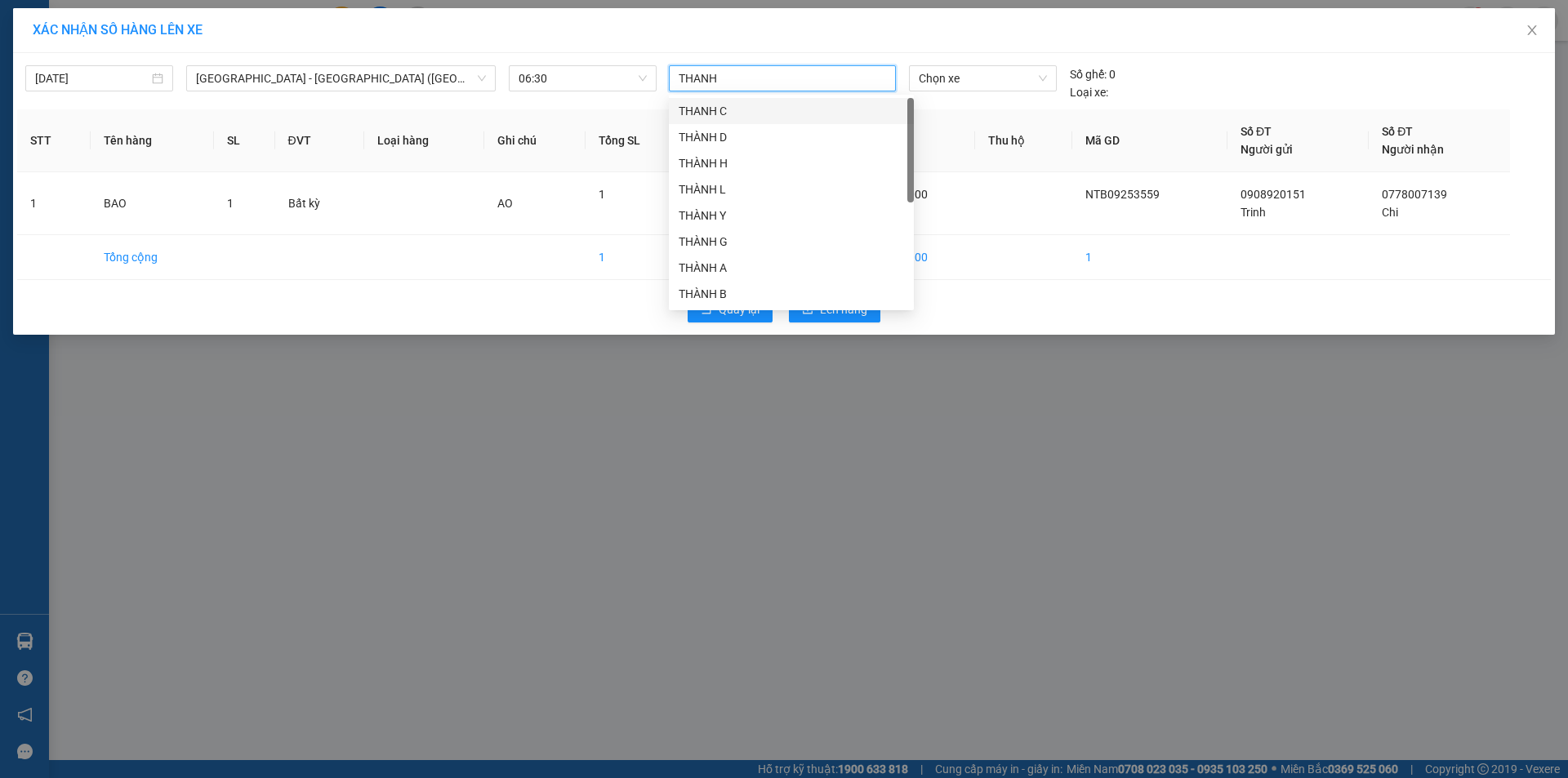
type input "THANH E"
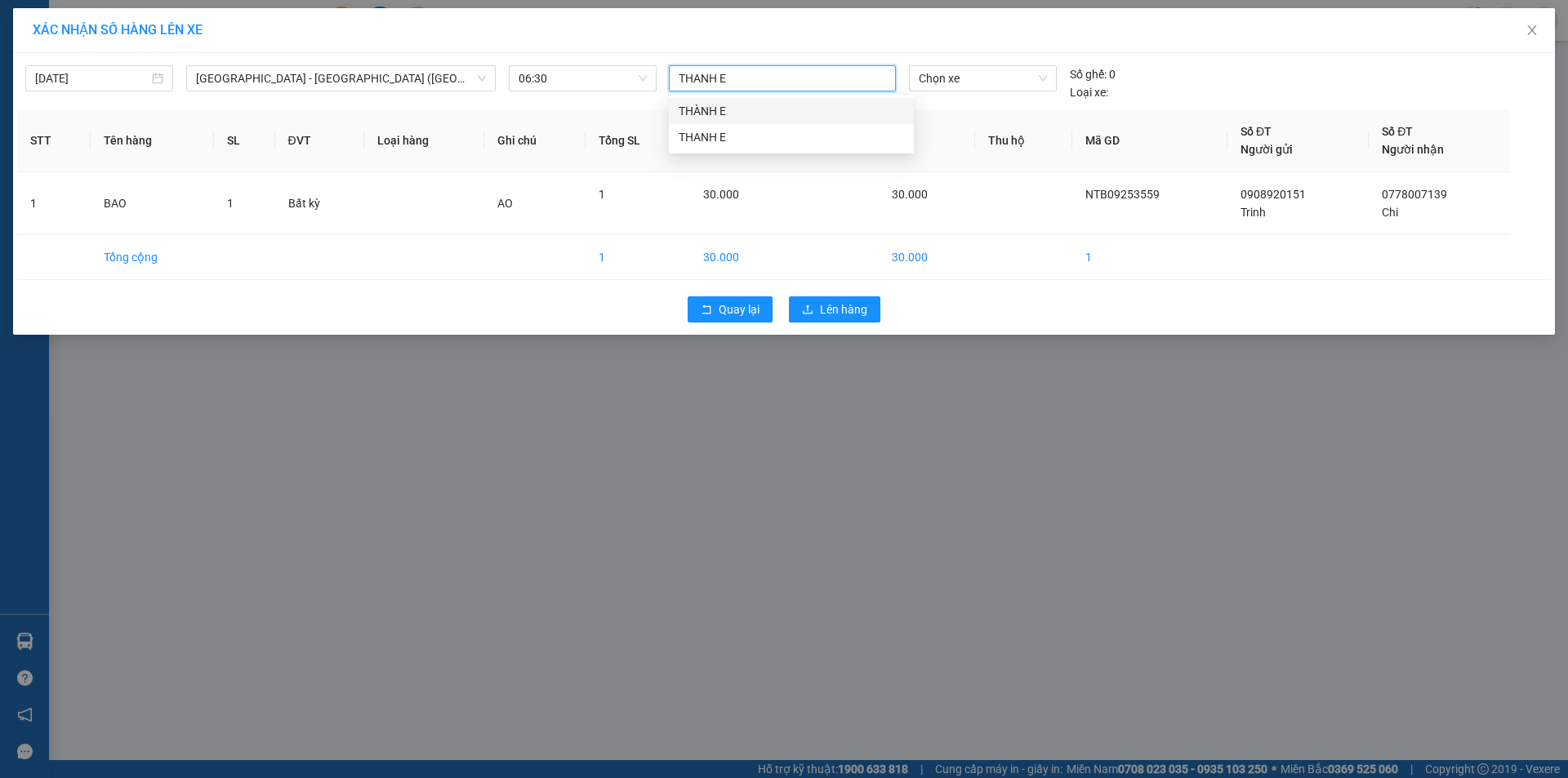
click at [706, 109] on div "THÀNH E" at bounding box center [791, 111] width 225 height 18
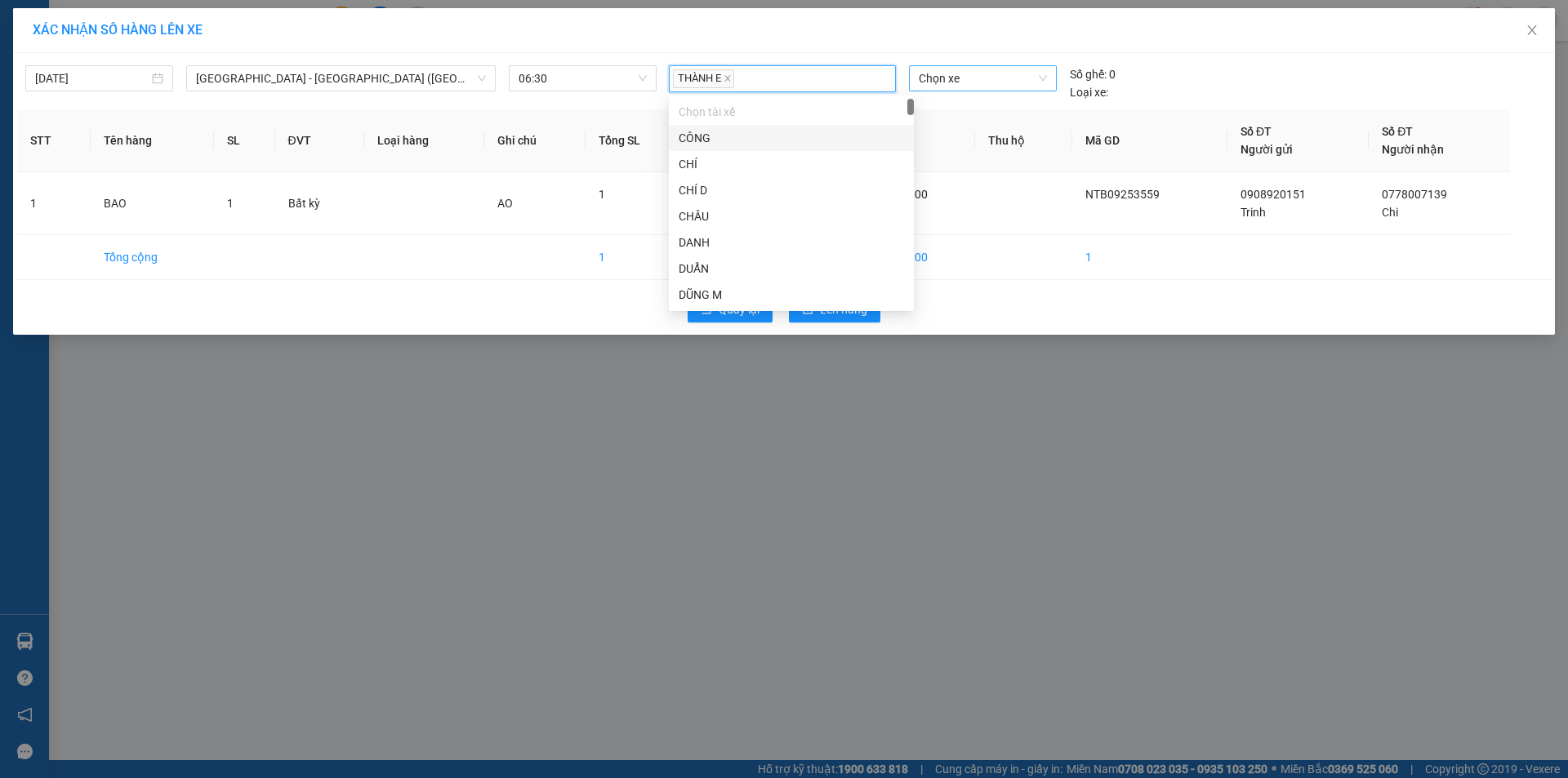
click at [986, 72] on span "Chọn xe" at bounding box center [982, 78] width 128 height 25
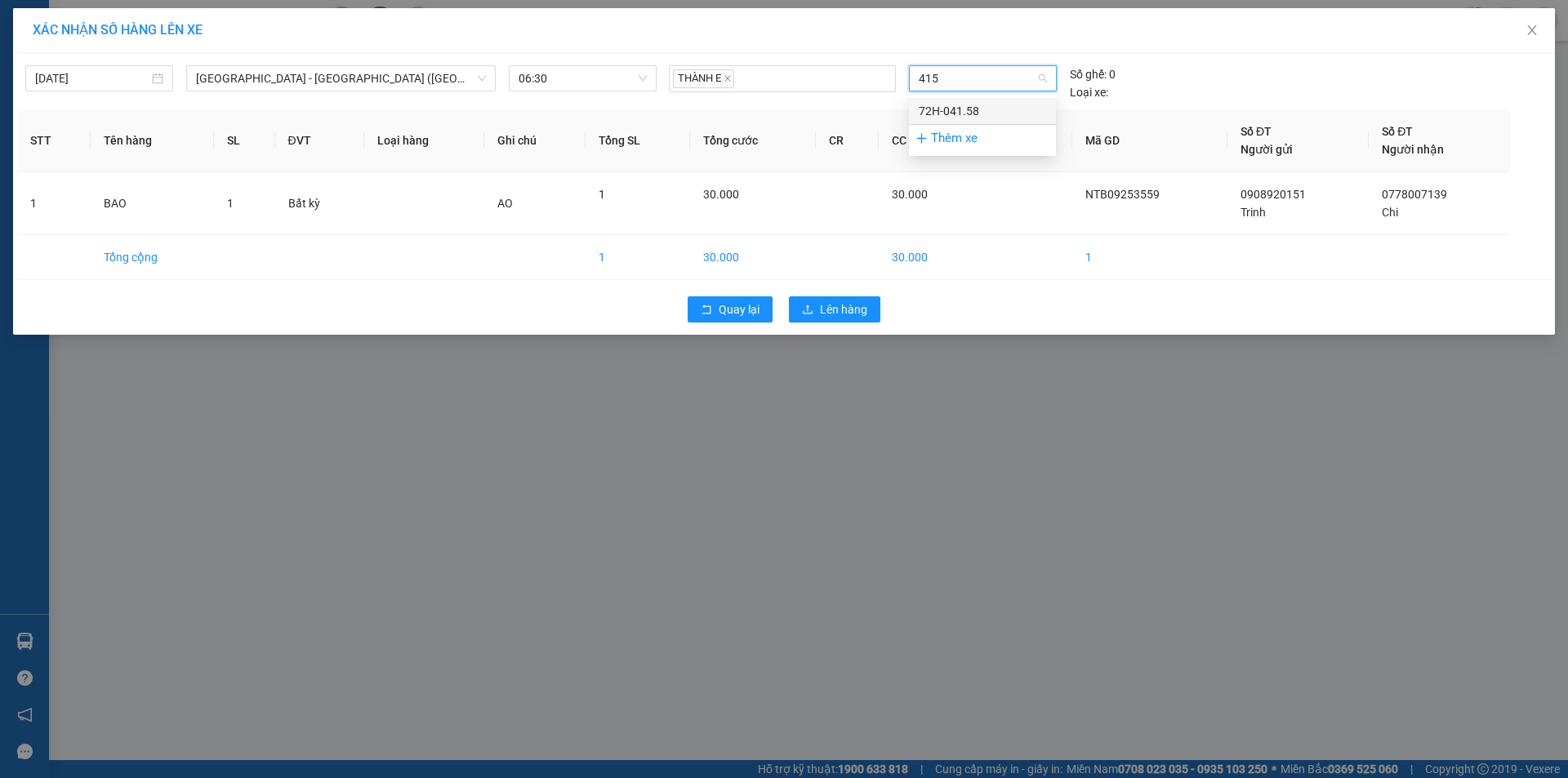
type input "4158"
click at [974, 103] on div "72H-041.58" at bounding box center [982, 111] width 128 height 18
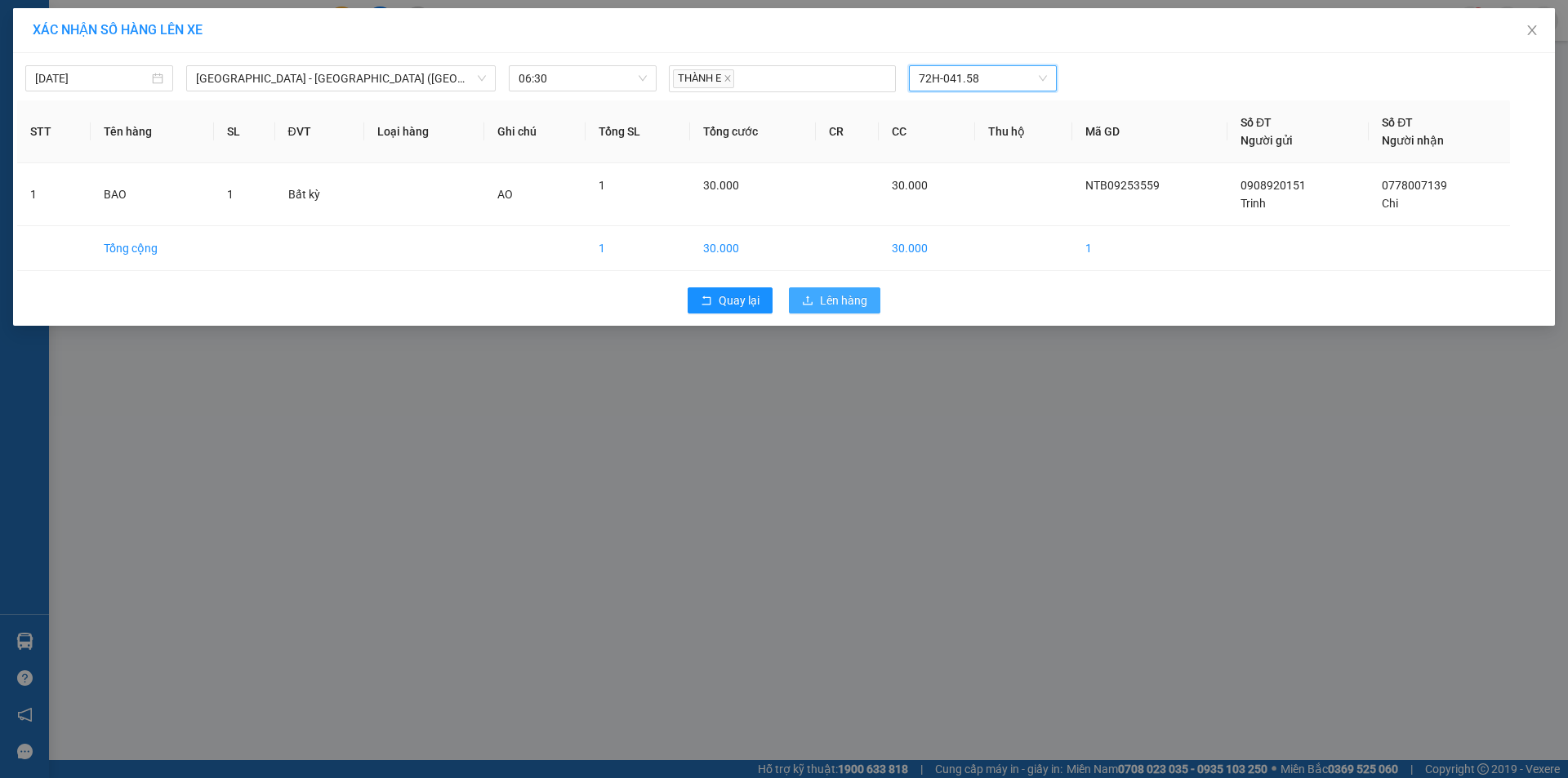
click at [842, 304] on span "Lên hàng" at bounding box center [843, 300] width 48 height 18
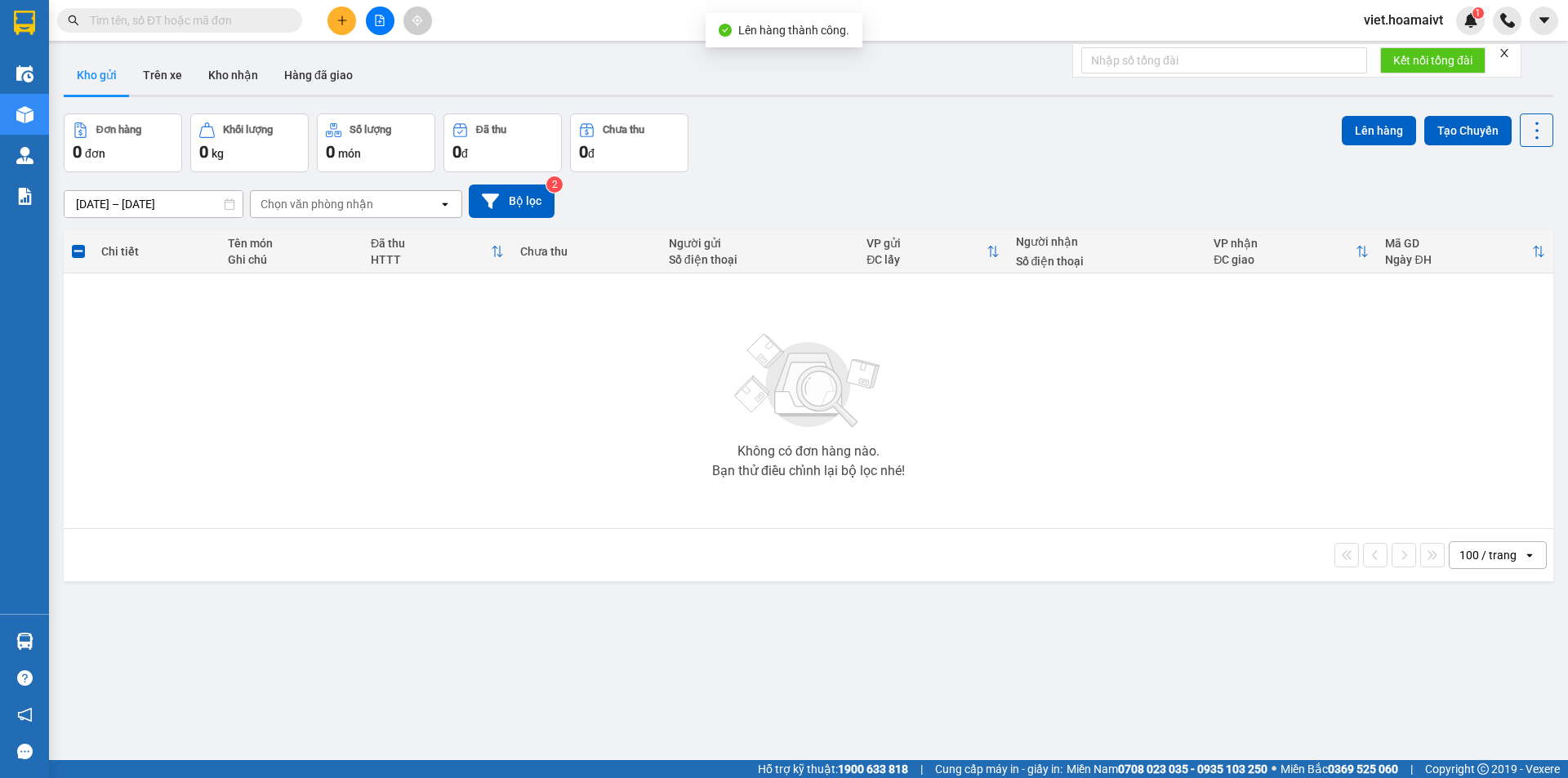
click at [883, 191] on div "[DATE] – [DATE] Press the down arrow key to interact with the calendar and sele…" at bounding box center [808, 201] width 1490 height 34
